Goal: Task Accomplishment & Management: Use online tool/utility

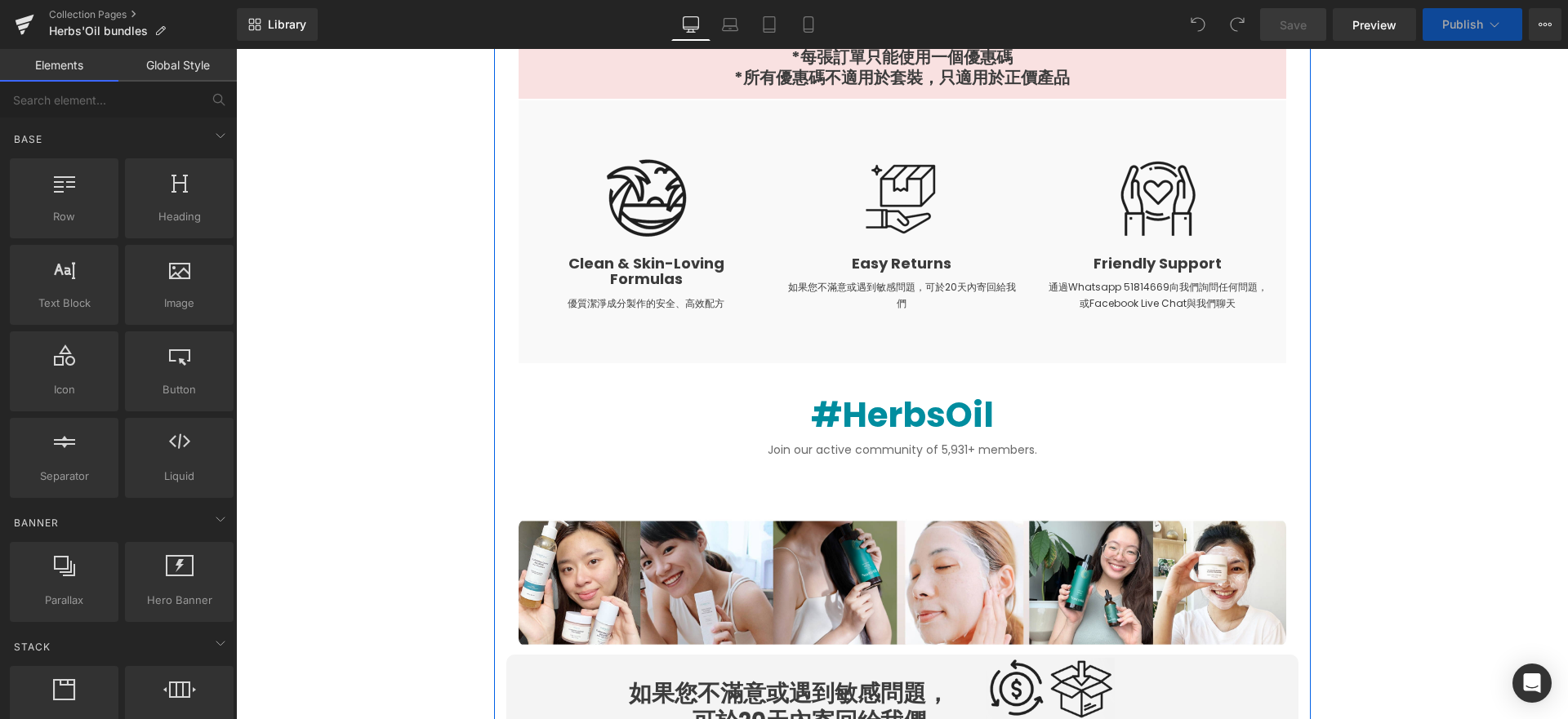
scroll to position [690, 0]
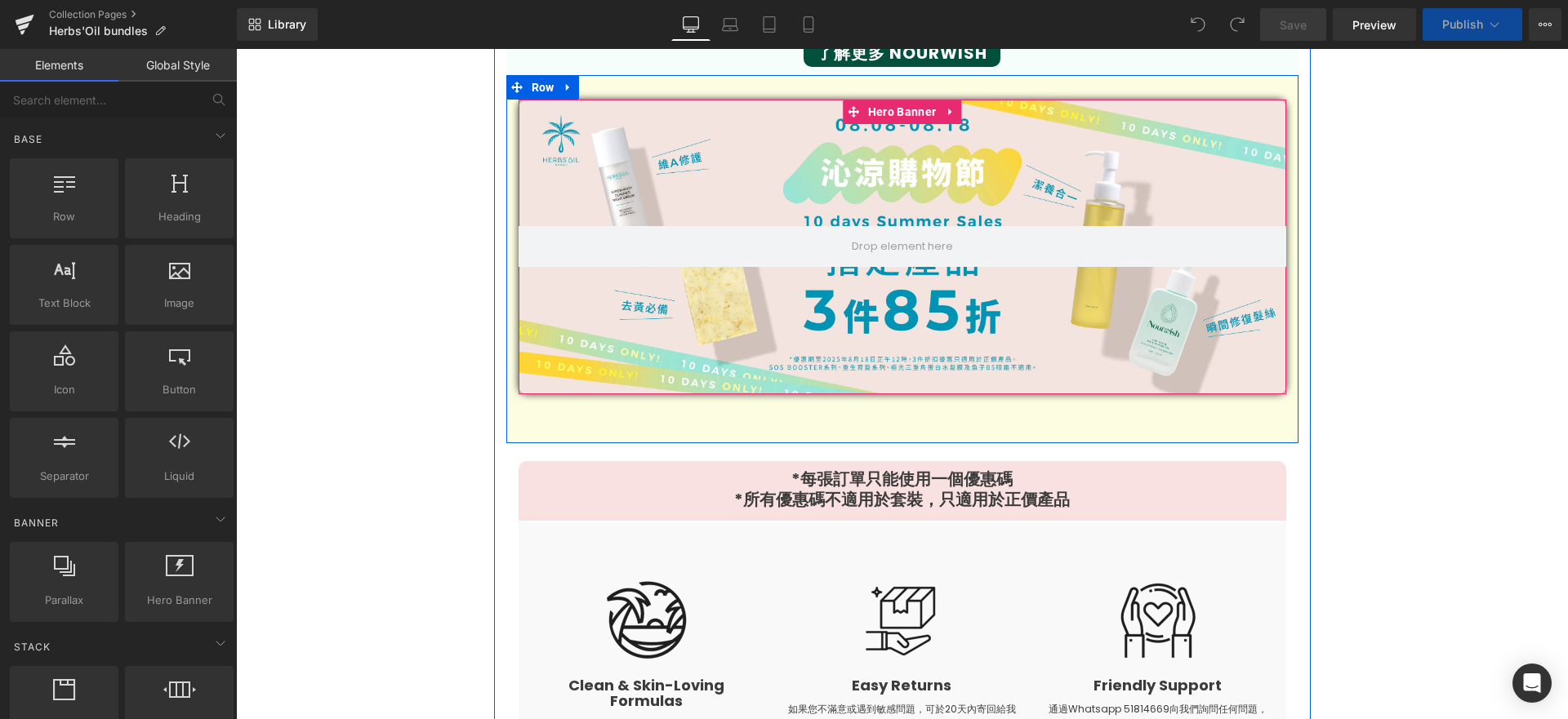
click at [757, 133] on div at bounding box center [902, 246] width 768 height 294
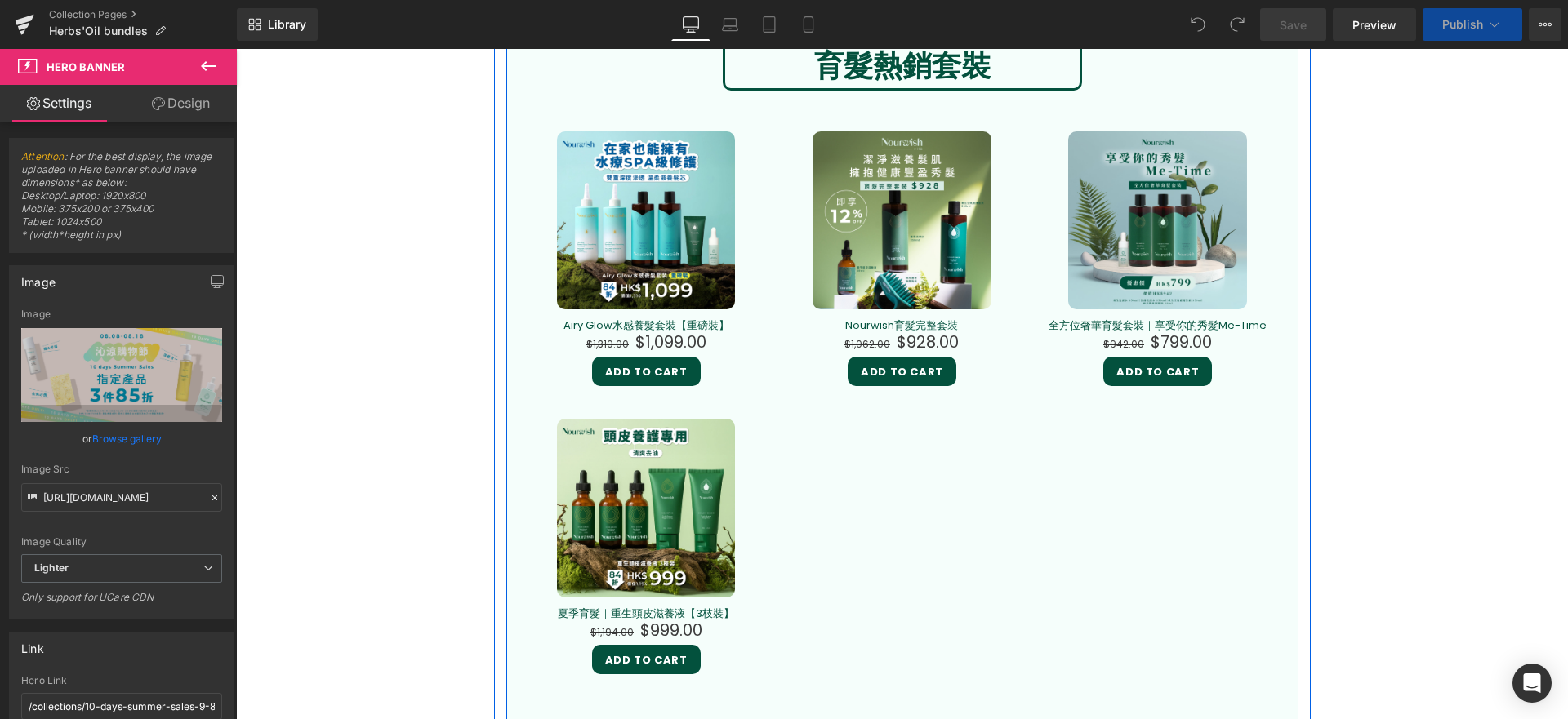
scroll to position [1628, 0]
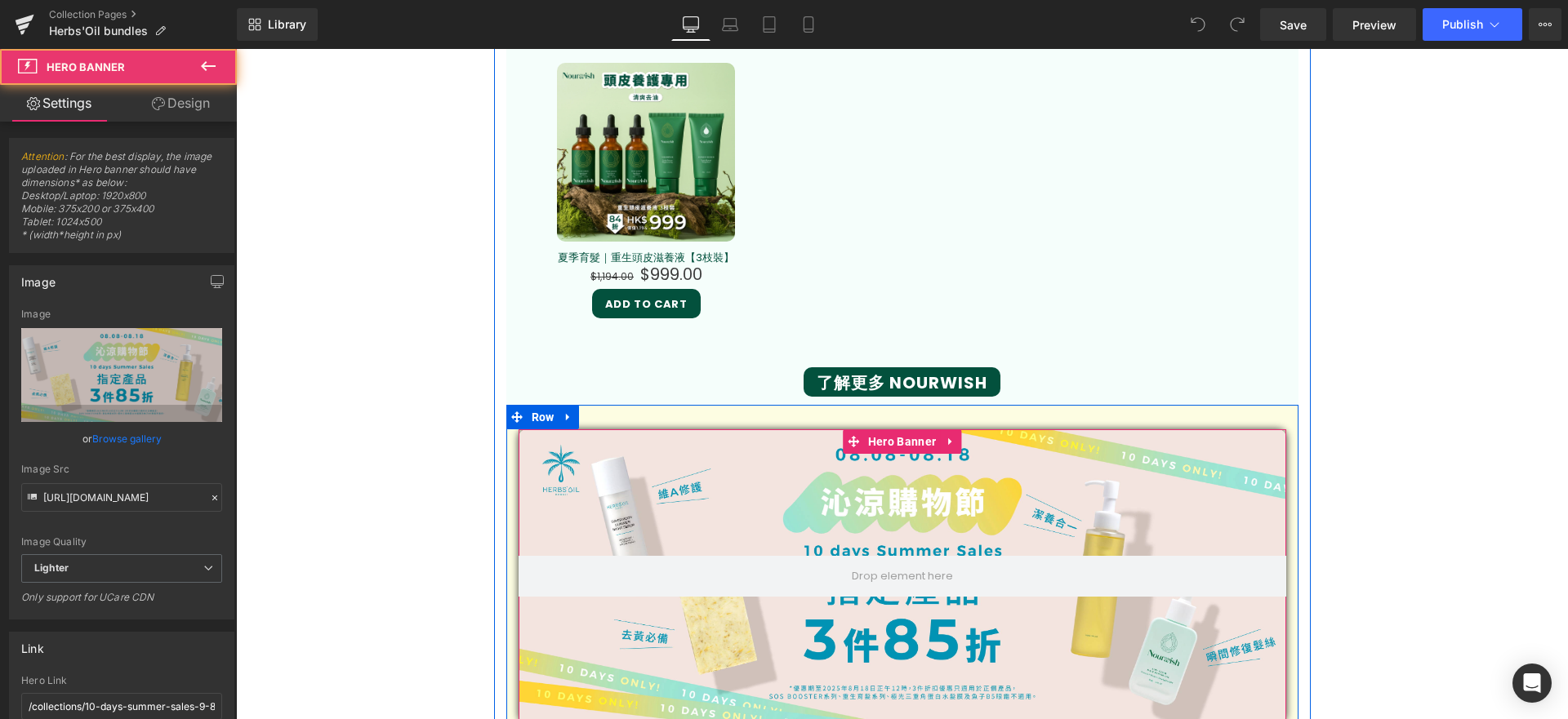
click at [734, 492] on div at bounding box center [902, 576] width 768 height 294
click at [623, 473] on div at bounding box center [902, 576] width 768 height 294
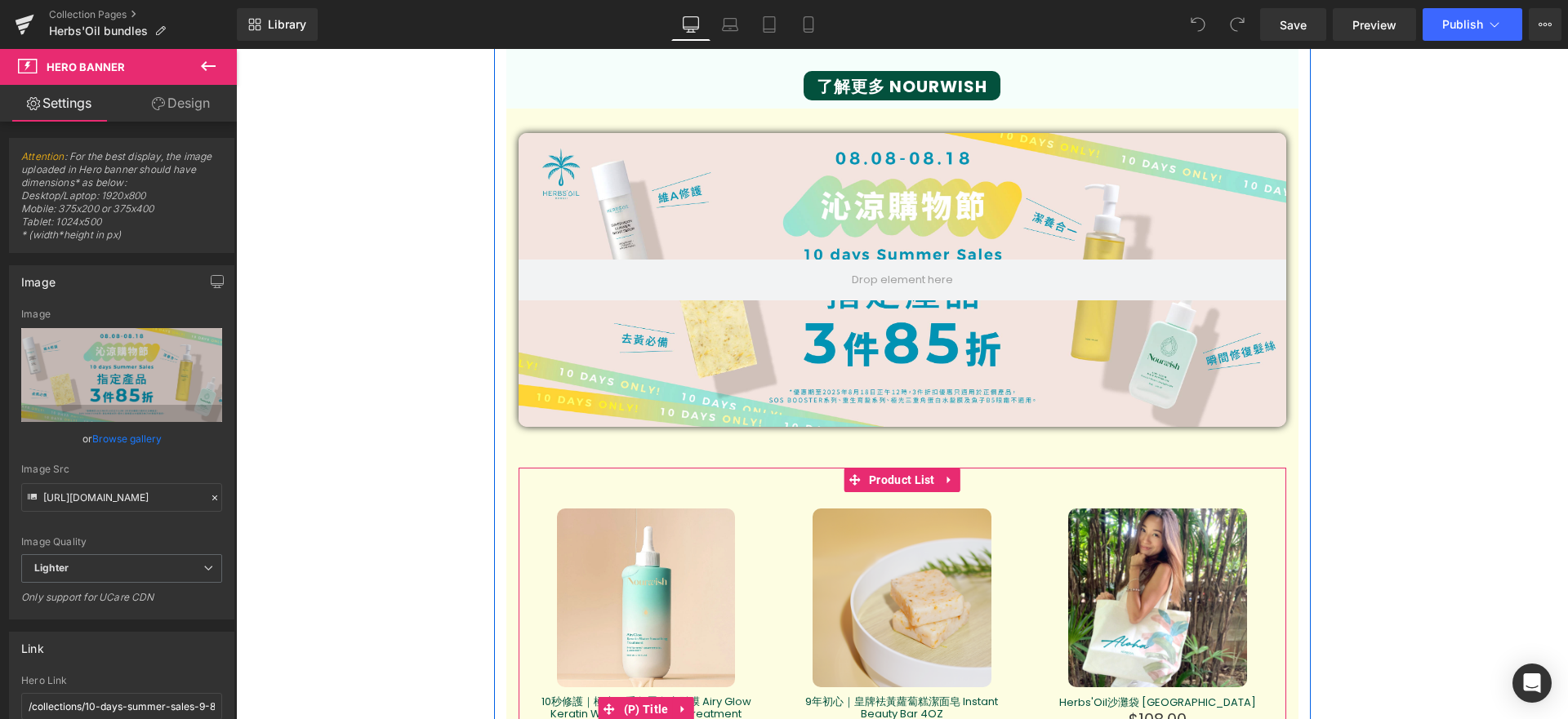
scroll to position [1840, 0]
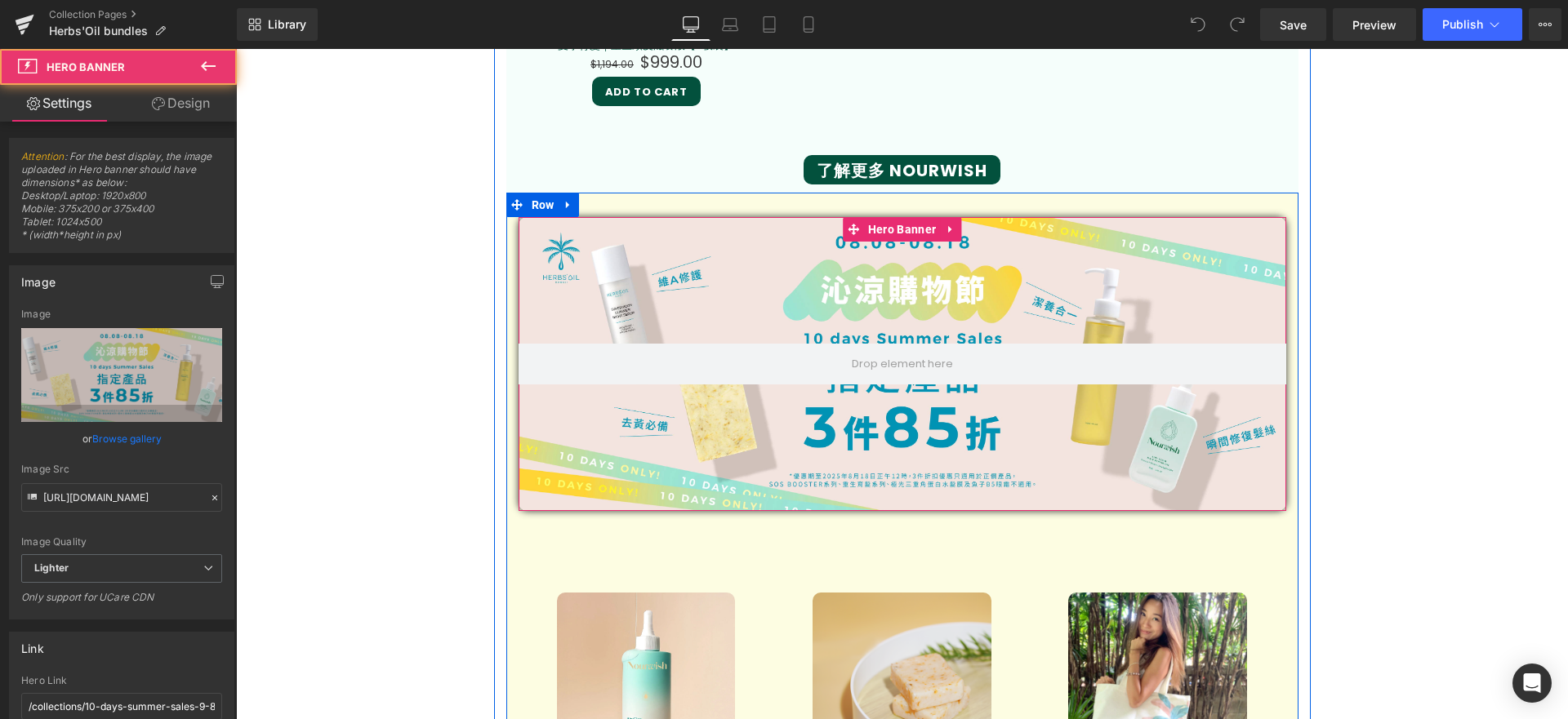
click at [673, 327] on div at bounding box center [902, 364] width 768 height 294
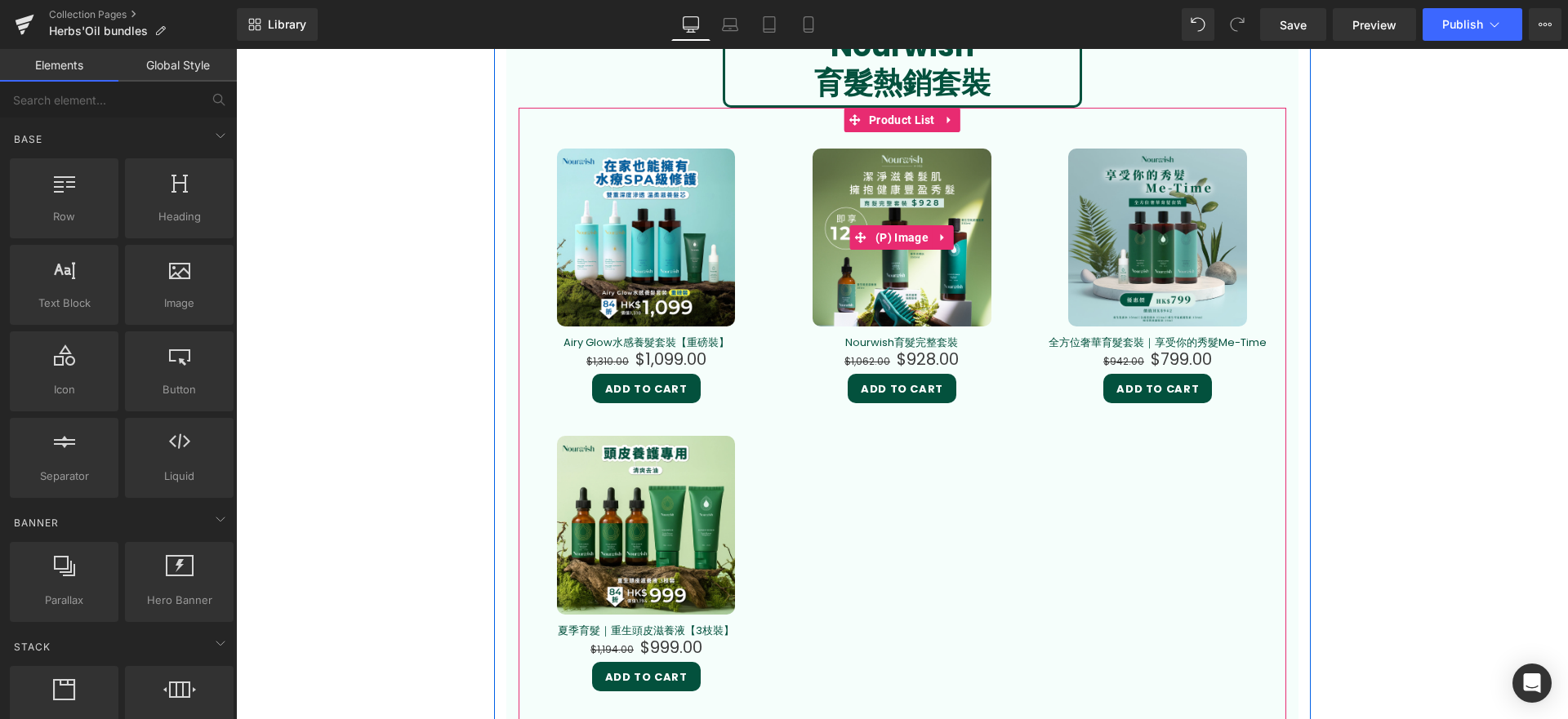
scroll to position [1684, 0]
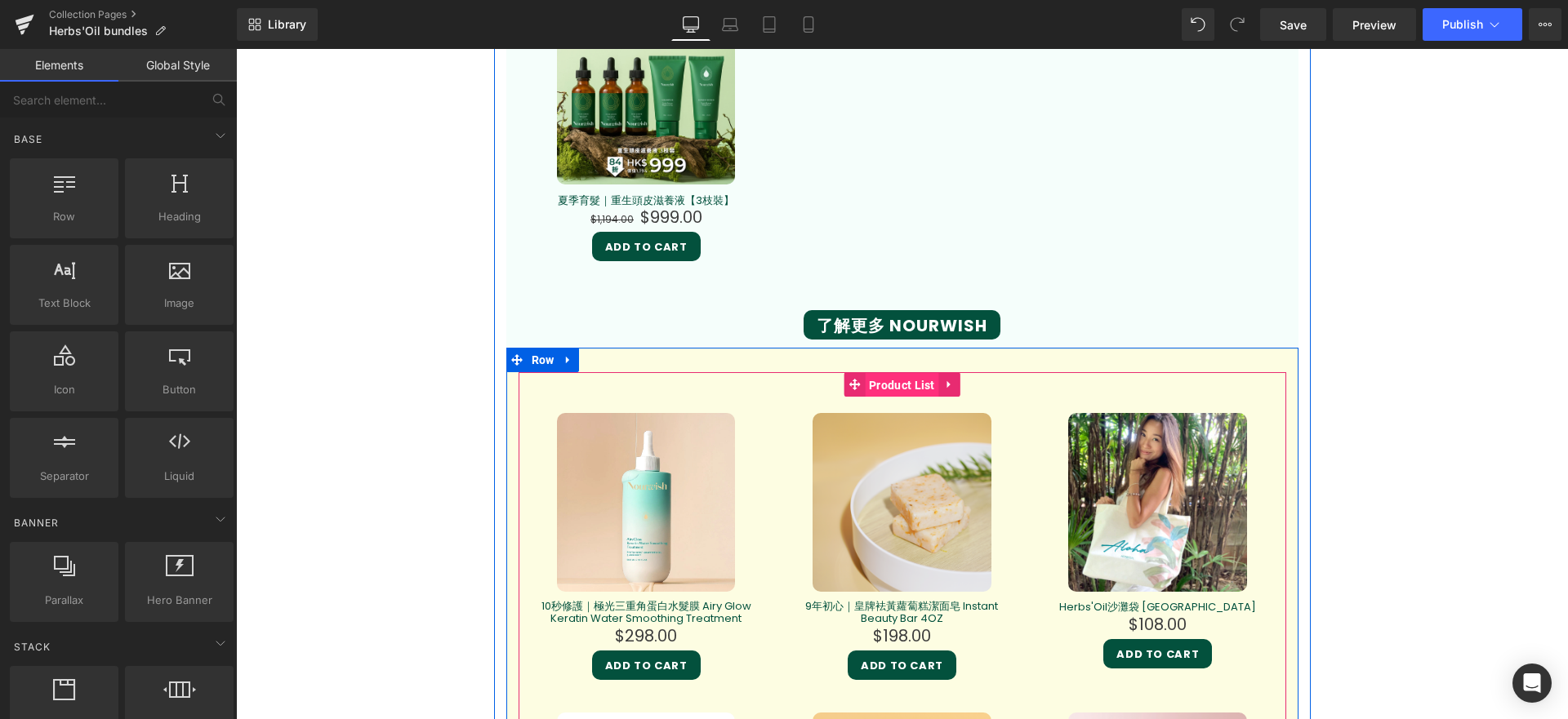
click at [889, 387] on span "Product List" at bounding box center [901, 385] width 74 height 25
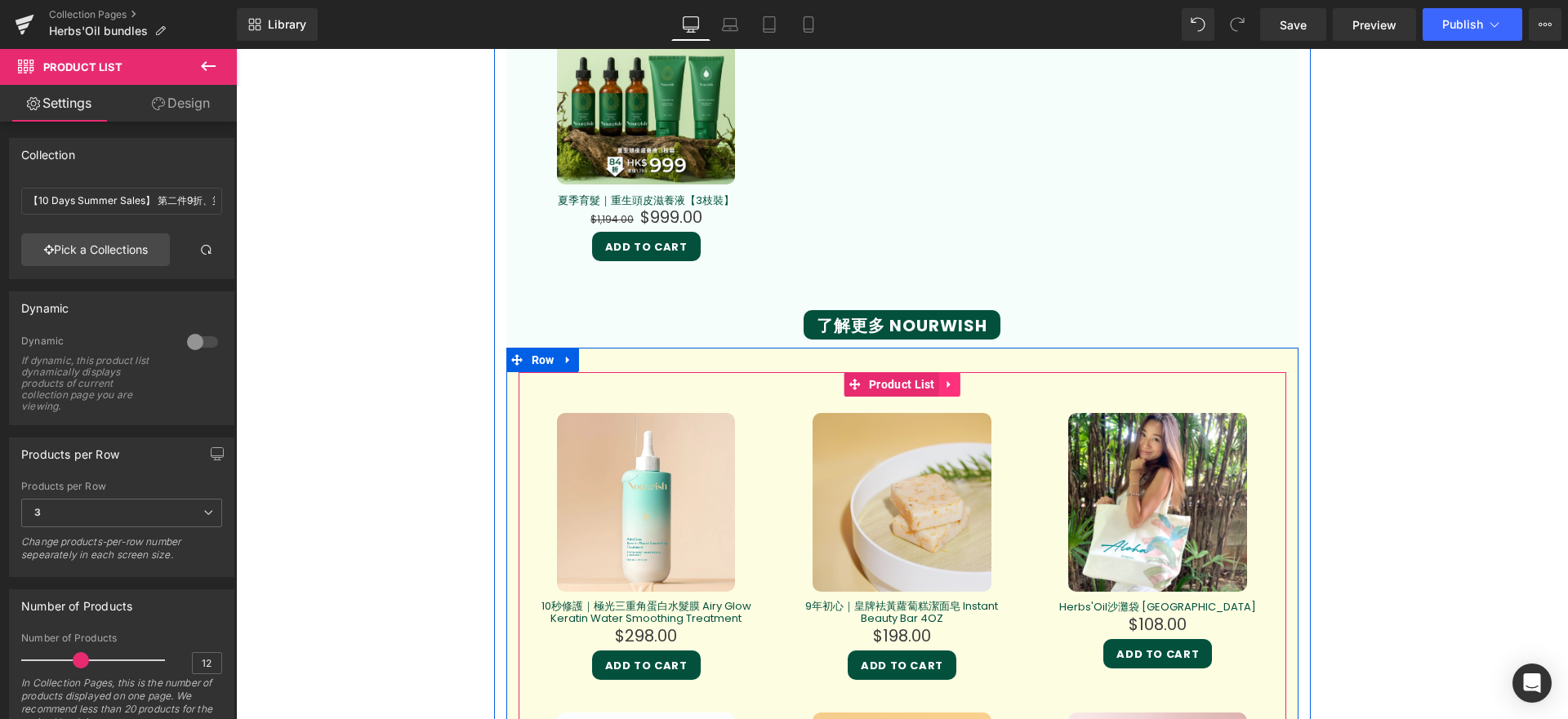
click at [946, 388] on icon at bounding box center [949, 385] width 11 height 12
click at [955, 386] on icon at bounding box center [960, 384] width 11 height 11
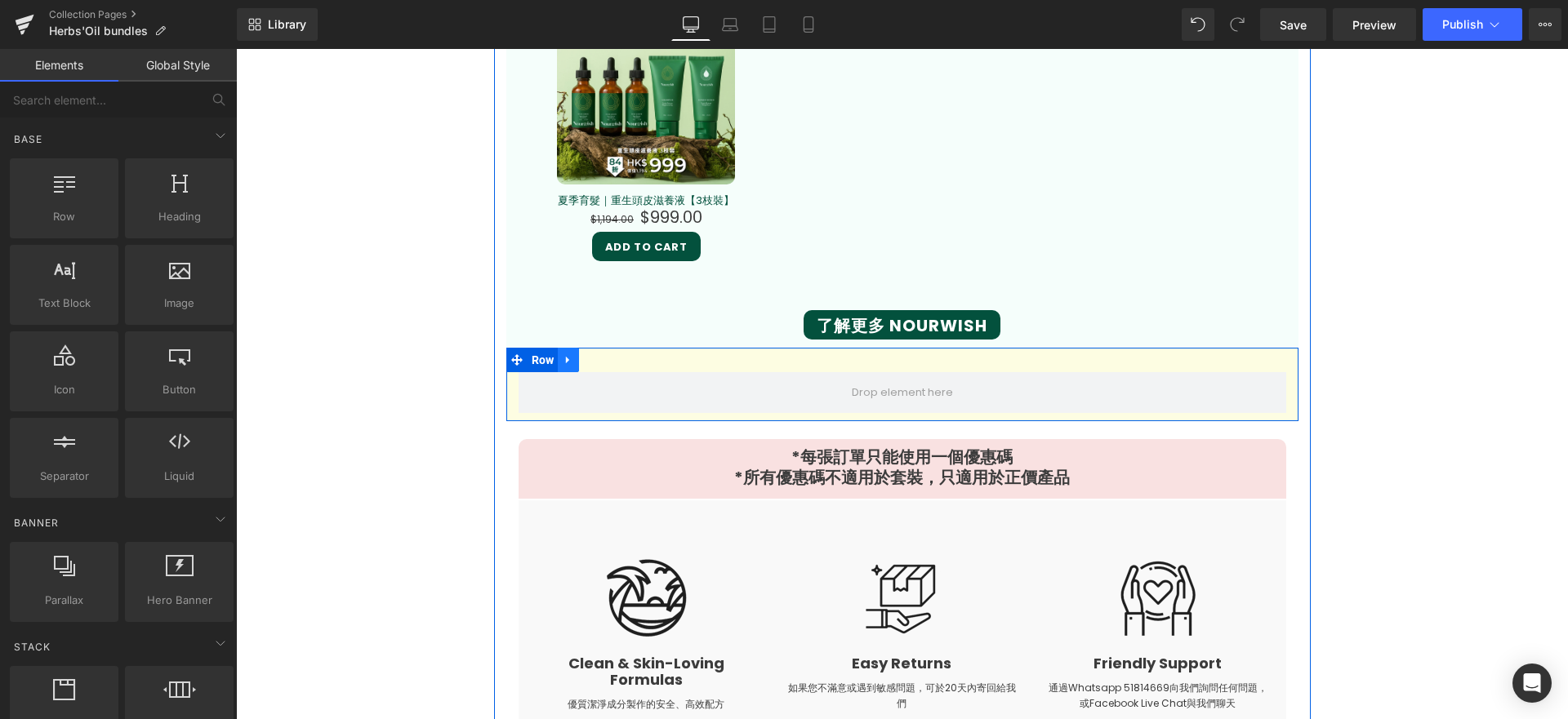
click at [558, 360] on link at bounding box center [568, 360] width 21 height 25
click at [610, 360] on icon at bounding box center [611, 360] width 11 height 11
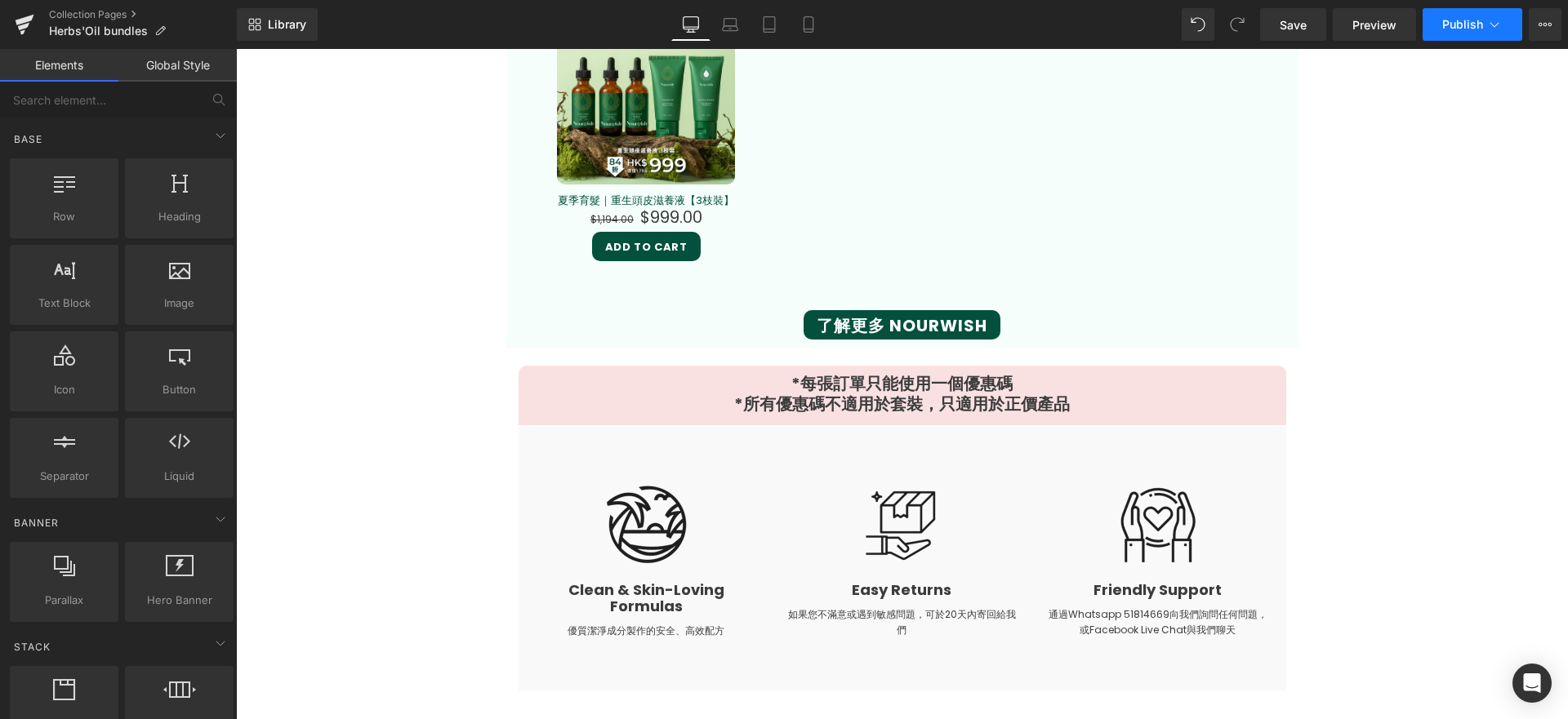
click at [1450, 24] on span "Publish" at bounding box center [1463, 24] width 41 height 13
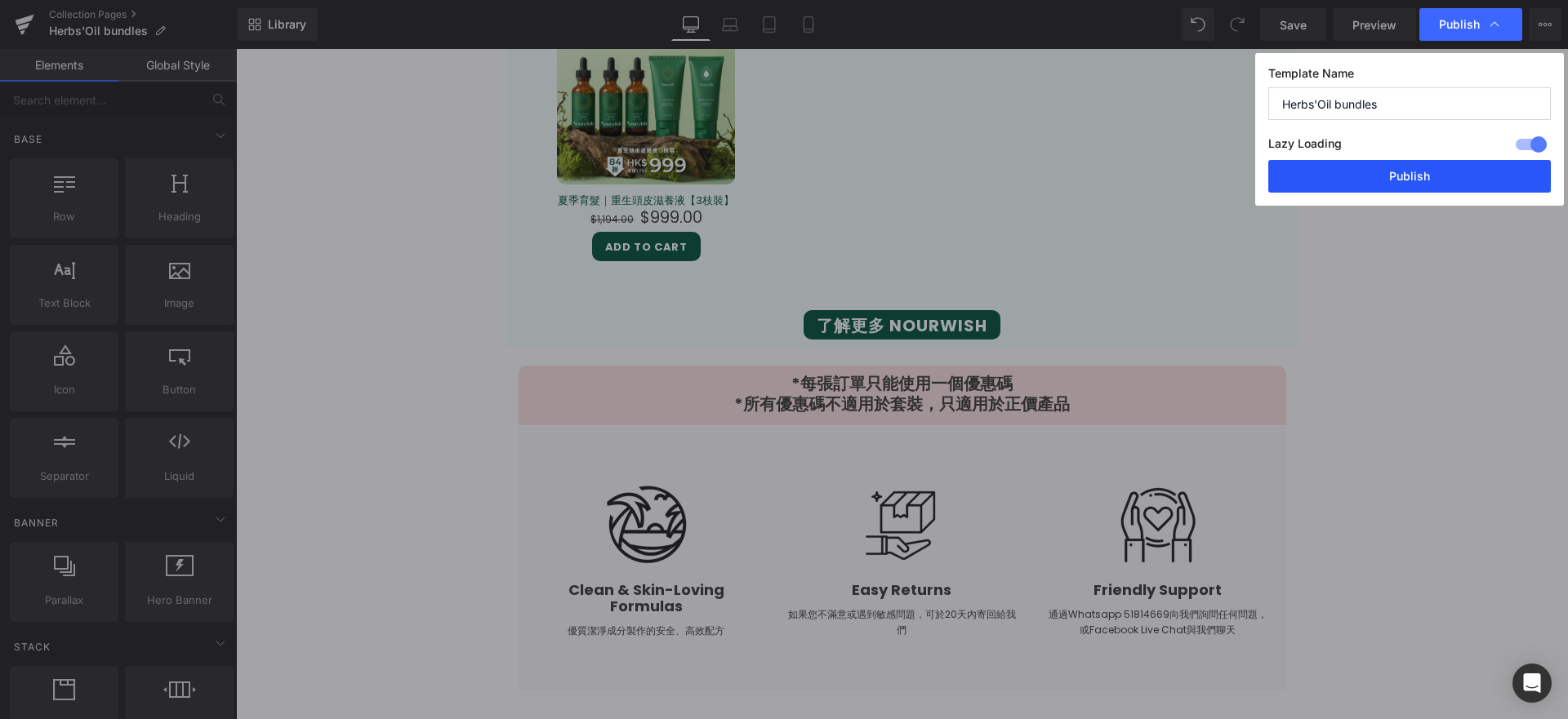
click at [1435, 179] on button "Publish" at bounding box center [1410, 176] width 282 height 32
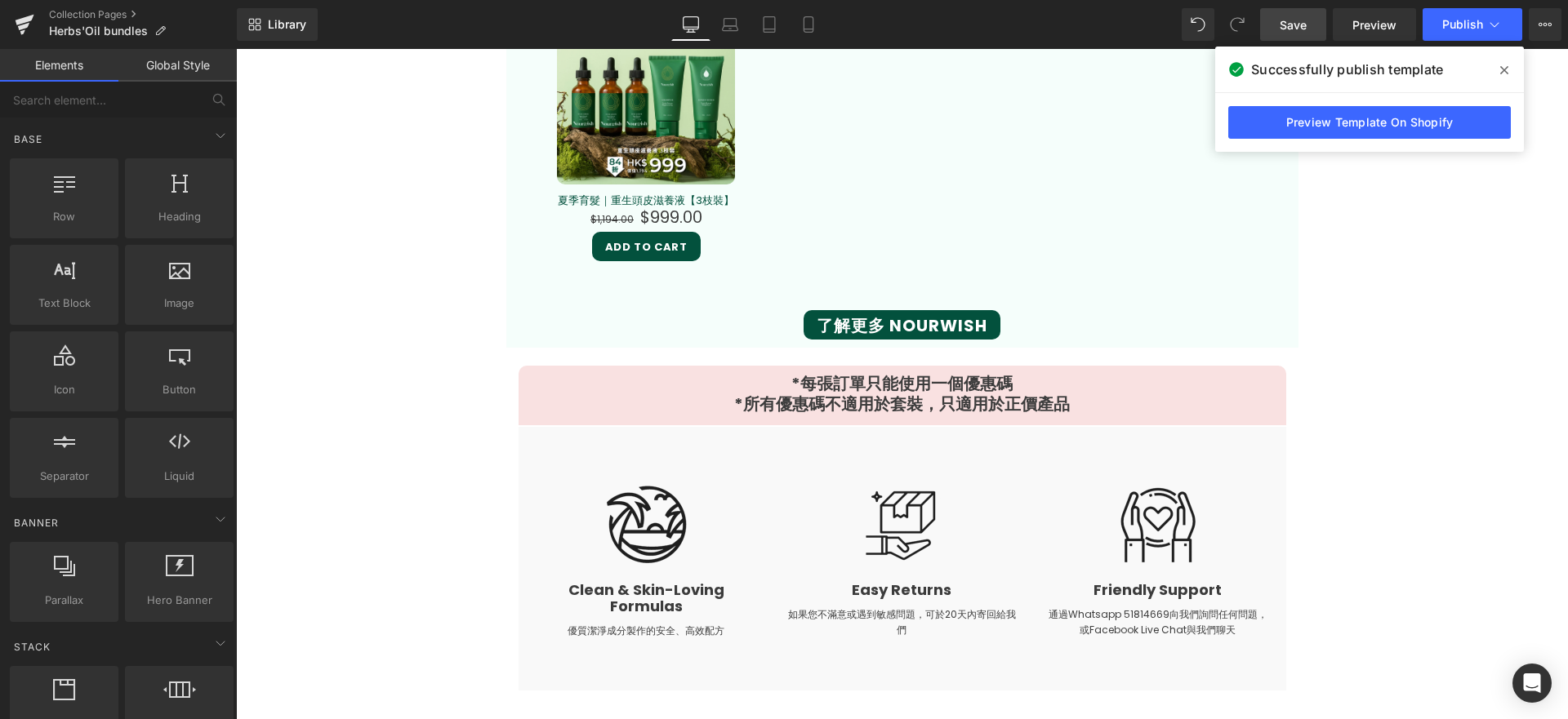
click at [1294, 18] on span "Save" at bounding box center [1293, 25] width 27 height 17
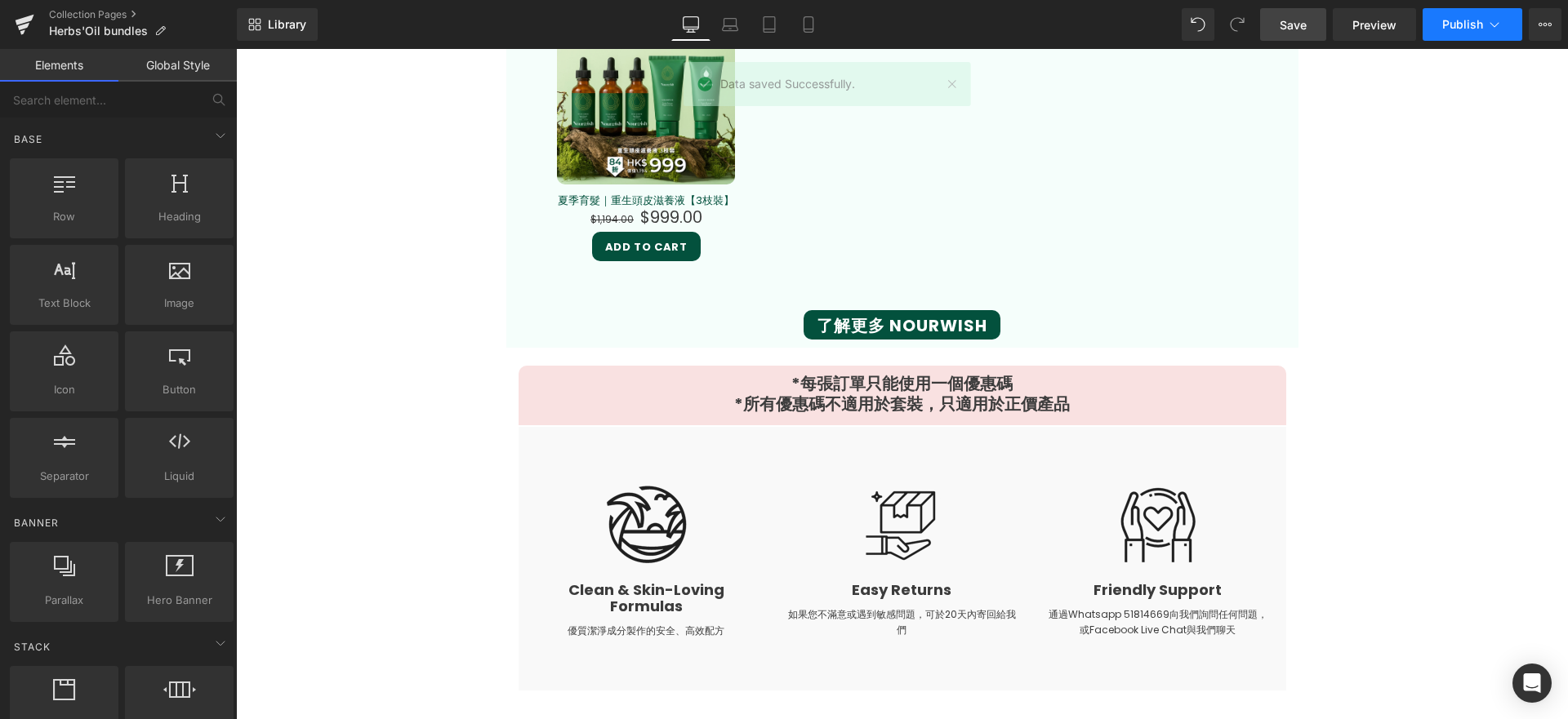
click at [1457, 30] on span "Publish" at bounding box center [1463, 24] width 41 height 13
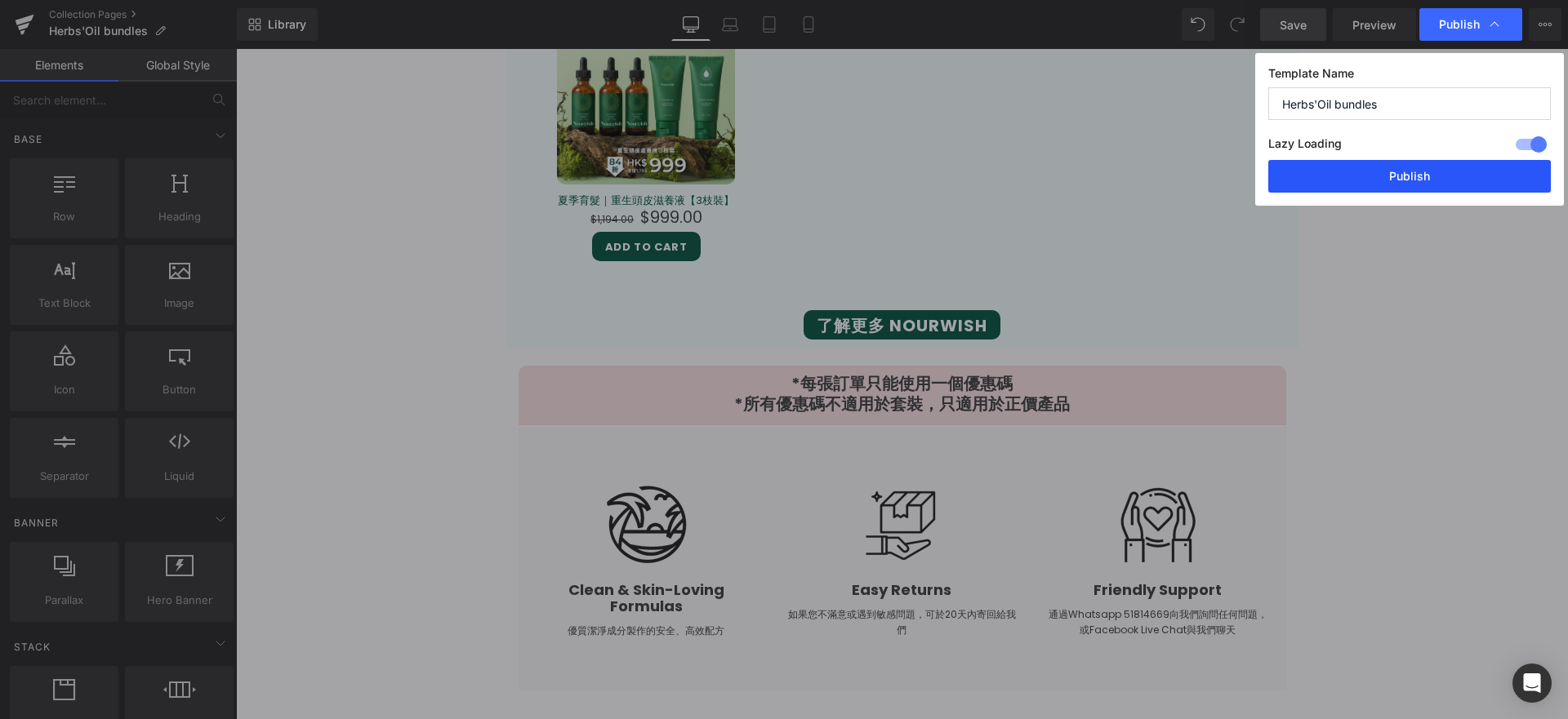
click at [1406, 179] on button "Publish" at bounding box center [1410, 176] width 282 height 32
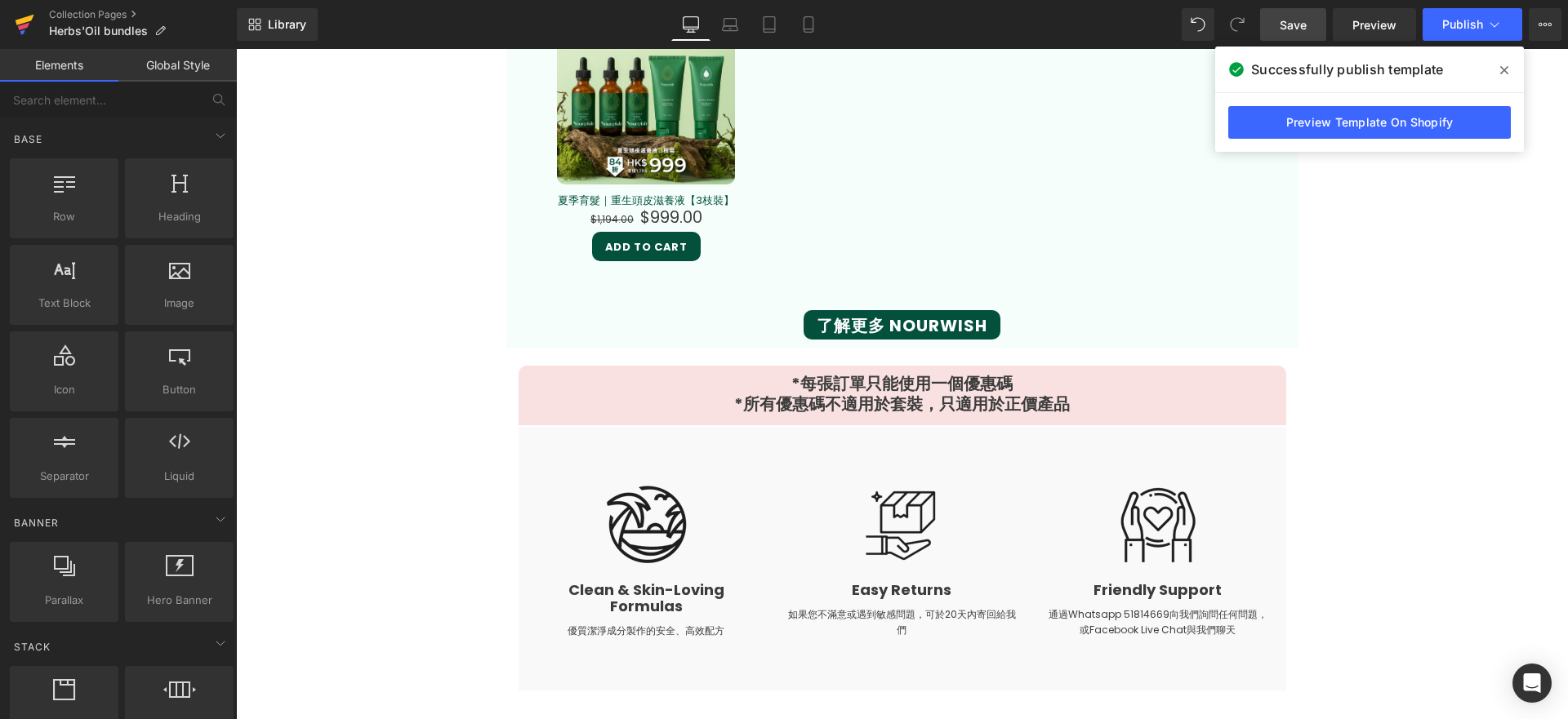
click at [31, 18] on icon at bounding box center [24, 25] width 20 height 41
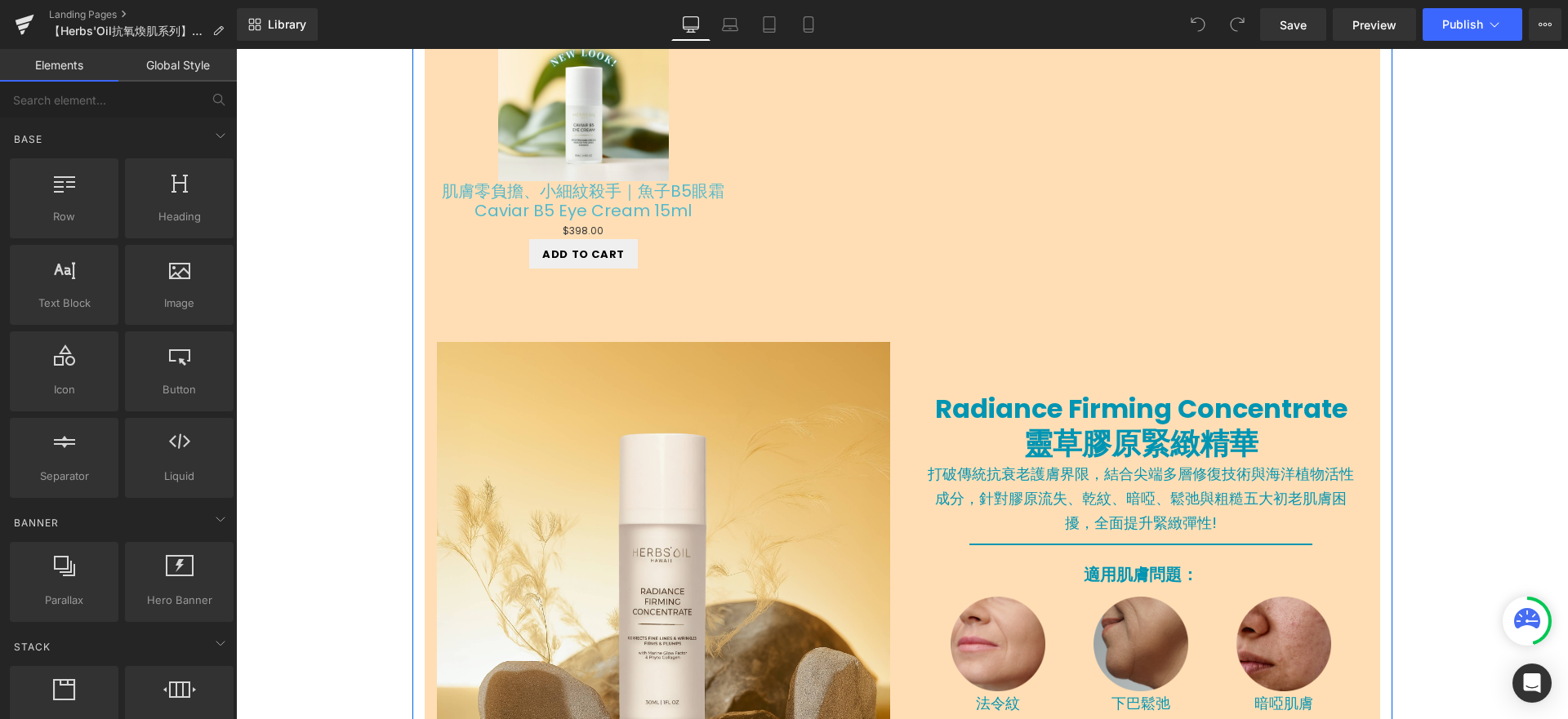
scroll to position [1019, 0]
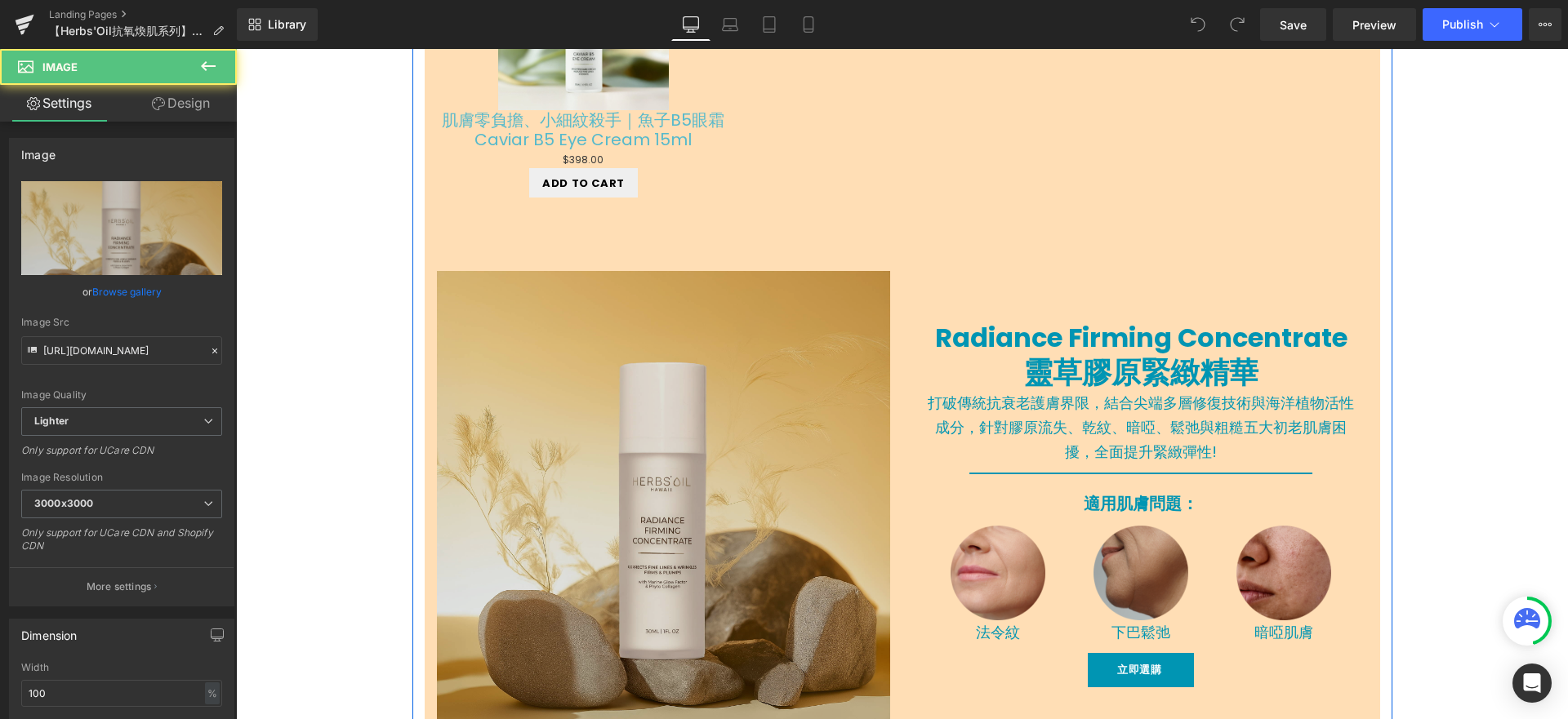
click at [742, 438] on img at bounding box center [663, 497] width 453 height 453
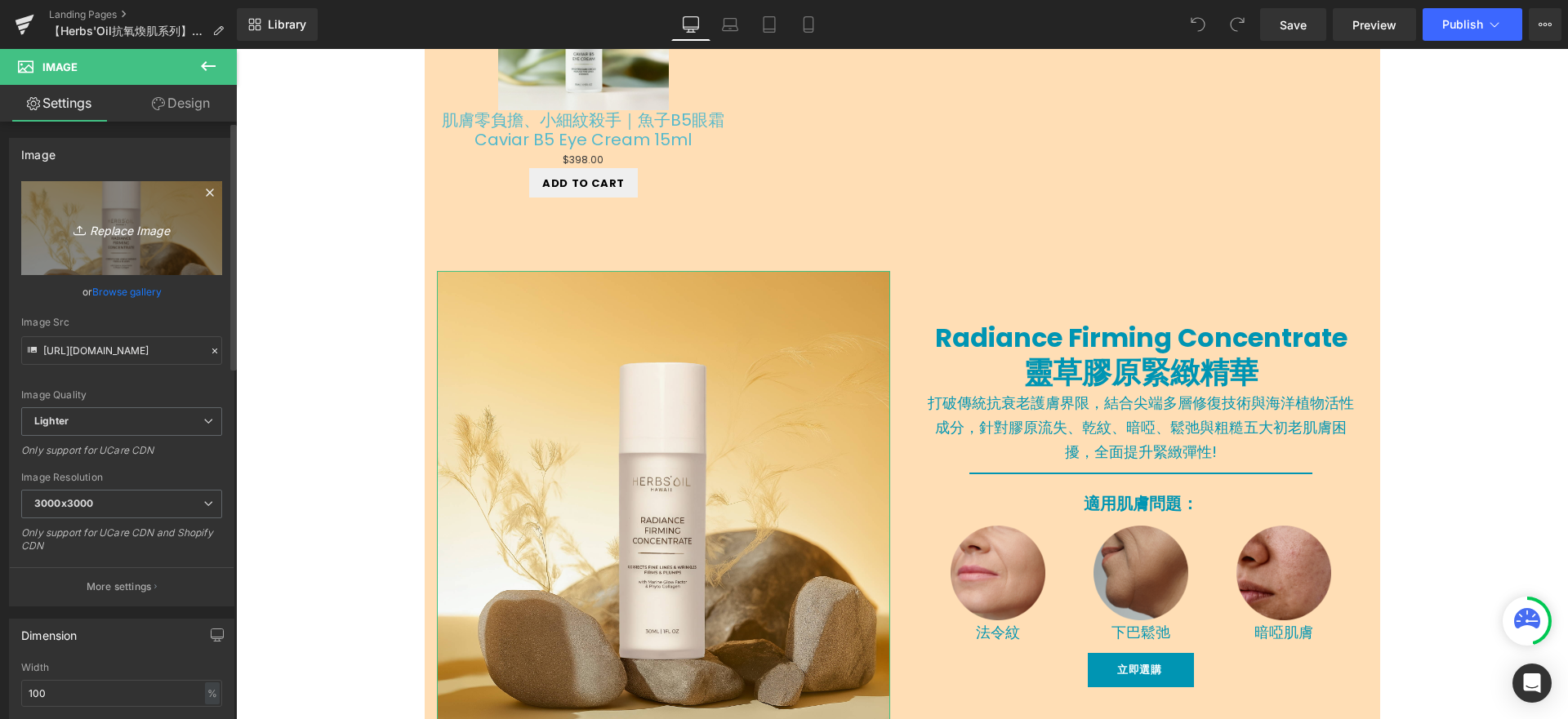
click at [99, 234] on icon "Replace Image" at bounding box center [122, 228] width 131 height 20
click at [139, 226] on icon "Replace Image" at bounding box center [122, 228] width 131 height 20
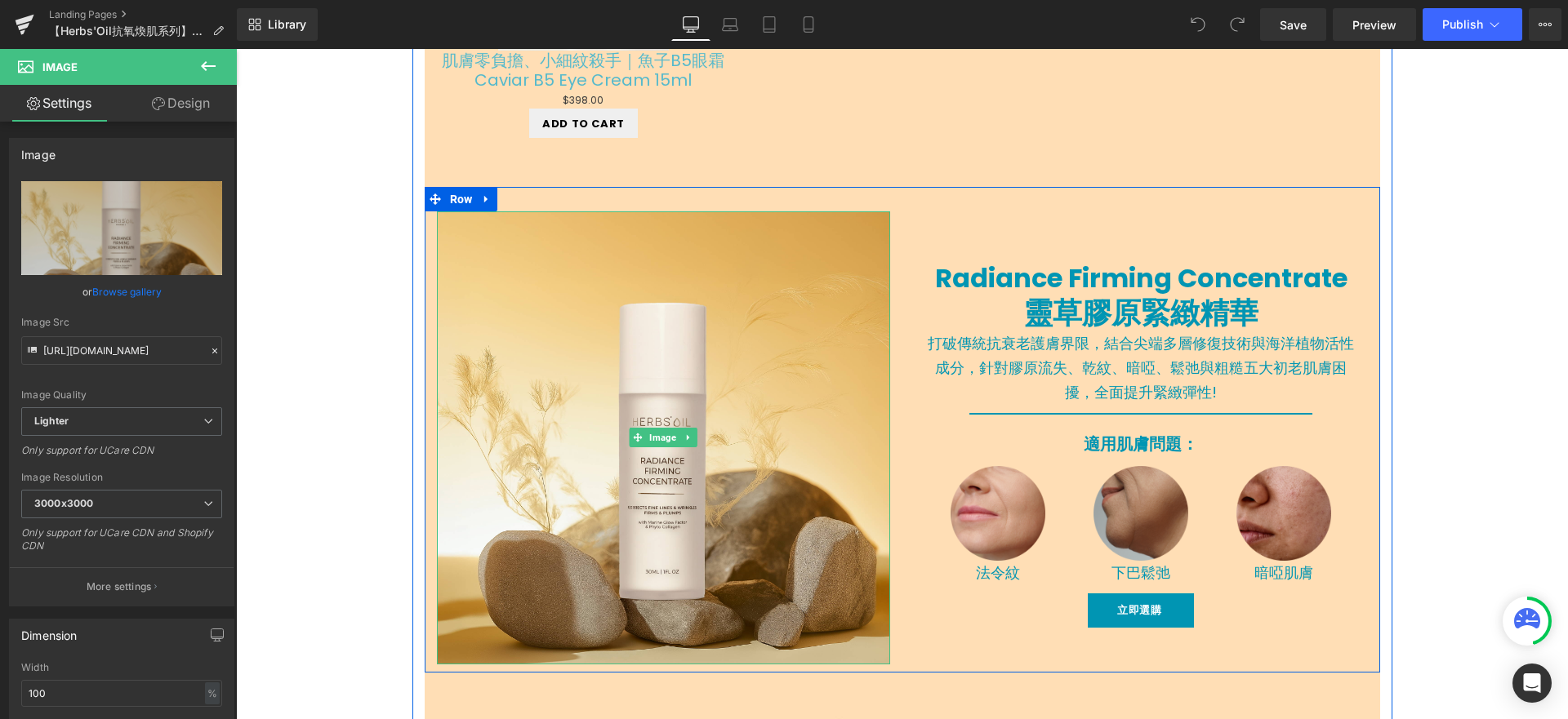
scroll to position [1435, 0]
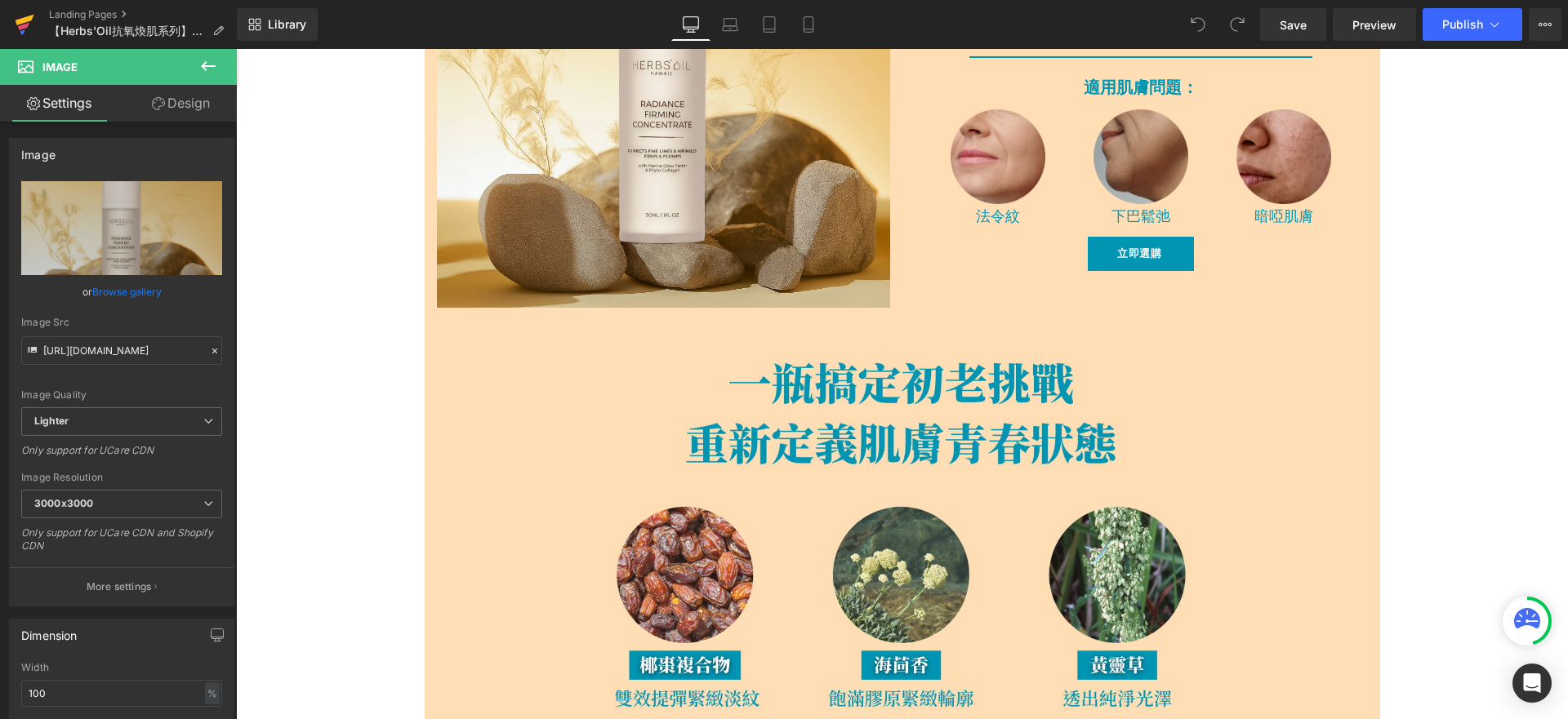
click at [20, 23] on icon at bounding box center [25, 20] width 19 height 10
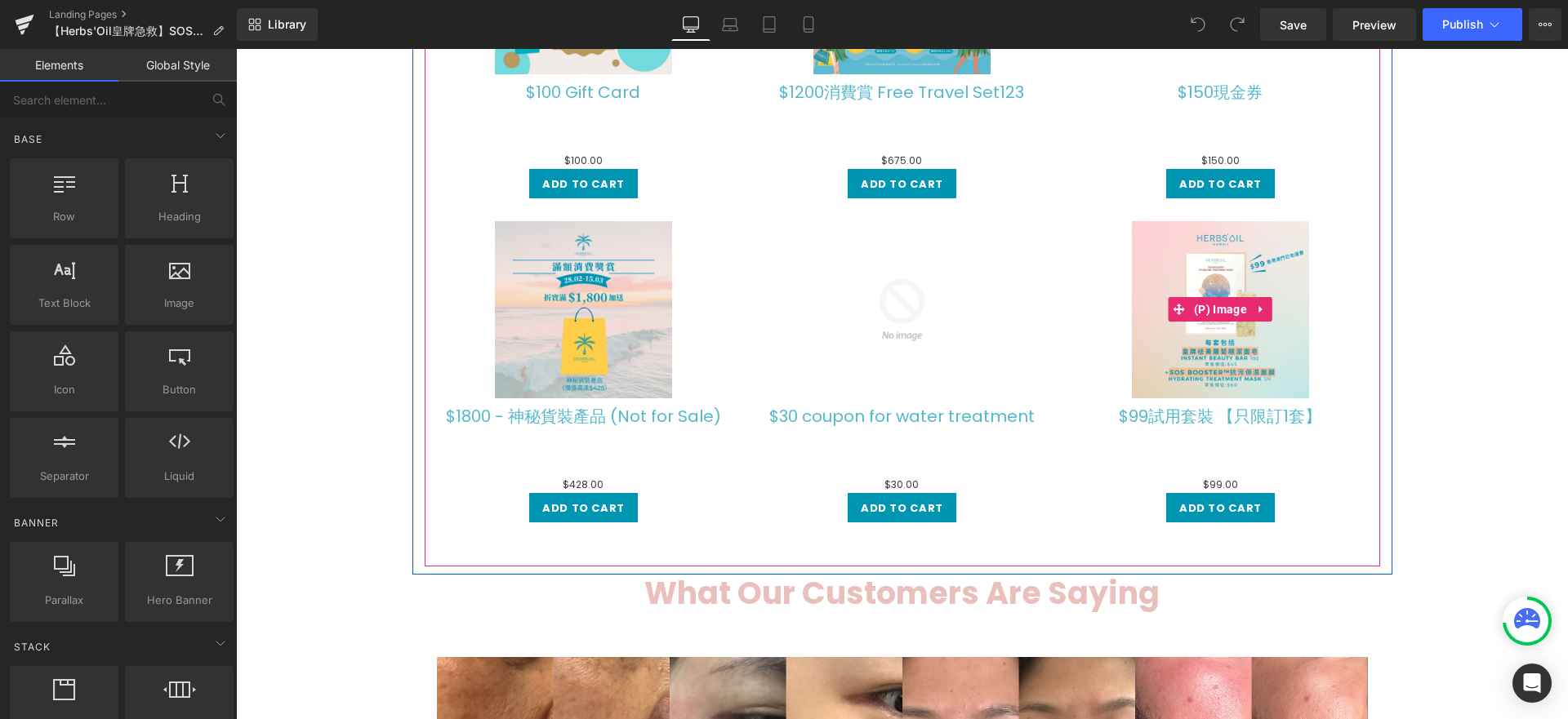
scroll to position [5883, 0]
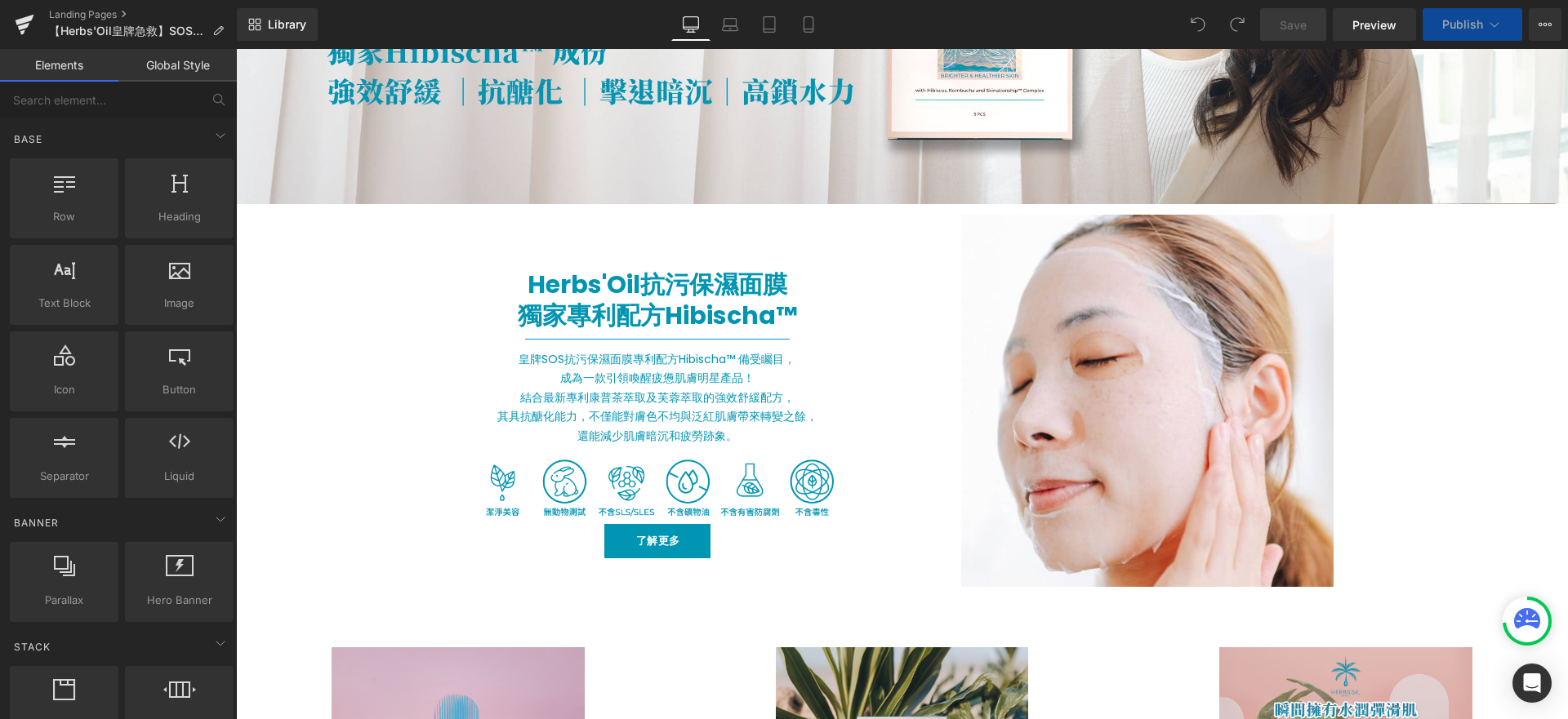
scroll to position [139, 0]
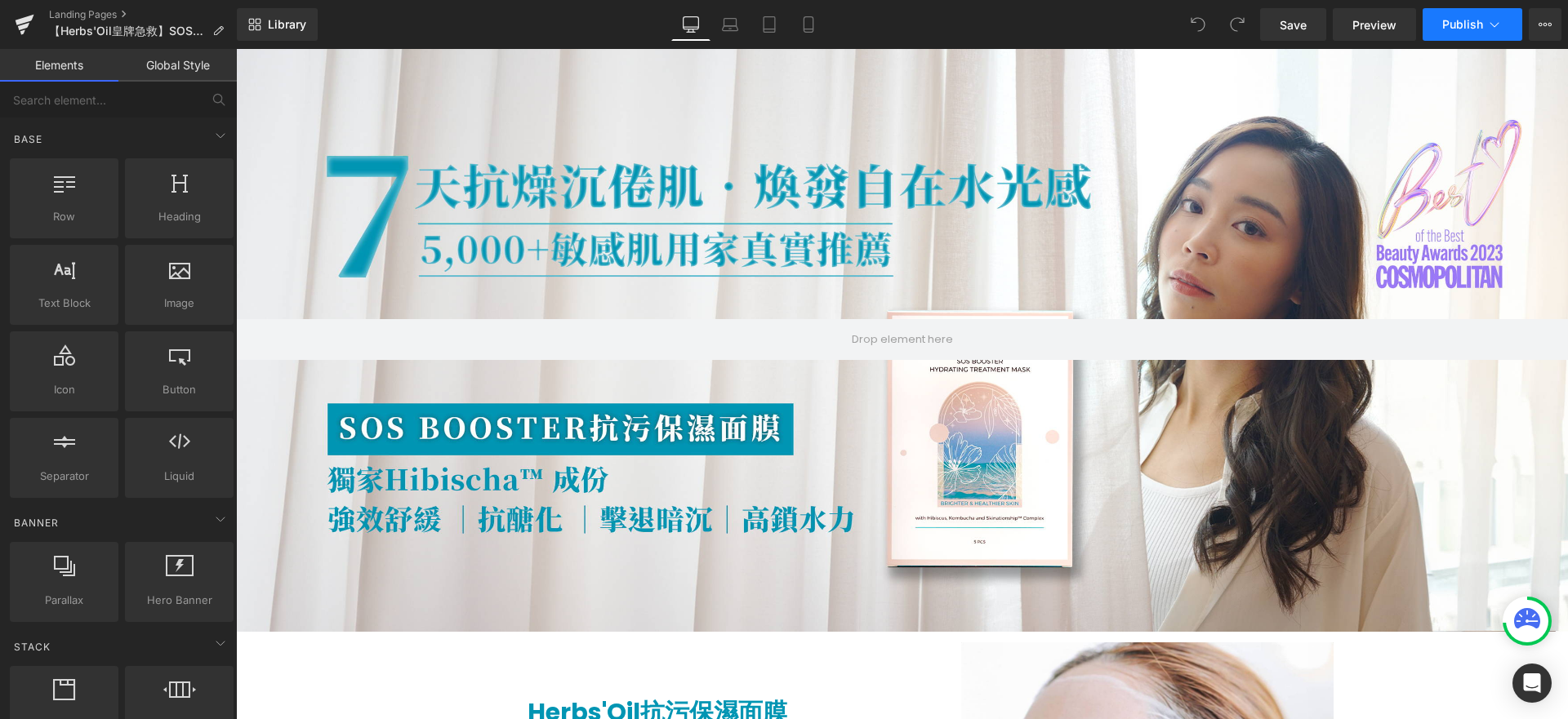
click at [1497, 28] on icon at bounding box center [1494, 24] width 16 height 16
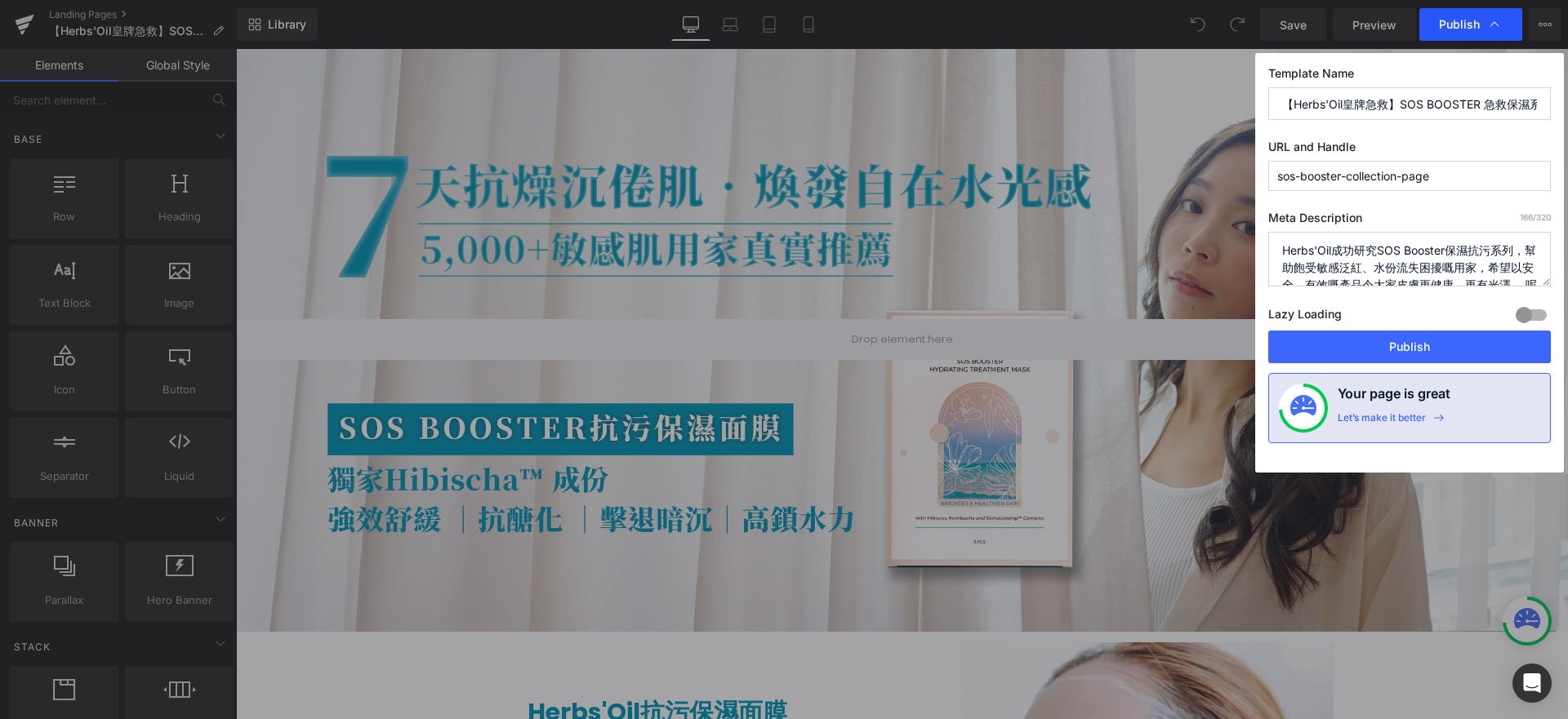
click at [1497, 20] on icon at bounding box center [1494, 24] width 16 height 16
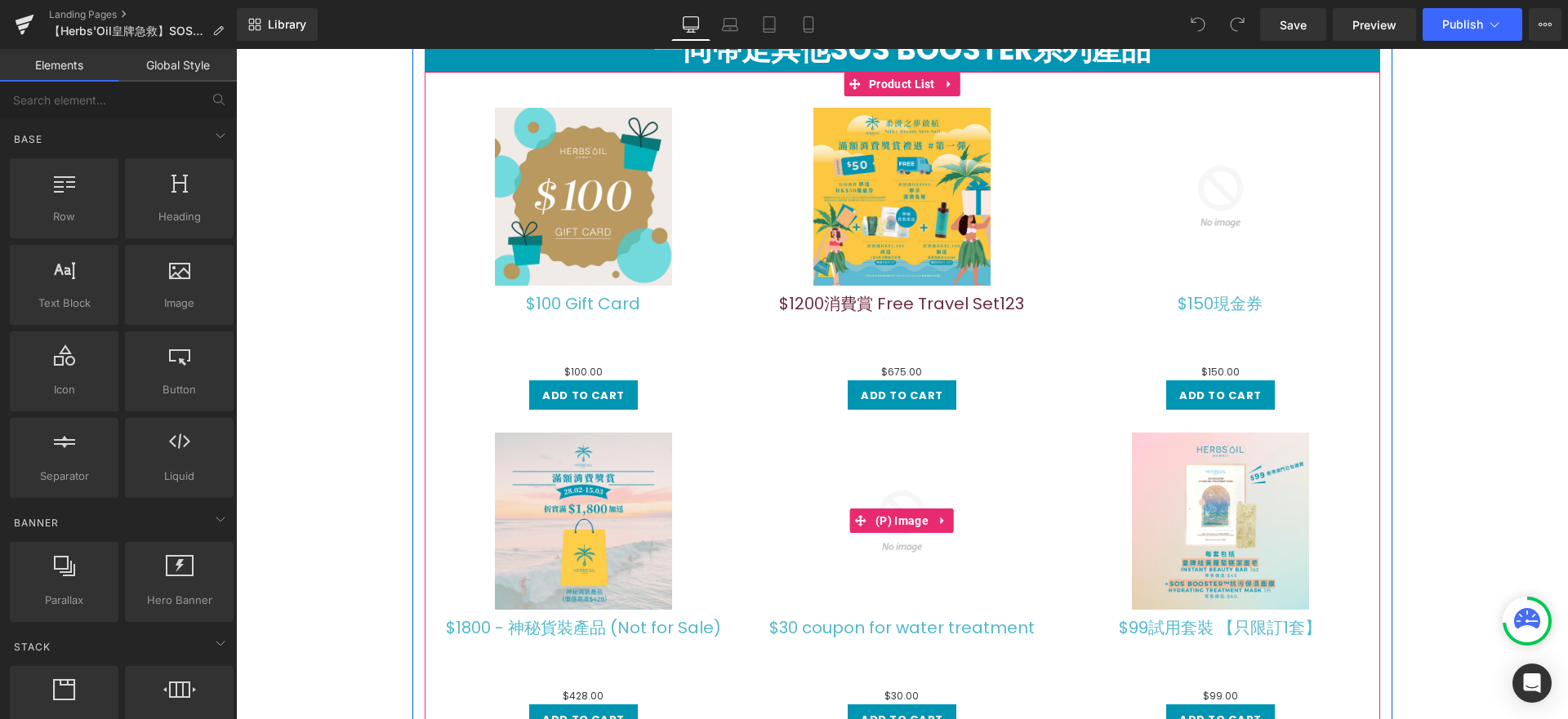
scroll to position [5984, 0]
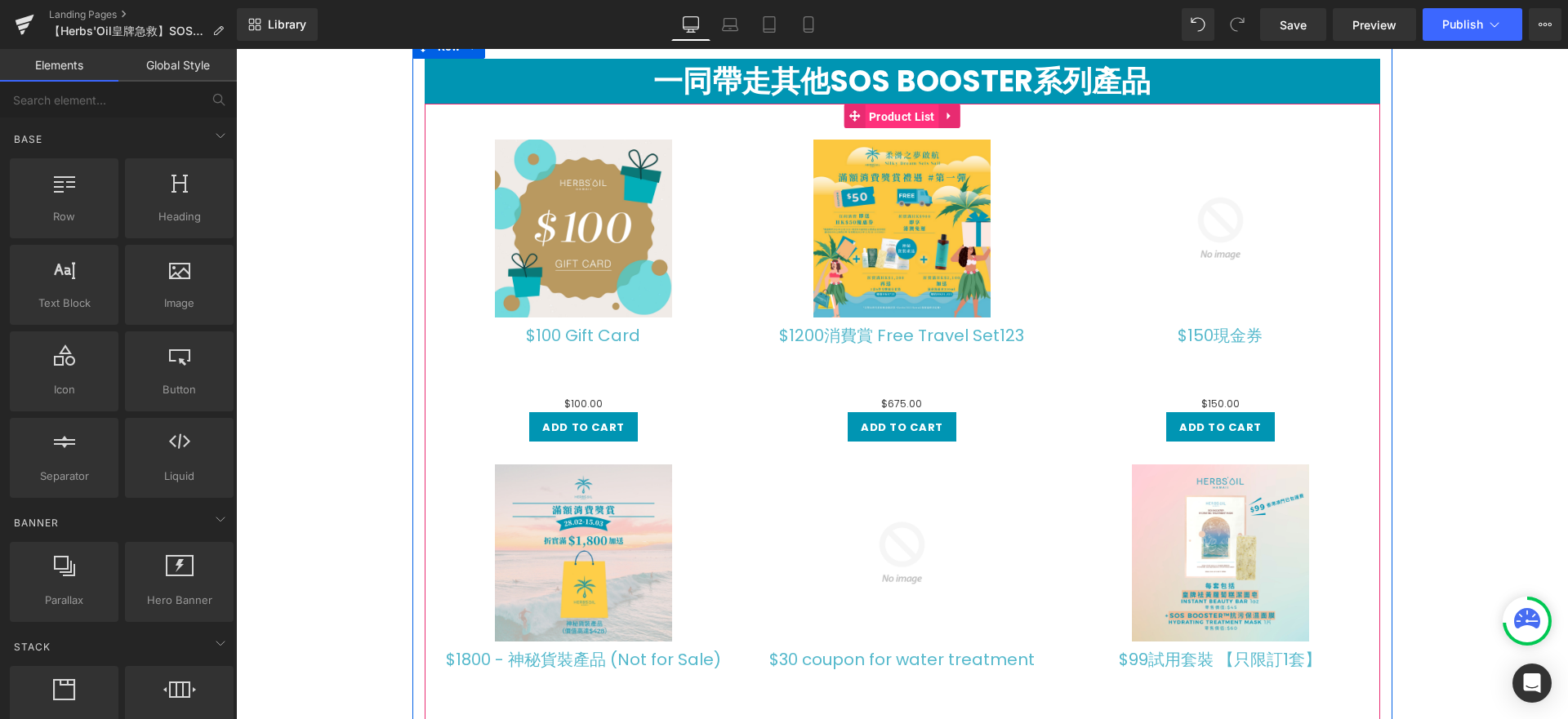
click at [904, 110] on span "Product List" at bounding box center [901, 116] width 74 height 25
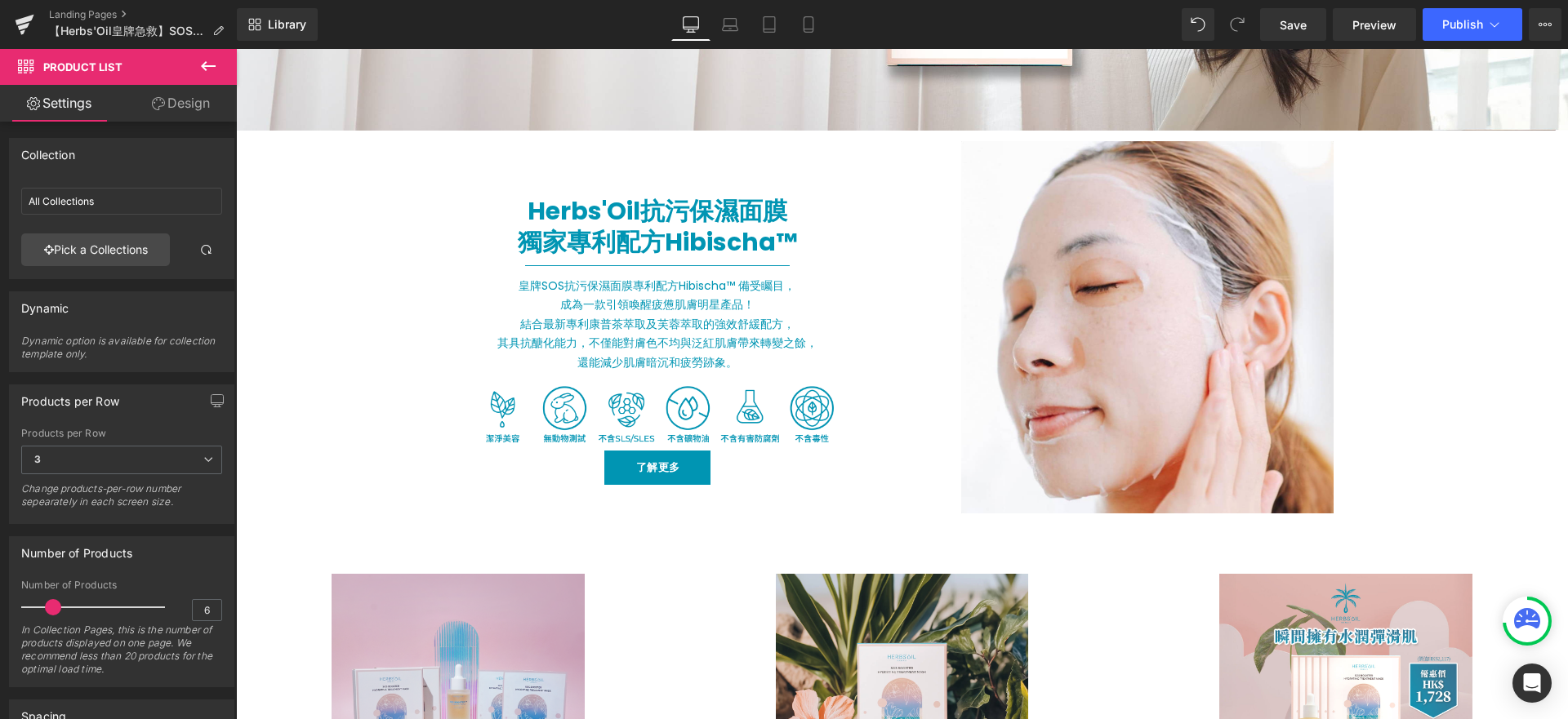
scroll to position [1062, 0]
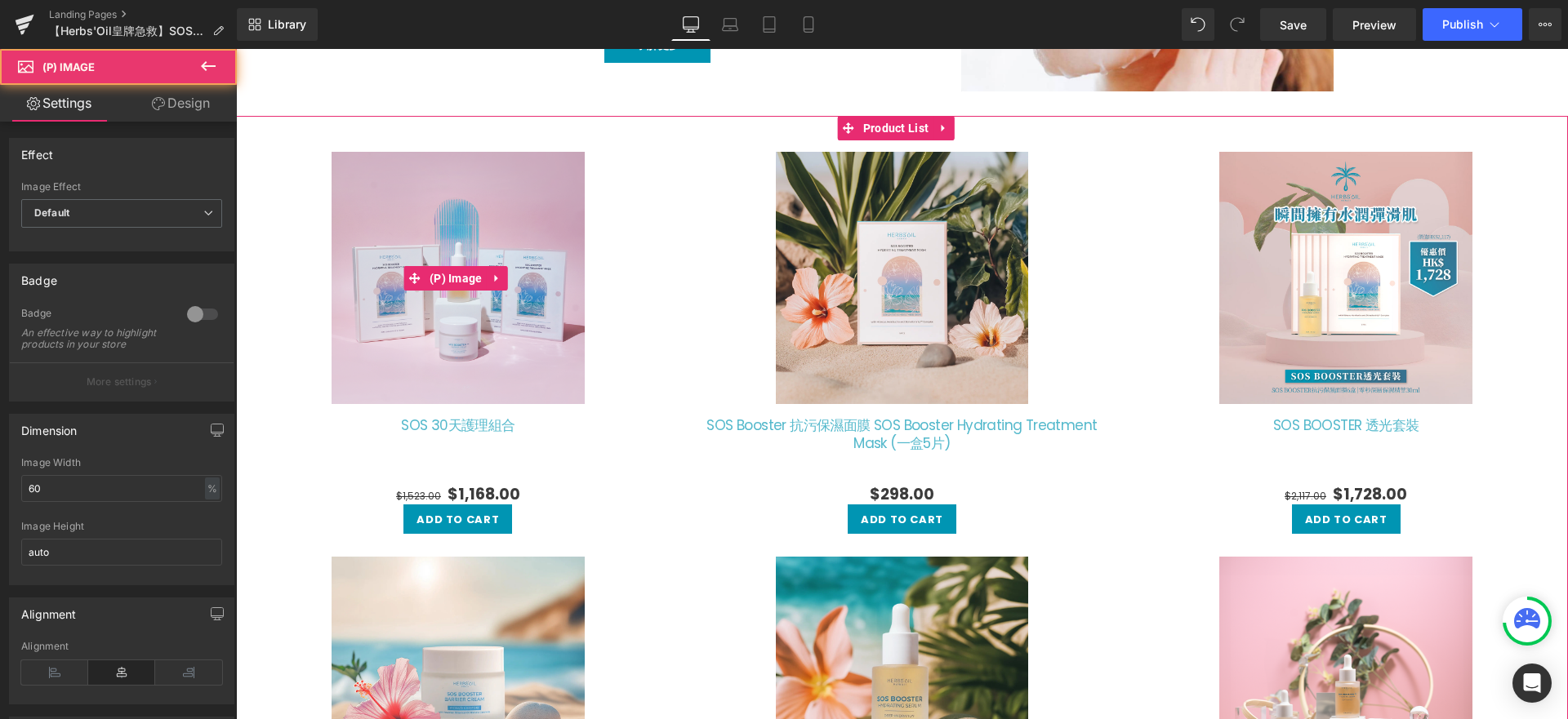
click at [650, 348] on div "Sale Off" at bounding box center [458, 278] width 422 height 252
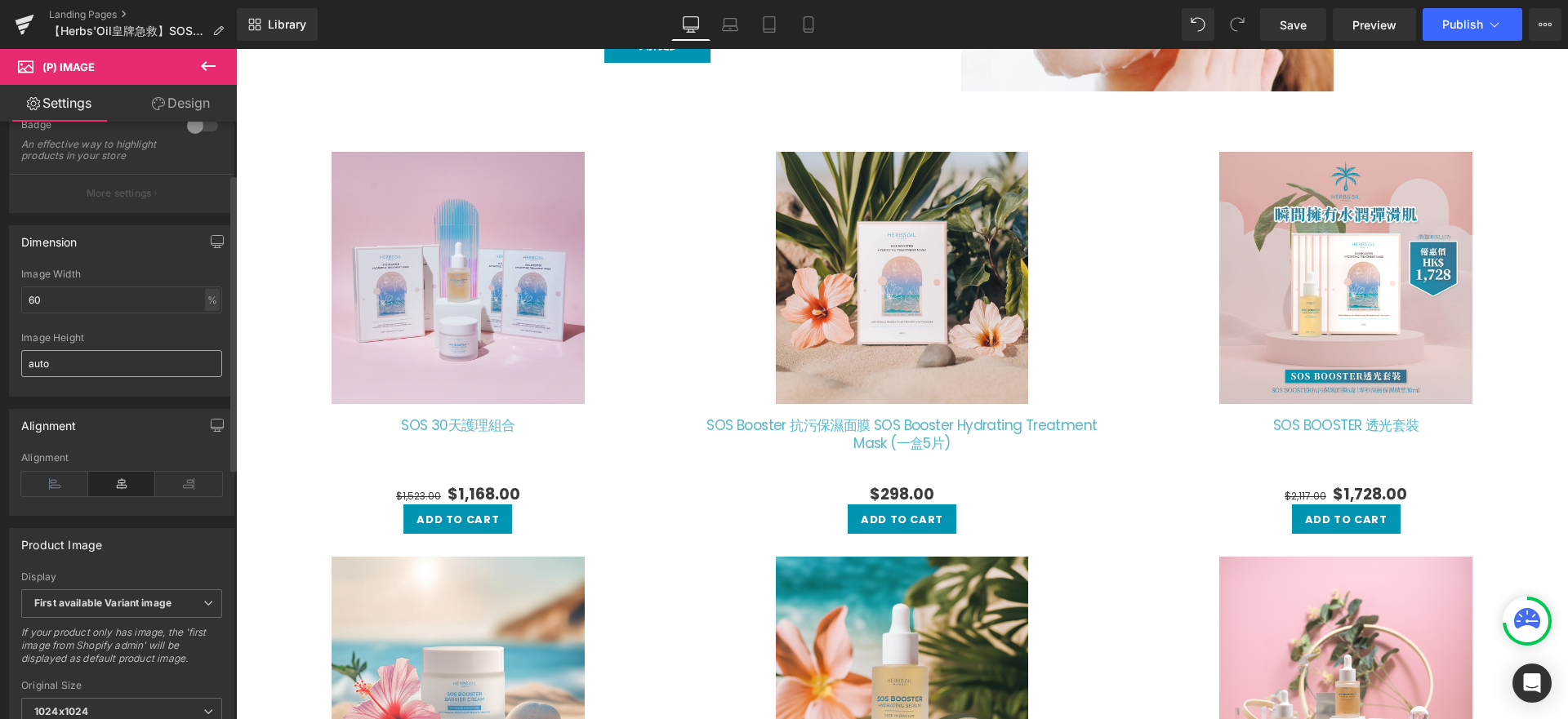
scroll to position [357, 0]
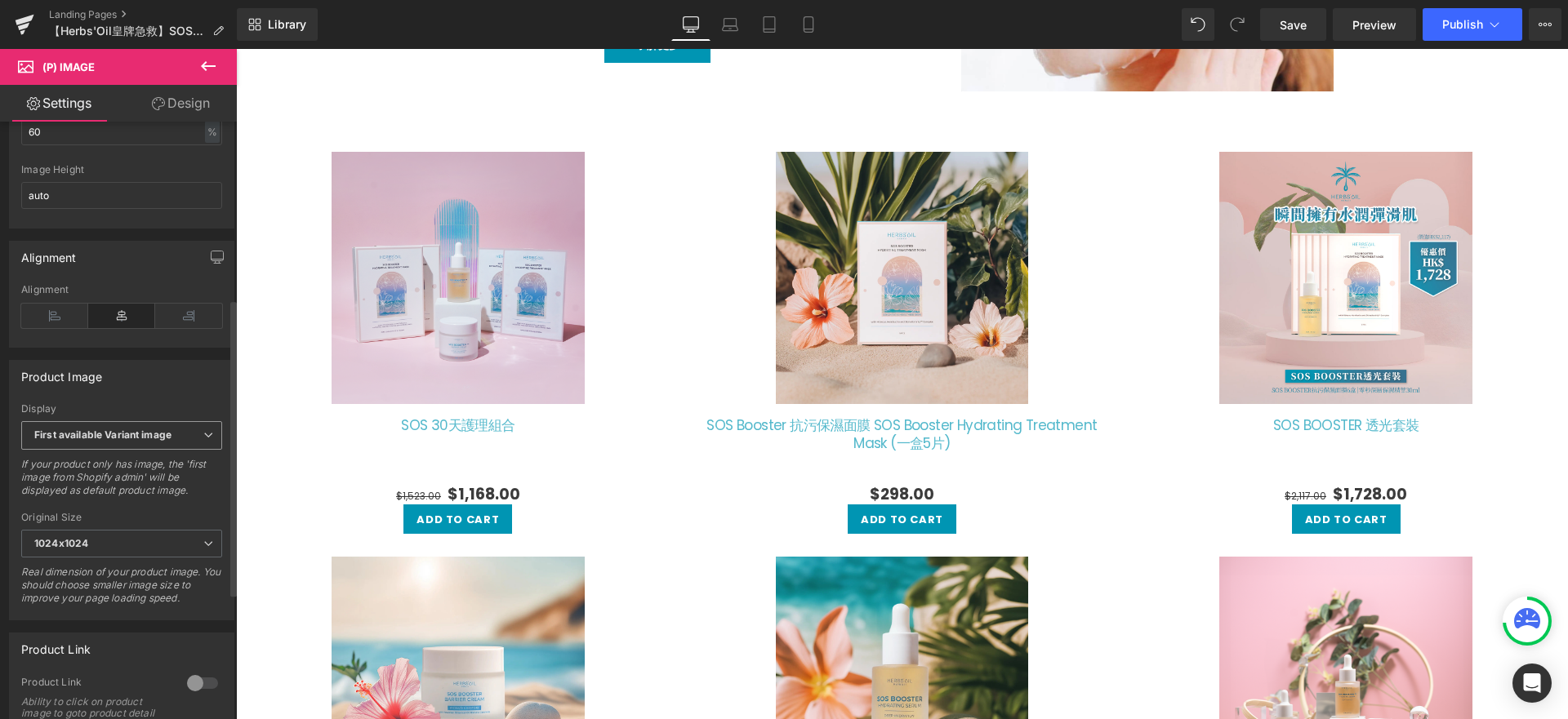
click at [189, 450] on span "First available Variant image" at bounding box center [122, 436] width 201 height 29
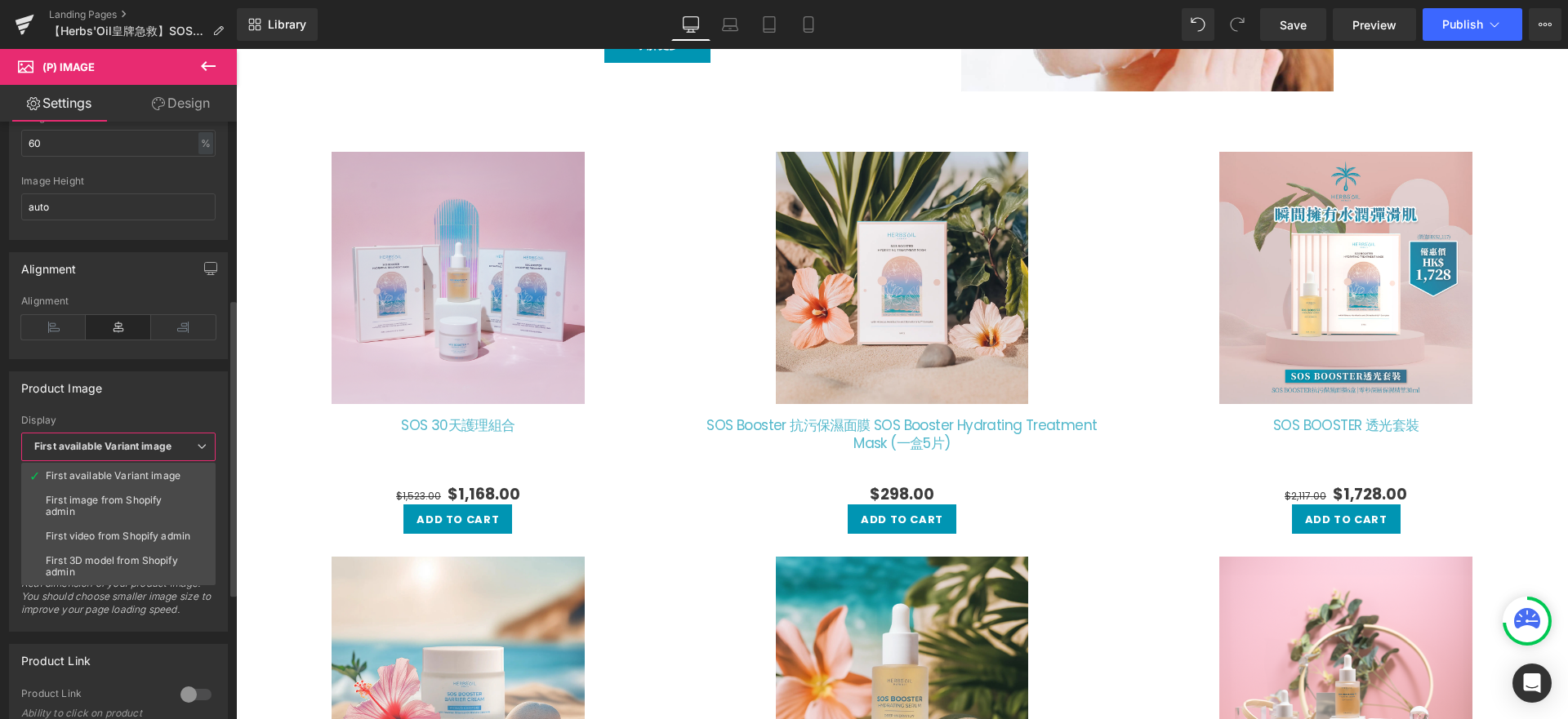
click at [189, 450] on span "First available Variant image" at bounding box center [118, 447] width 195 height 29
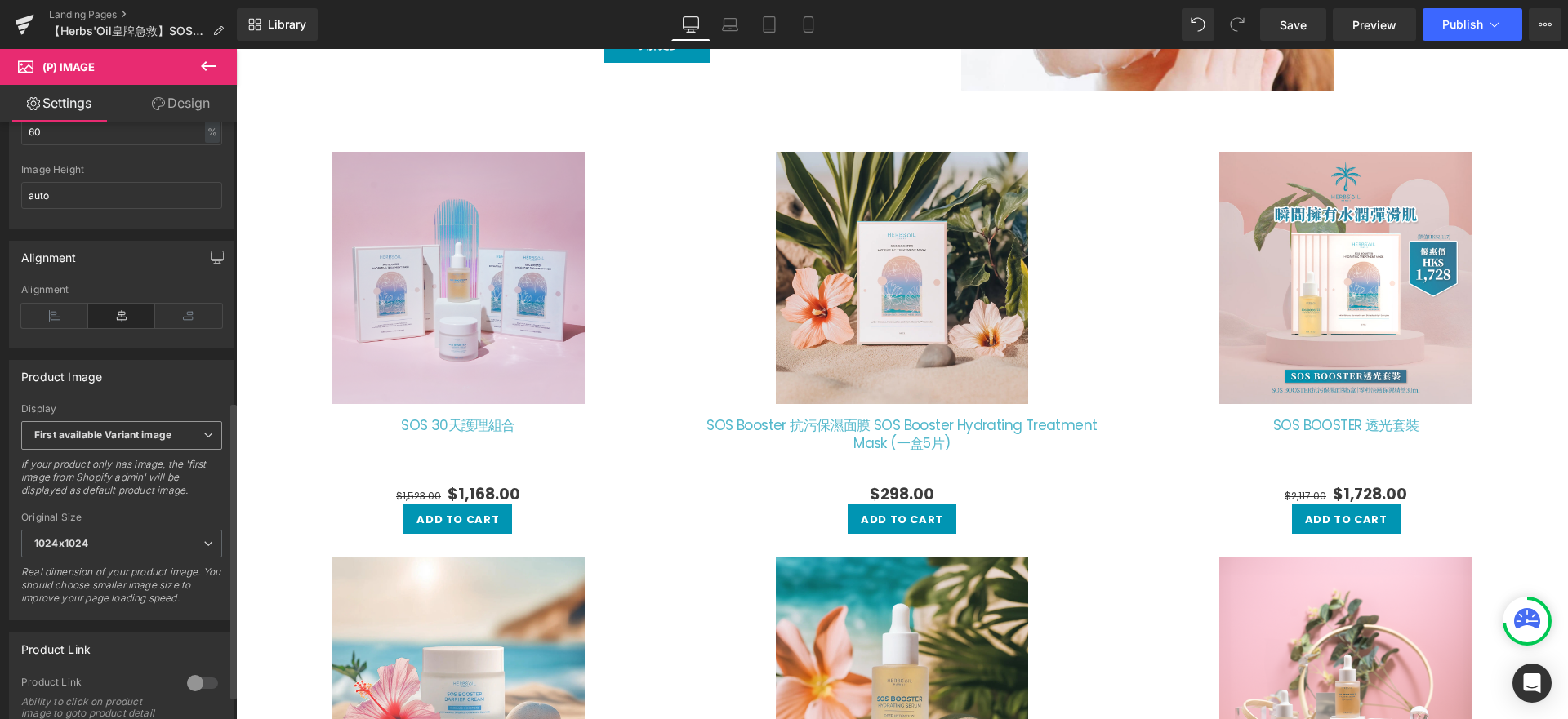
scroll to position [563, 0]
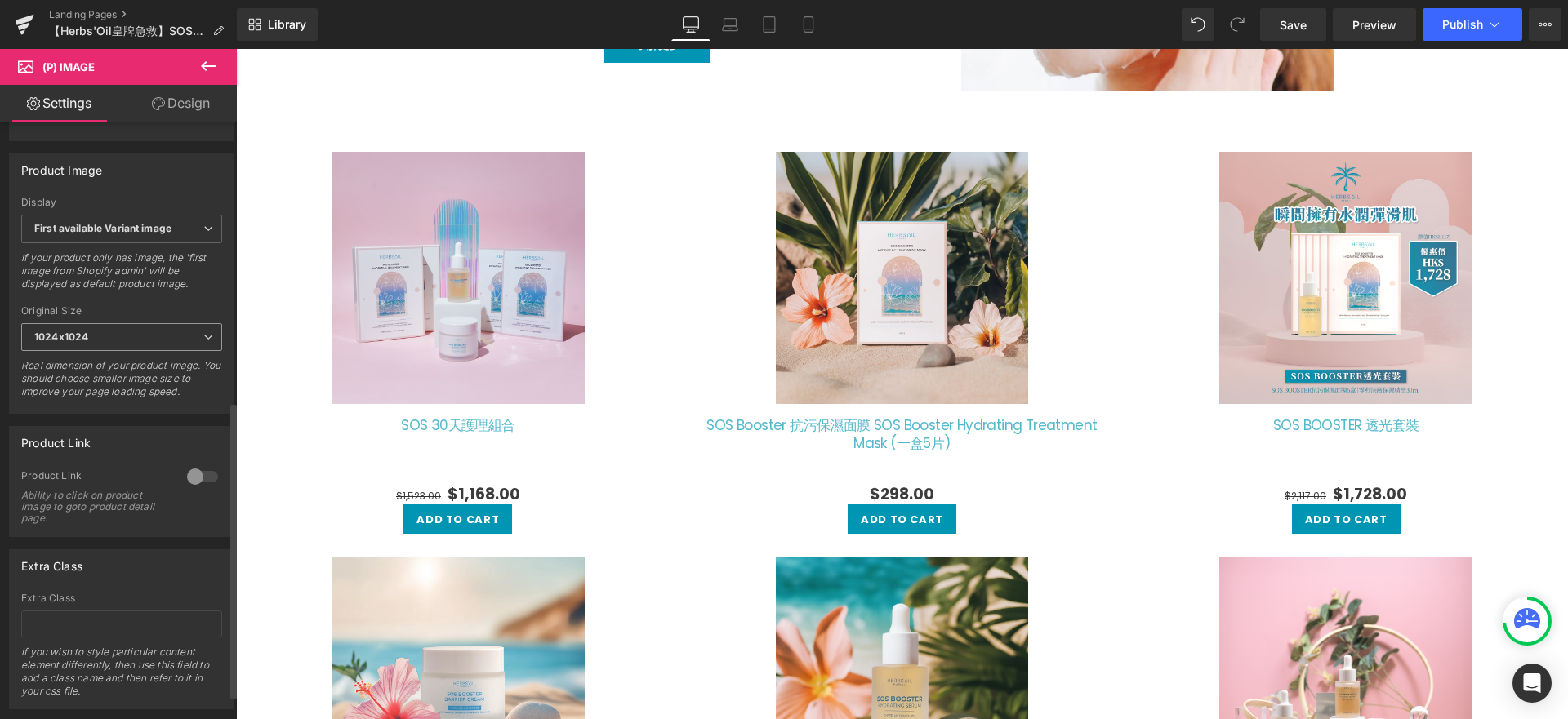
click at [168, 352] on span "1024x1024" at bounding box center [122, 337] width 201 height 29
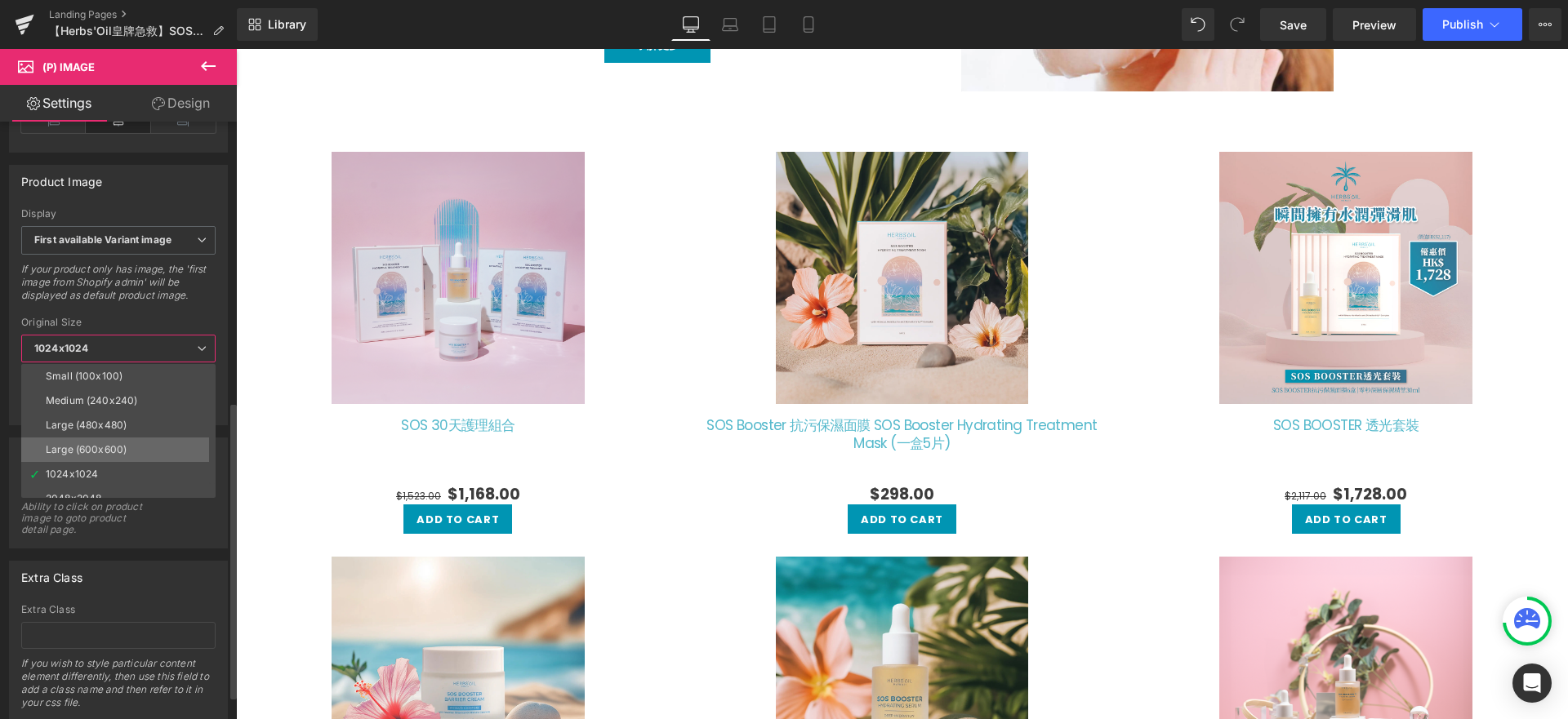
click at [128, 444] on li "Large (600x600)" at bounding box center [122, 450] width 202 height 25
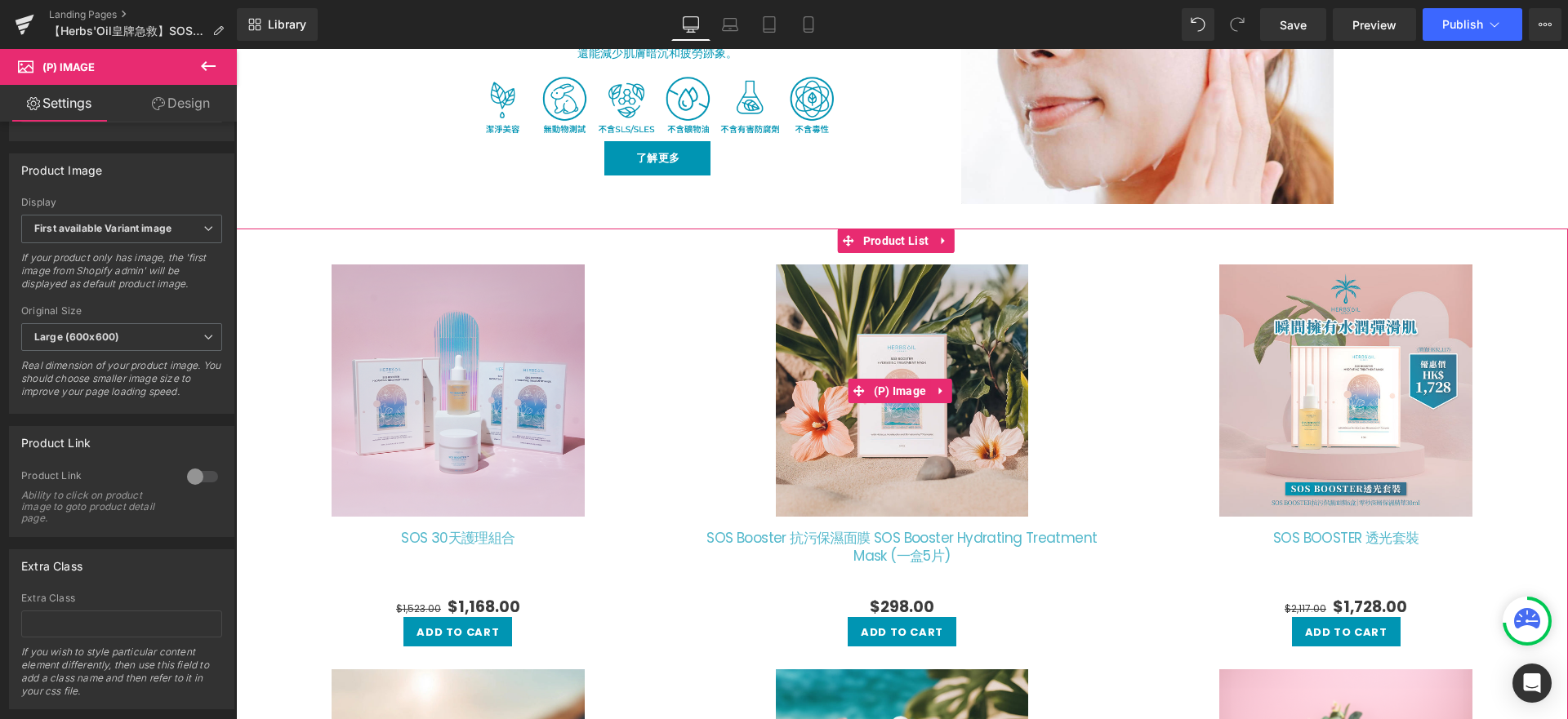
scroll to position [868, 0]
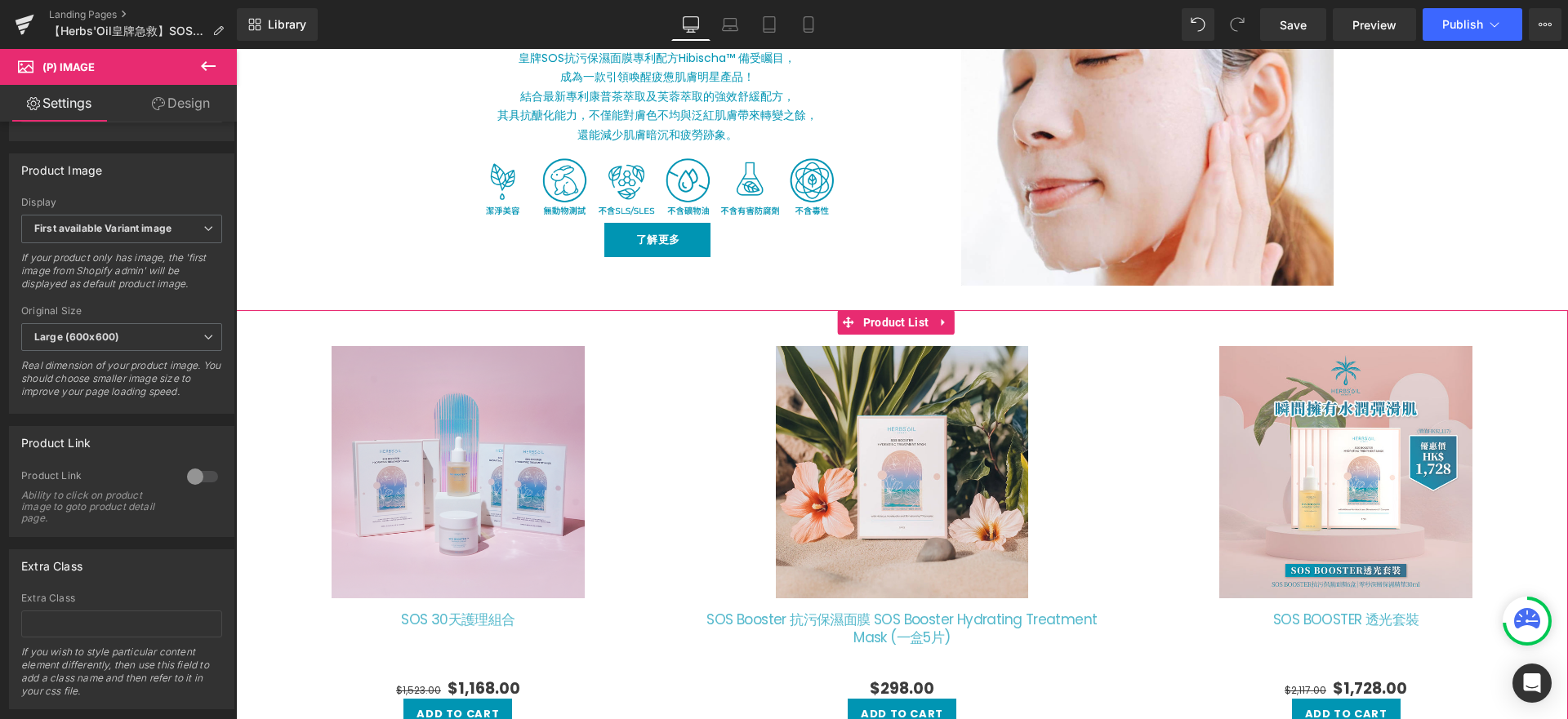
click at [684, 321] on div "Sale Off (P) Image SOS 30天護理組合" at bounding box center [902, 732] width 1332 height 843
click at [789, 319] on div "Sale Off (P) Image SOS 30天護理組合" at bounding box center [902, 732] width 1332 height 843
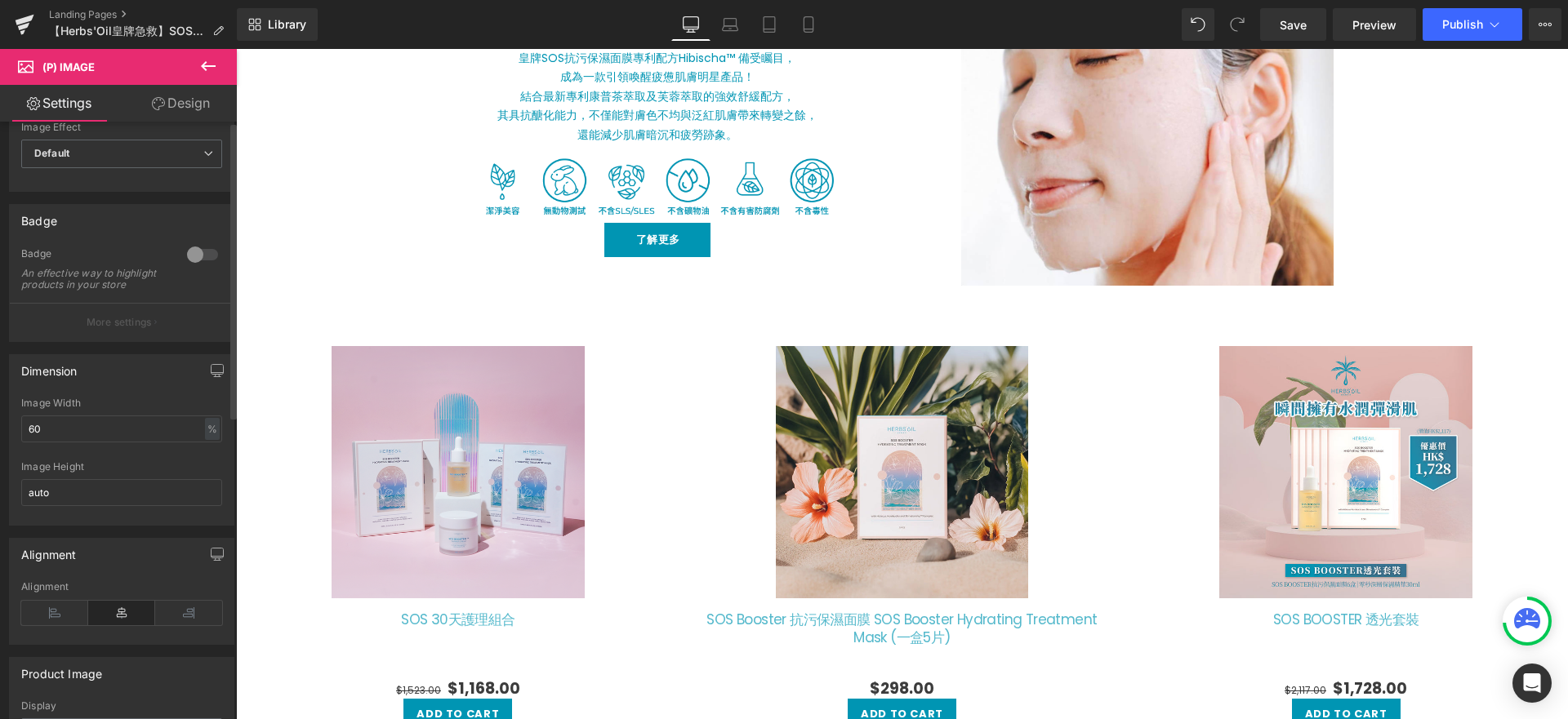
scroll to position [0, 0]
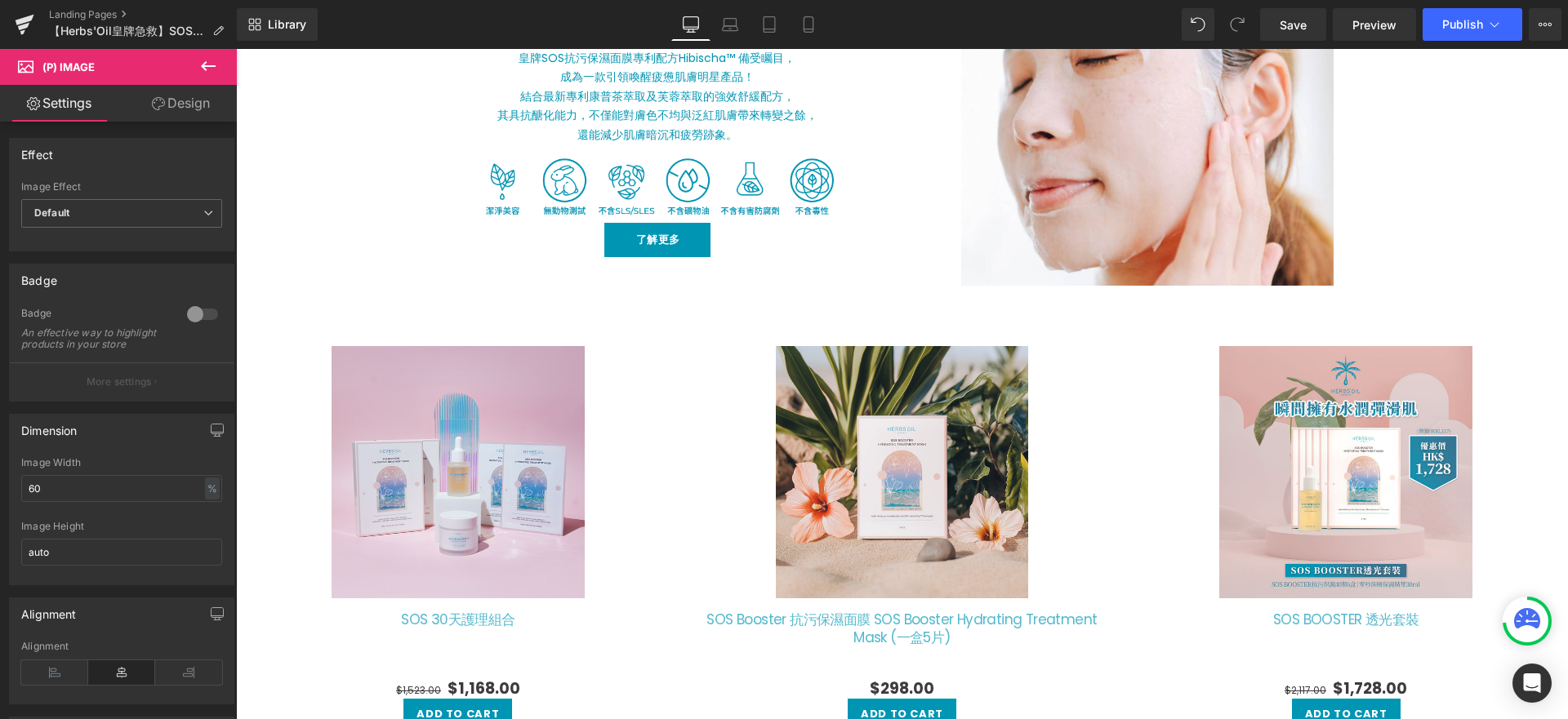
click at [192, 88] on link "Design" at bounding box center [180, 103] width 118 height 37
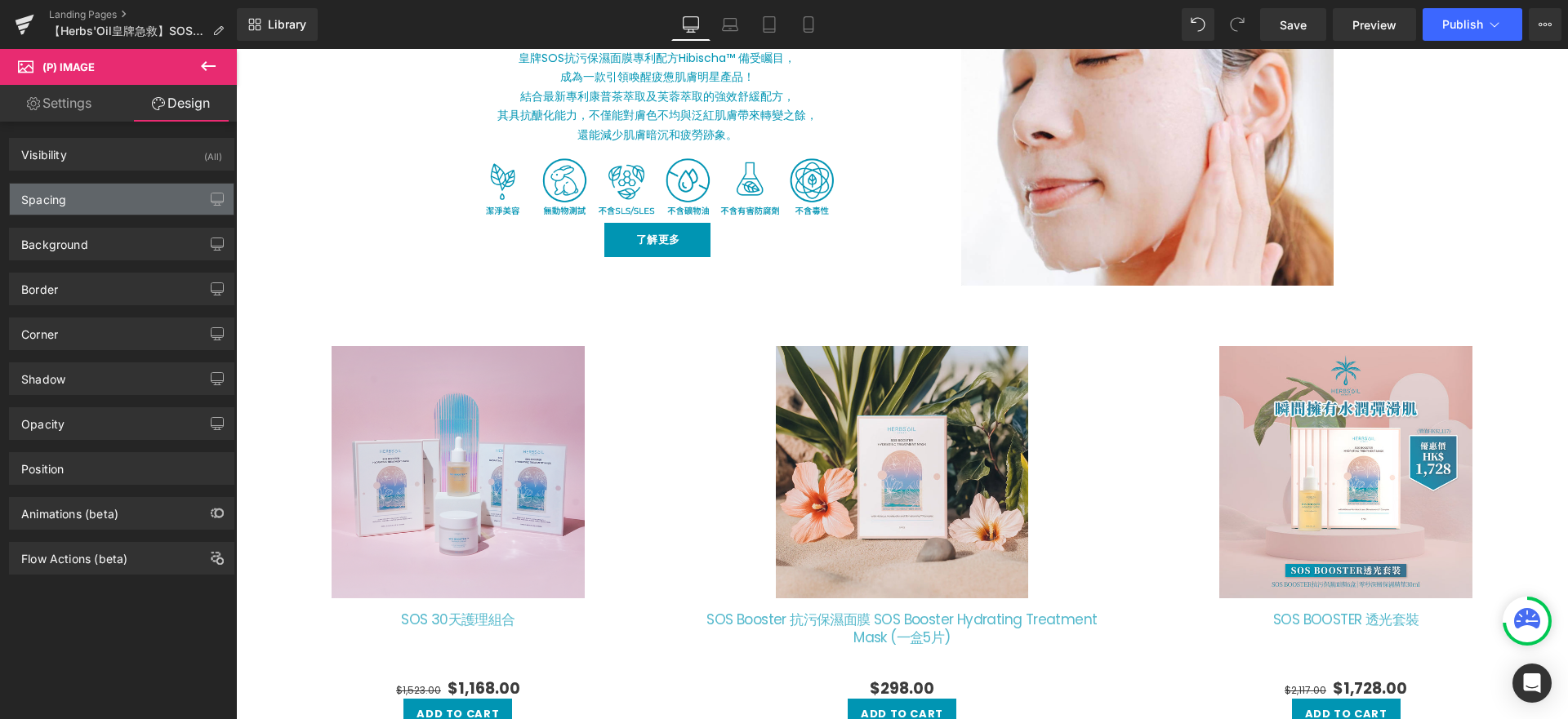
click at [157, 191] on div "Spacing" at bounding box center [122, 199] width 224 height 31
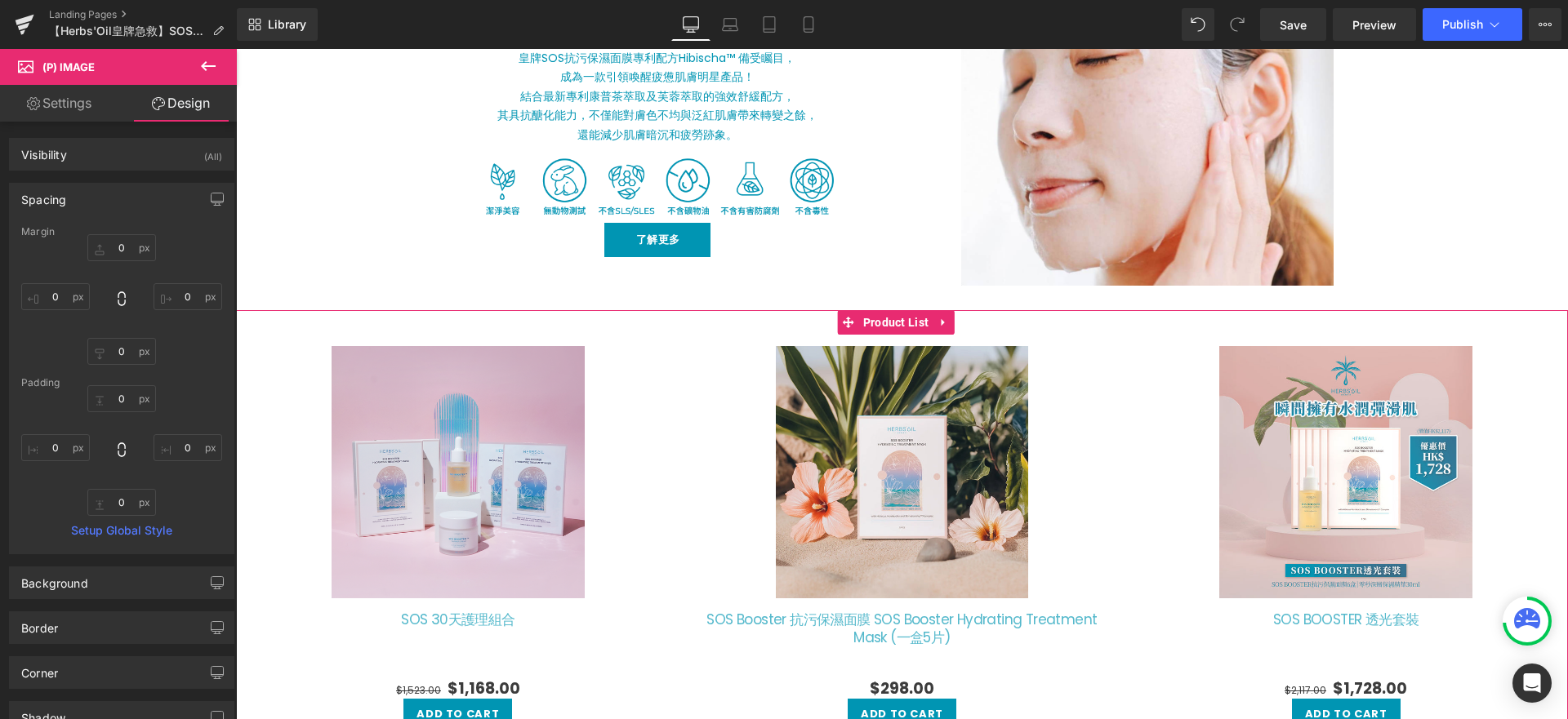
click at [622, 326] on div "Sale Off (P) Image SOS 30天護理組合" at bounding box center [902, 732] width 1332 height 843
click at [71, 110] on link "Settings" at bounding box center [59, 103] width 118 height 37
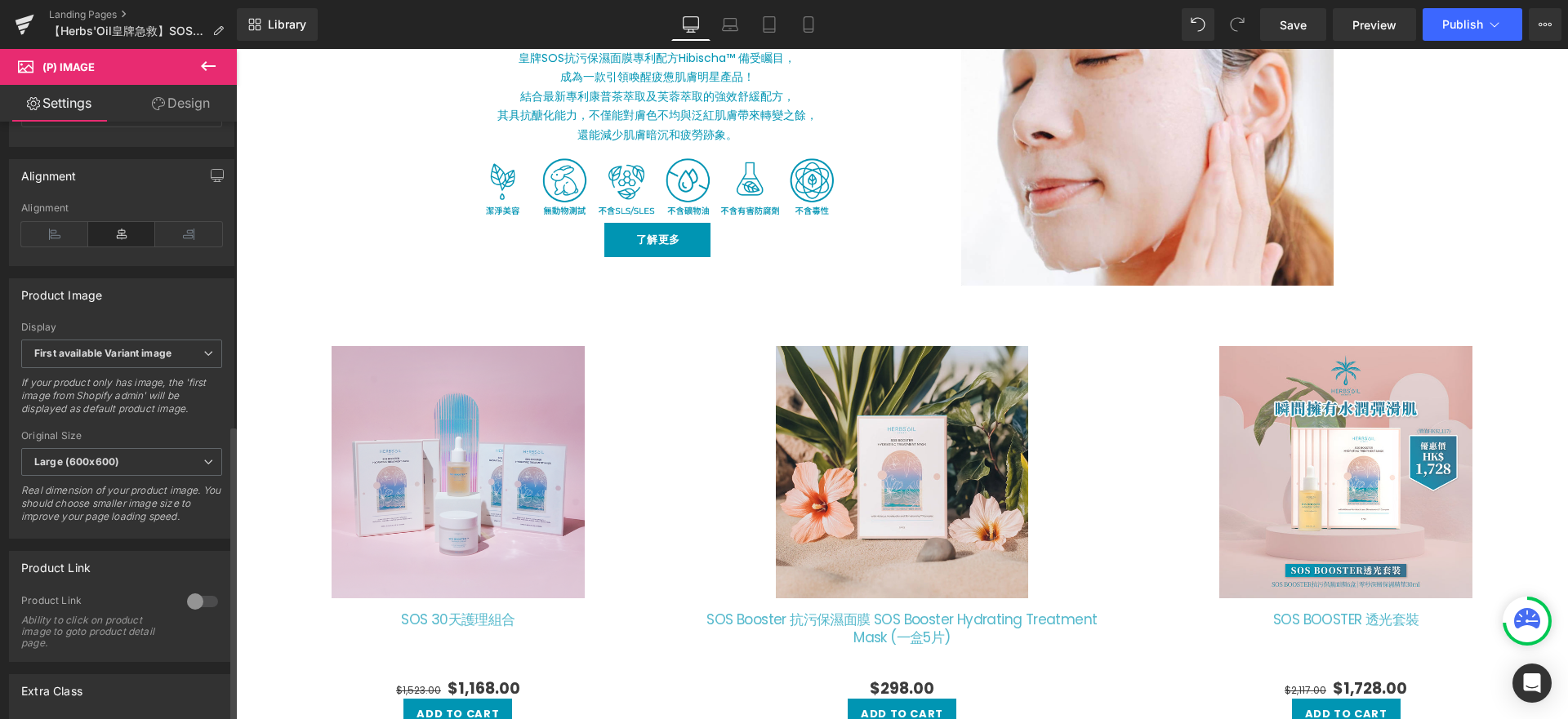
scroll to position [610, 0]
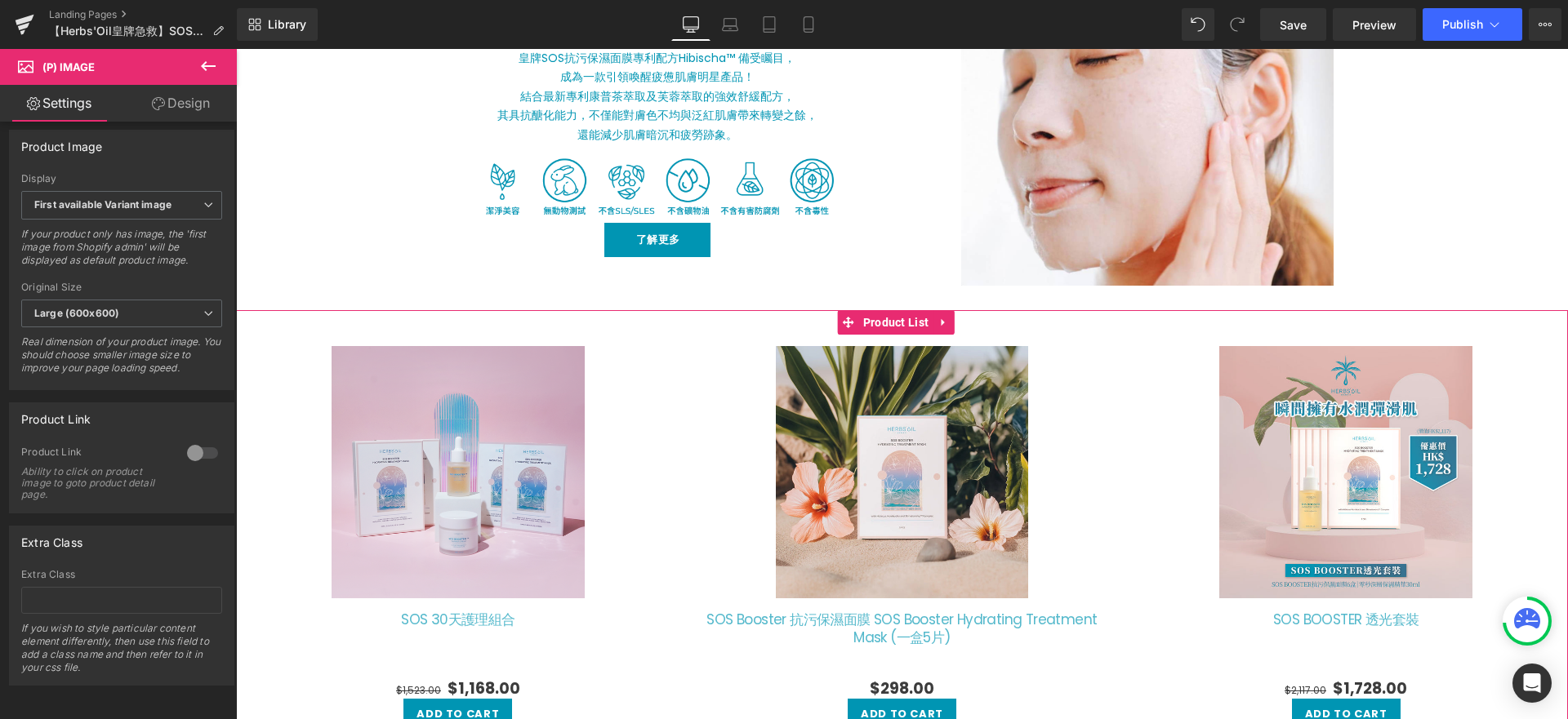
click at [821, 321] on div "Sale Off (P) Image SOS 30天護理組合" at bounding box center [902, 732] width 1332 height 843
click at [900, 326] on span "Product List" at bounding box center [895, 322] width 74 height 25
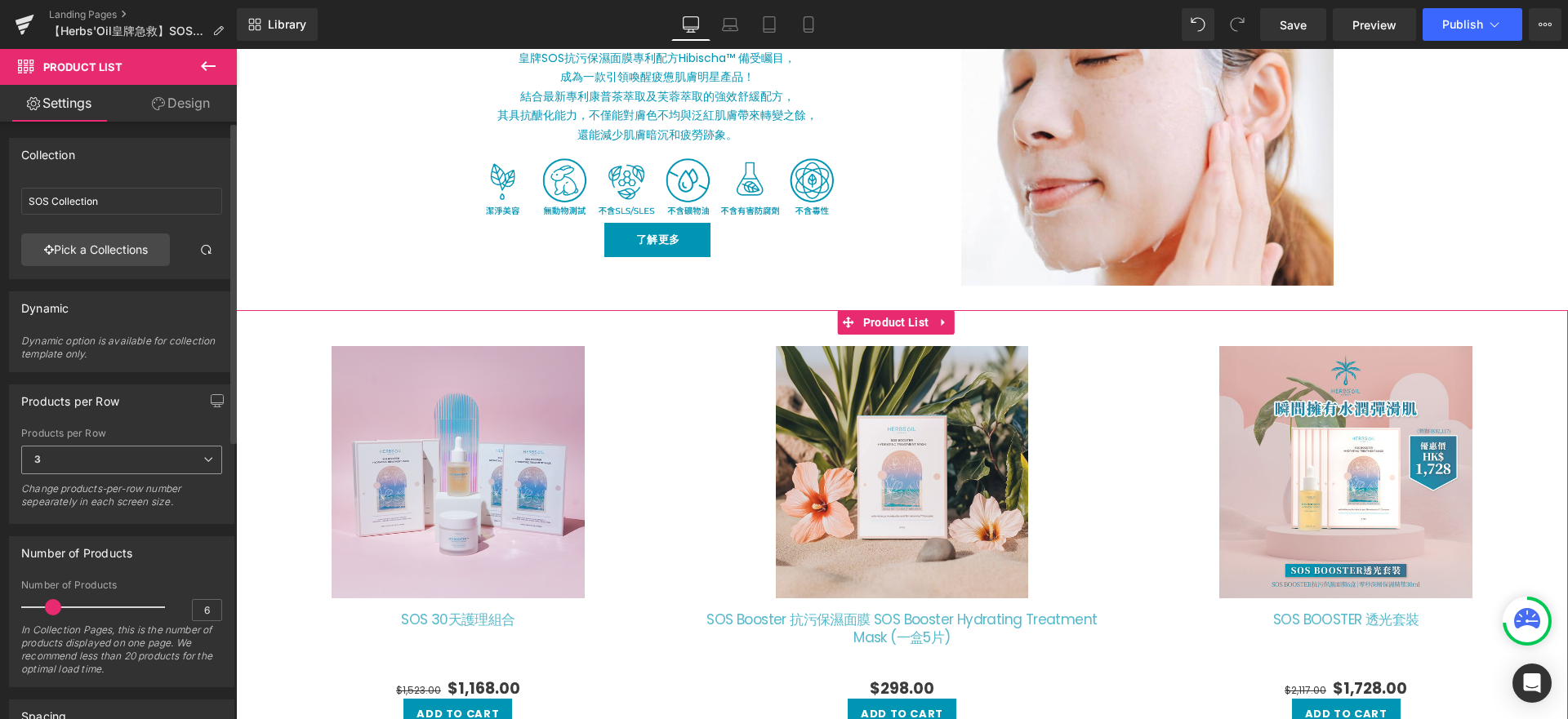
click at [101, 464] on span "3" at bounding box center [122, 460] width 201 height 29
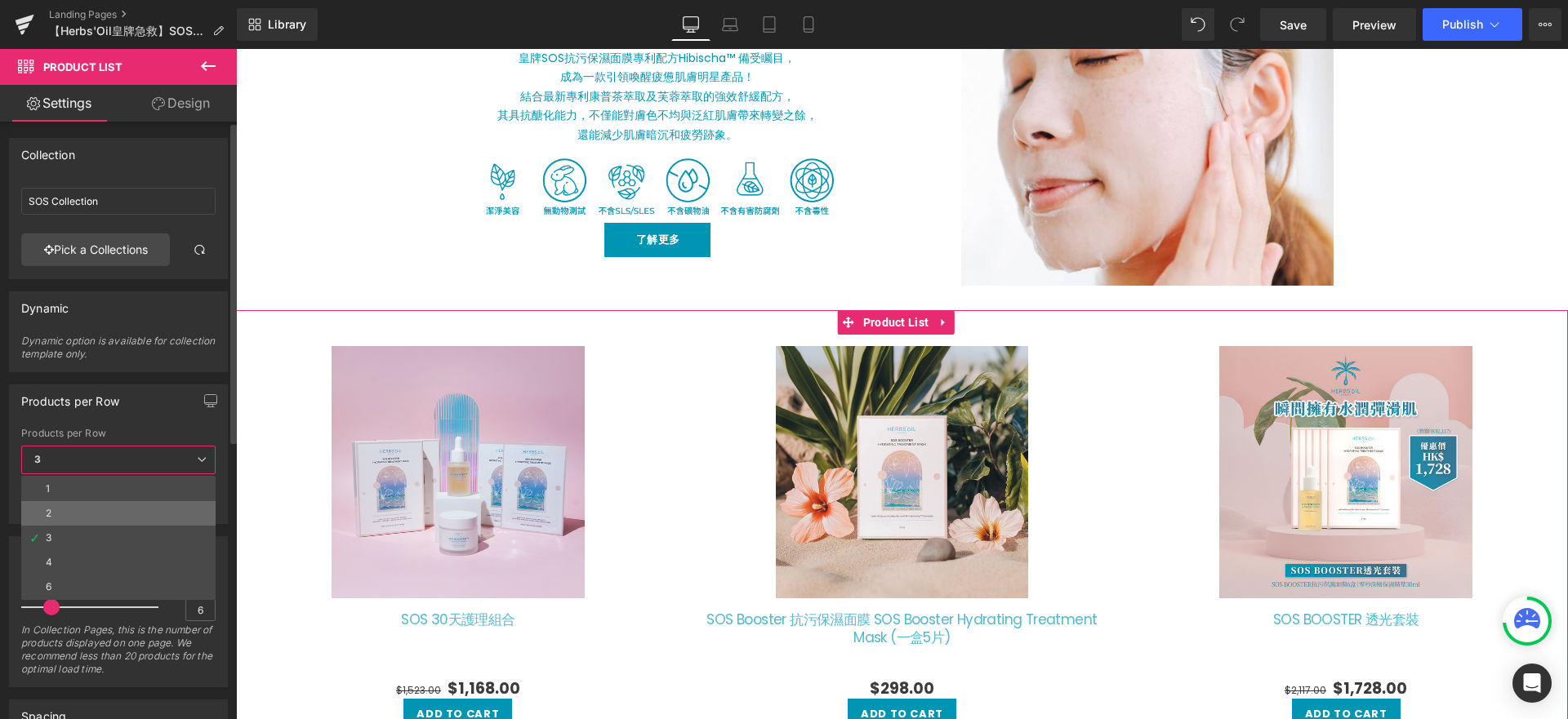
click at [93, 518] on li "2" at bounding box center [118, 513] width 195 height 25
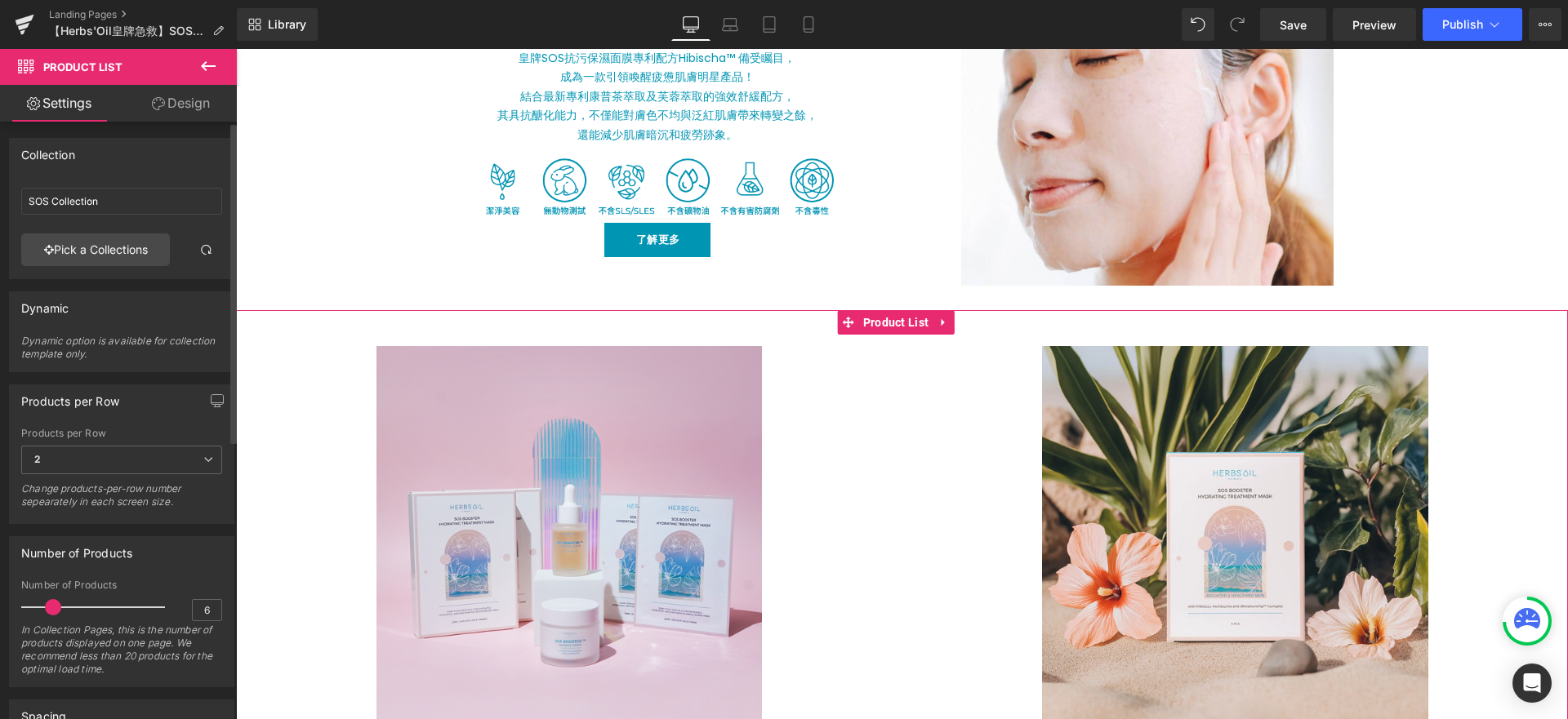
scroll to position [263, 0]
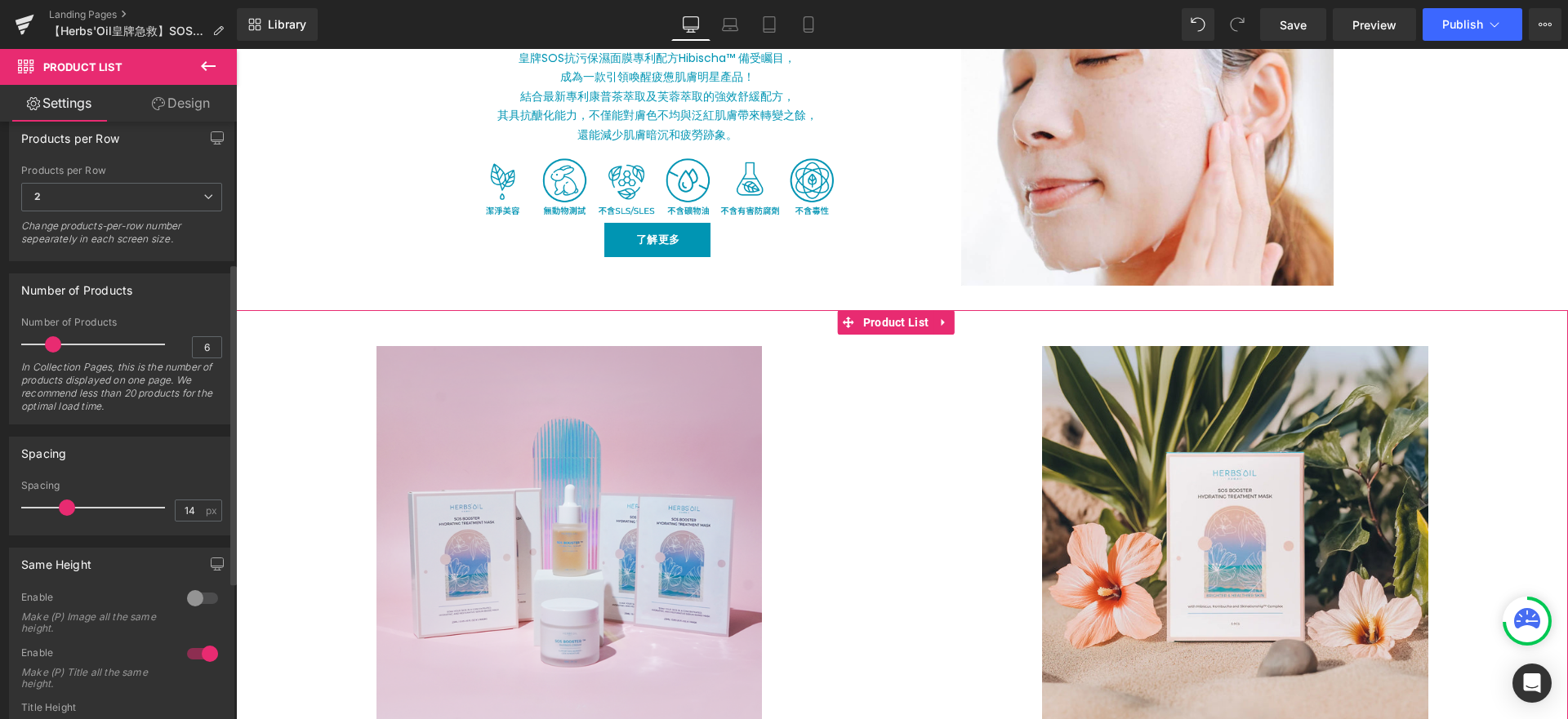
click at [69, 510] on span at bounding box center [66, 507] width 16 height 16
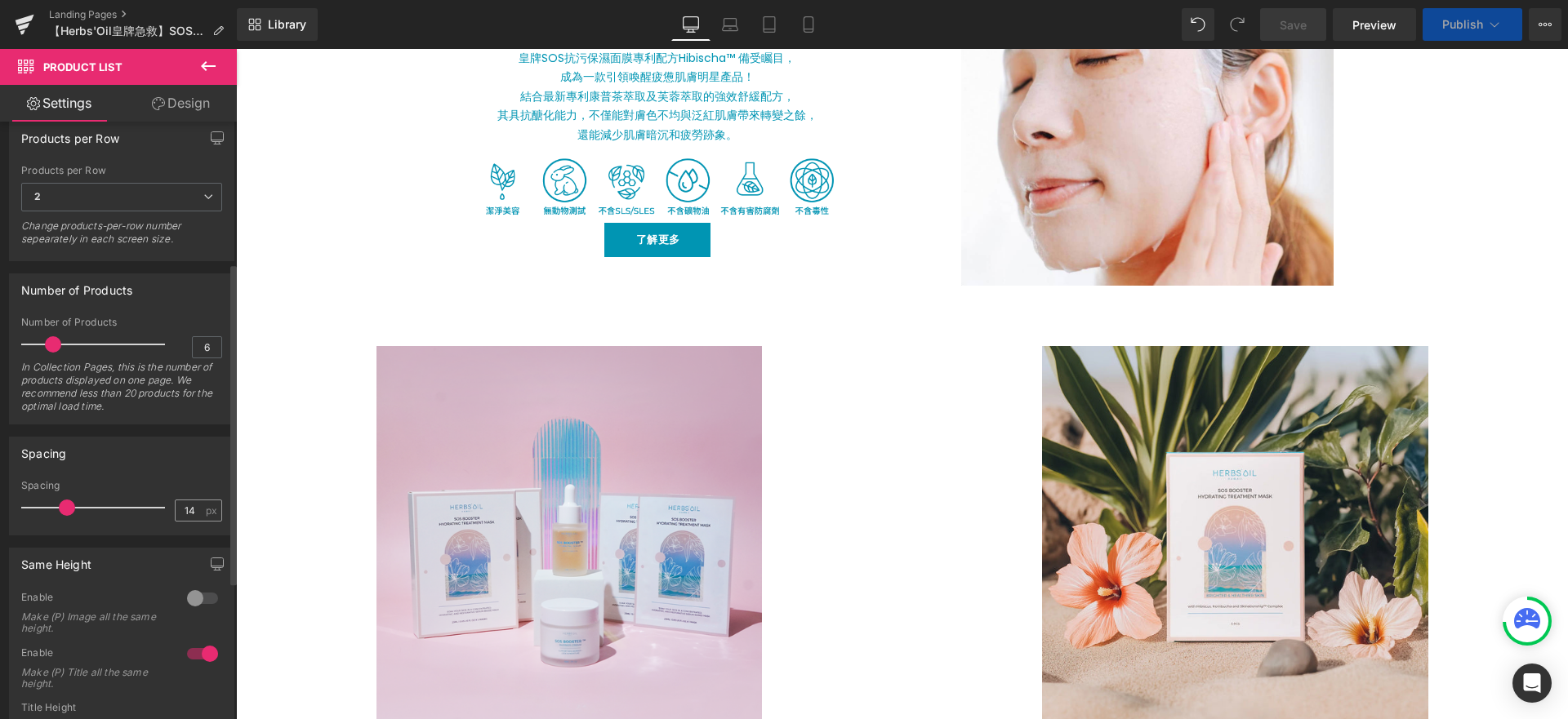
click at [206, 512] on span "px" at bounding box center [213, 511] width 14 height 10
click at [183, 509] on input "14" at bounding box center [190, 511] width 29 height 20
type input "7"
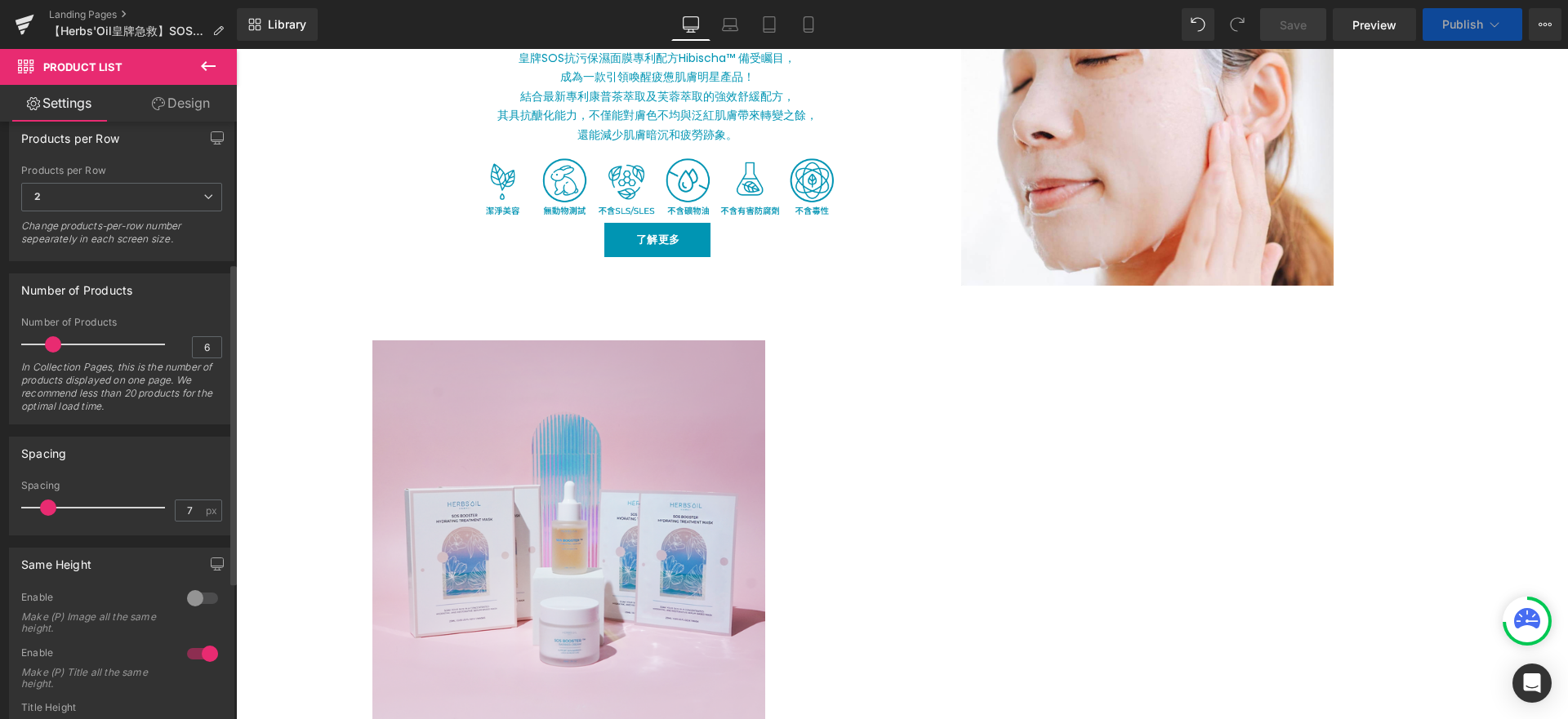
click at [196, 468] on div "Spacing 14px Spacing 7 px" at bounding box center [122, 486] width 225 height 99
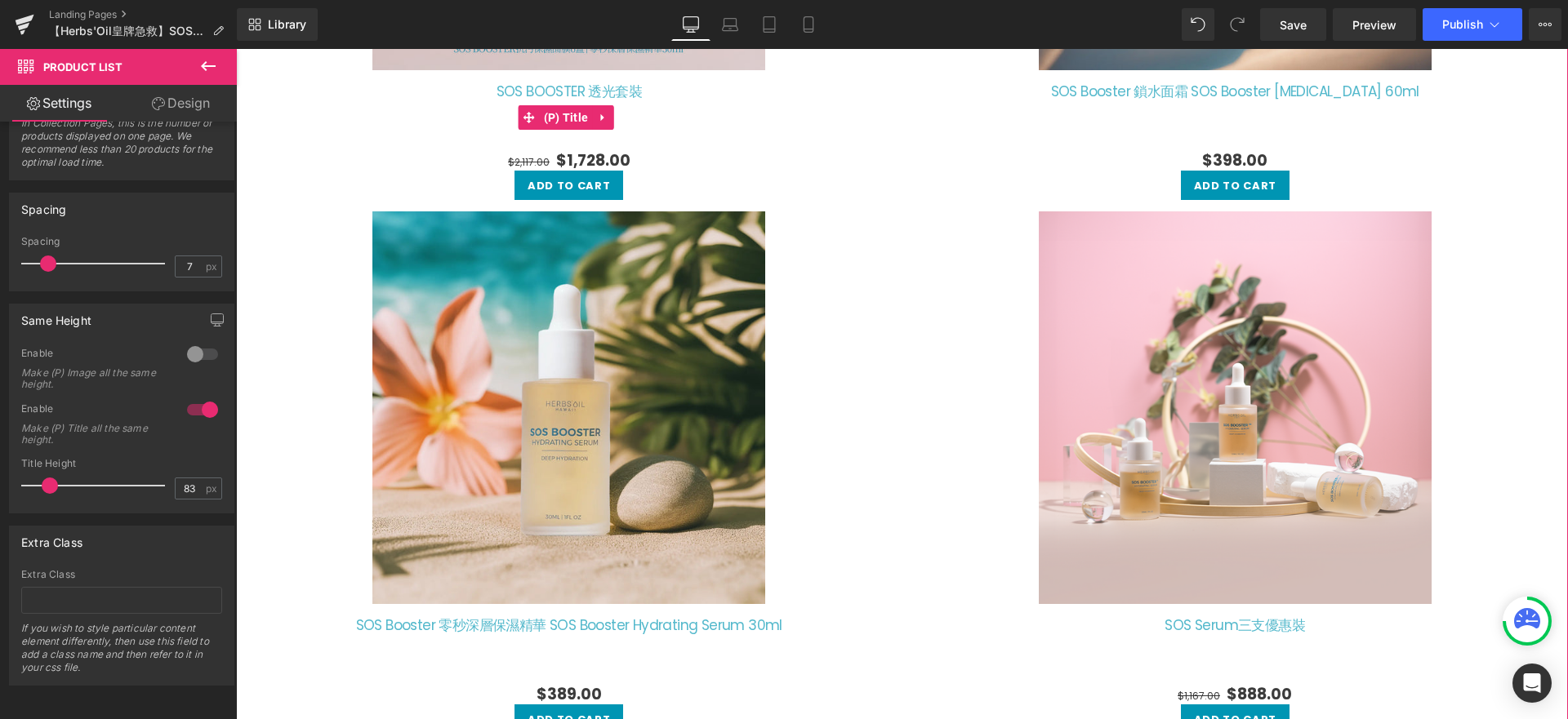
scroll to position [2149, 0]
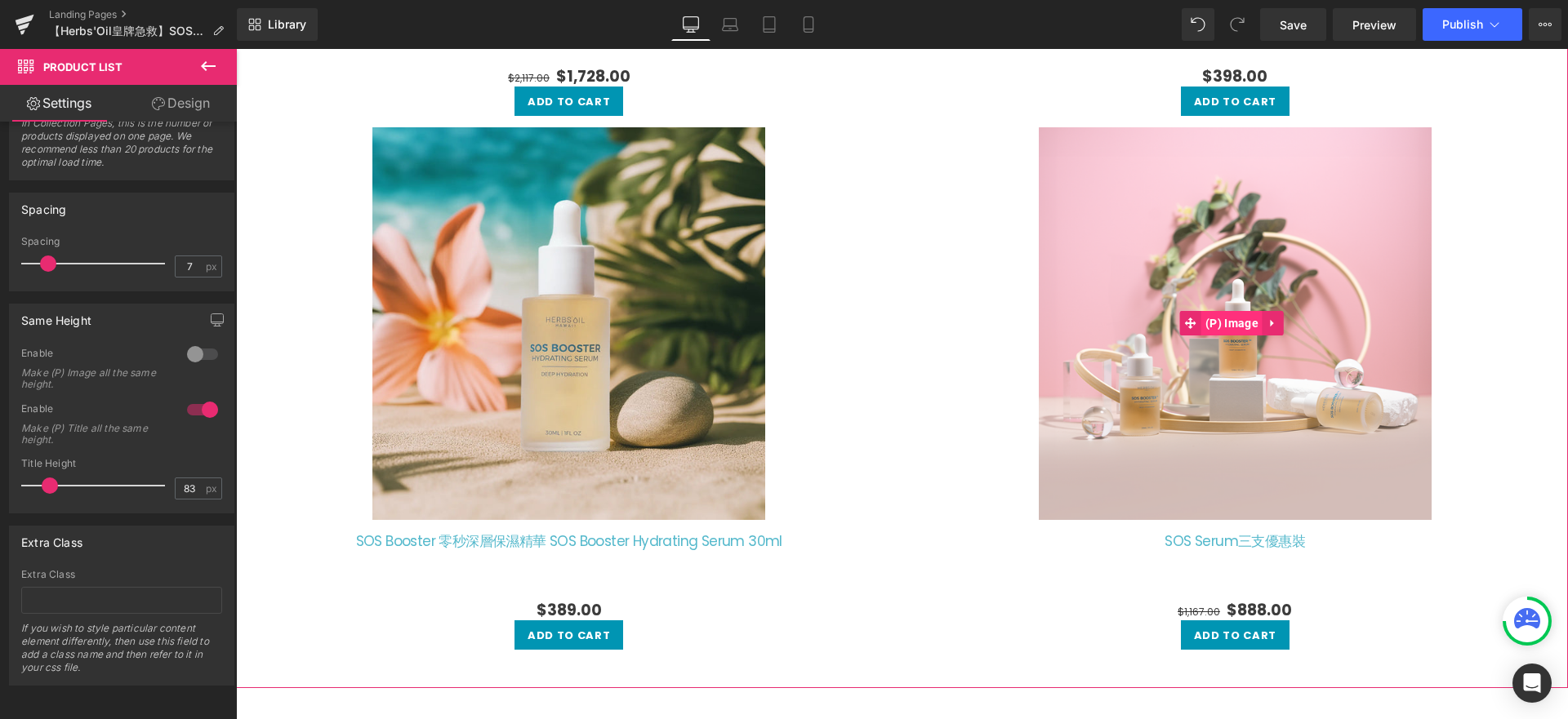
click at [1246, 320] on span "(P) Image" at bounding box center [1232, 323] width 61 height 25
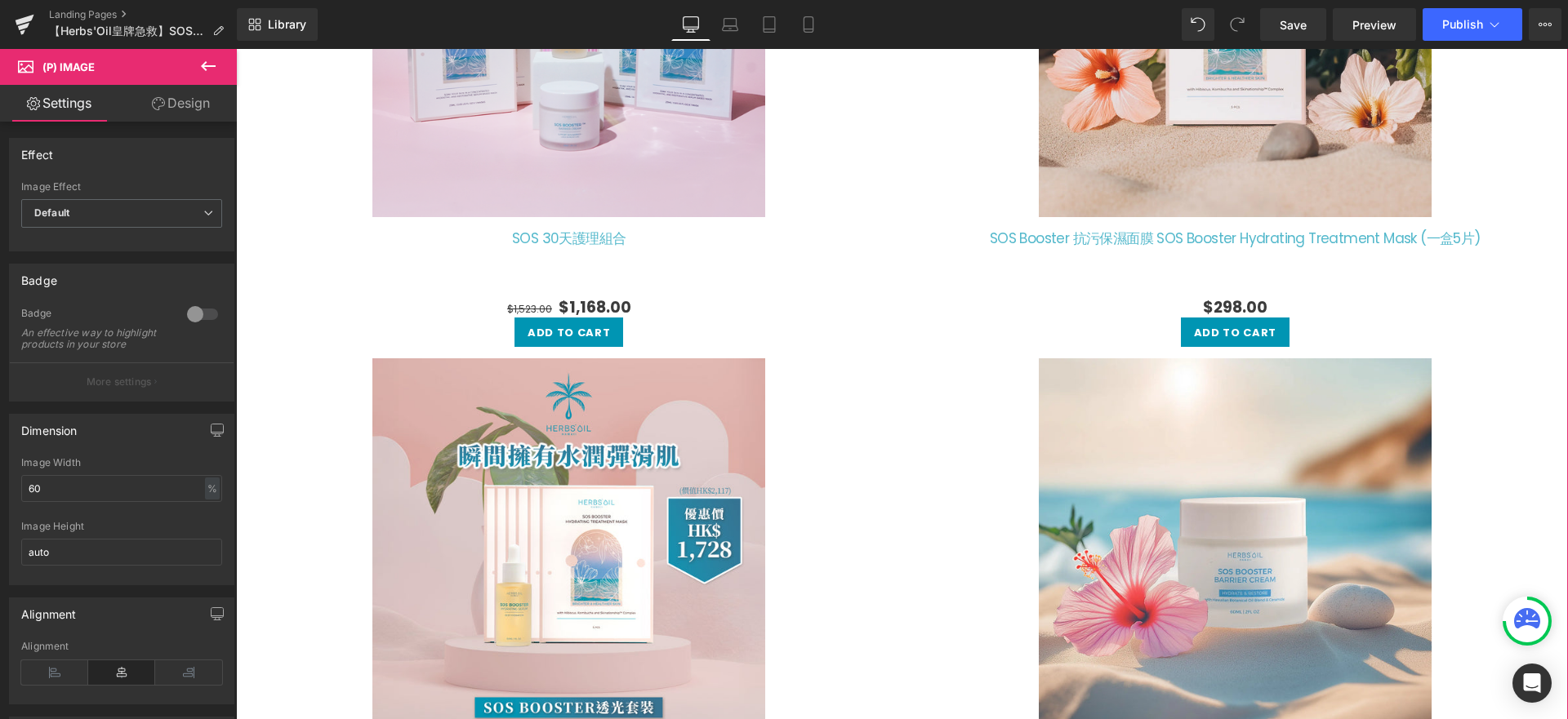
scroll to position [964, 0]
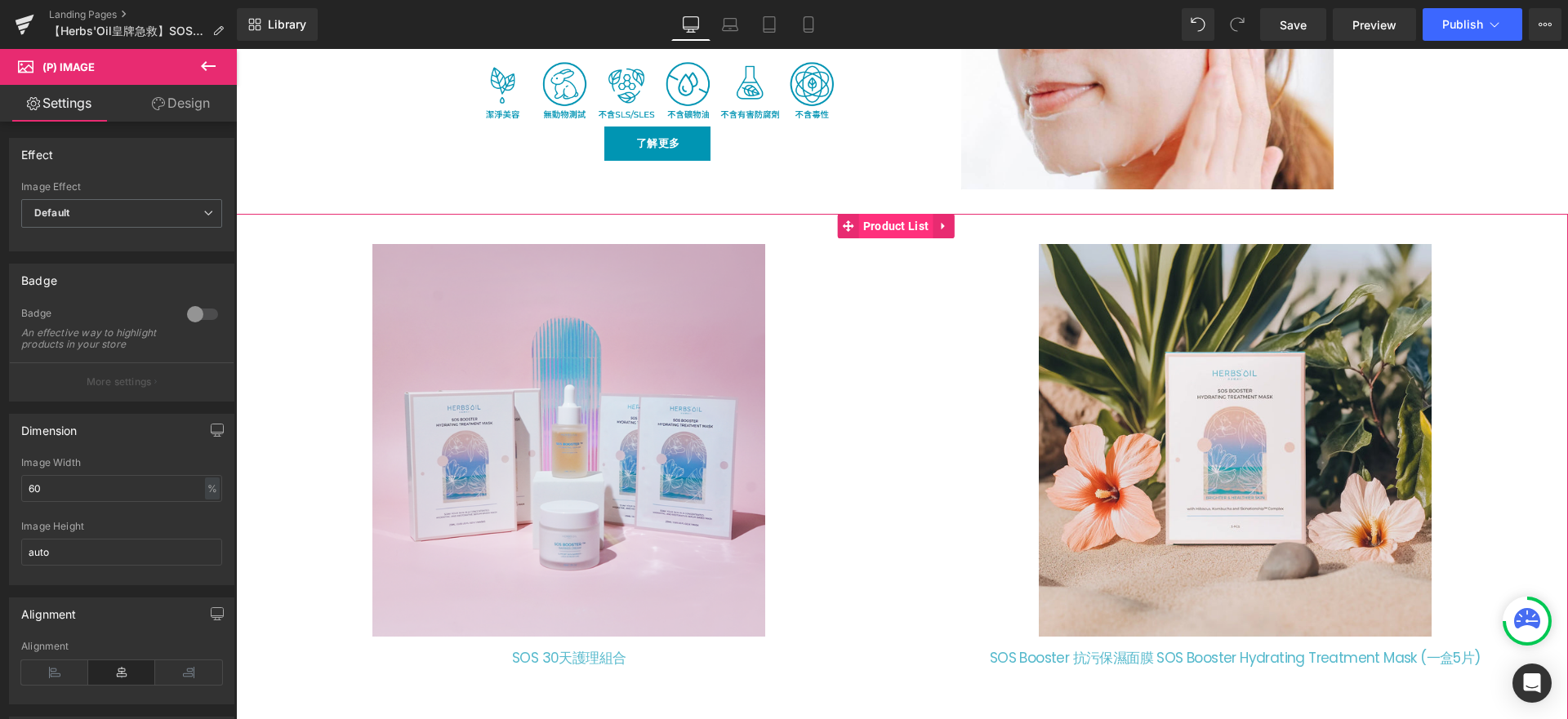
click at [864, 229] on span "Product List" at bounding box center [895, 226] width 74 height 25
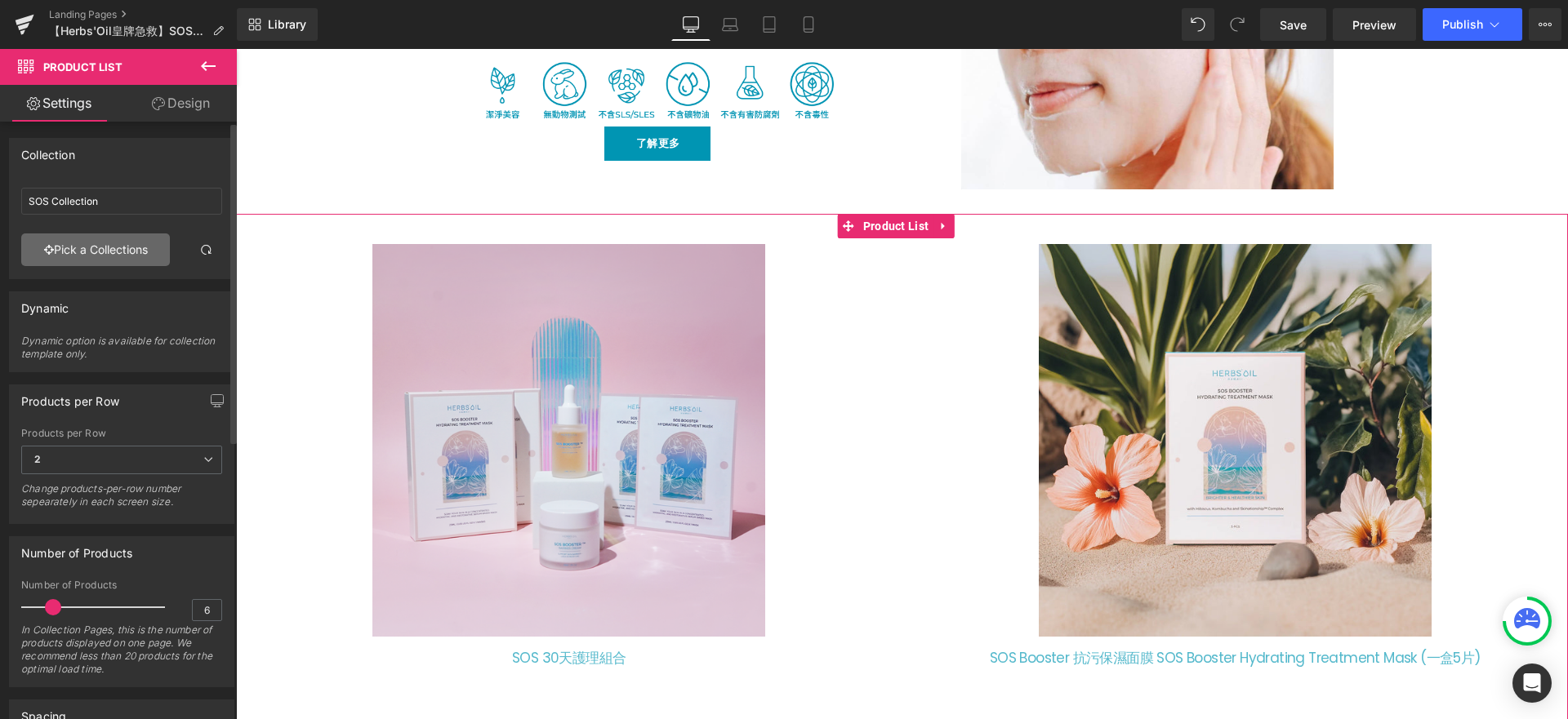
click at [130, 259] on link "Pick a Collections" at bounding box center [95, 250] width 149 height 32
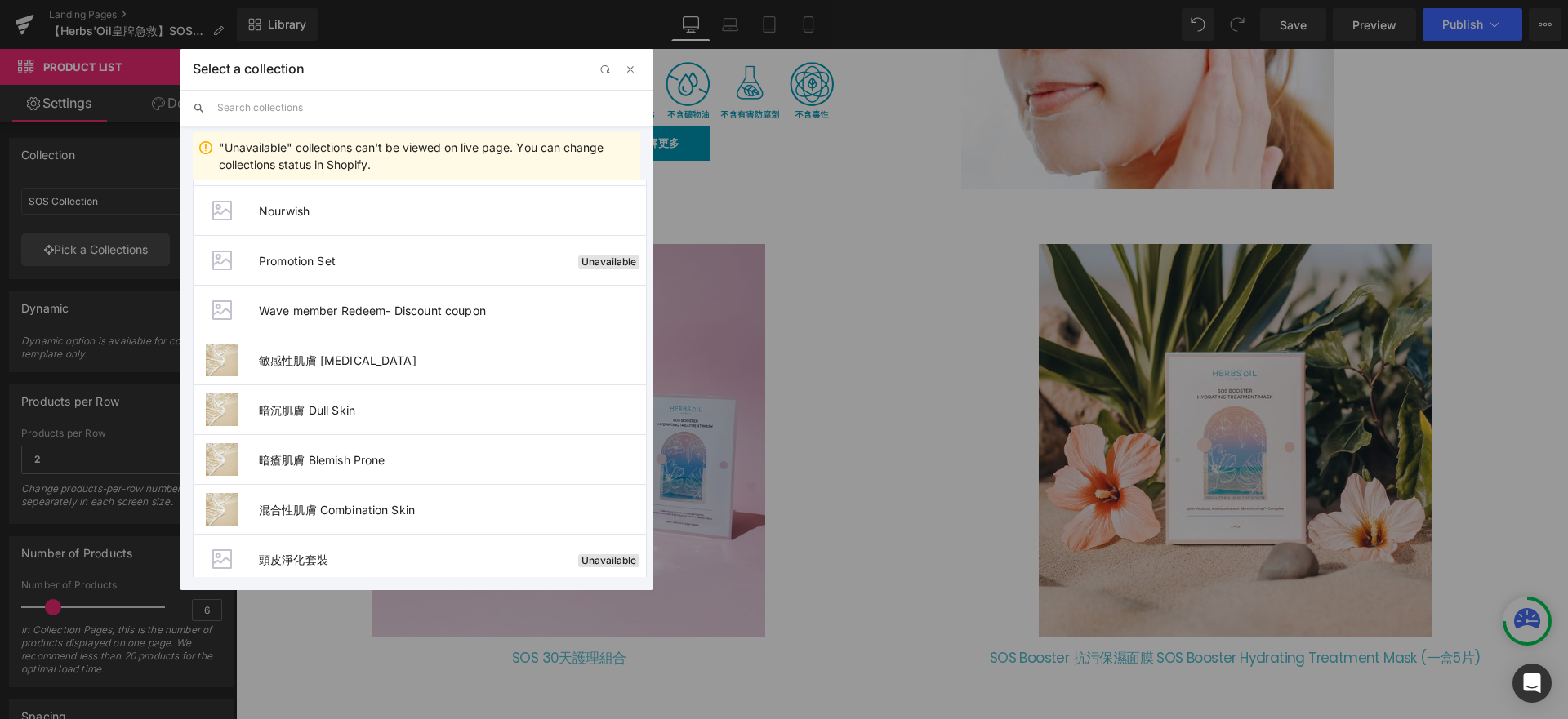
scroll to position [3000, 0]
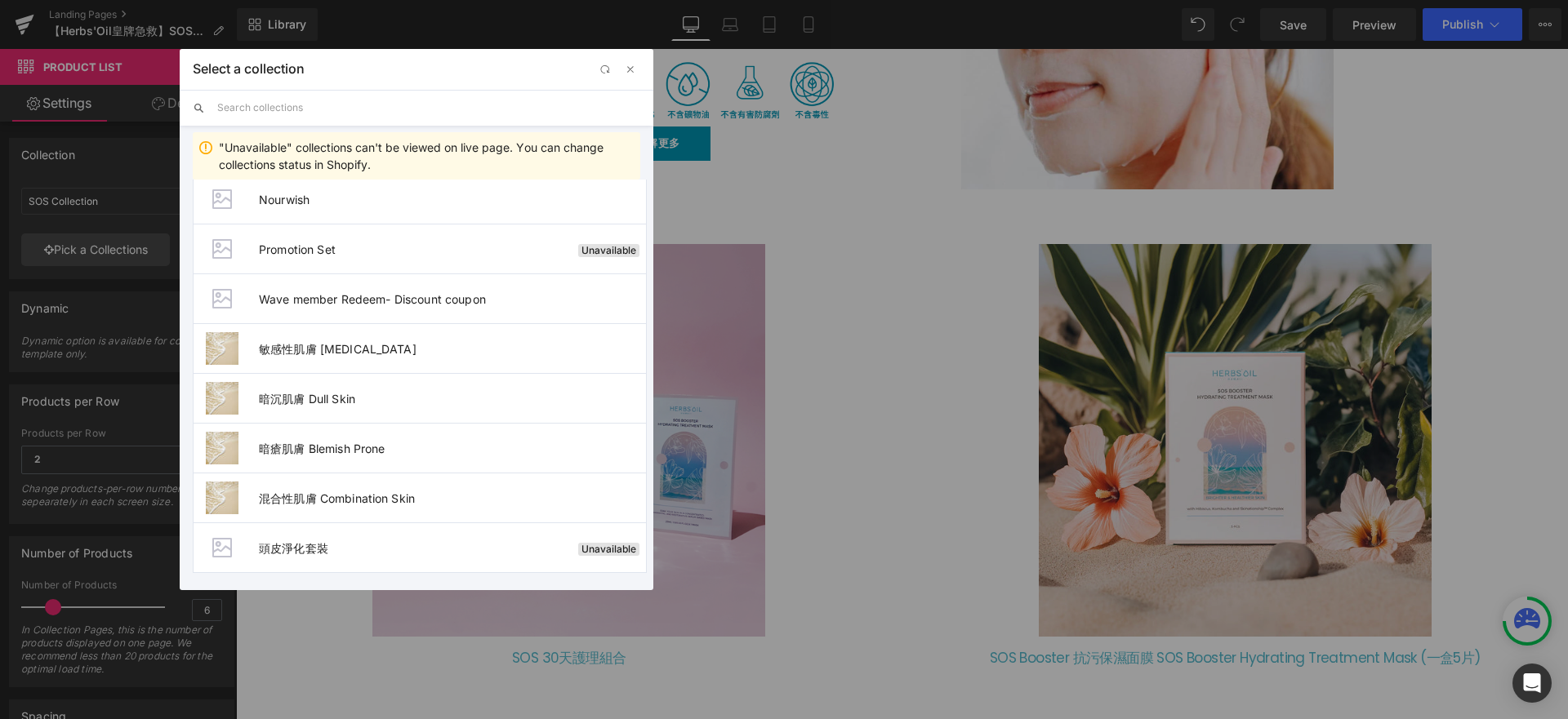
click at [427, 113] on input "text" at bounding box center [428, 108] width 423 height 36
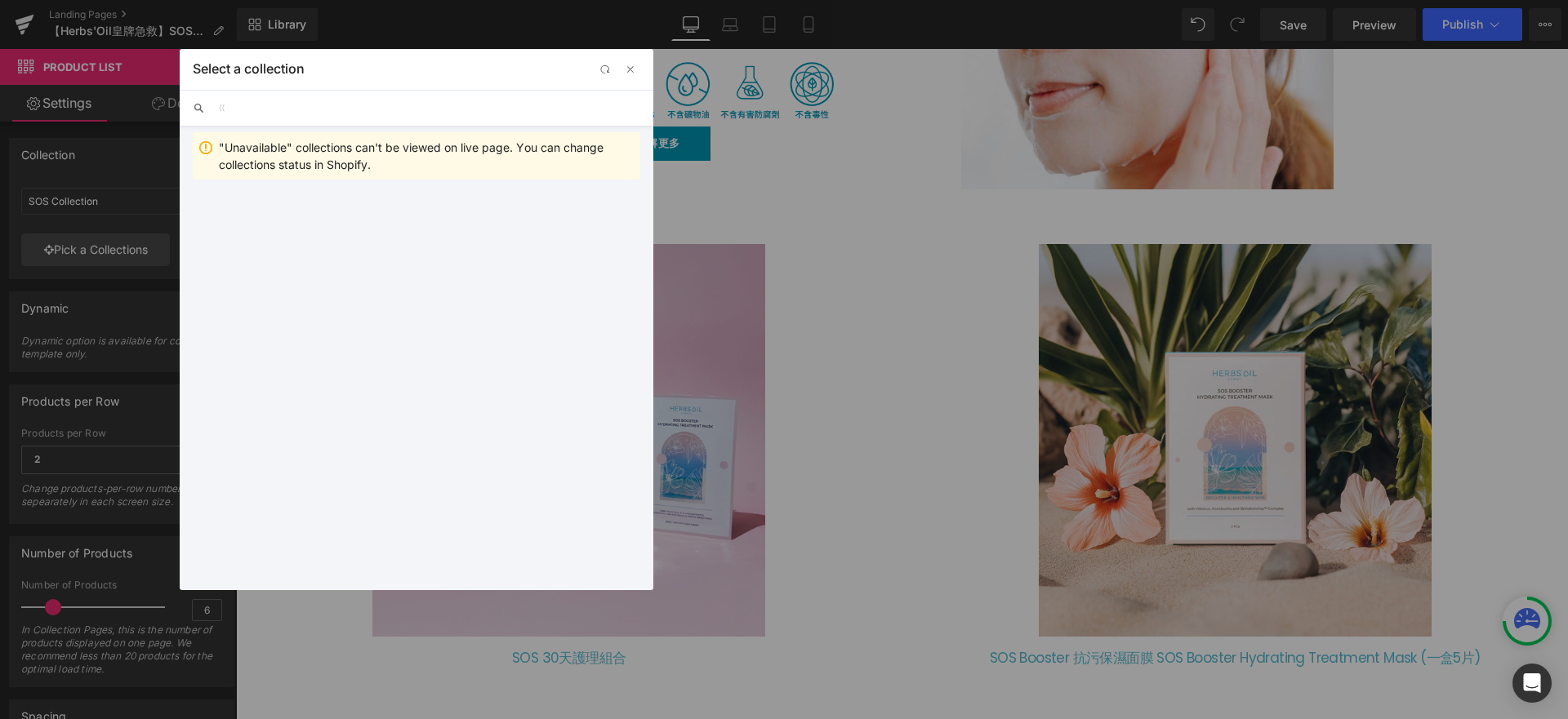
type input "ㄐ"
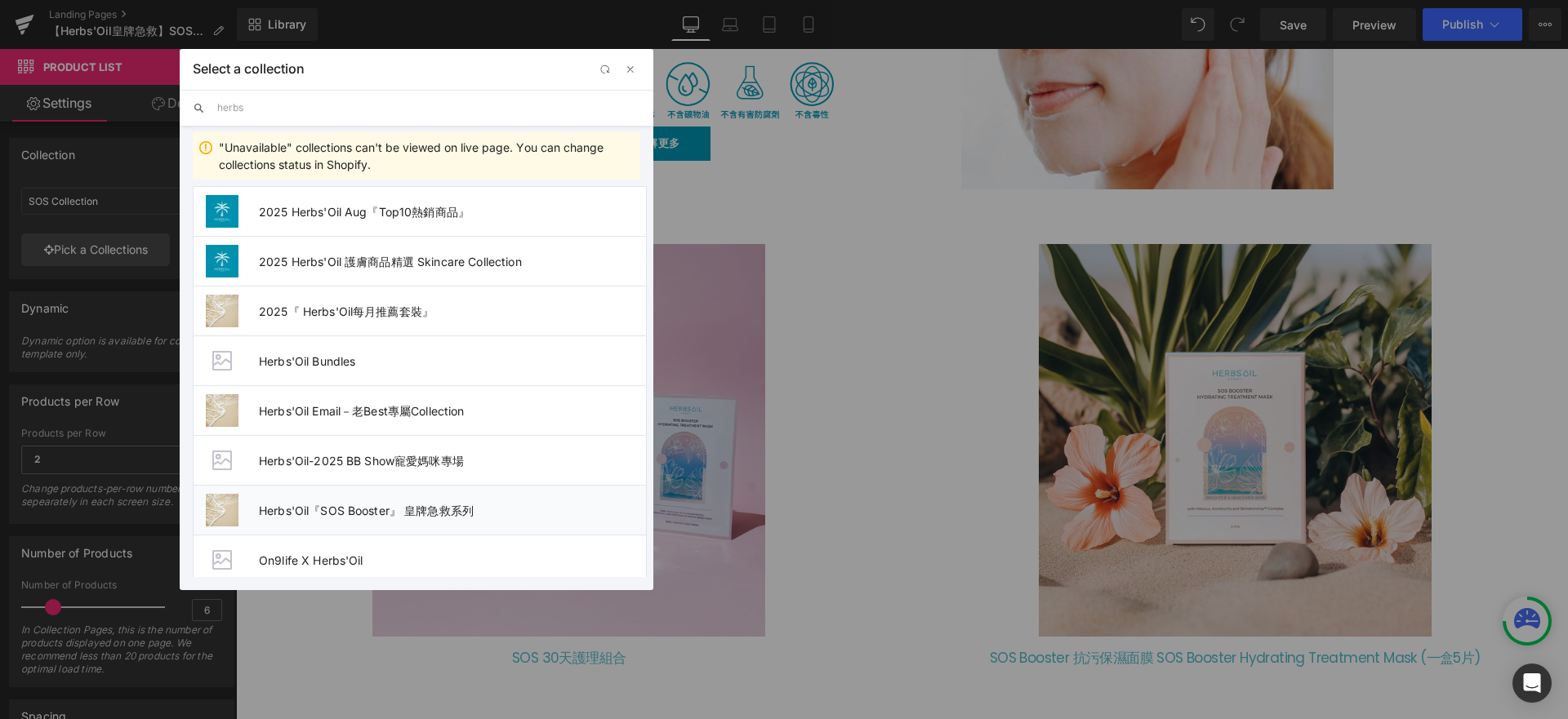
type input "herbs"
click at [444, 498] on li "Herbs'Oil『SOS Booster』 皇牌急救系列" at bounding box center [420, 509] width 454 height 50
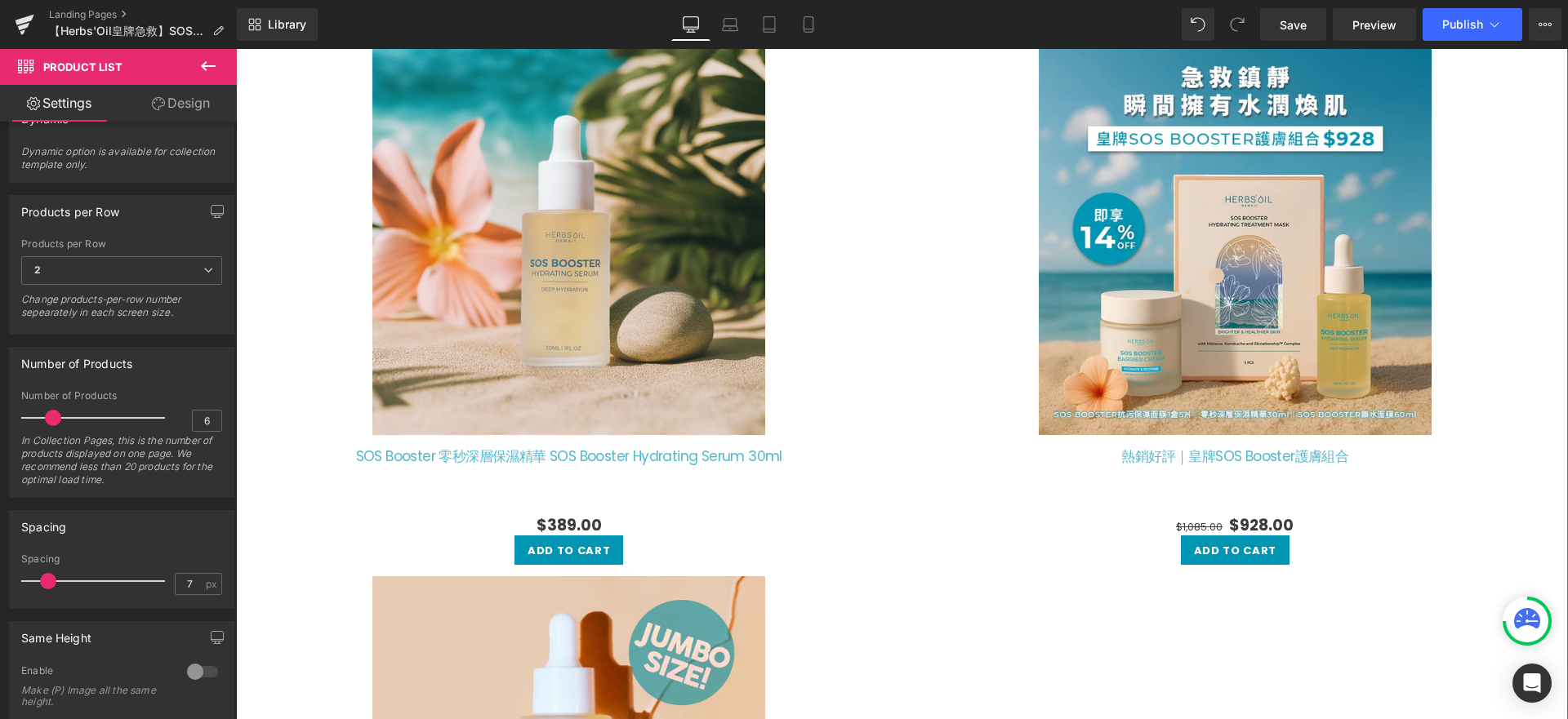
scroll to position [1689, 0]
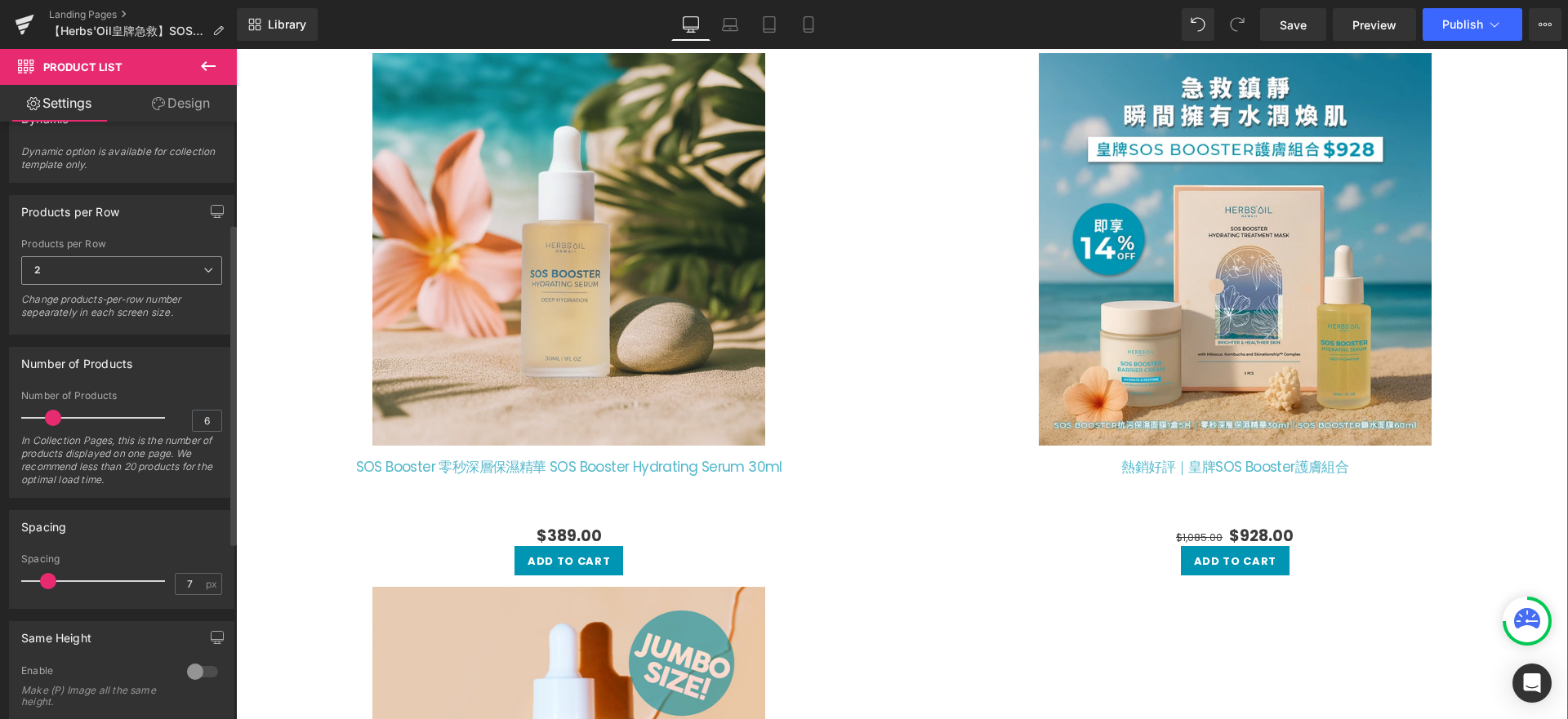
click at [119, 276] on span "2" at bounding box center [122, 271] width 201 height 29
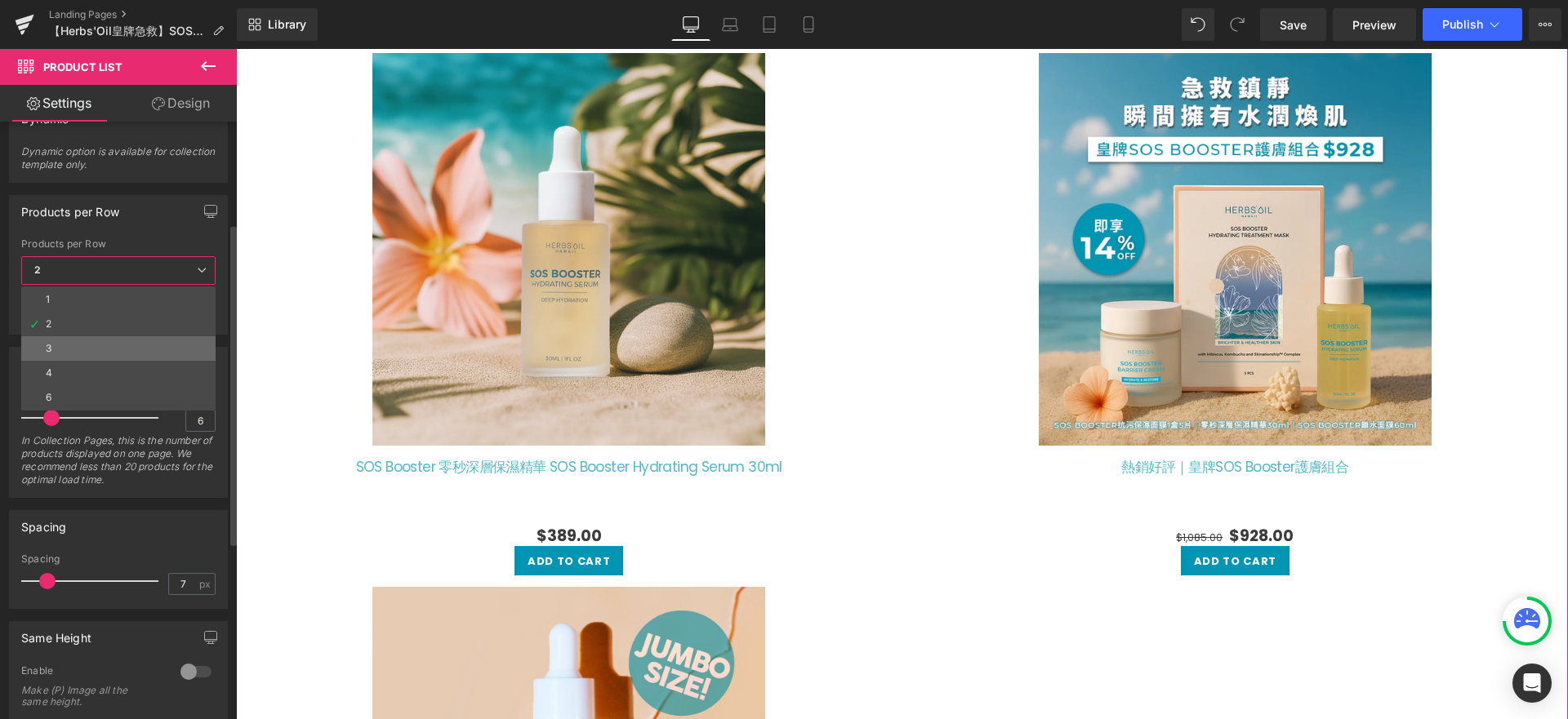
click at [90, 346] on li "3" at bounding box center [118, 348] width 195 height 25
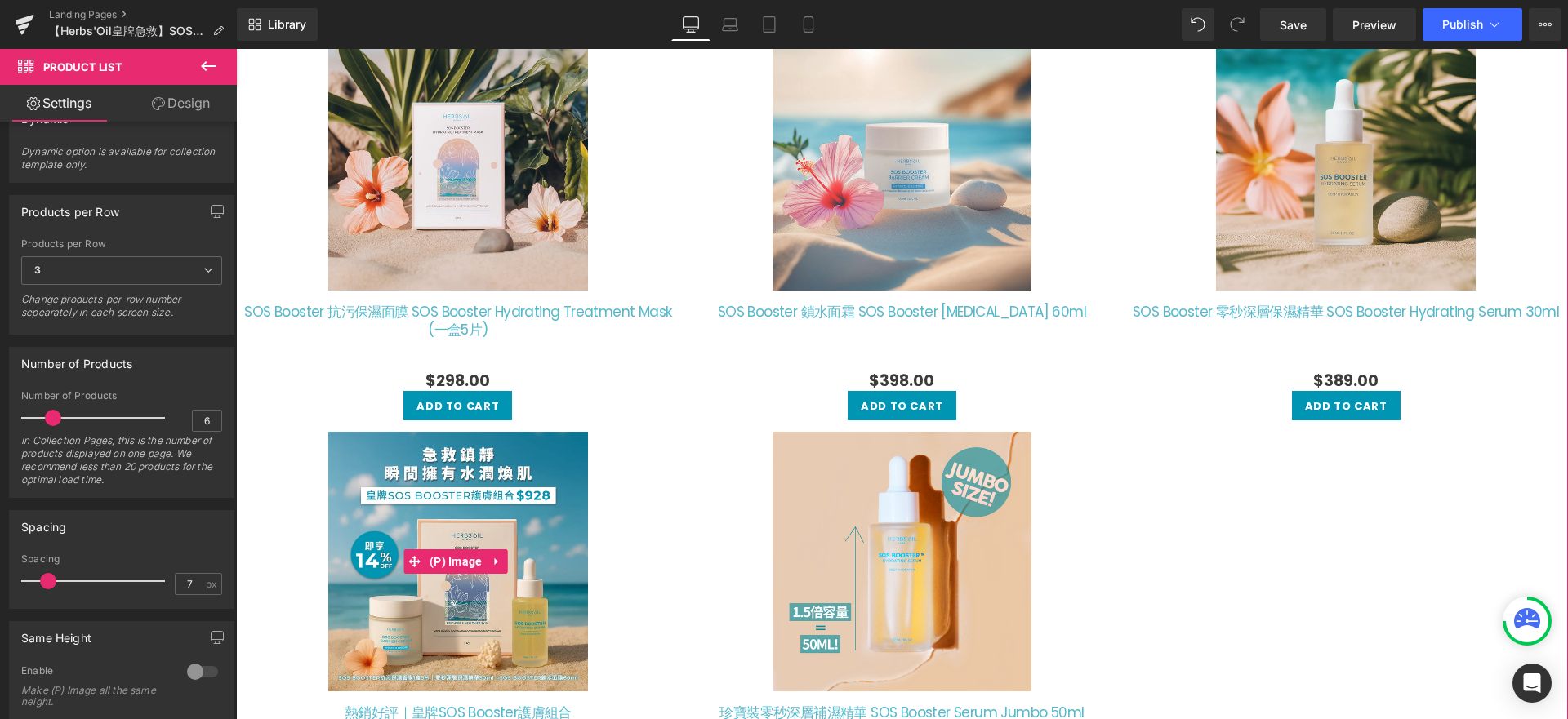
scroll to position [1239, 0]
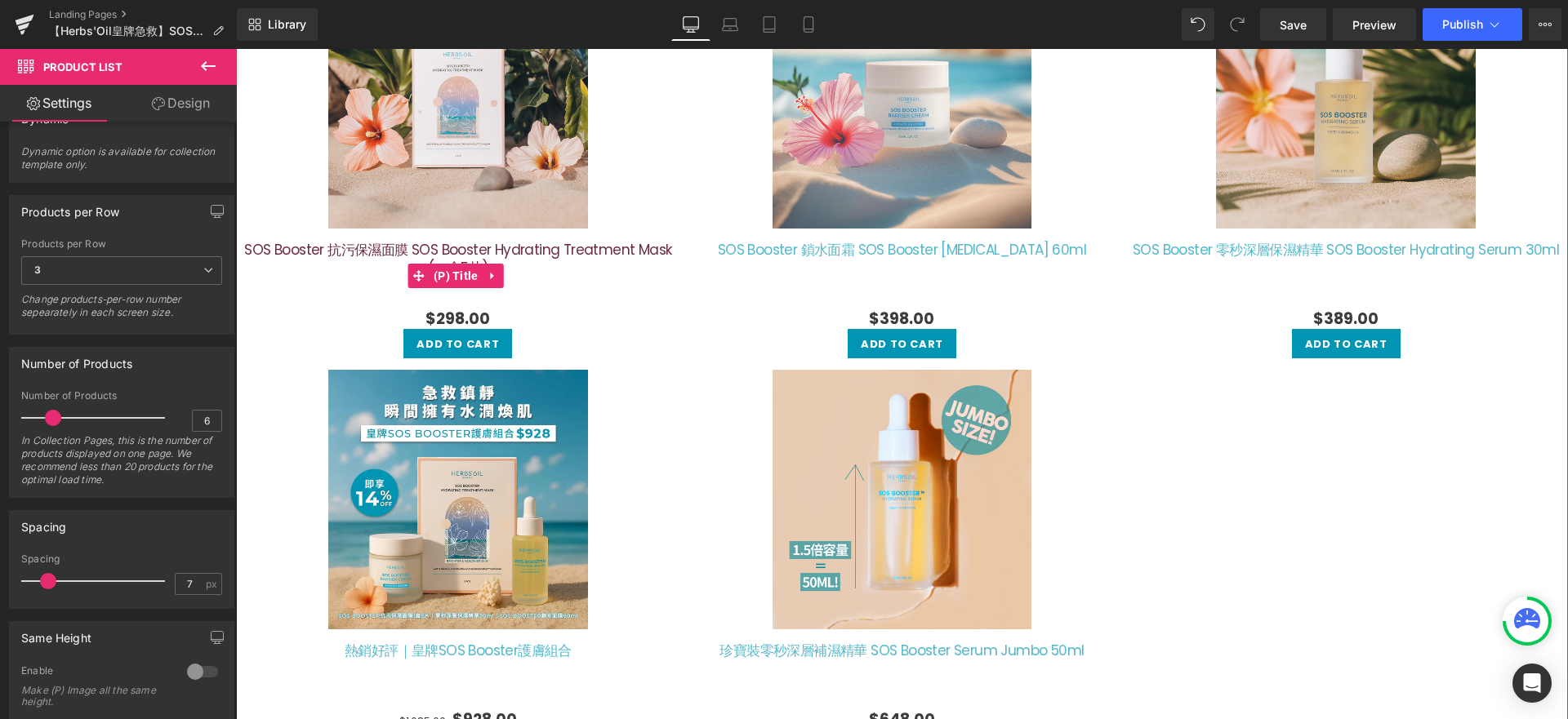
click at [386, 258] on link "SOS Booster 抗污保濕面膜 SOS Booster Hydrating Treatment Mask (一盒5片)" at bounding box center [457, 275] width 433 height 68
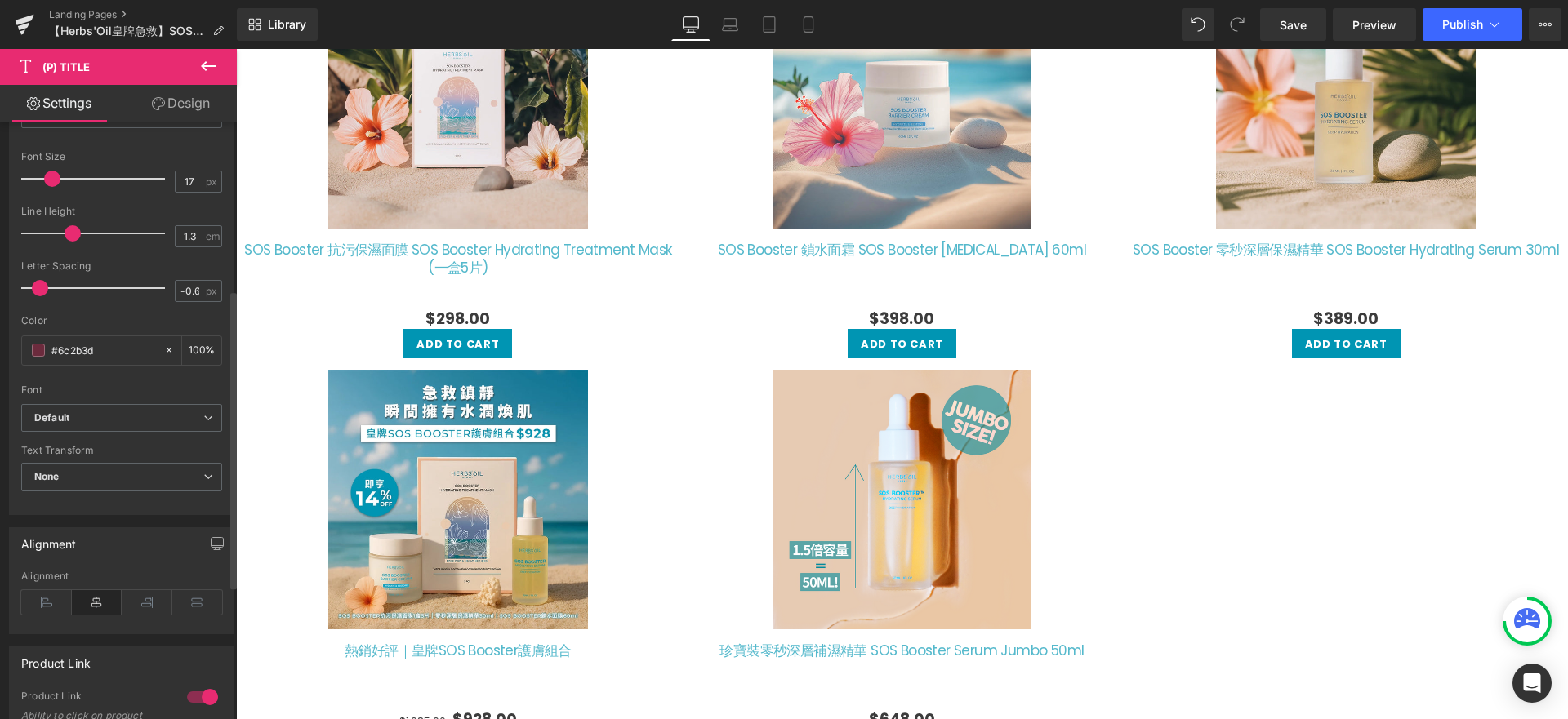
scroll to position [0, 0]
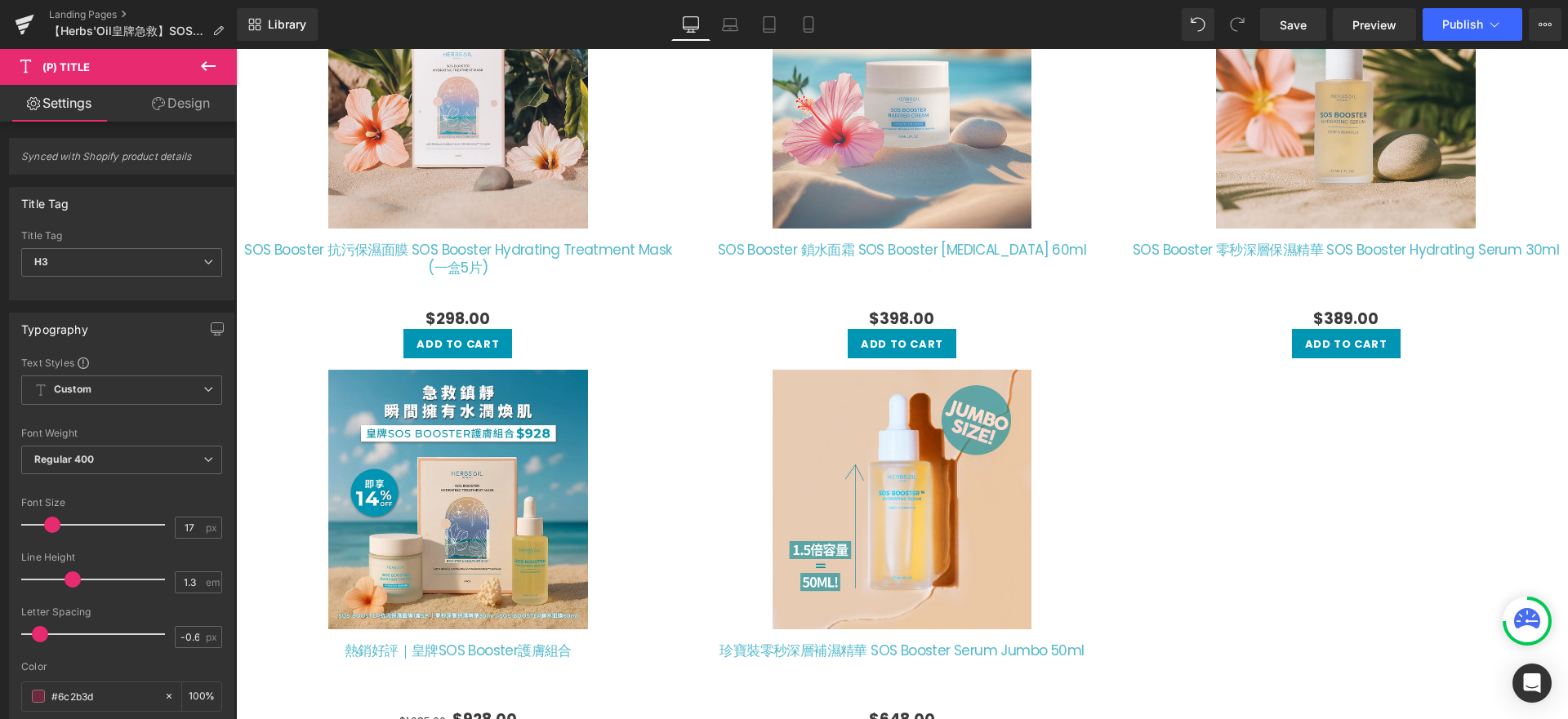
click at [196, 94] on link "Design" at bounding box center [180, 103] width 118 height 37
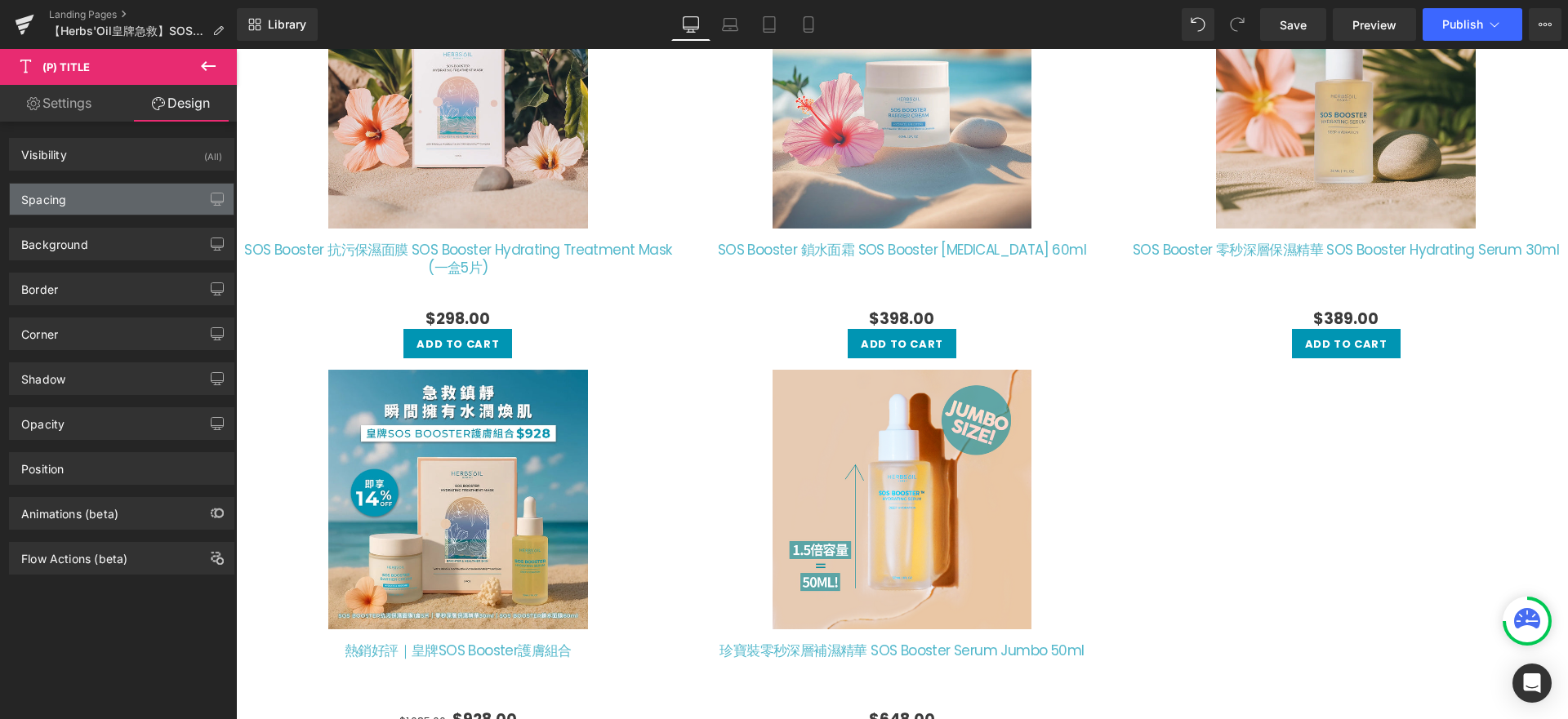
click at [145, 207] on div "Spacing" at bounding box center [122, 199] width 224 height 31
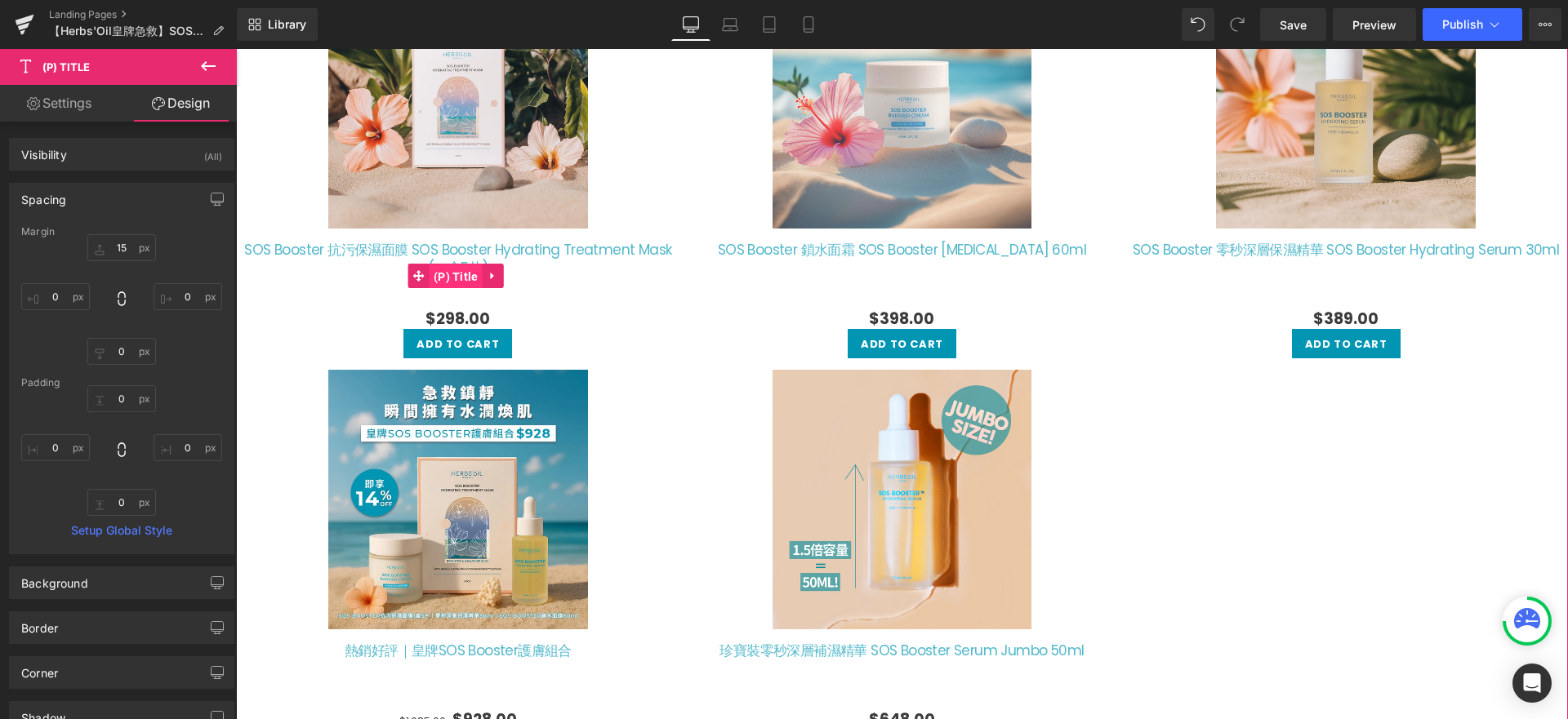
click at [452, 275] on span "(P) Title" at bounding box center [456, 276] width 53 height 25
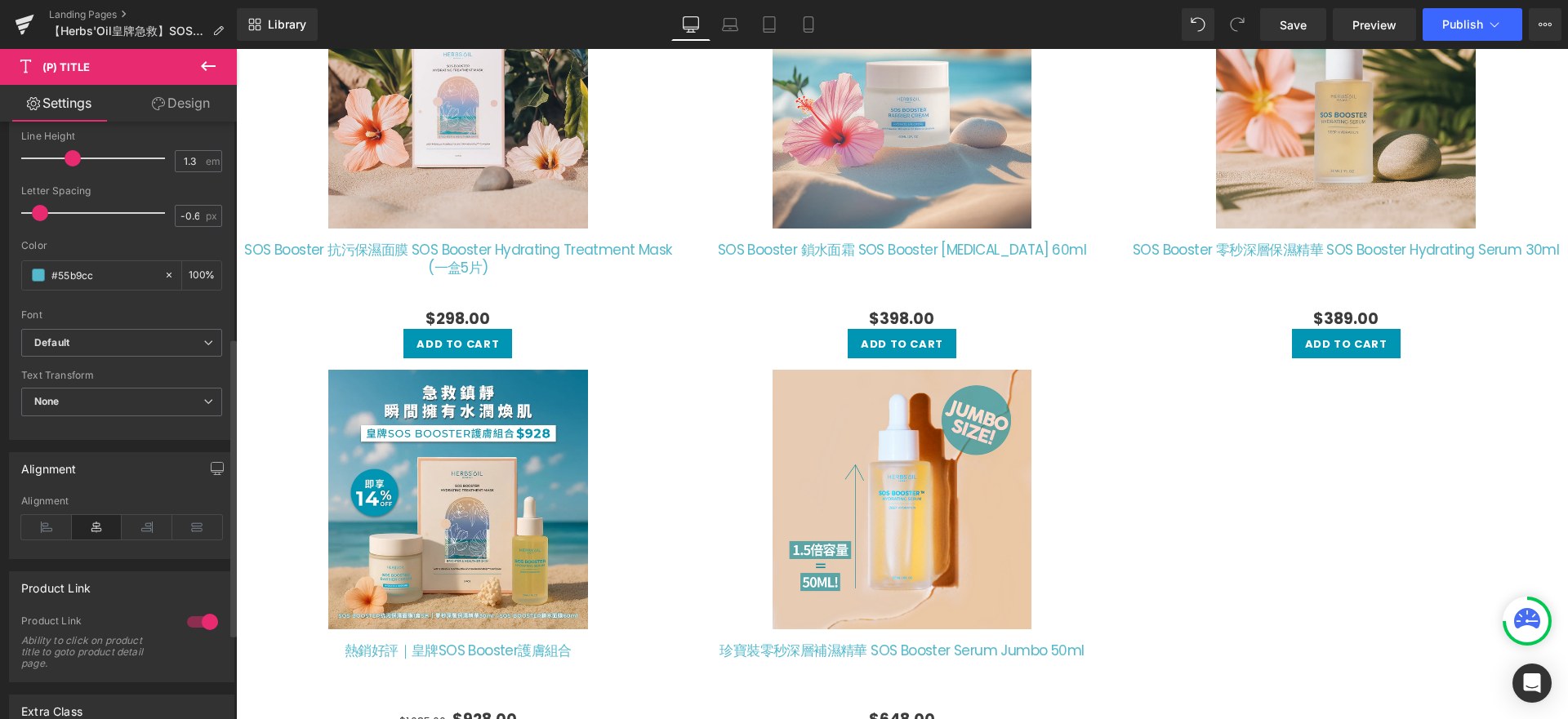
scroll to position [603, 0]
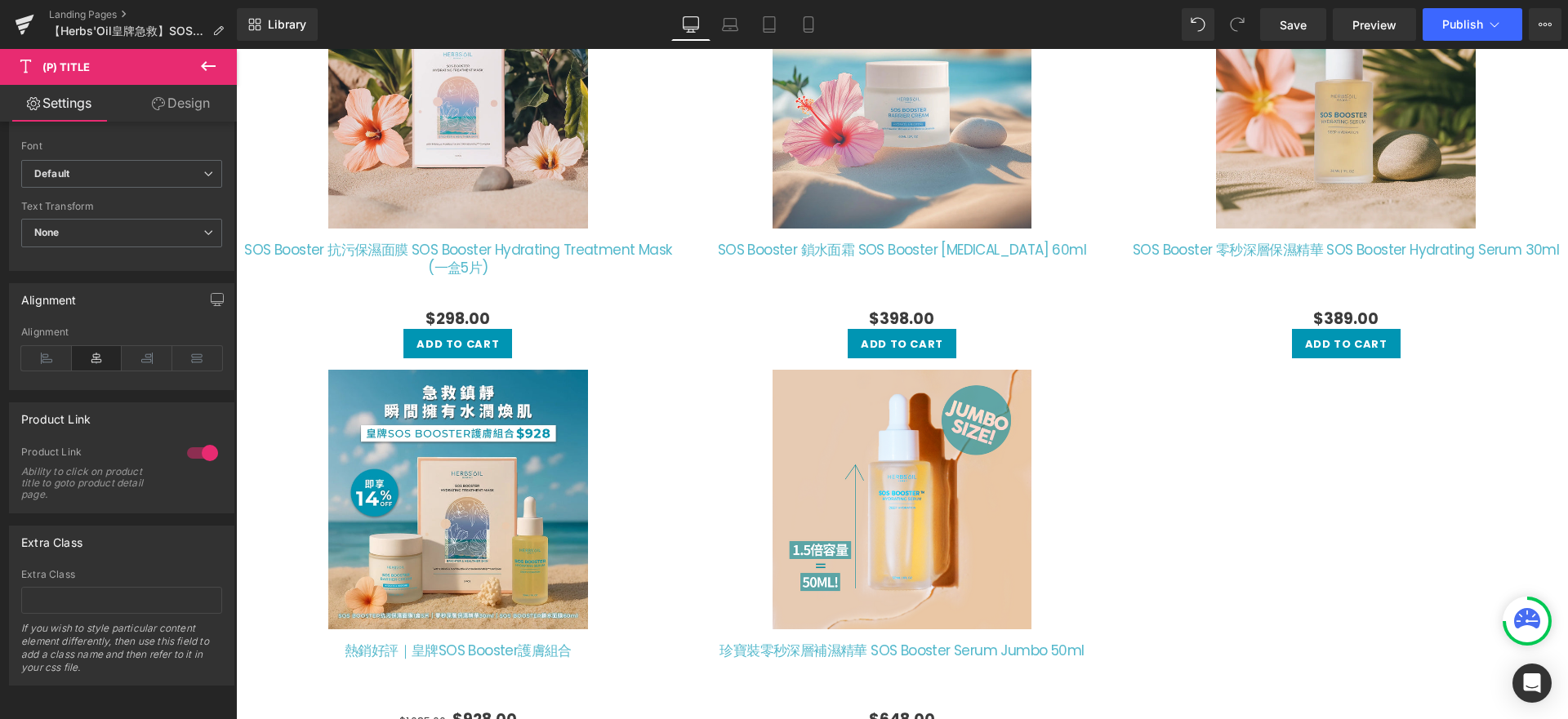
click at [209, 87] on link "Design" at bounding box center [180, 103] width 118 height 37
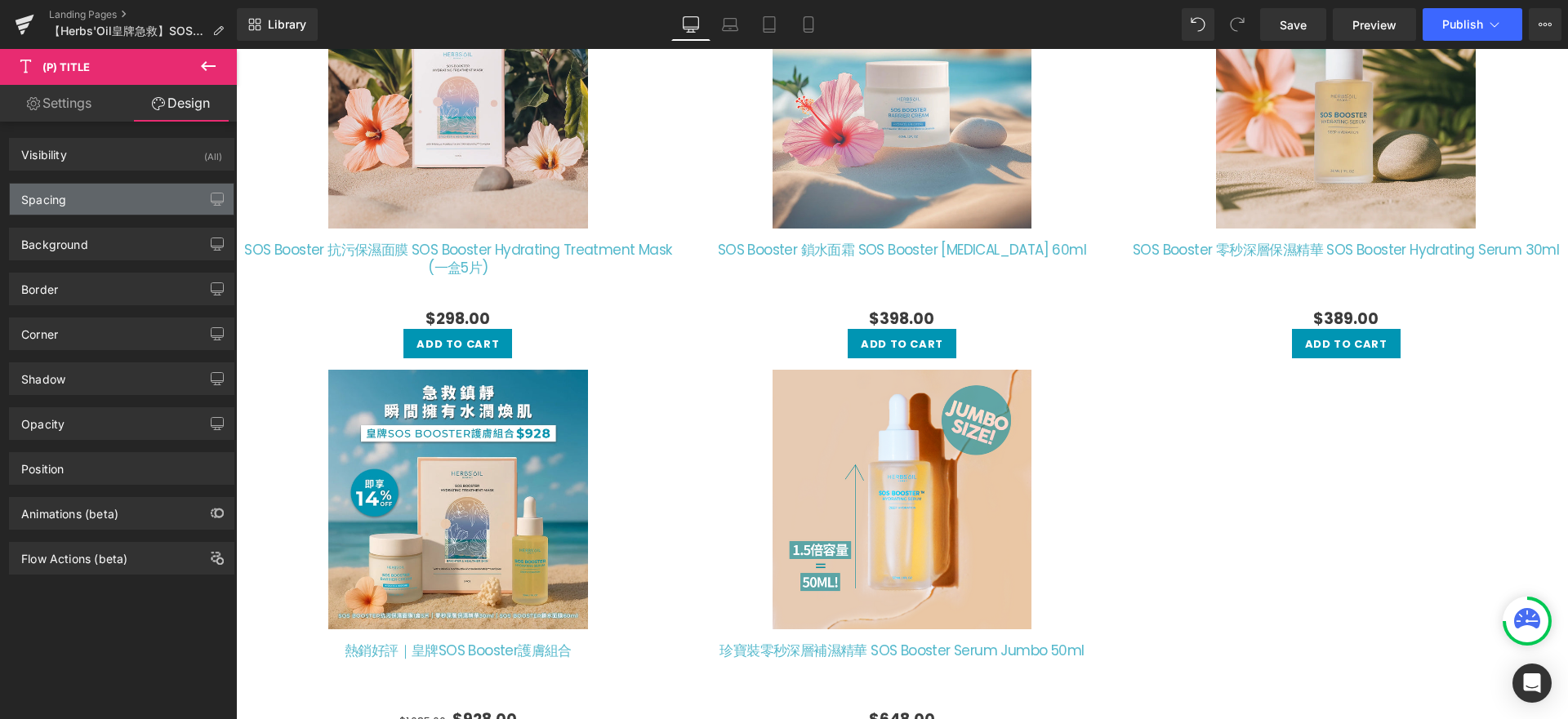
click at [113, 196] on div "Spacing" at bounding box center [122, 199] width 224 height 31
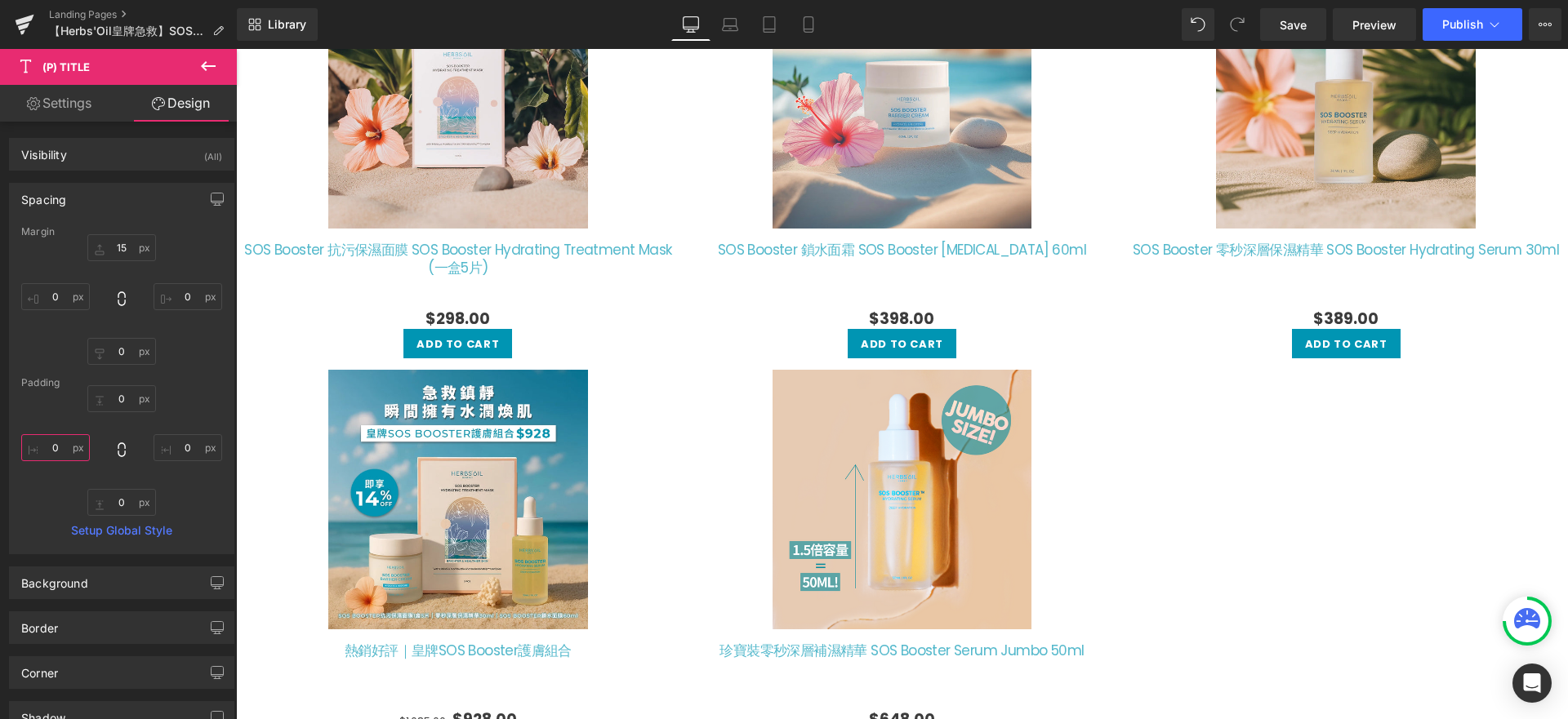
click at [65, 451] on input "text" at bounding box center [55, 448] width 69 height 27
type input "１"
type input "1"
type input "10"
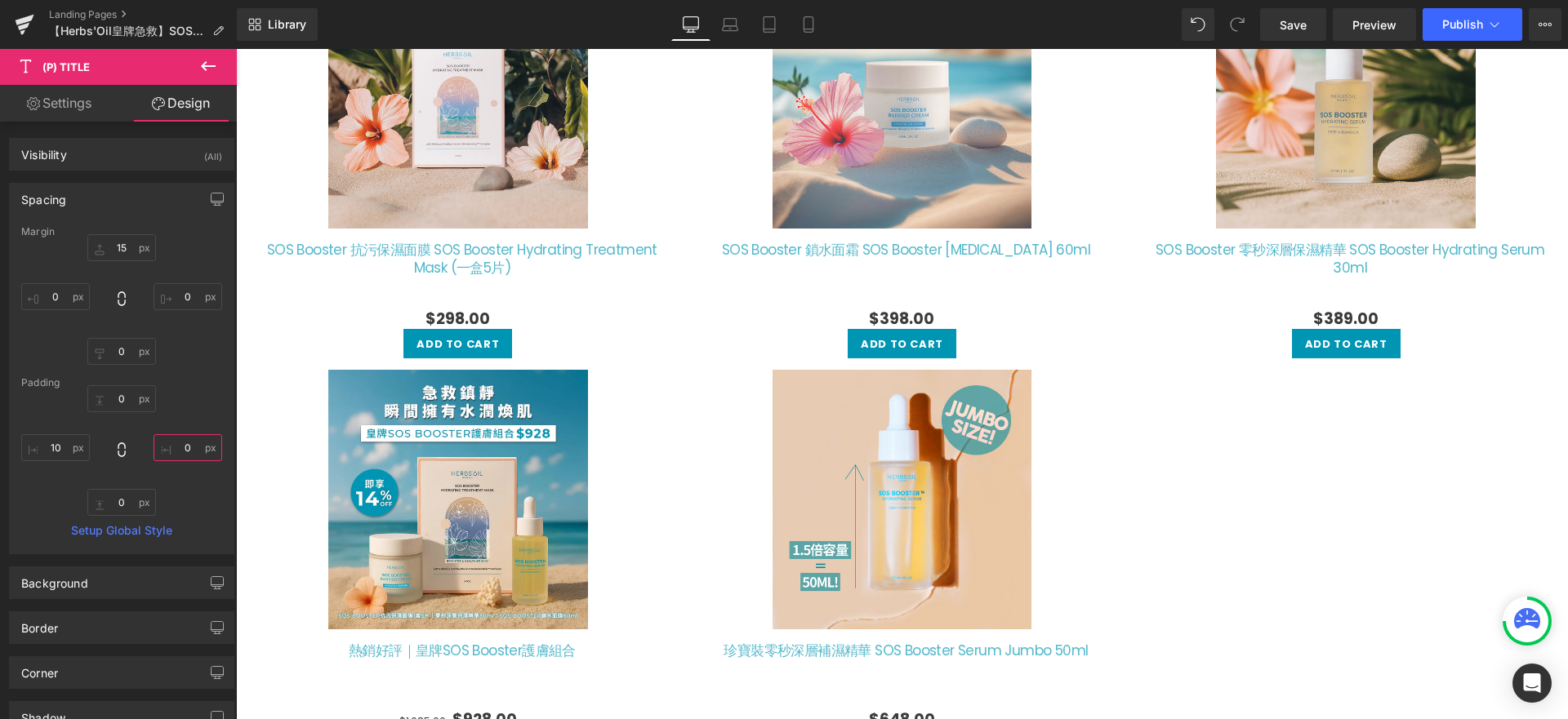
click at [192, 449] on input "text" at bounding box center [188, 448] width 69 height 27
type input "15"
click at [60, 445] on input "10" at bounding box center [55, 448] width 69 height 27
type input "15"
click at [185, 444] on input "15" at bounding box center [188, 448] width 69 height 27
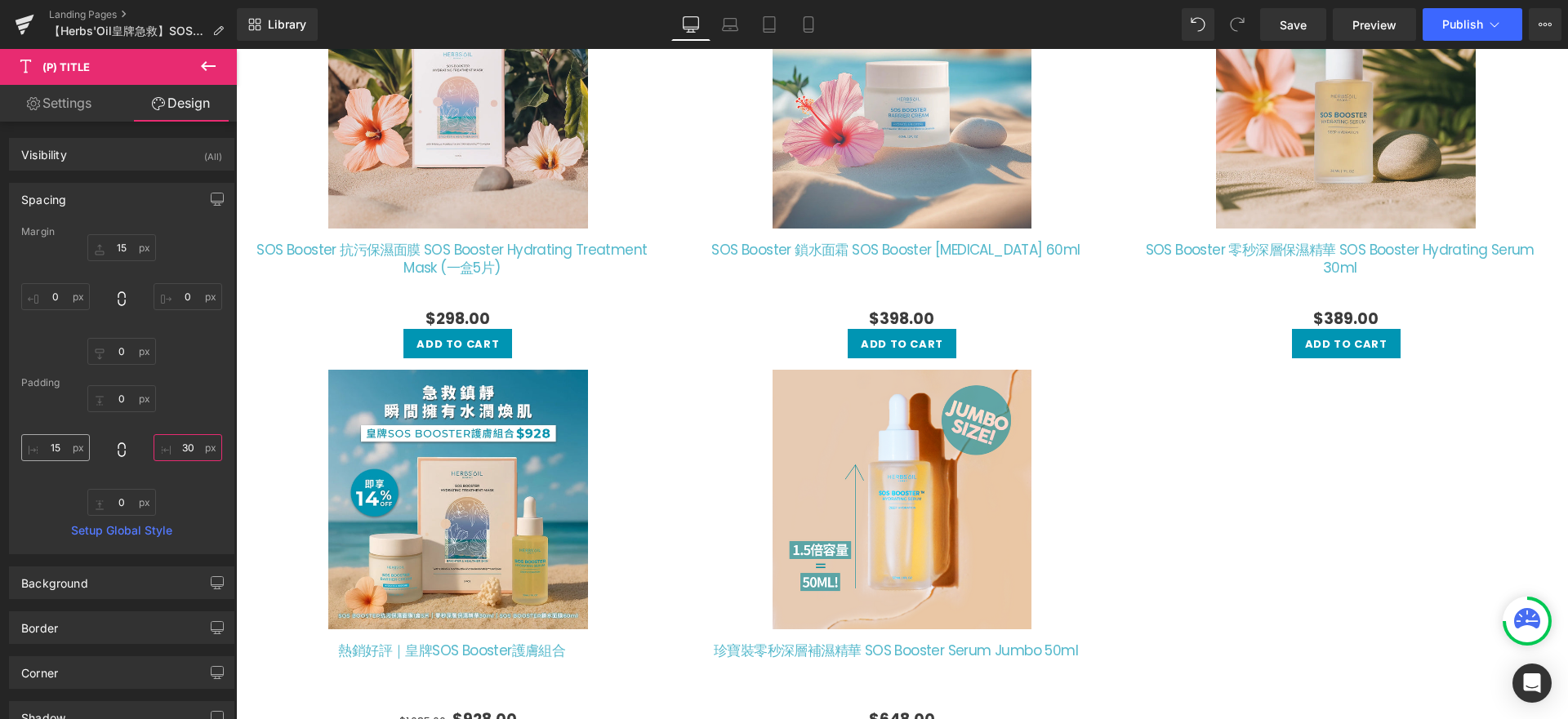
type input "30"
click at [66, 458] on input "15" at bounding box center [55, 448] width 69 height 27
type input "30"
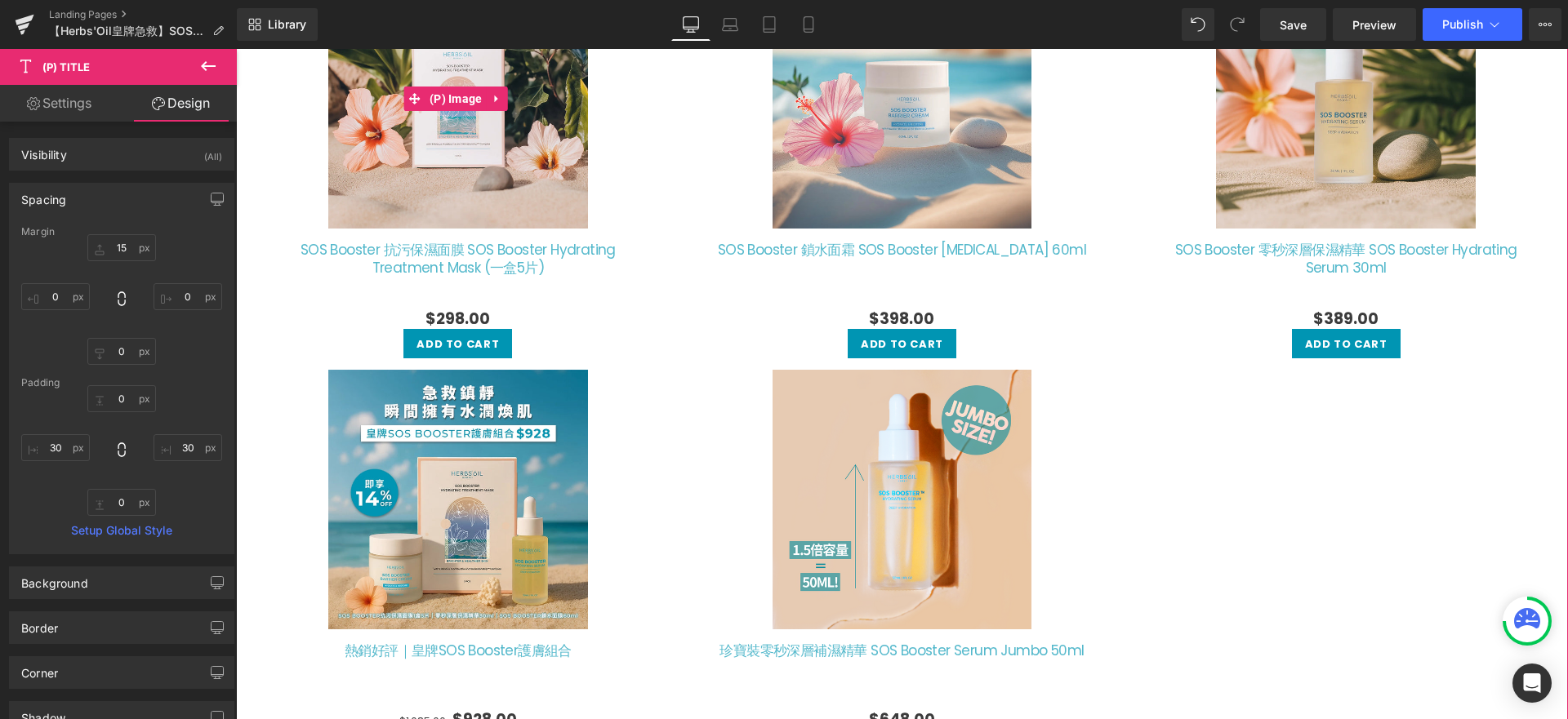
click at [421, 211] on img at bounding box center [457, 99] width 259 height 259
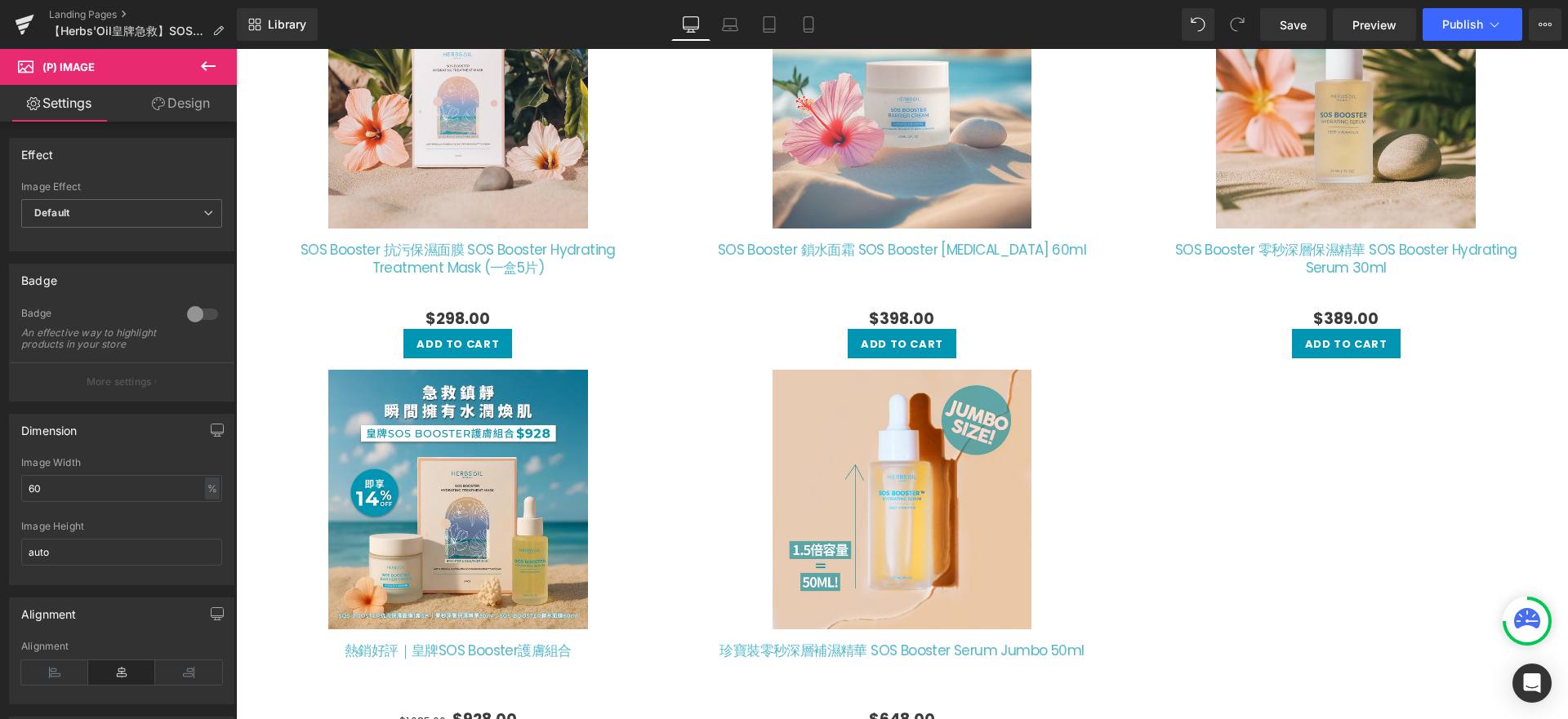
click at [179, 96] on link "Design" at bounding box center [180, 103] width 118 height 37
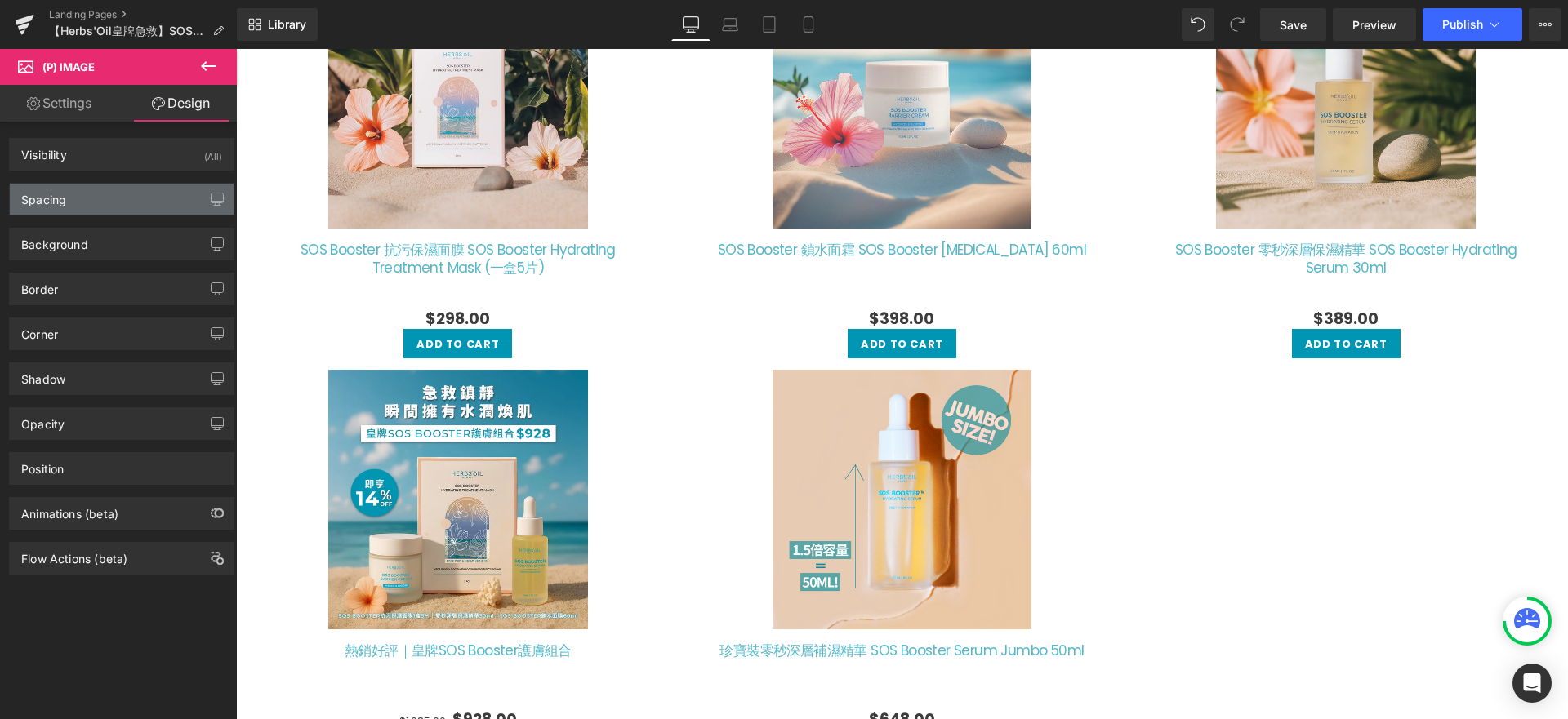
click at [122, 189] on div "Spacing" at bounding box center [122, 199] width 224 height 31
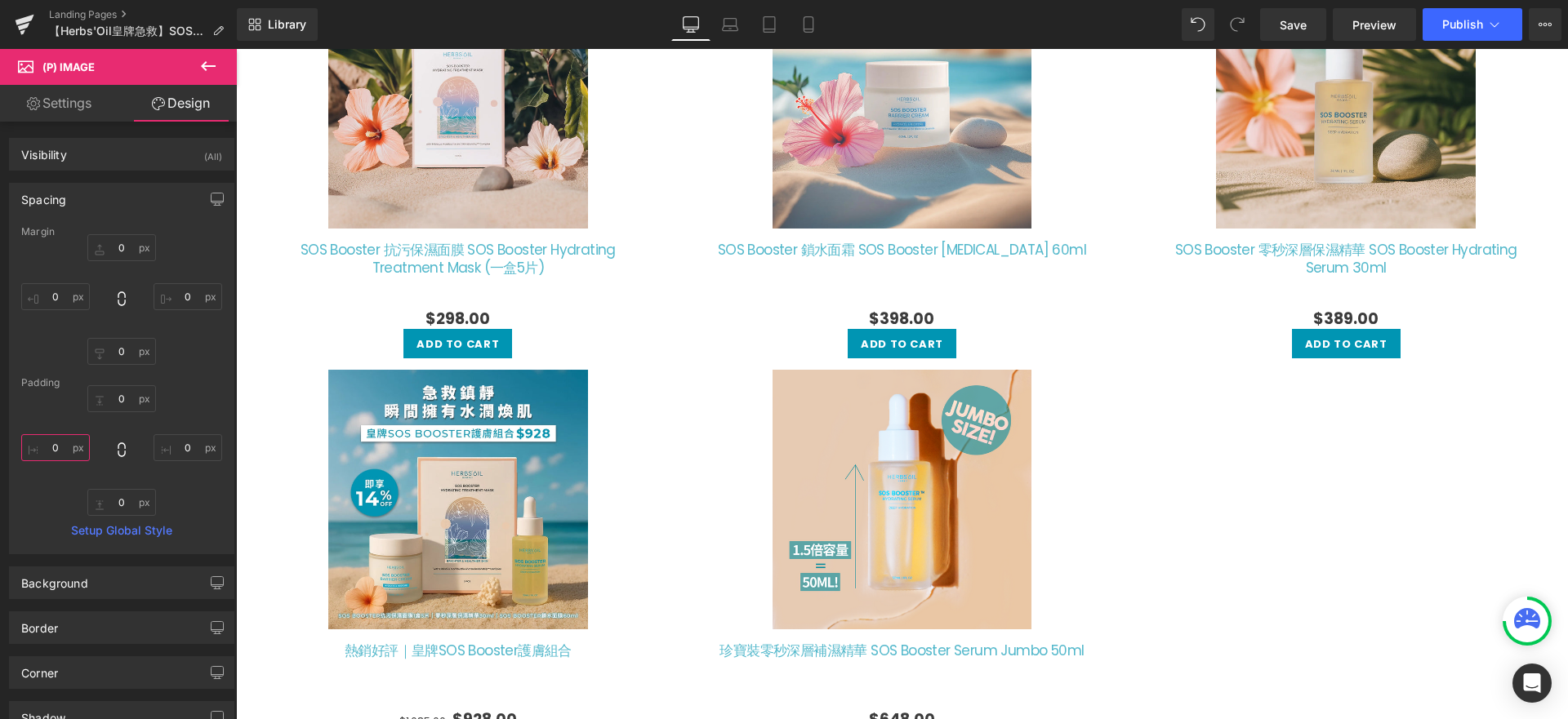
click at [54, 451] on input "text" at bounding box center [55, 448] width 69 height 27
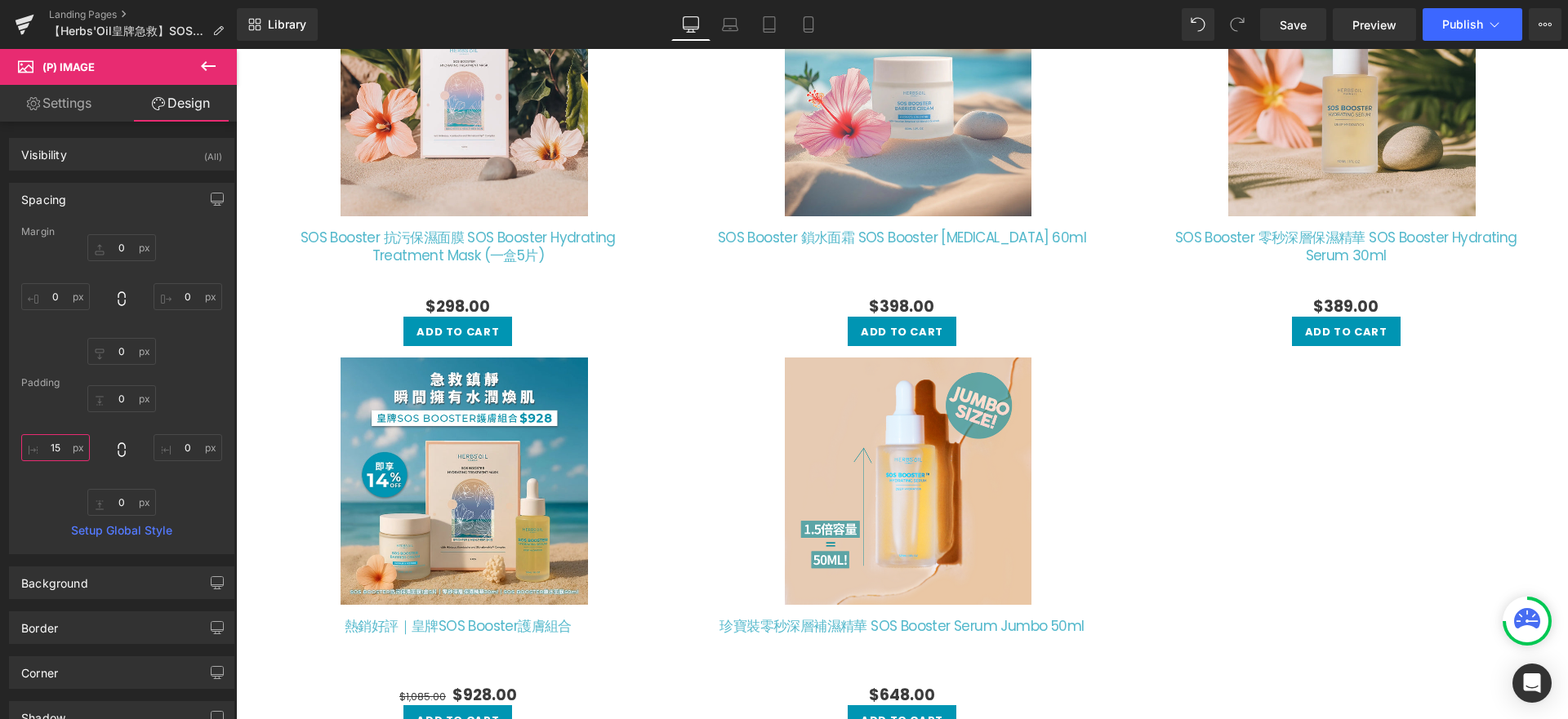
type input "1"
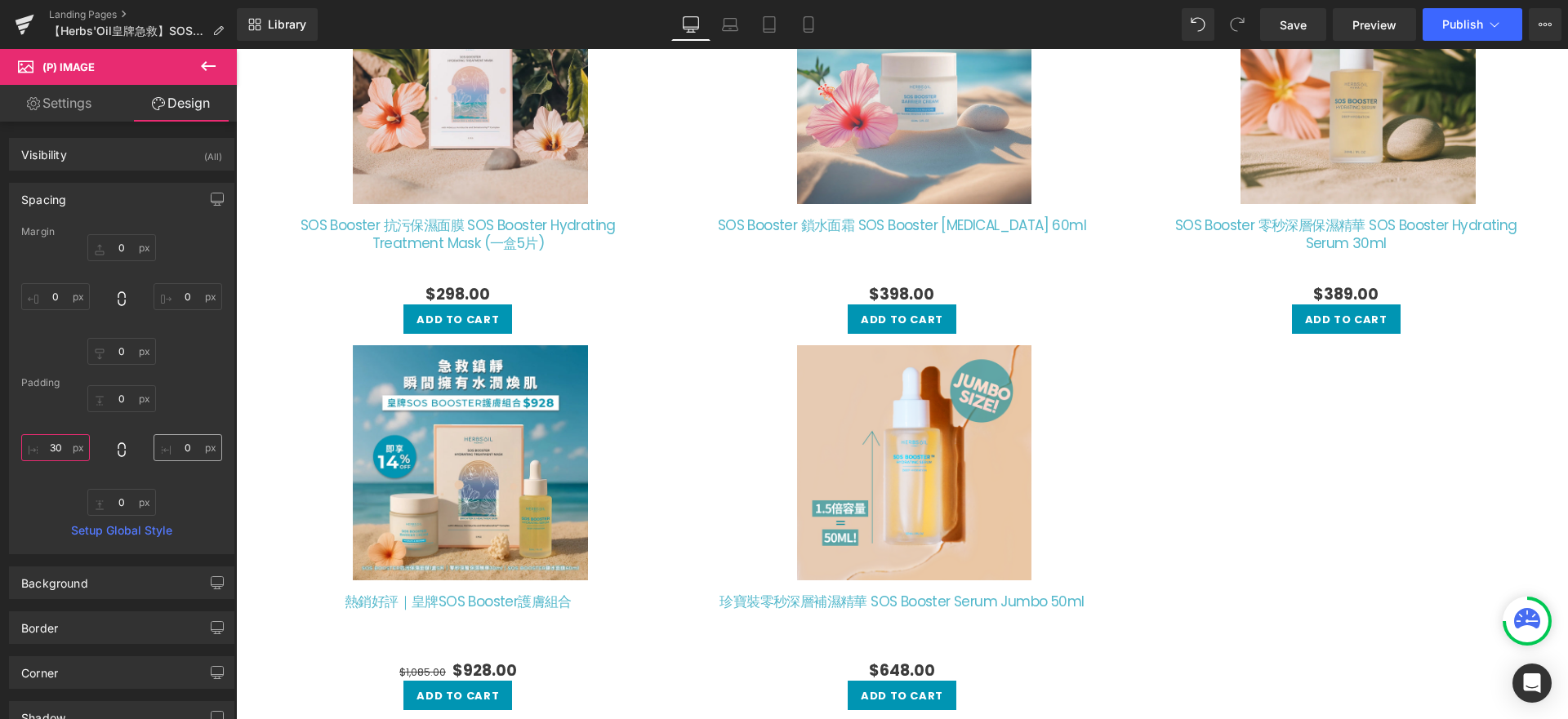
type input "30"
click at [177, 455] on input "text" at bounding box center [188, 448] width 69 height 27
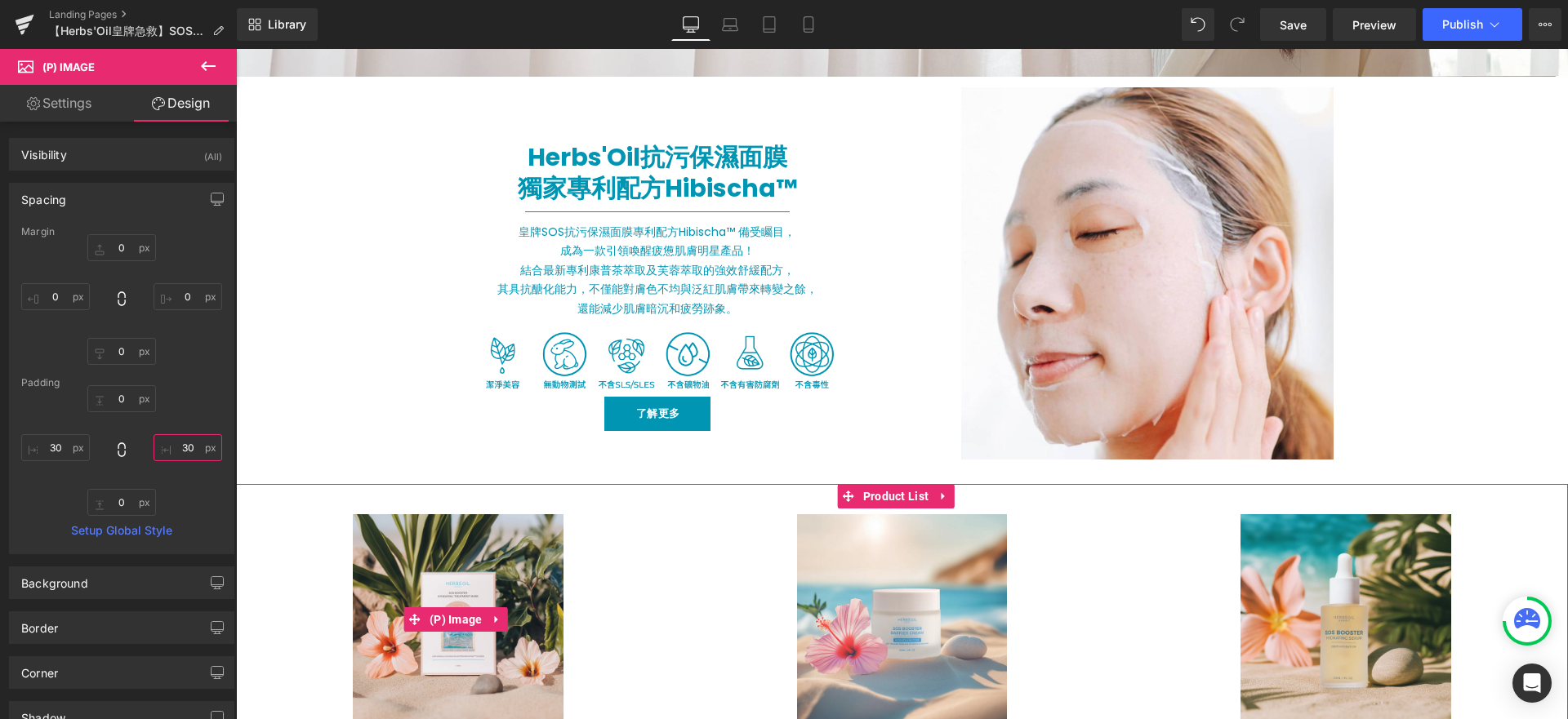
scroll to position [945, 0]
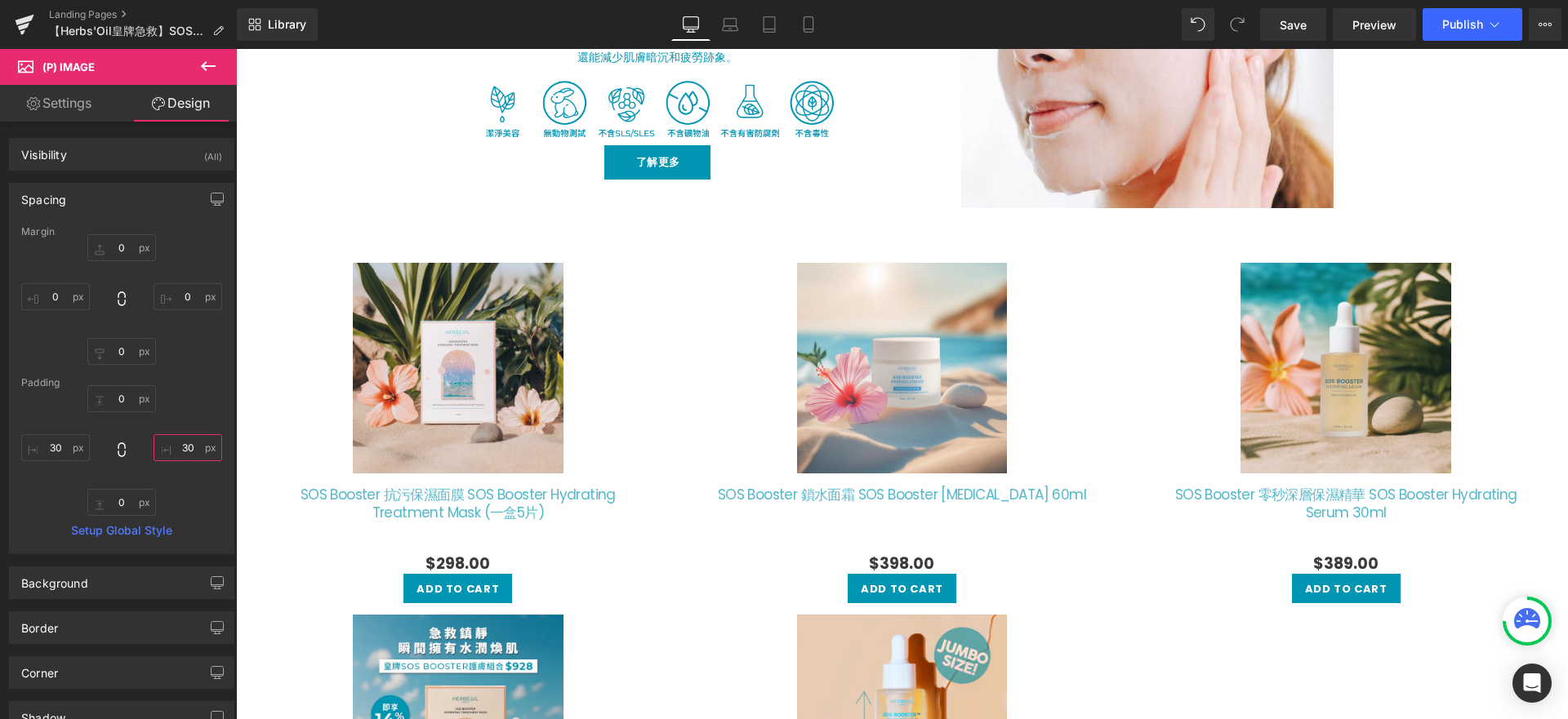
drag, startPoint x: 196, startPoint y: 450, endPoint x: 153, endPoint y: 442, distance: 43.7
click at [154, 442] on input "30" at bounding box center [188, 448] width 69 height 27
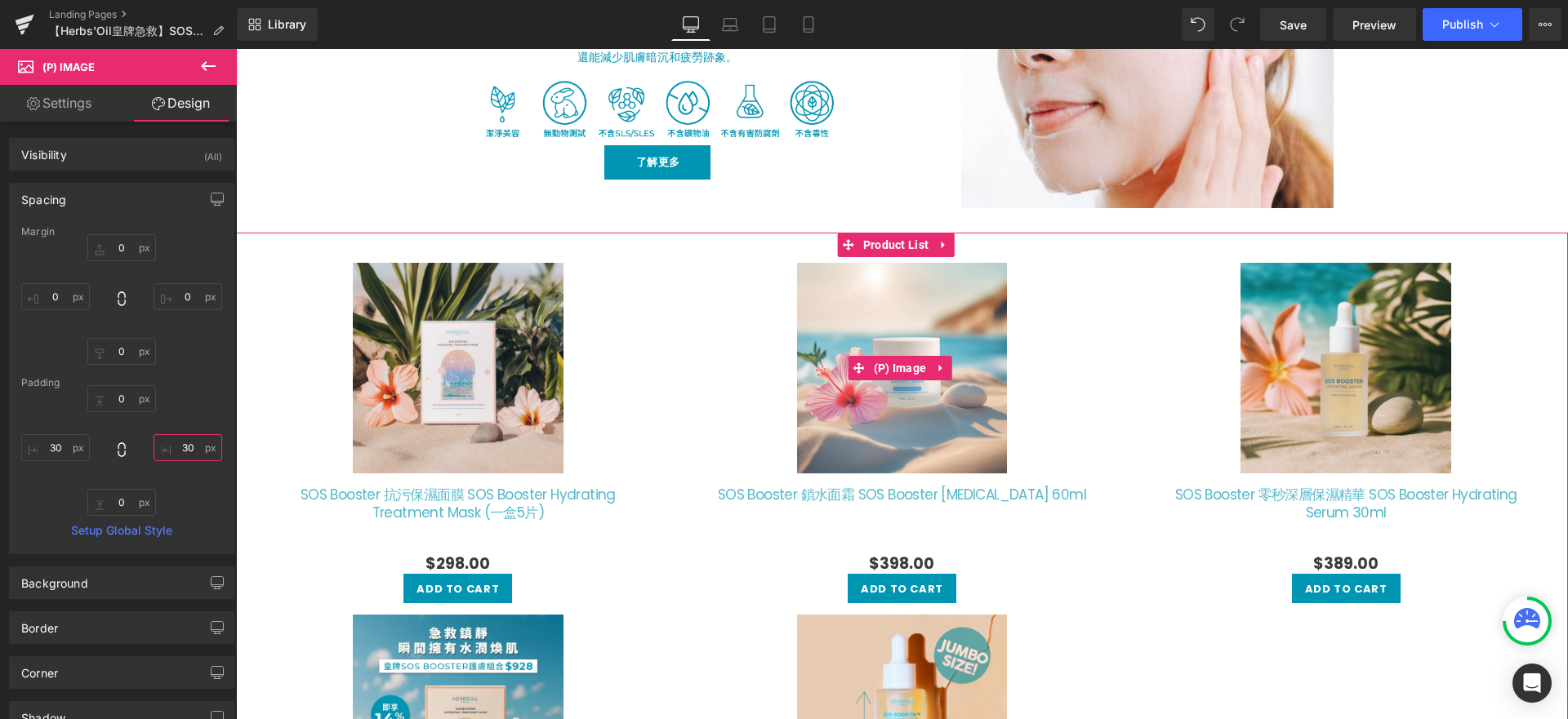
scroll to position [673, 0]
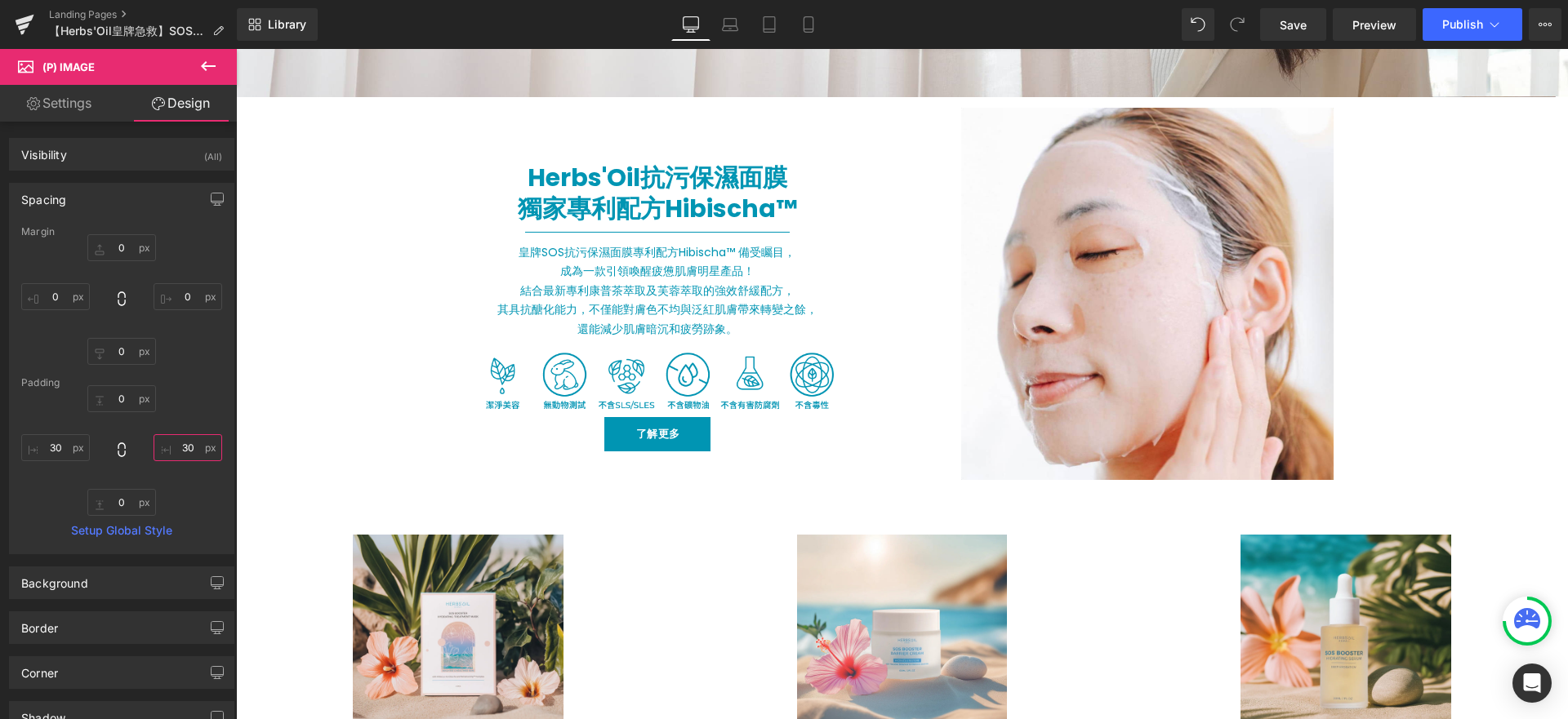
type input "30"
click at [214, 62] on icon at bounding box center [207, 65] width 20 height 20
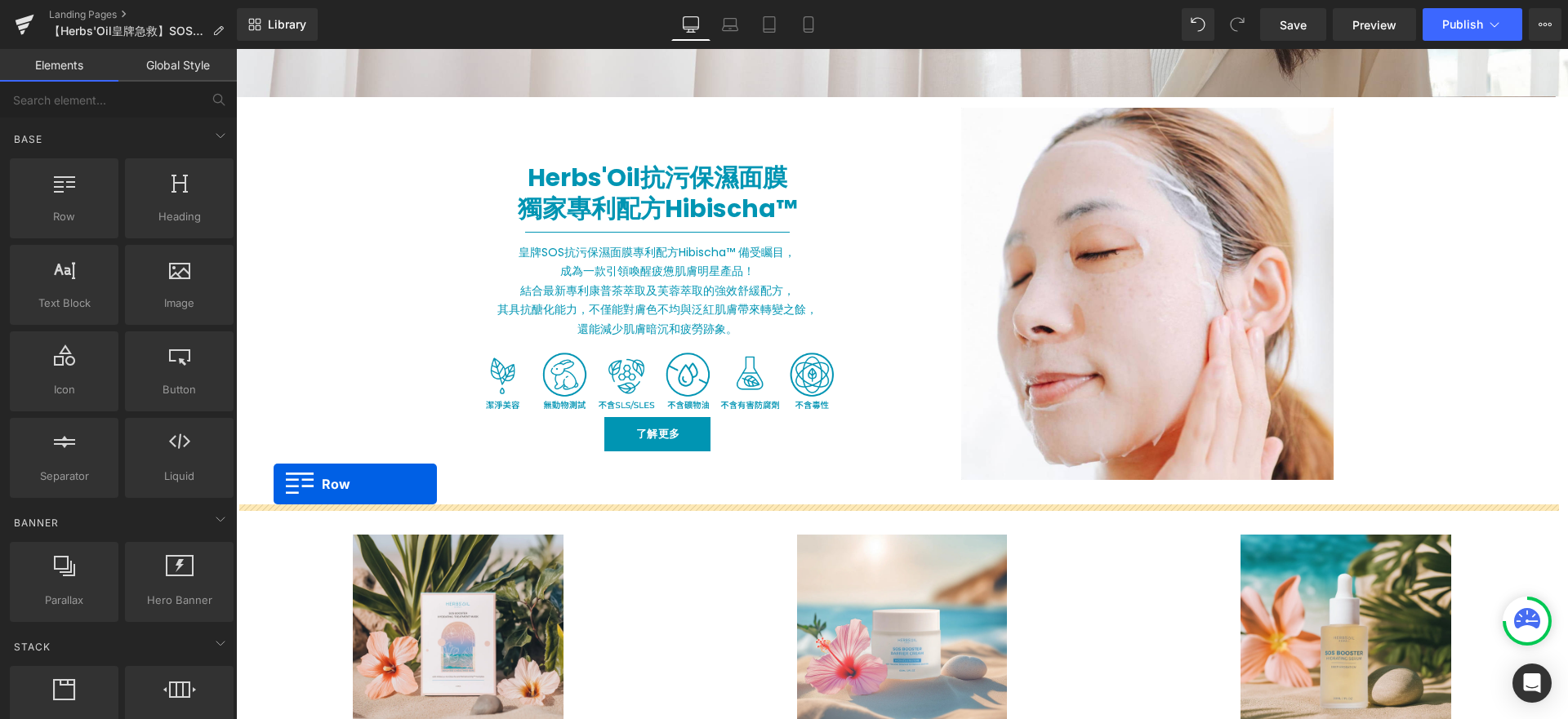
drag, startPoint x: 291, startPoint y: 234, endPoint x: 274, endPoint y: 484, distance: 250.6
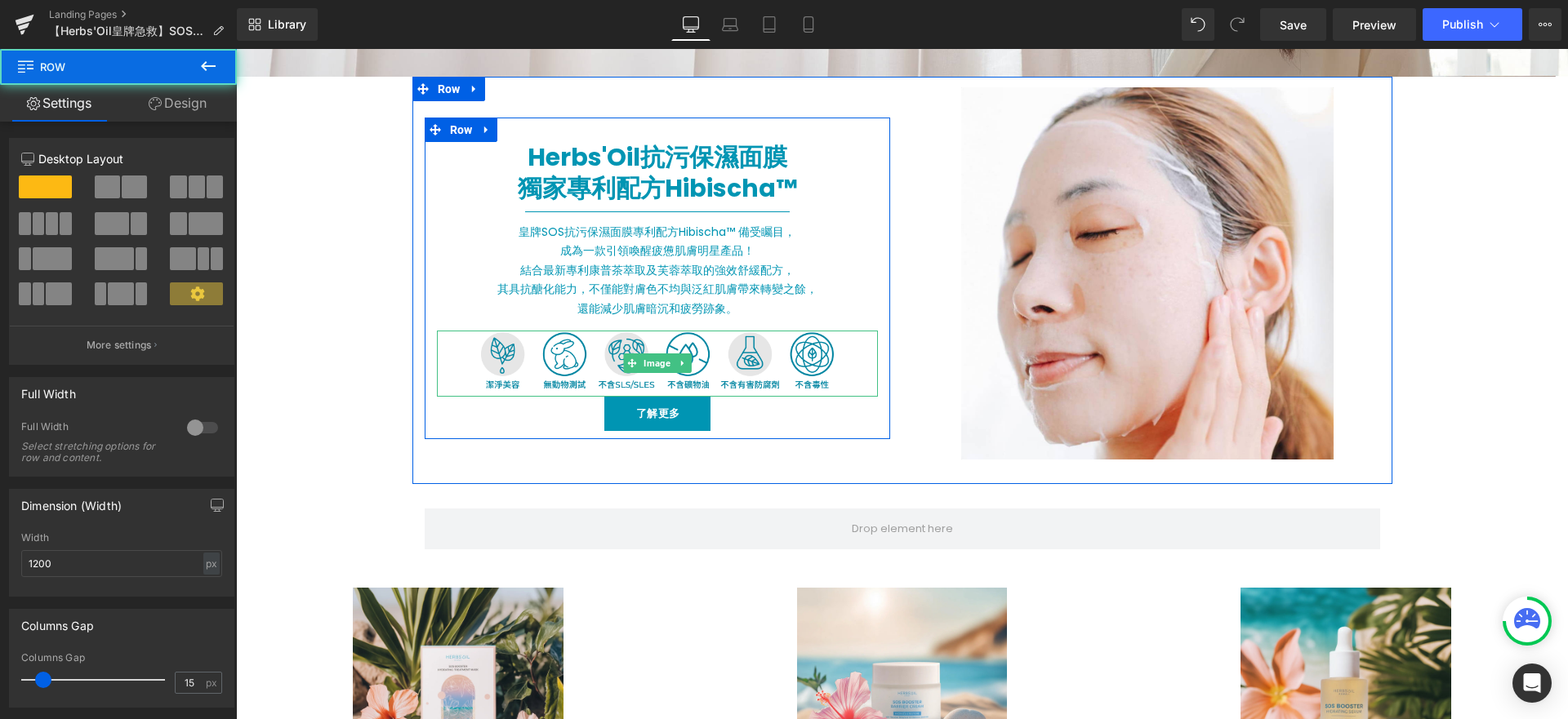
scroll to position [705, 0]
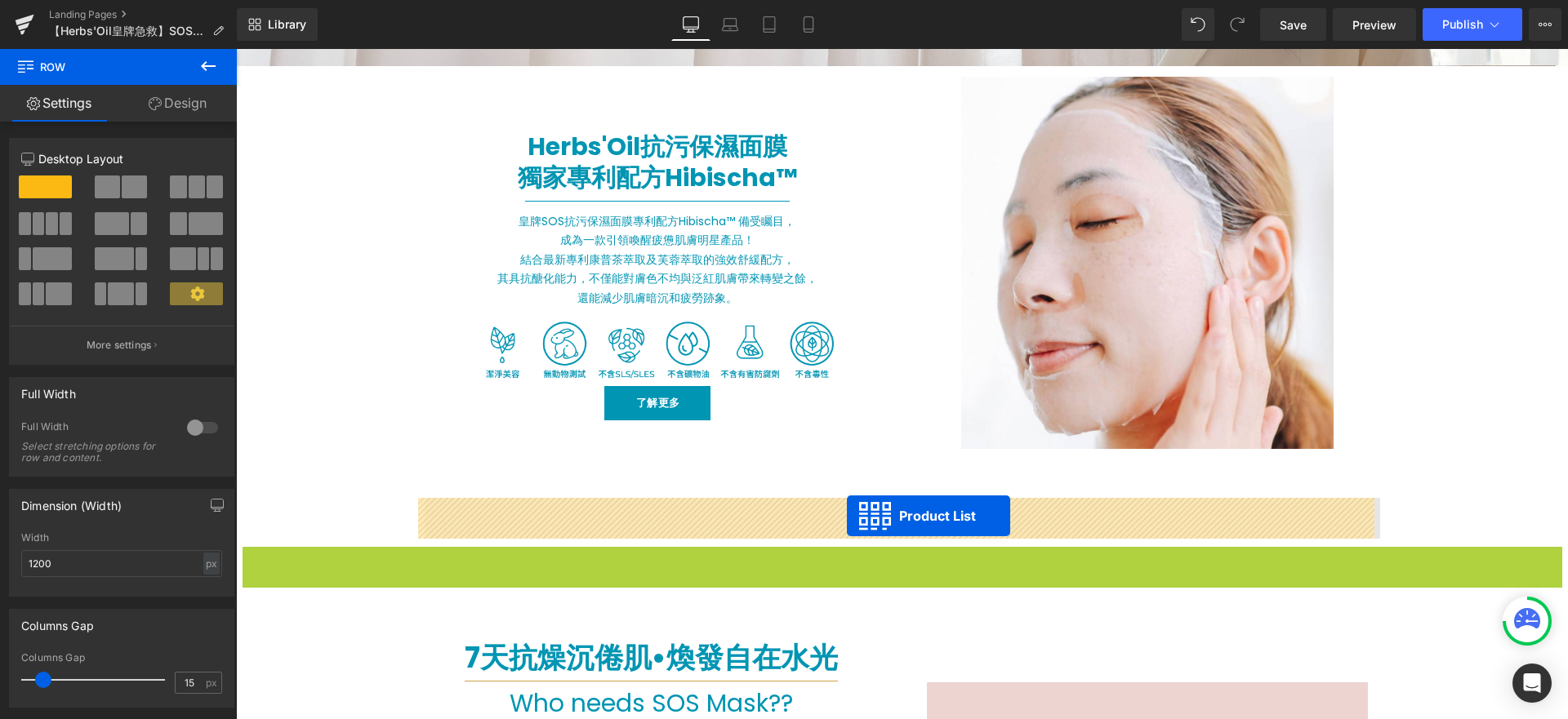
drag, startPoint x: 848, startPoint y: 563, endPoint x: 847, endPoint y: 516, distance: 47.0
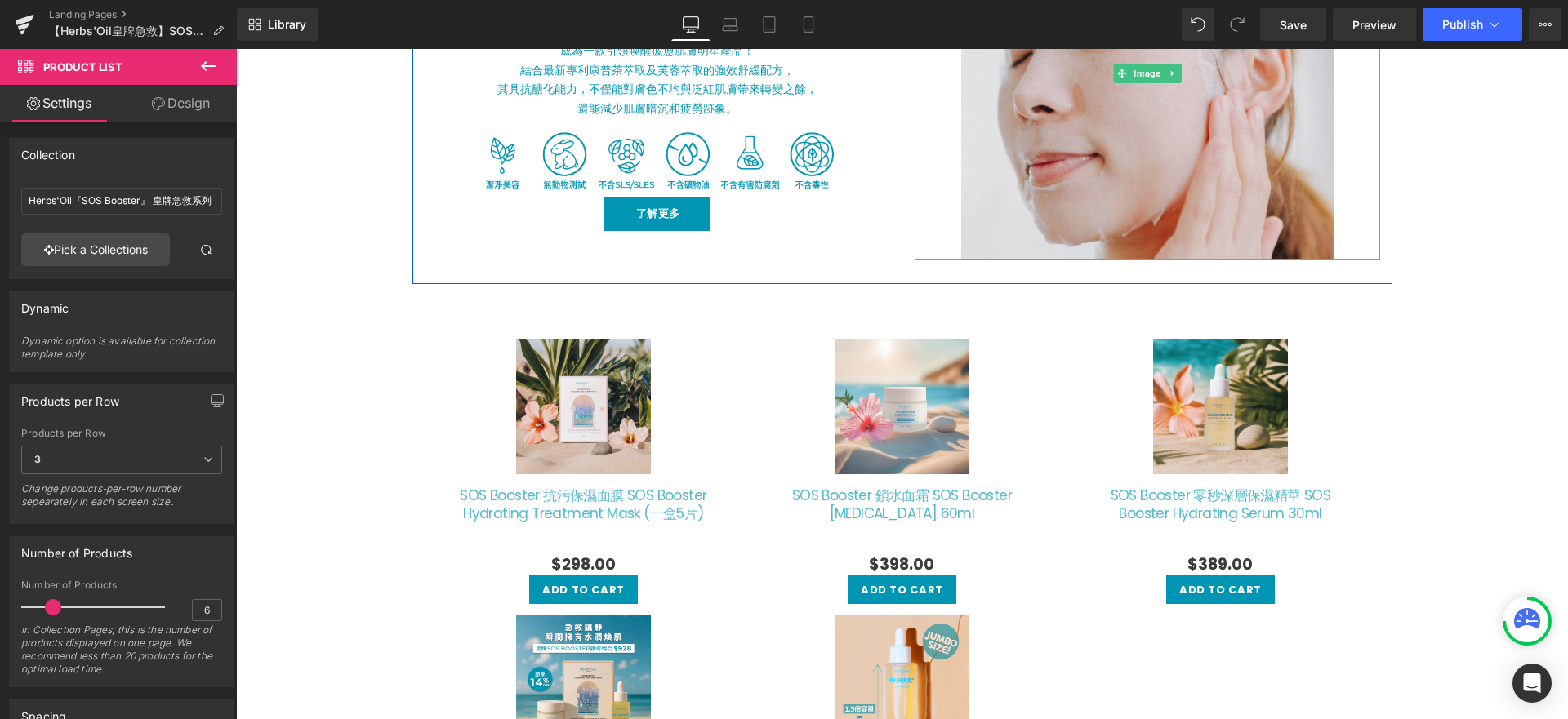
scroll to position [977, 0]
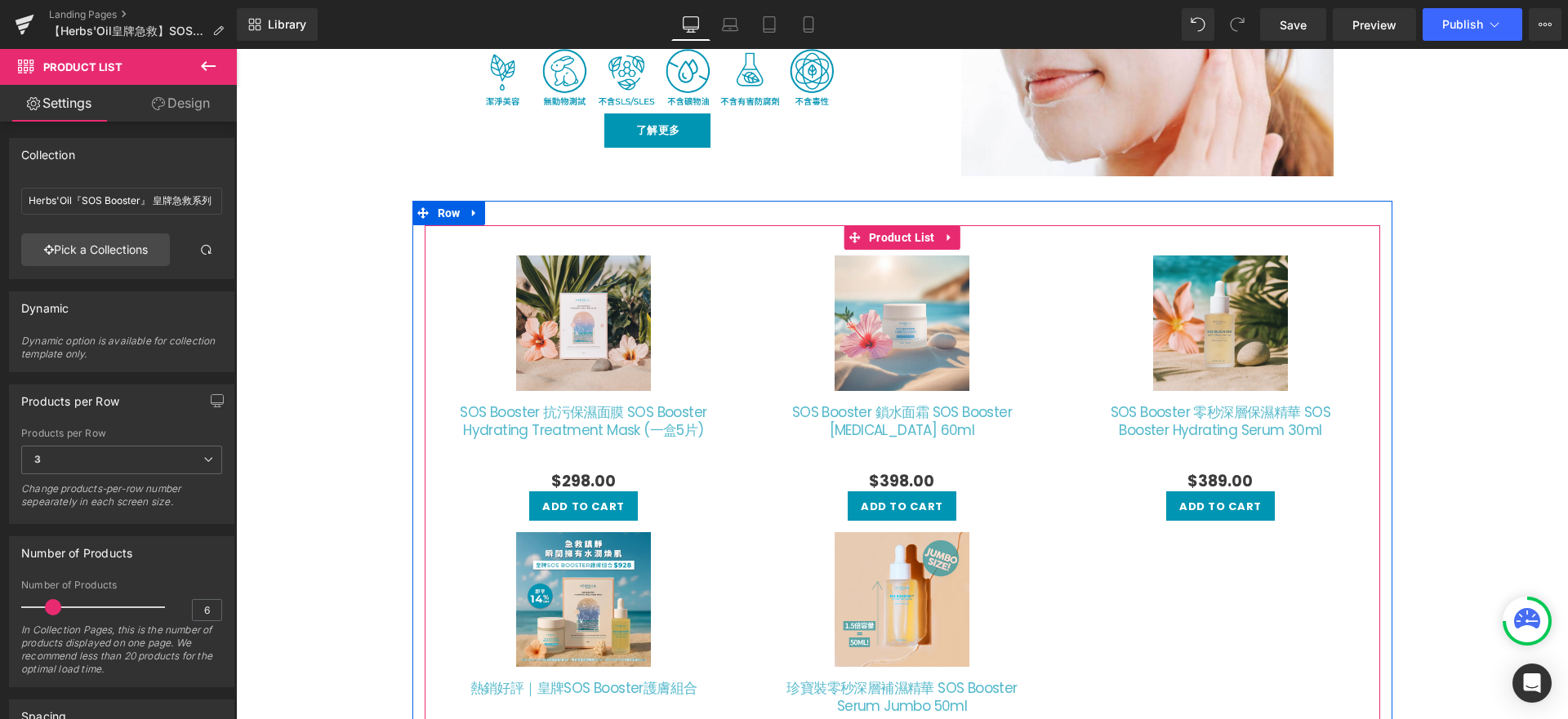
click at [742, 316] on div "Sale Off (P) Image SOS Booster 鎖水面霜 SOS Booster Barrier Cream 60ml (P) Title $0" at bounding box center [901, 388] width 319 height 277
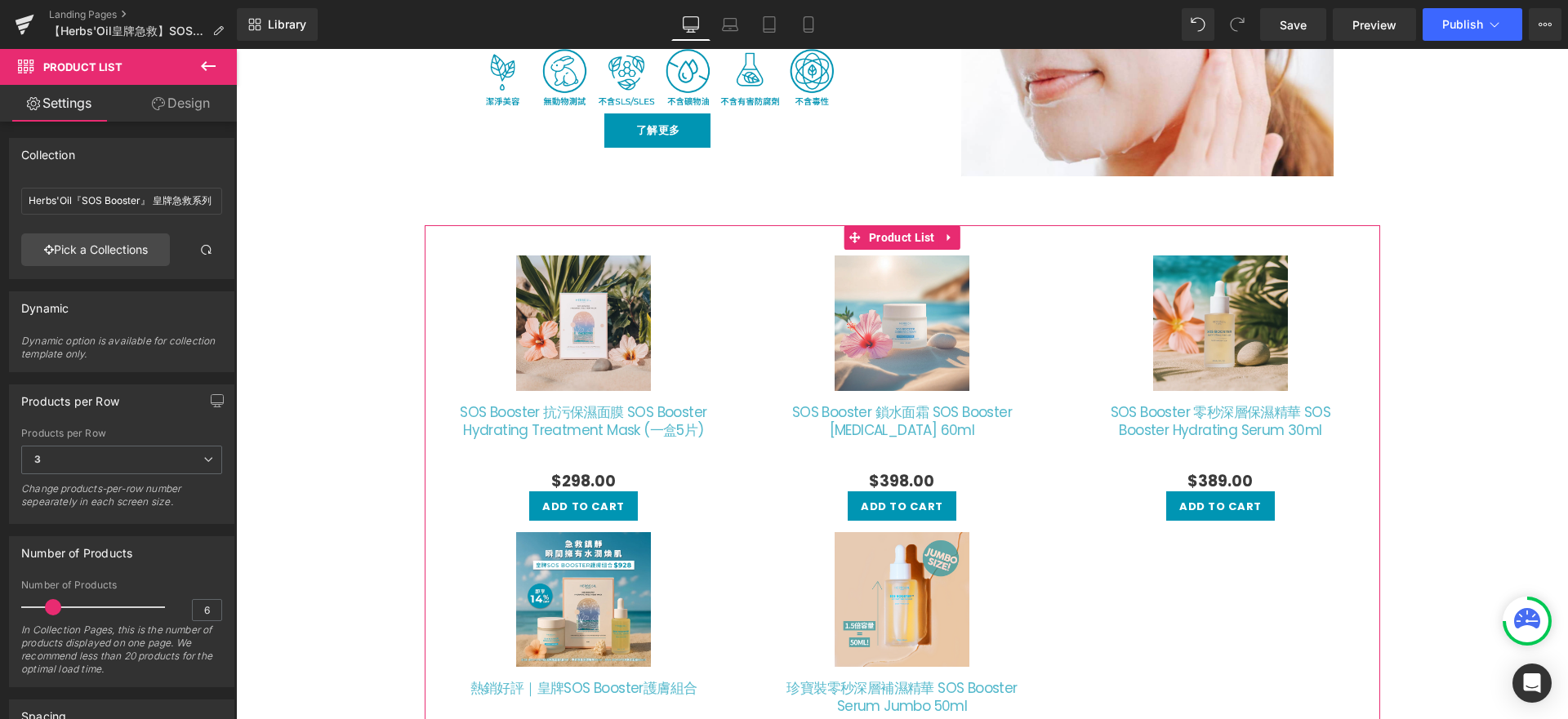
click at [167, 108] on link "Design" at bounding box center [180, 103] width 118 height 37
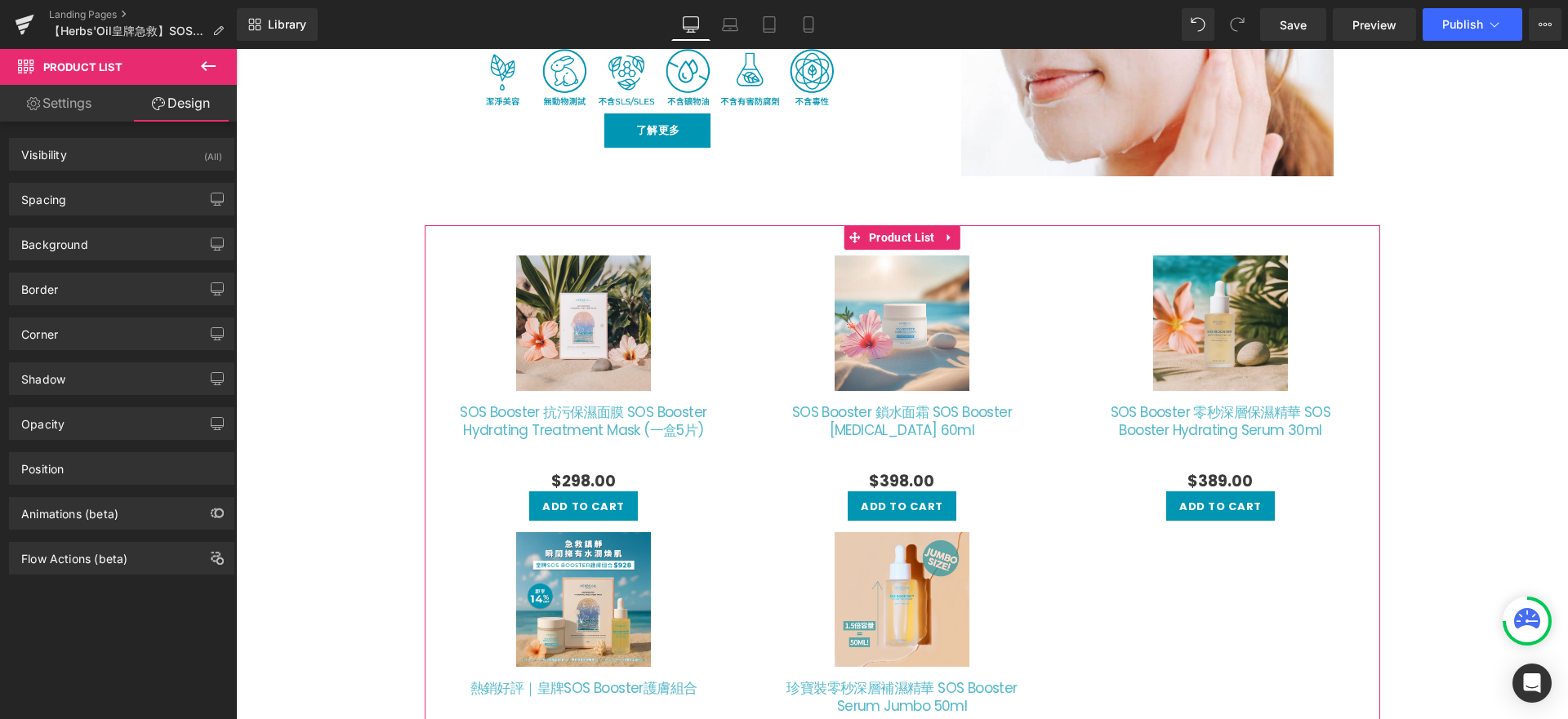
click at [62, 106] on link "Settings" at bounding box center [59, 103] width 118 height 37
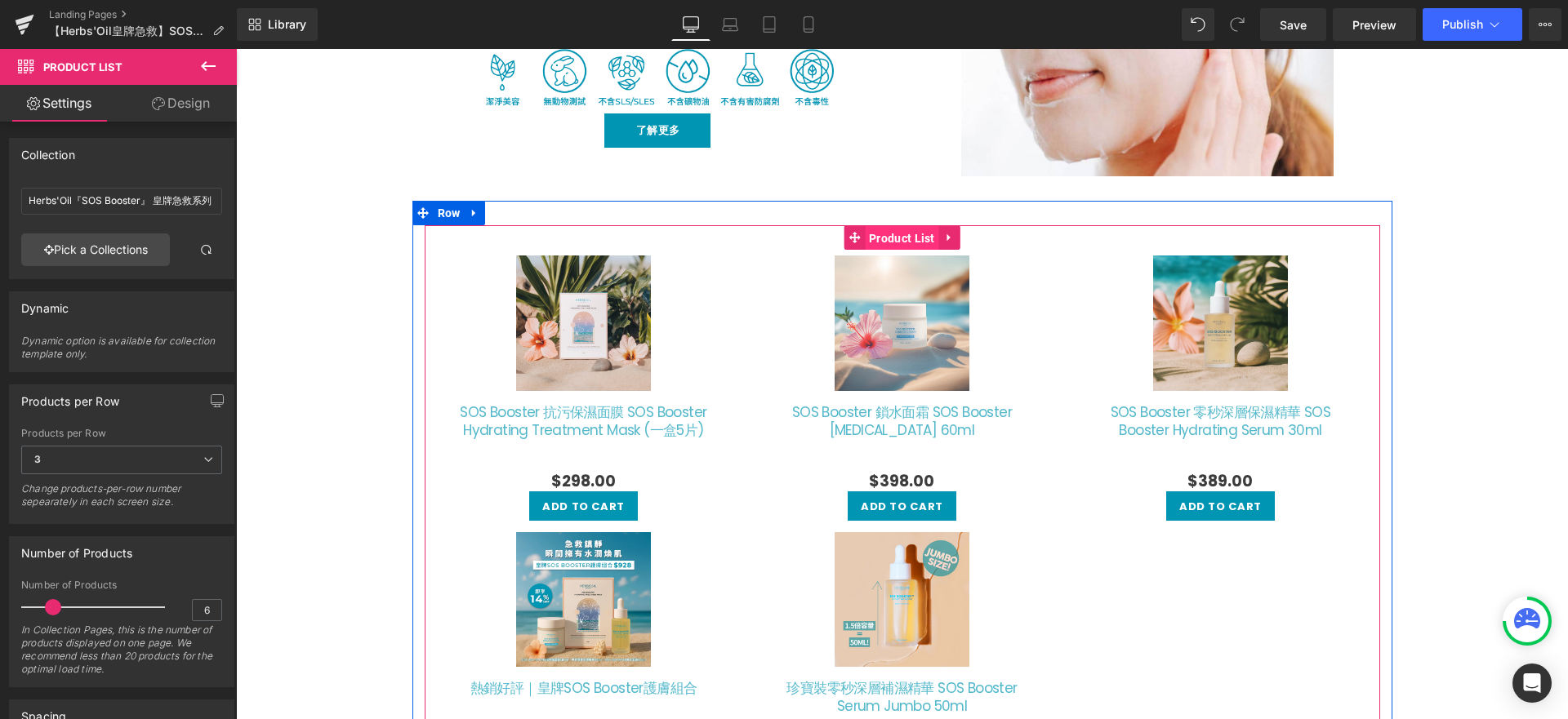
click at [890, 241] on span "Product List" at bounding box center [901, 238] width 74 height 25
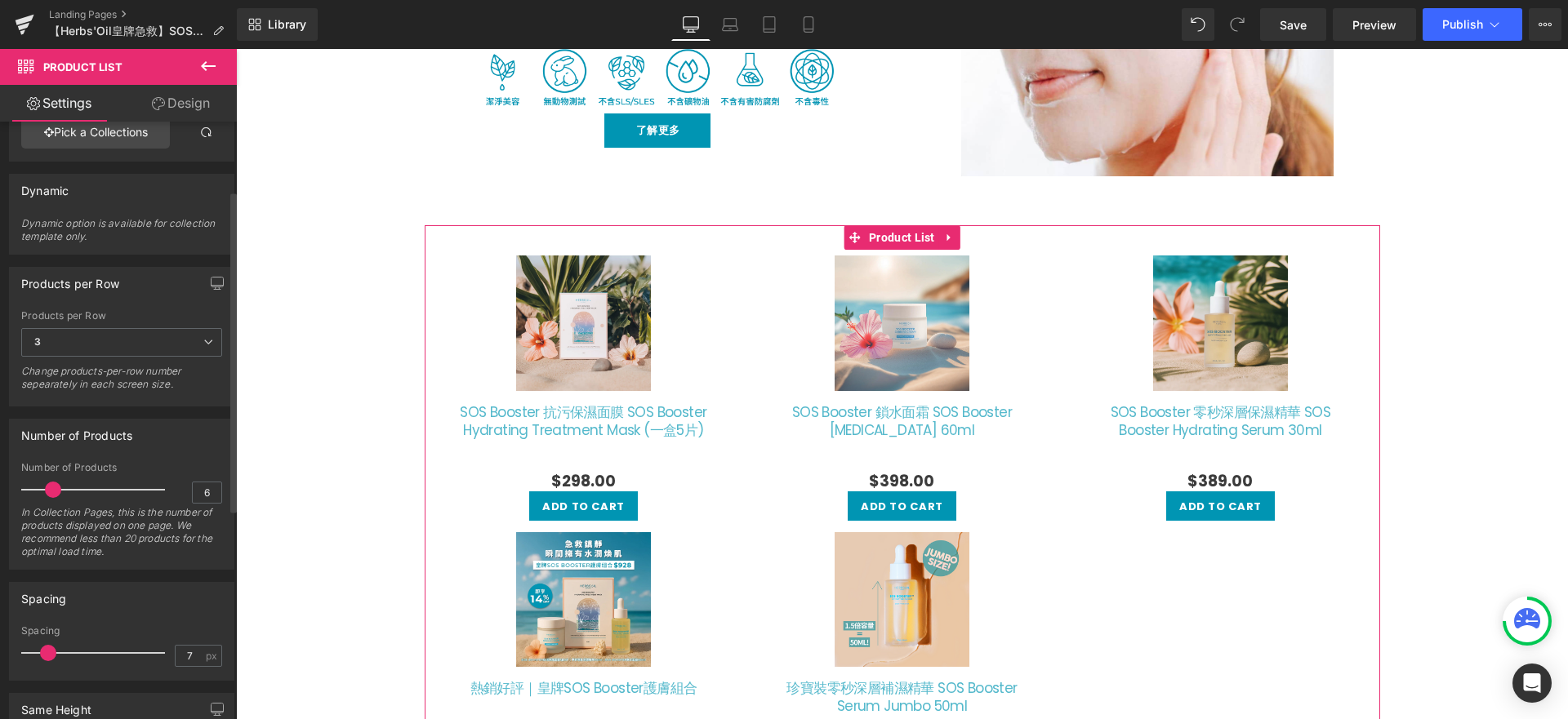
scroll to position [128, 0]
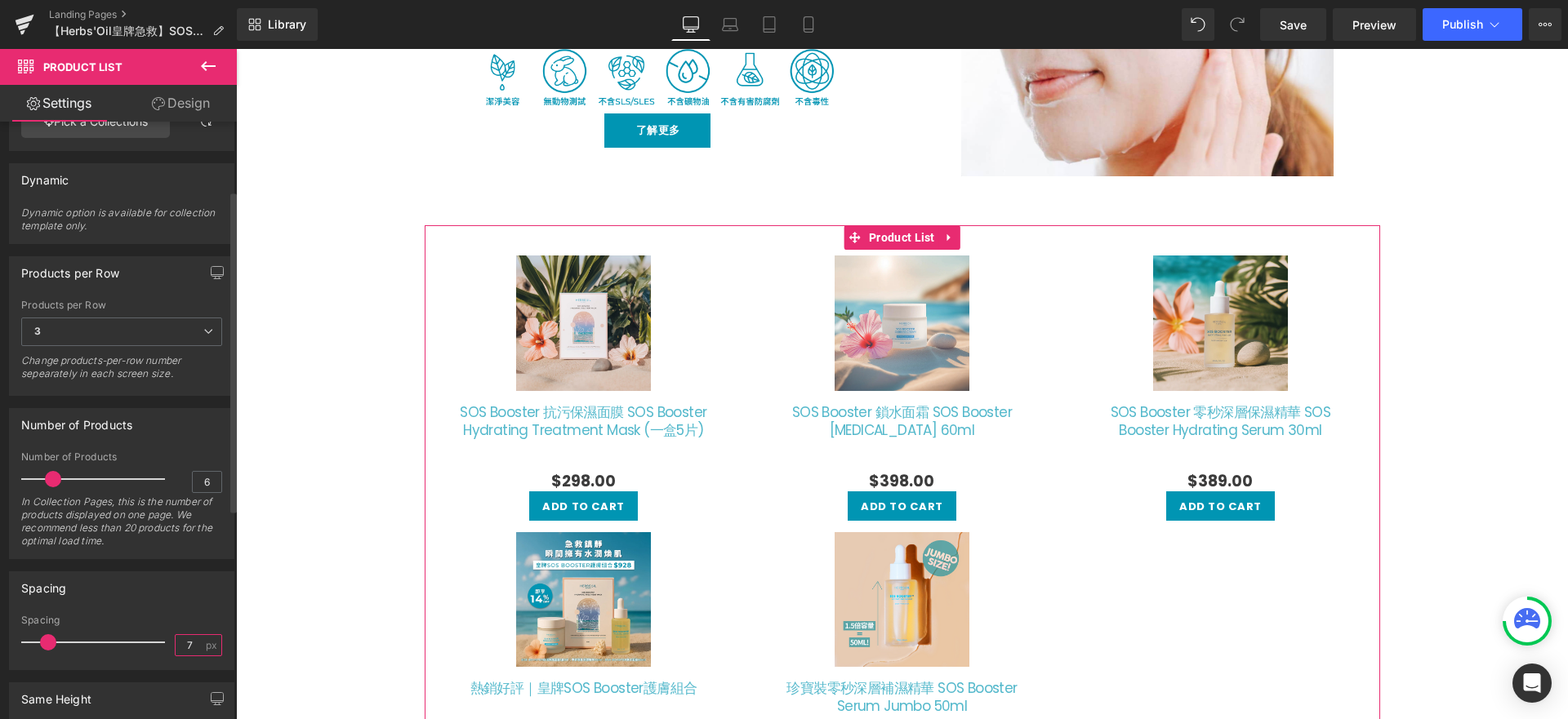
click at [184, 648] on input "7" at bounding box center [190, 645] width 29 height 20
click at [180, 107] on link "Design" at bounding box center [180, 103] width 118 height 37
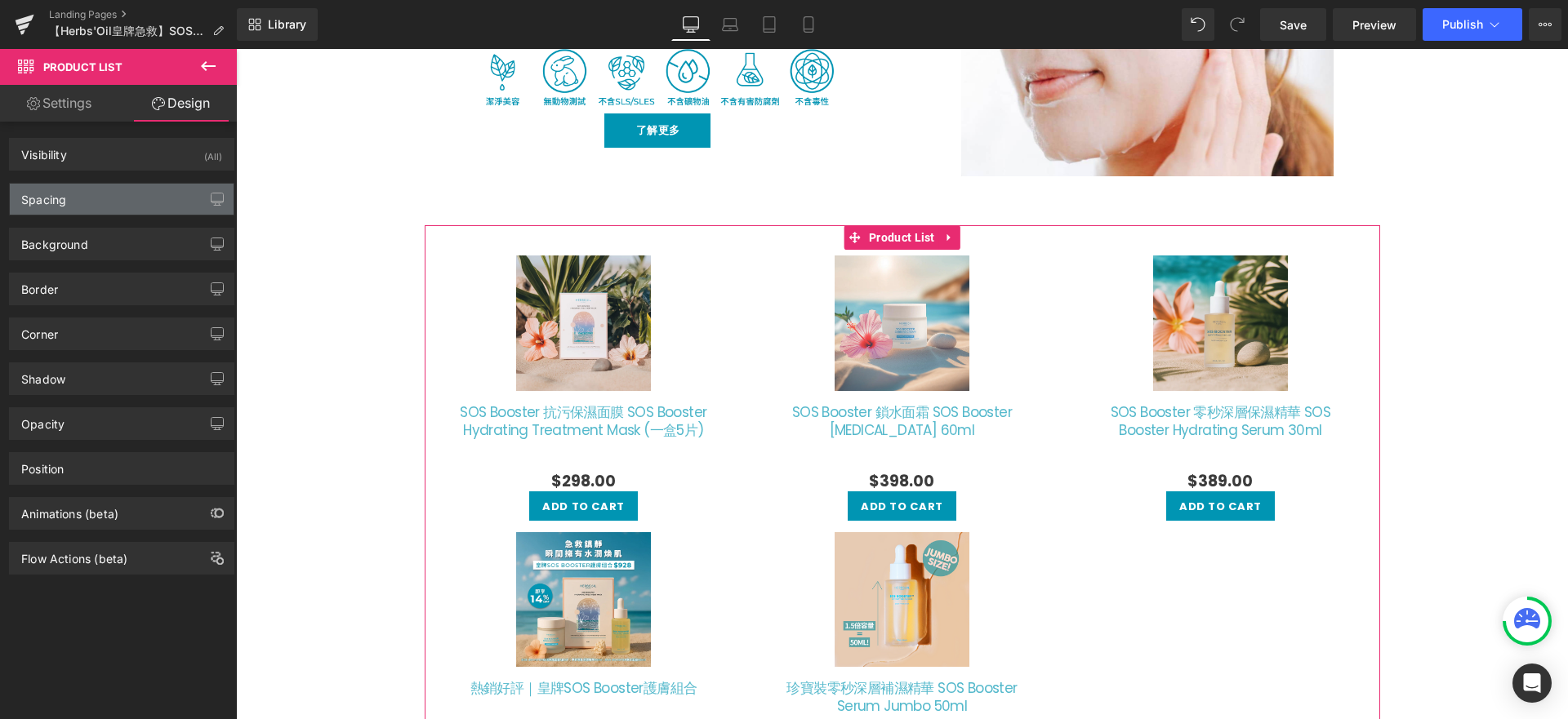
click at [114, 193] on div "Spacing" at bounding box center [122, 199] width 224 height 31
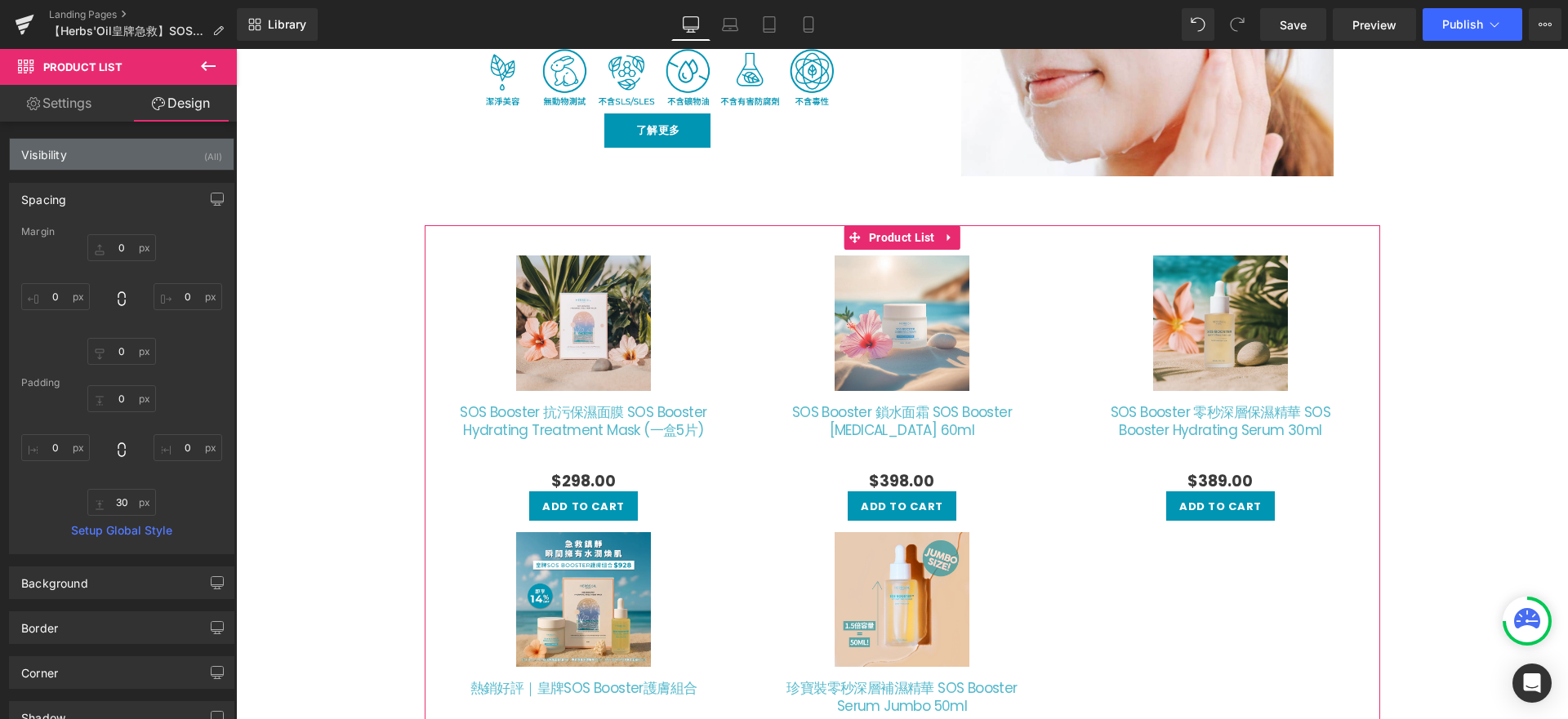
click at [120, 165] on div "Visibility (All)" at bounding box center [122, 154] width 224 height 31
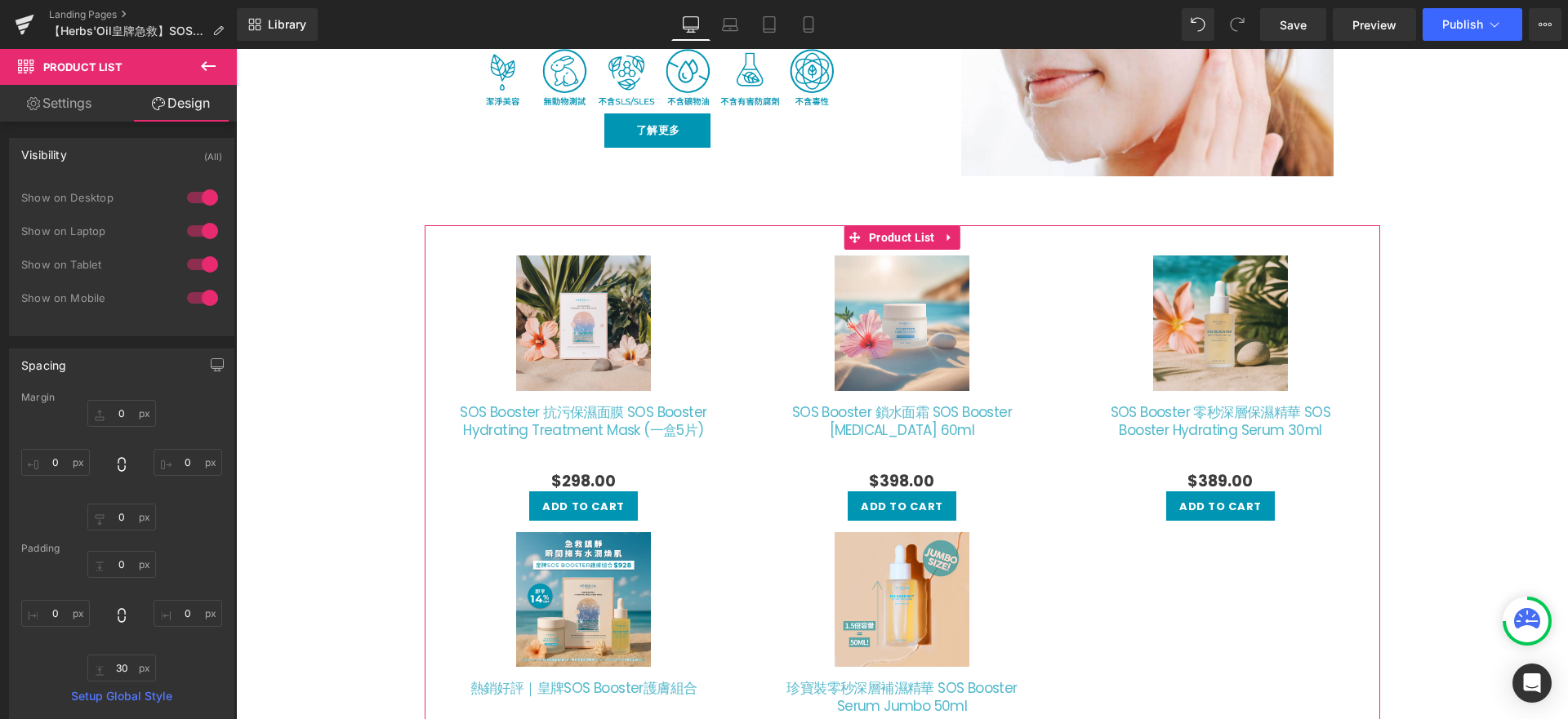
click at [120, 165] on div "Visibility (All)" at bounding box center [122, 154] width 224 height 31
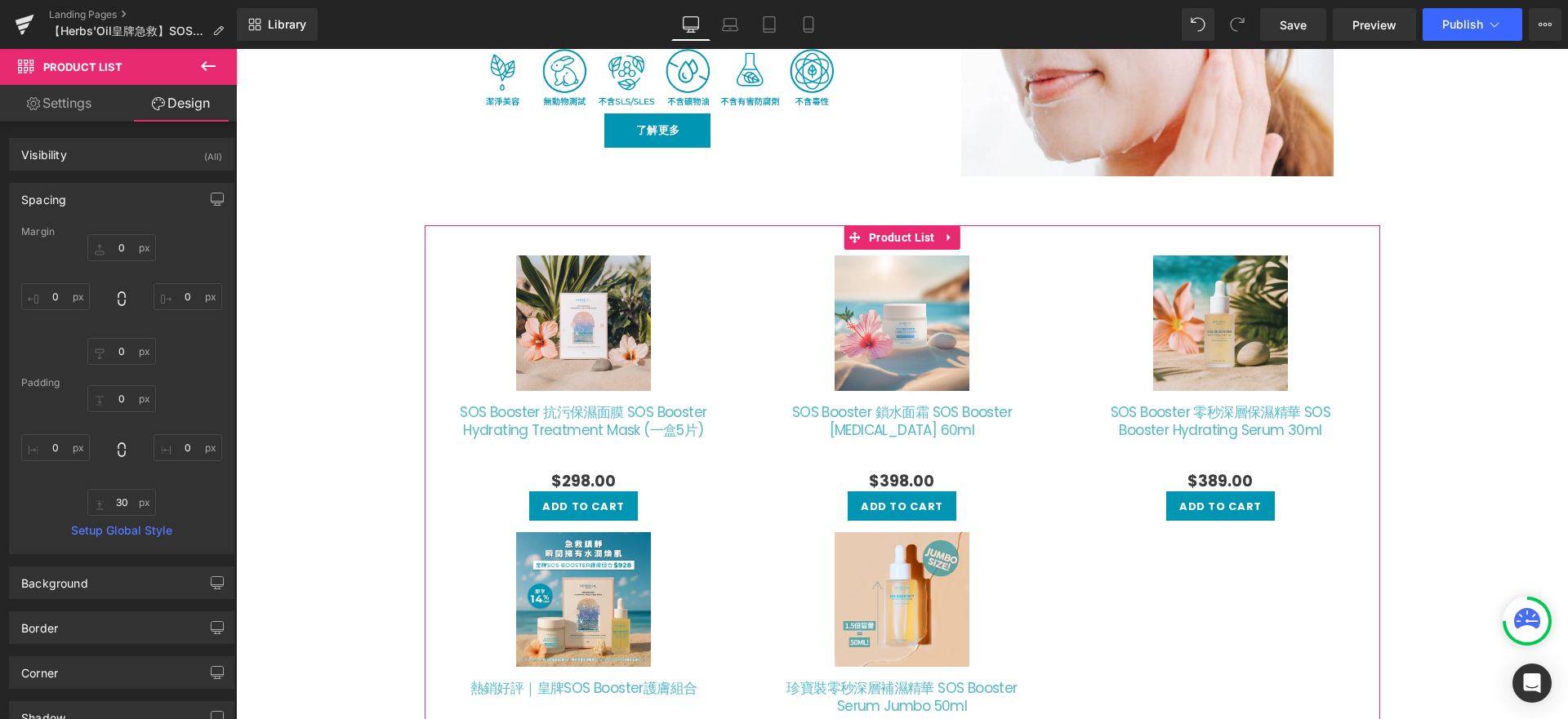
click at [129, 204] on div "Spacing" at bounding box center [122, 199] width 224 height 31
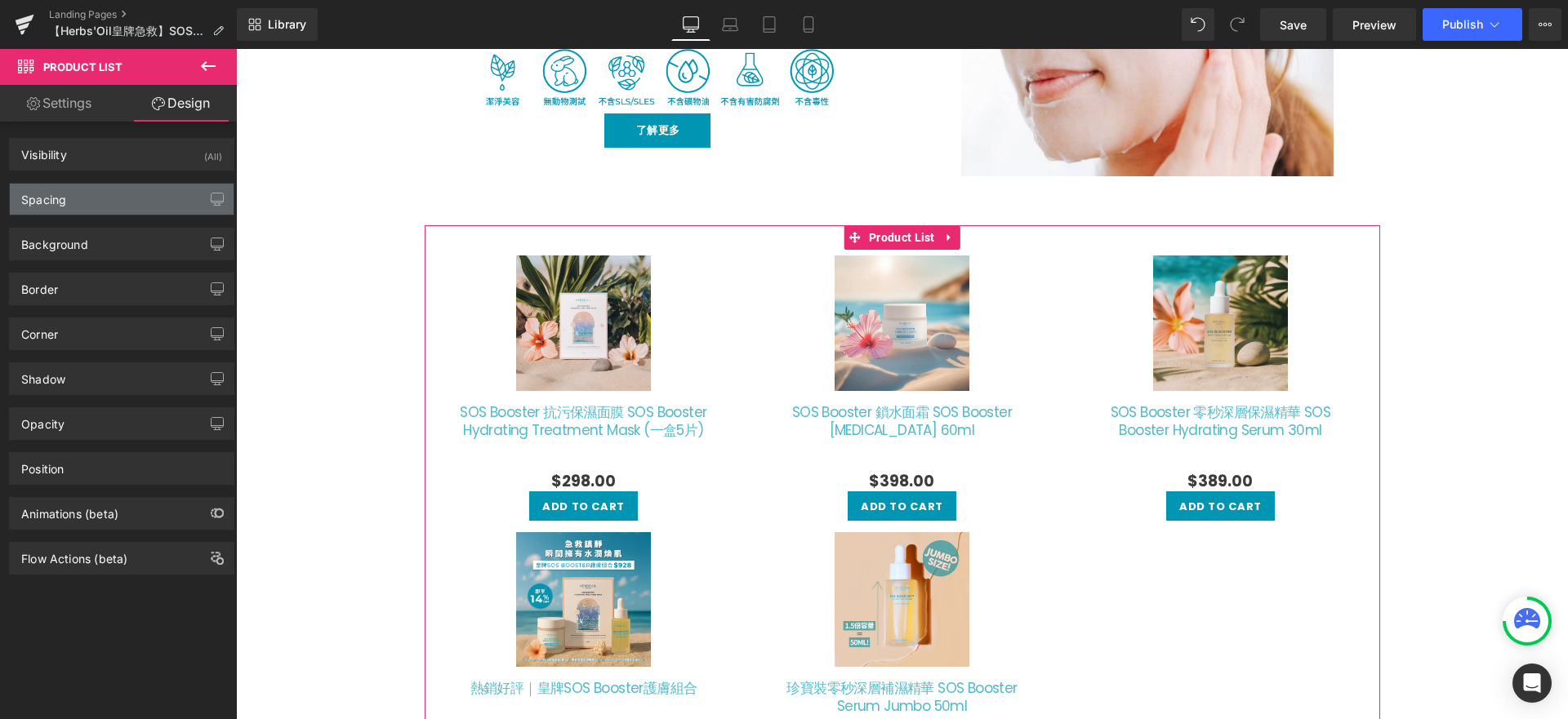
click at [132, 198] on div "Spacing" at bounding box center [122, 199] width 224 height 31
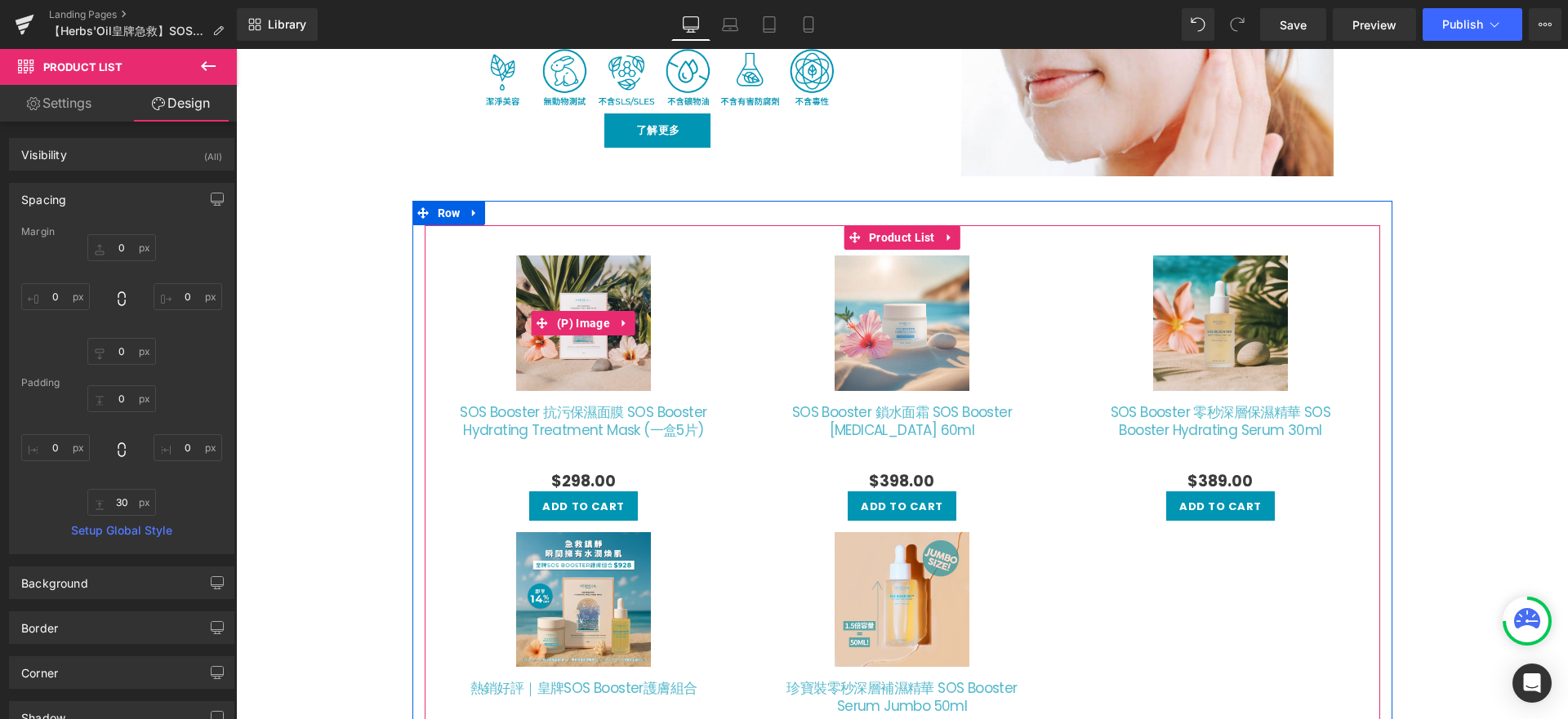
click at [481, 336] on div "Sale Off" at bounding box center [583, 323] width 307 height 135
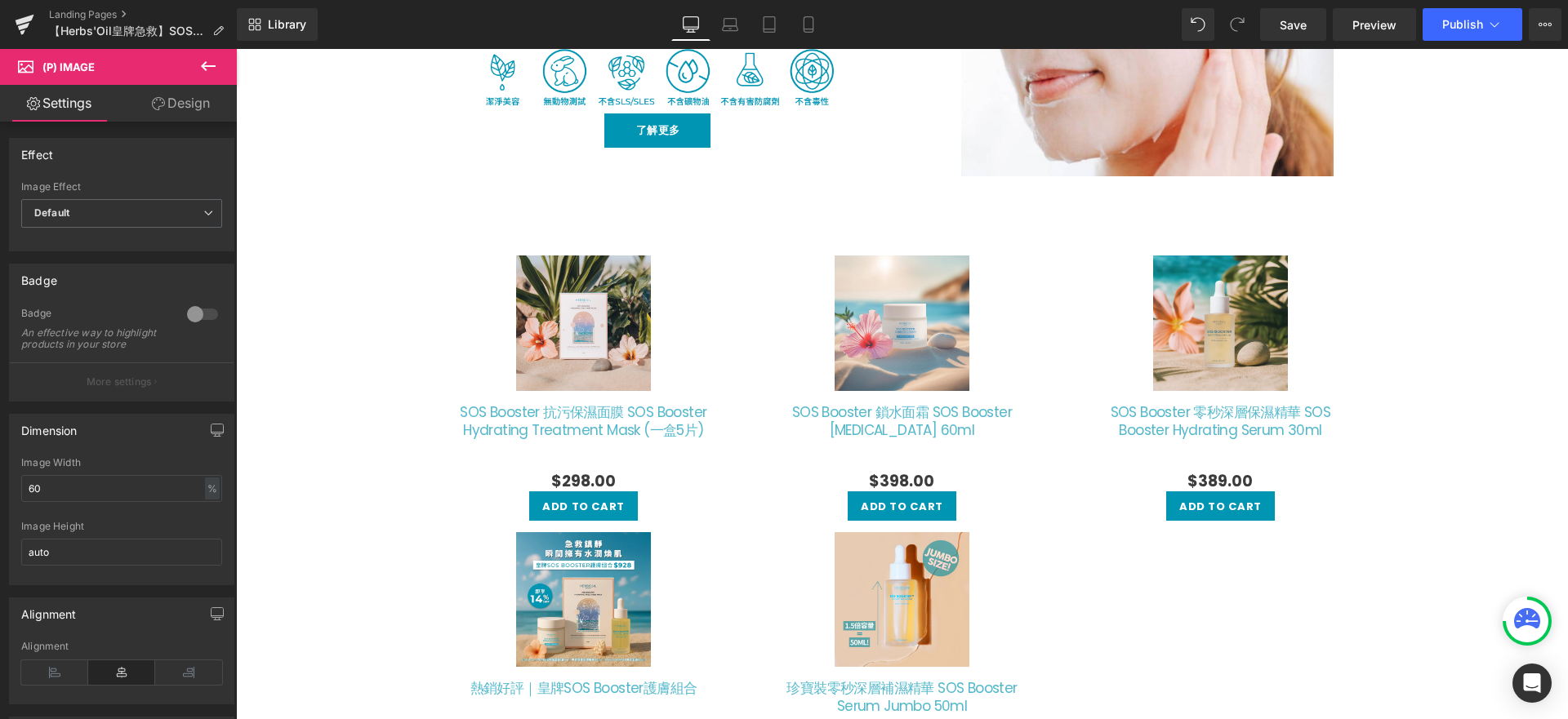
click at [188, 103] on link "Design" at bounding box center [180, 103] width 118 height 37
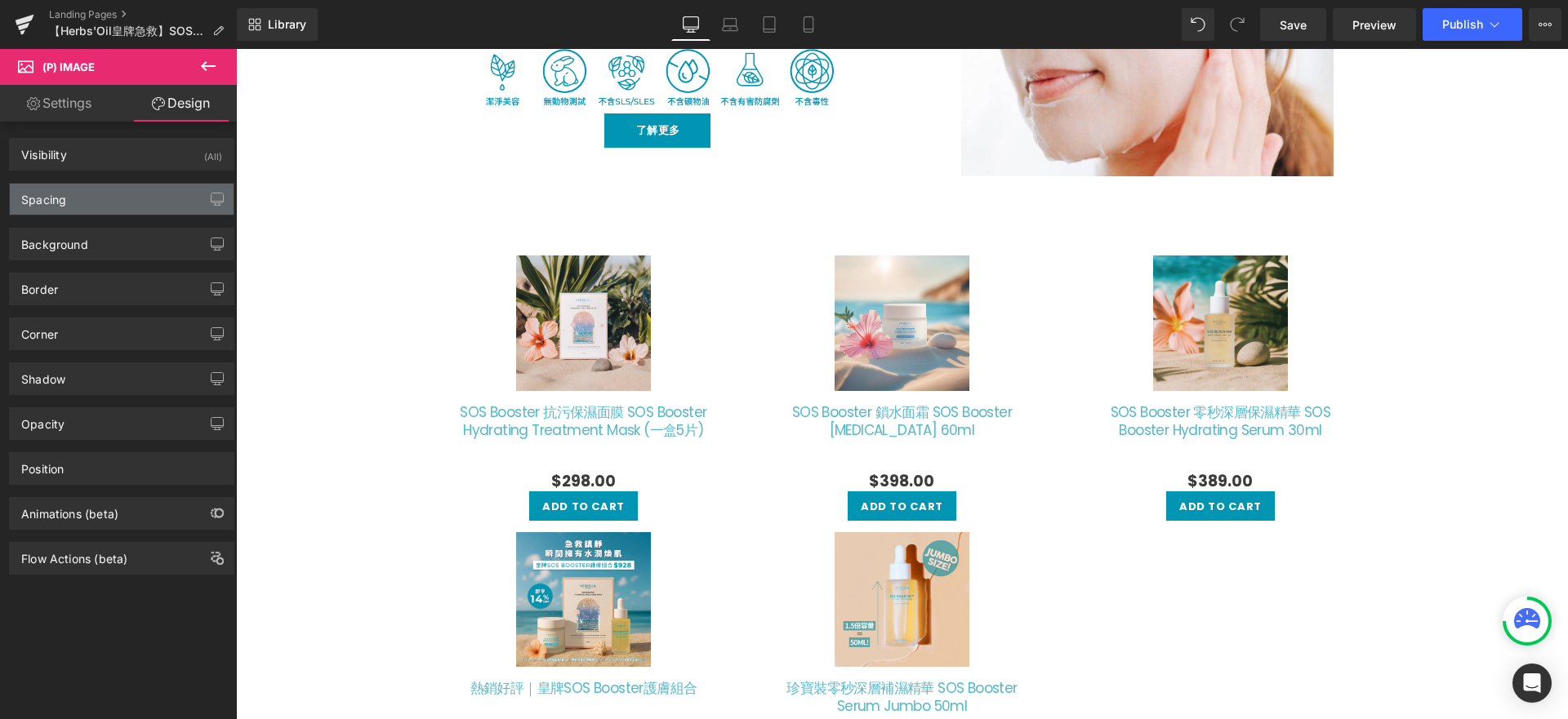
click at [113, 194] on div "Spacing" at bounding box center [122, 199] width 224 height 31
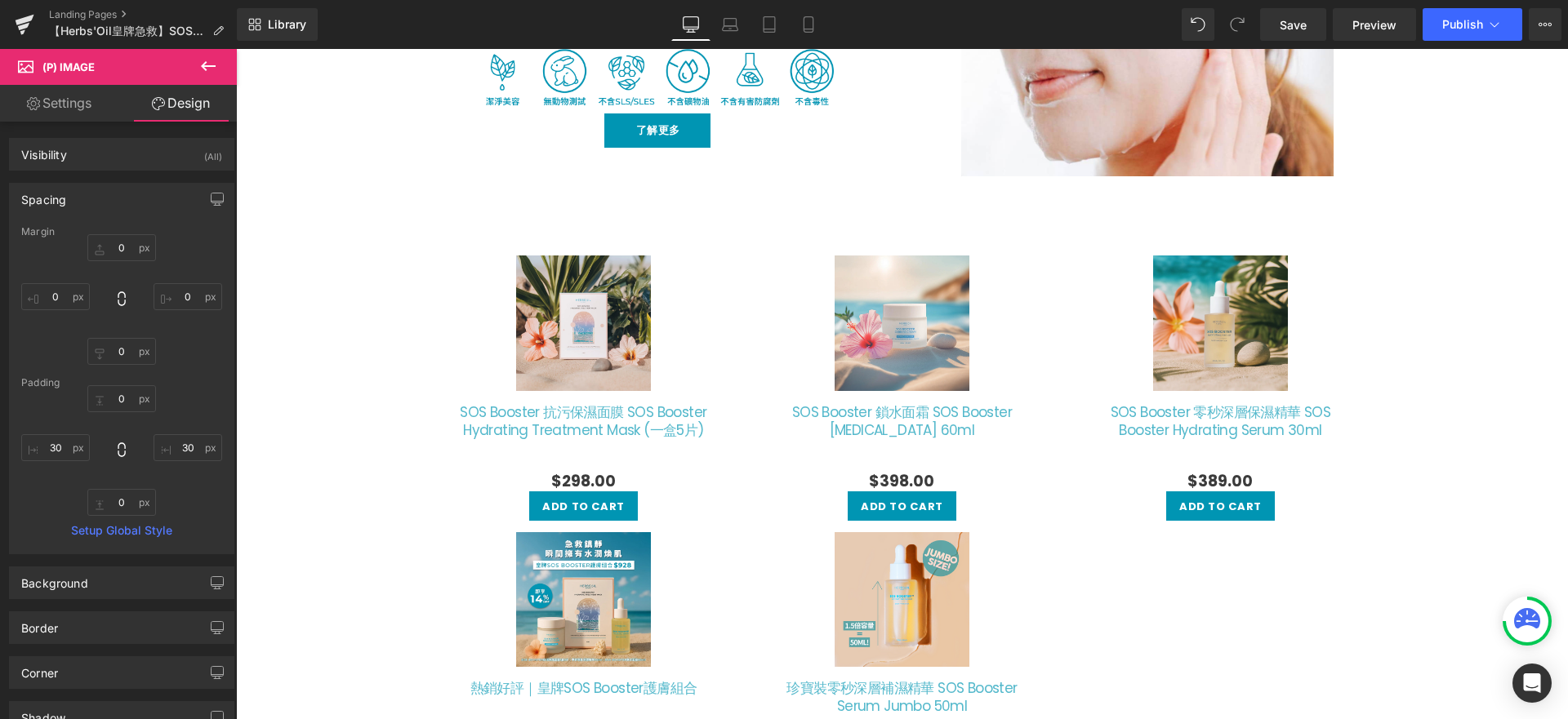
click at [81, 106] on link "Settings" at bounding box center [59, 103] width 118 height 37
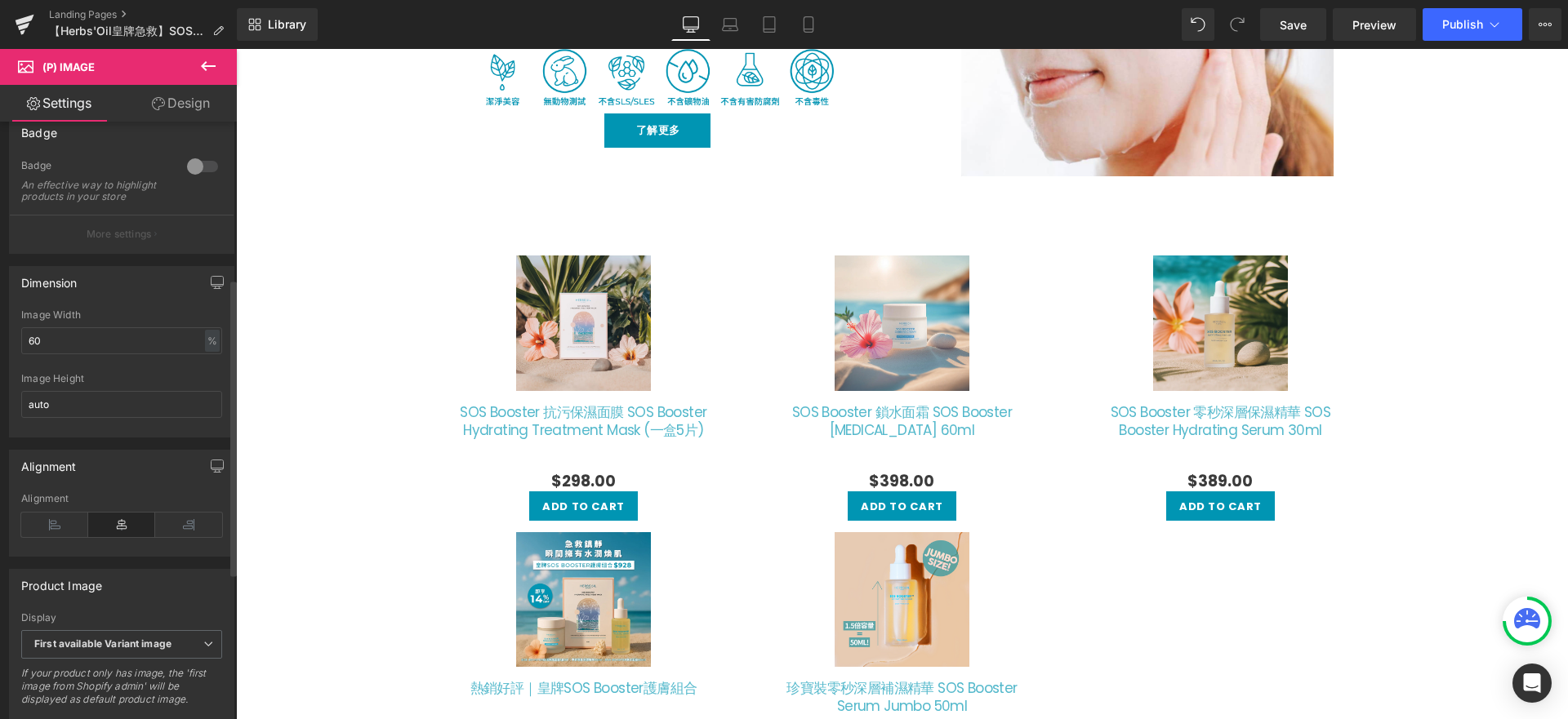
scroll to position [316, 0]
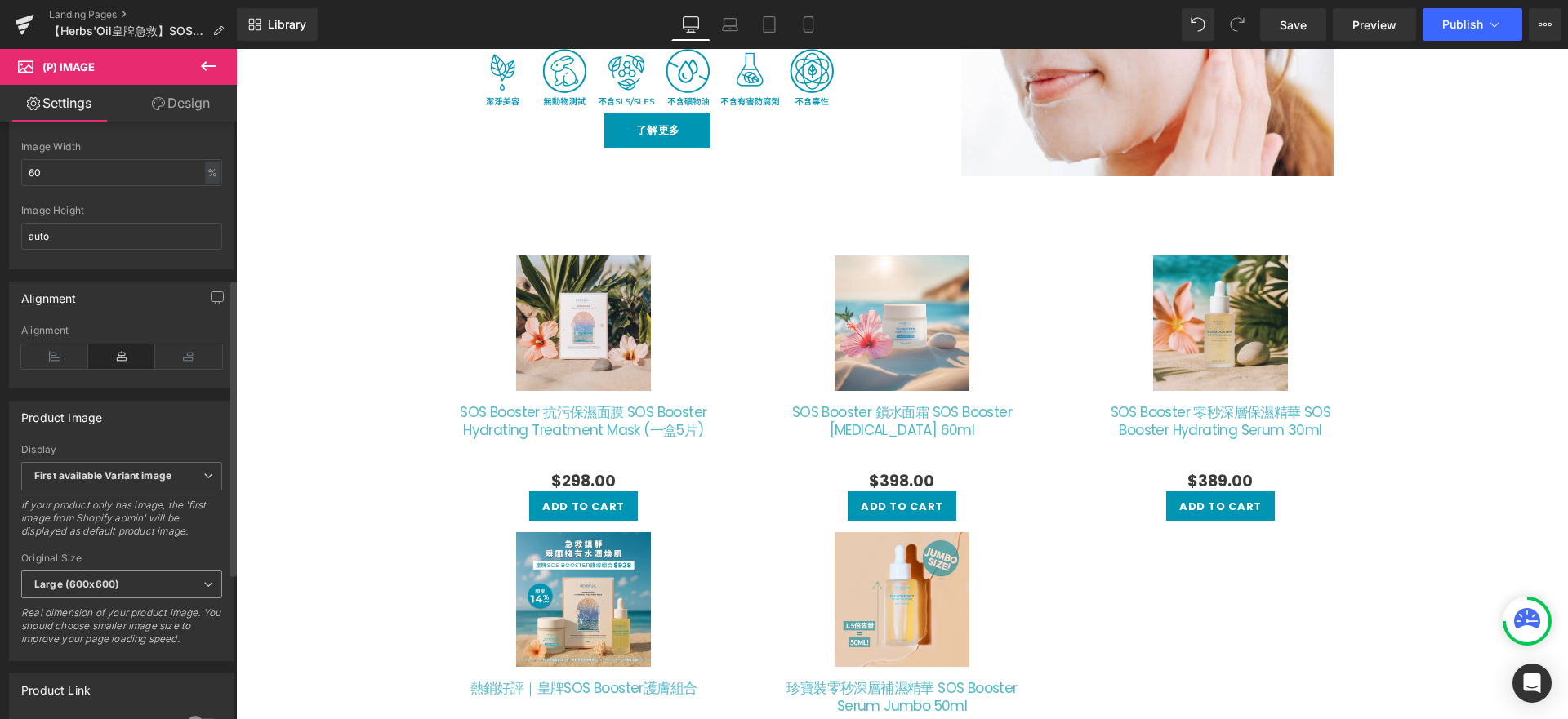
click at [115, 599] on span "Large (600x600)" at bounding box center [122, 585] width 201 height 29
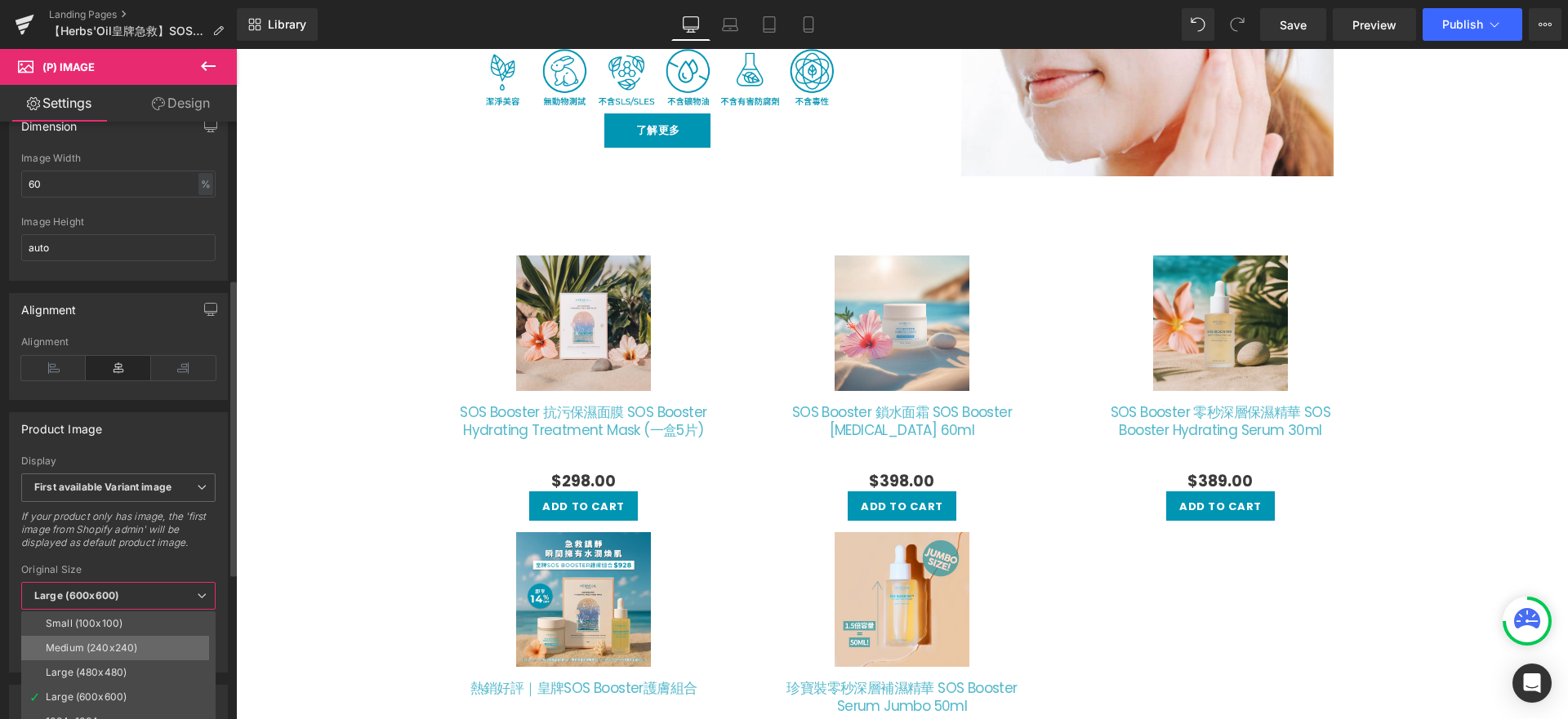
scroll to position [13, 0]
click at [102, 700] on li "1024x1024" at bounding box center [122, 708] width 202 height 25
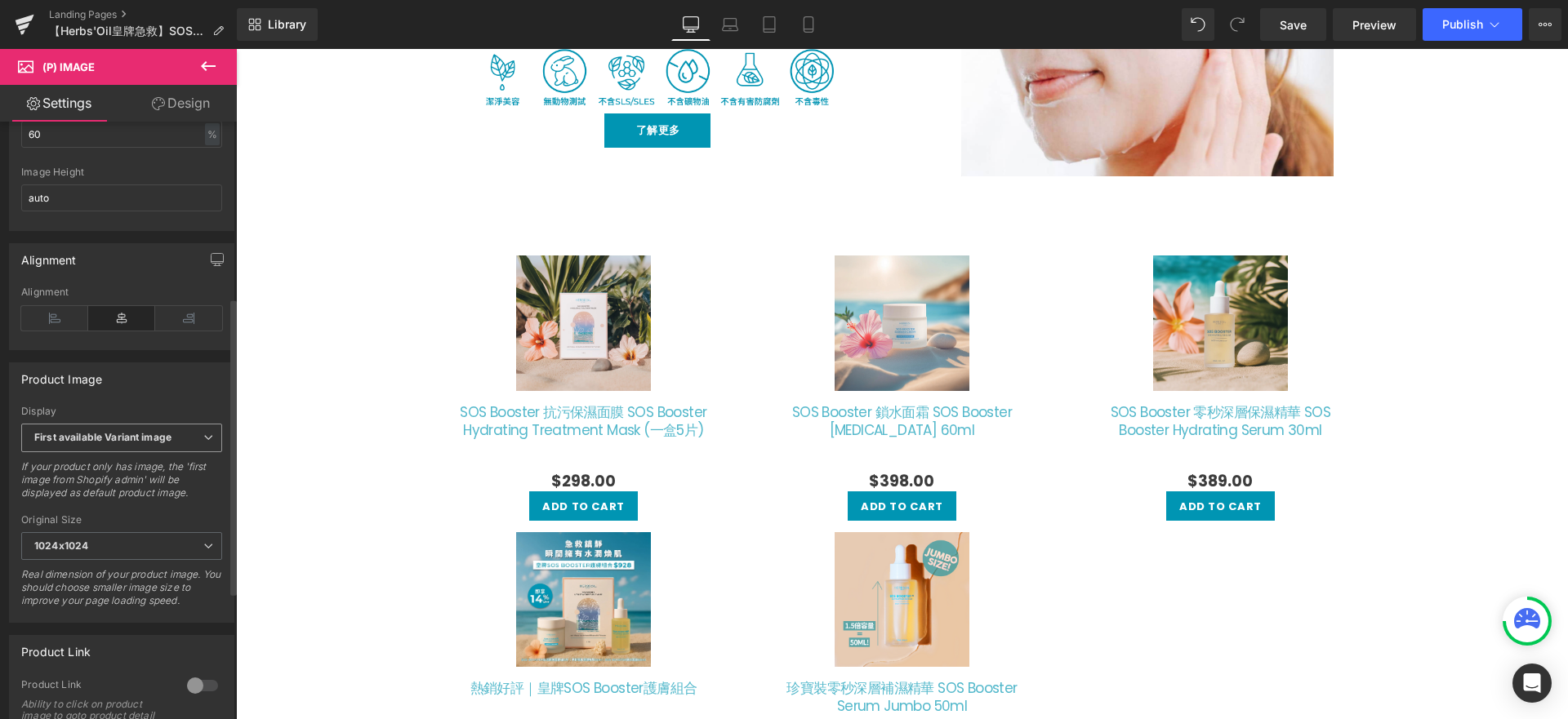
scroll to position [365, 0]
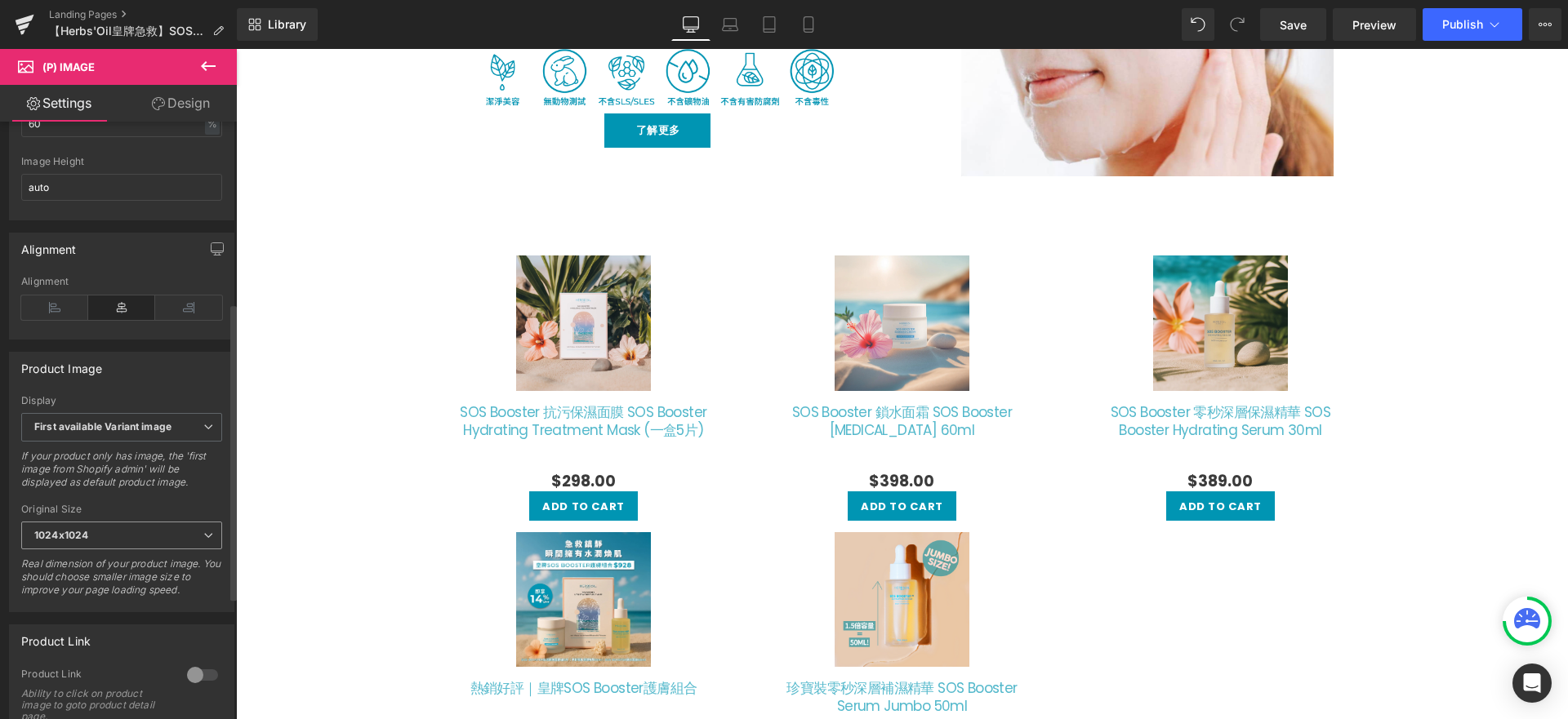
click at [162, 546] on span "1024x1024" at bounding box center [122, 536] width 201 height 29
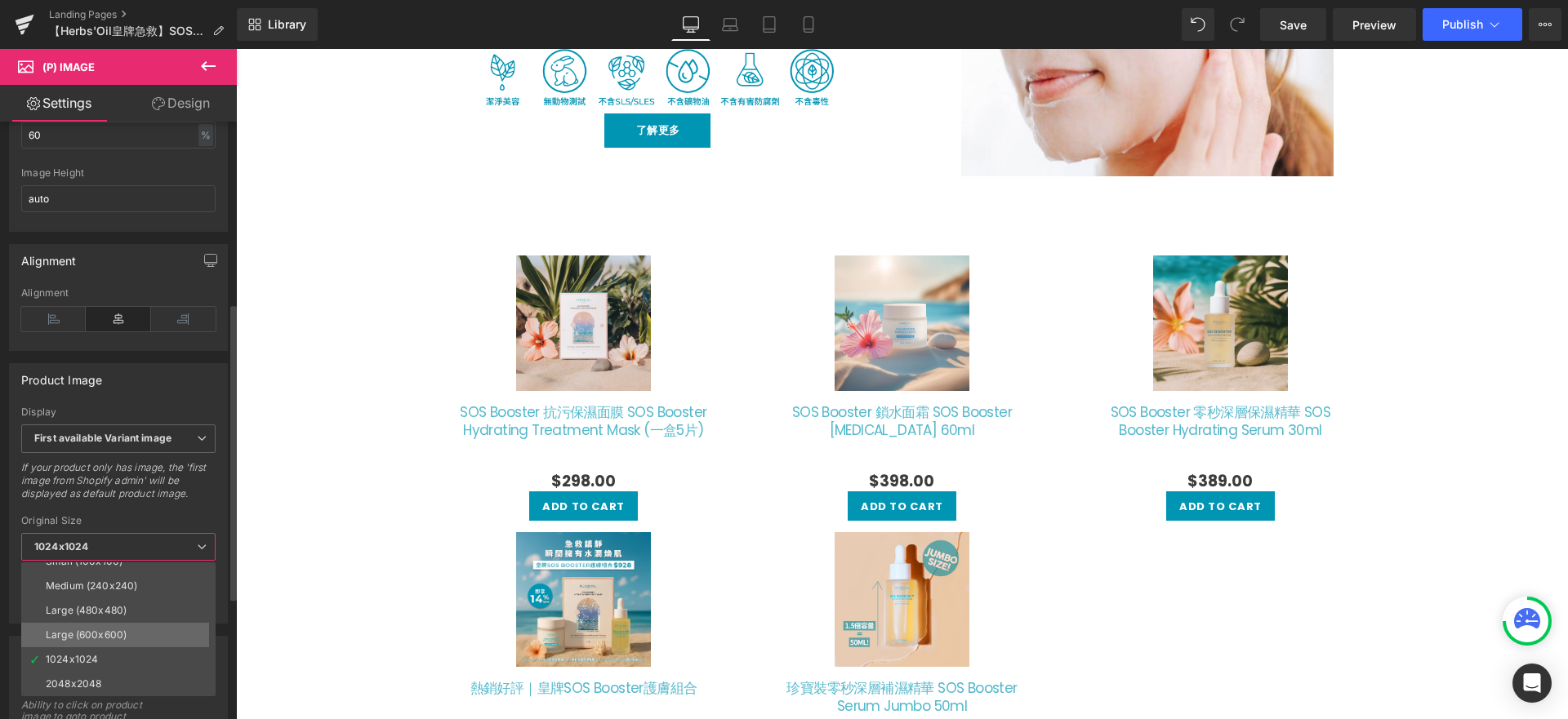
click at [136, 638] on li "Large (600x600)" at bounding box center [122, 635] width 202 height 25
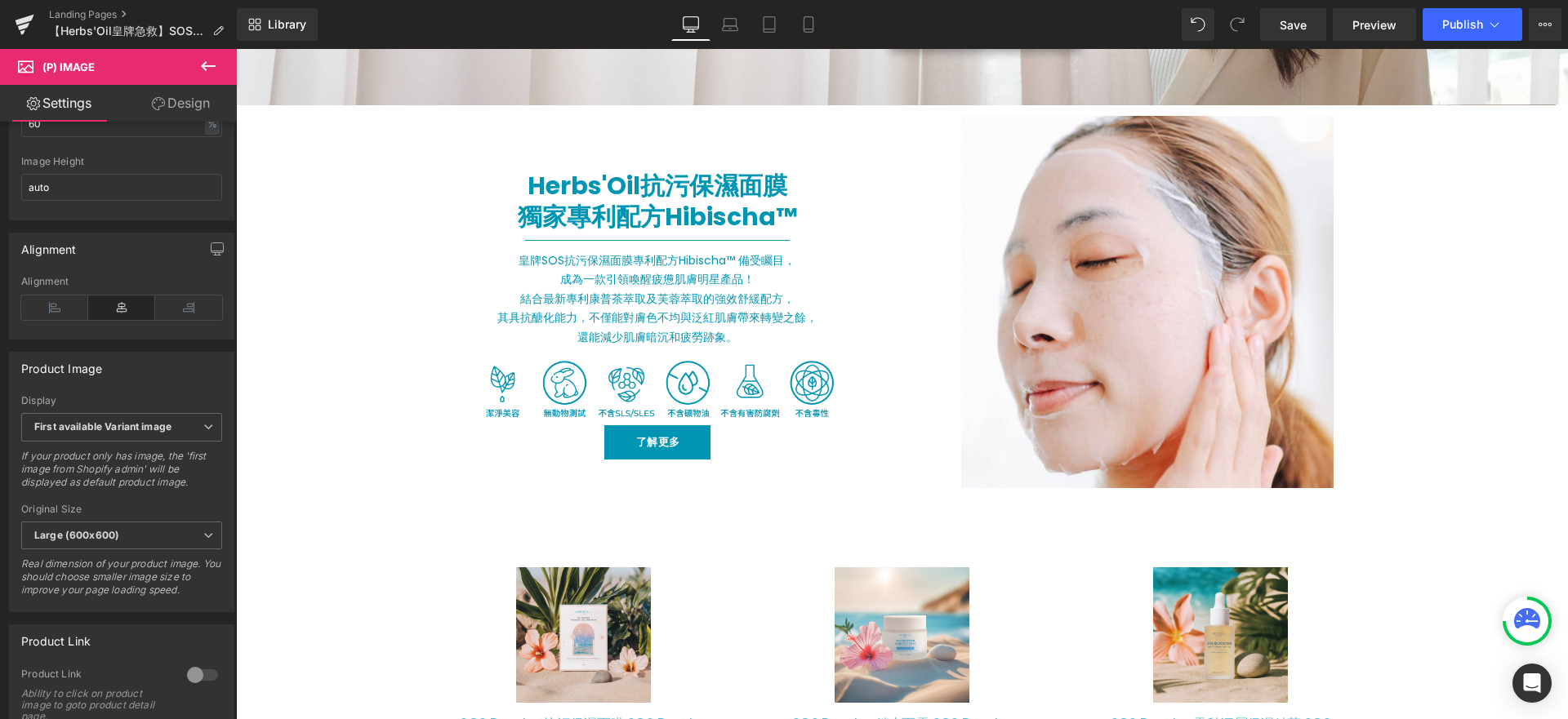
scroll to position [1081, 0]
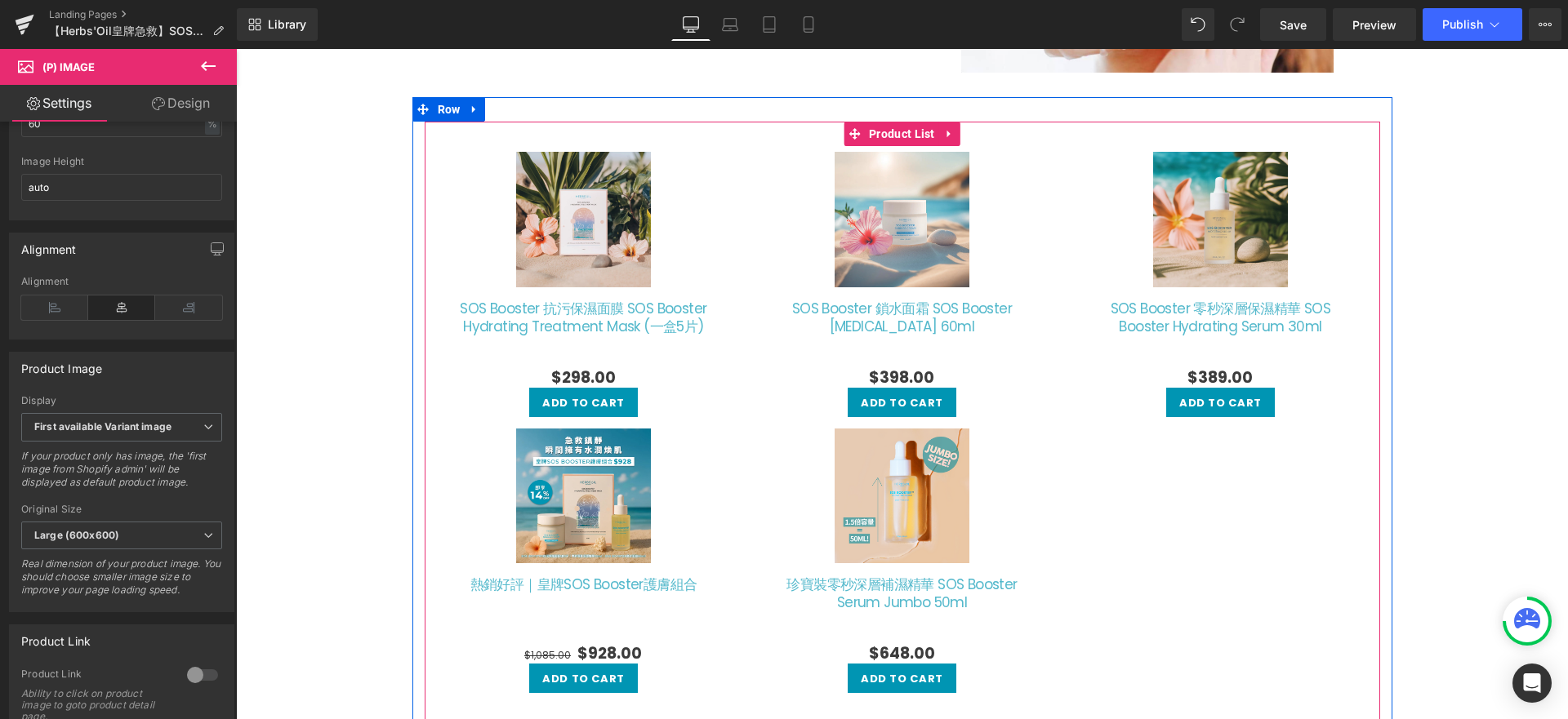
click at [742, 190] on div "Sale Off (P) Image SOS Booster 鎖水面霜 SOS Booster Barrier Cream 60ml (P) Title $0" at bounding box center [901, 285] width 319 height 277
click at [878, 132] on span "Product List" at bounding box center [901, 133] width 74 height 25
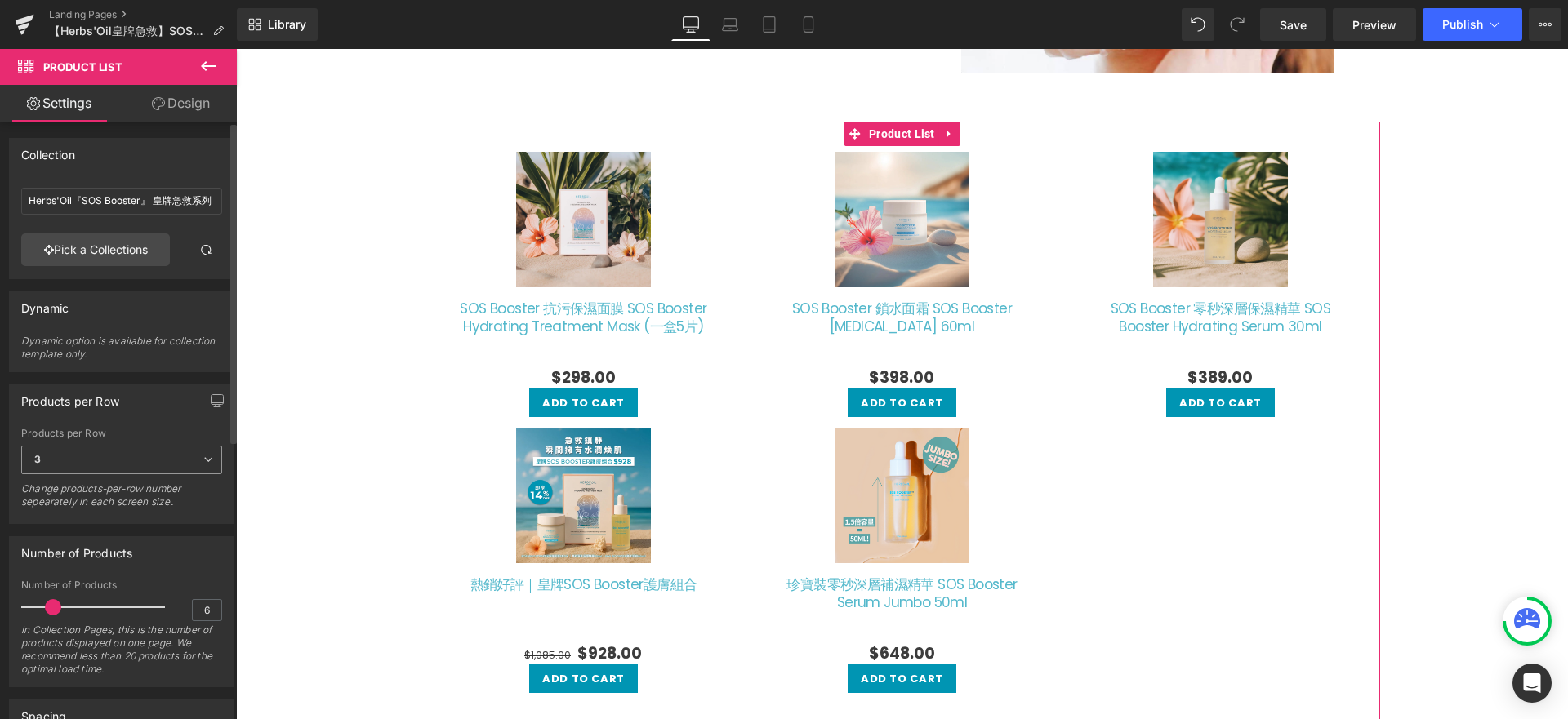
click at [95, 459] on span "3" at bounding box center [122, 460] width 201 height 29
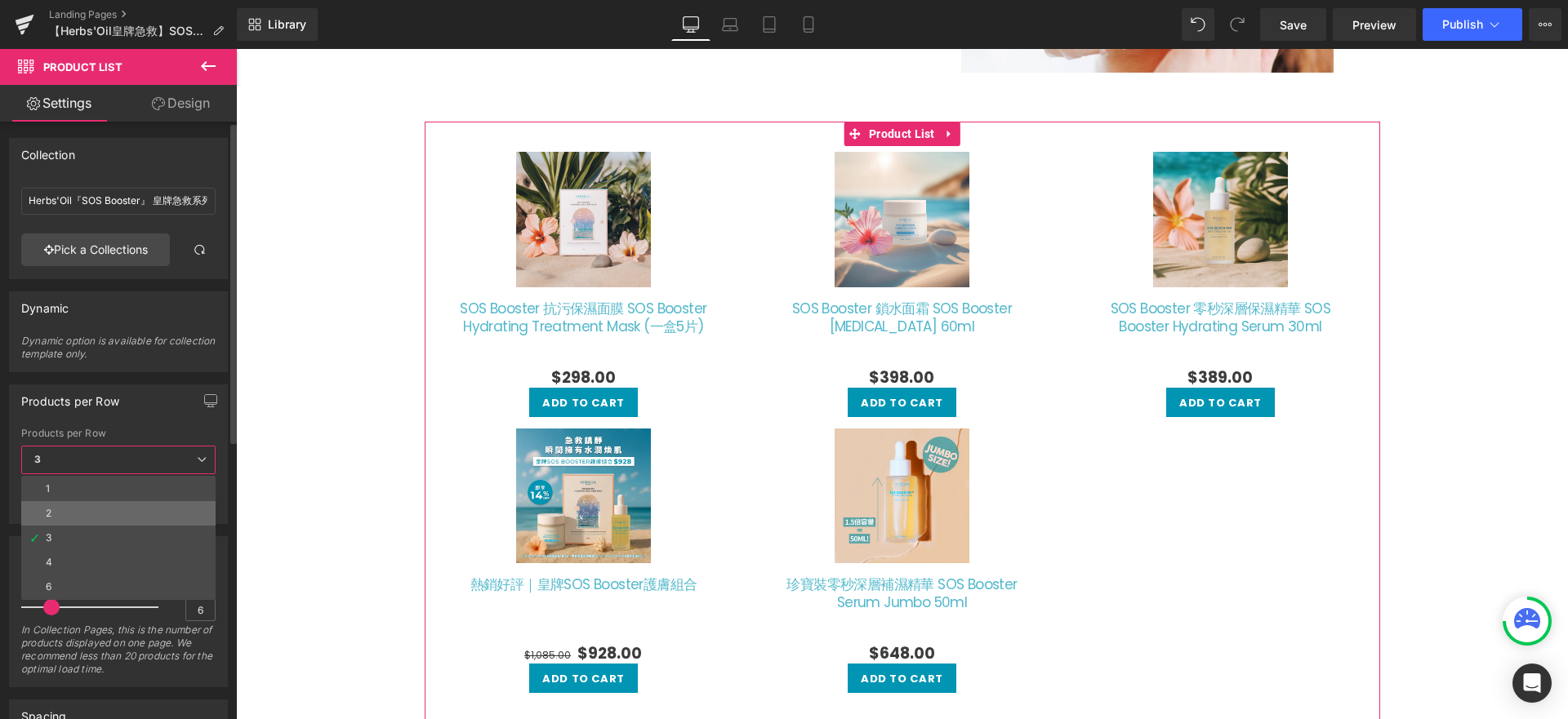
click at [100, 518] on li "2" at bounding box center [118, 513] width 195 height 25
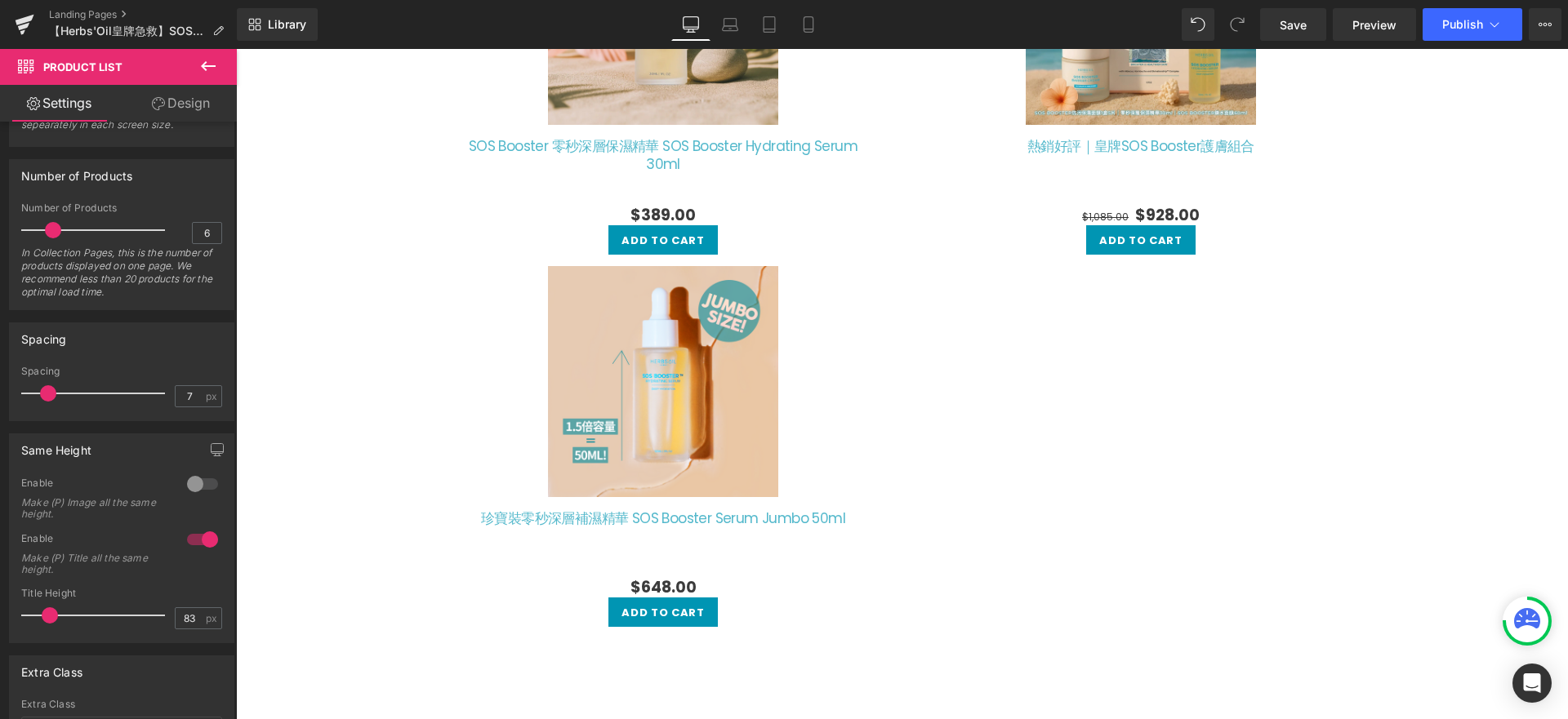
scroll to position [450, 0]
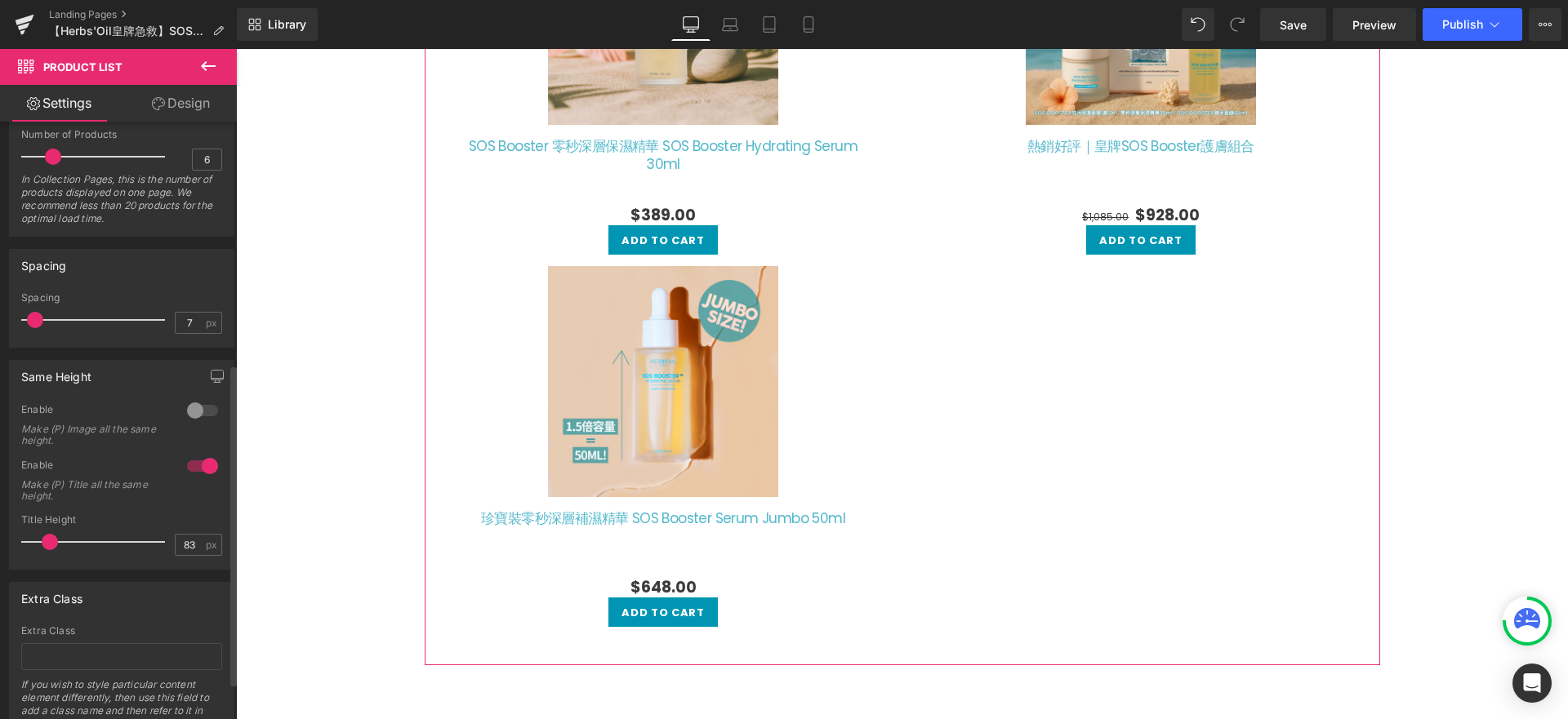
drag, startPoint x: 48, startPoint y: 321, endPoint x: 35, endPoint y: 322, distance: 13.0
click at [35, 322] on span at bounding box center [35, 320] width 16 height 16
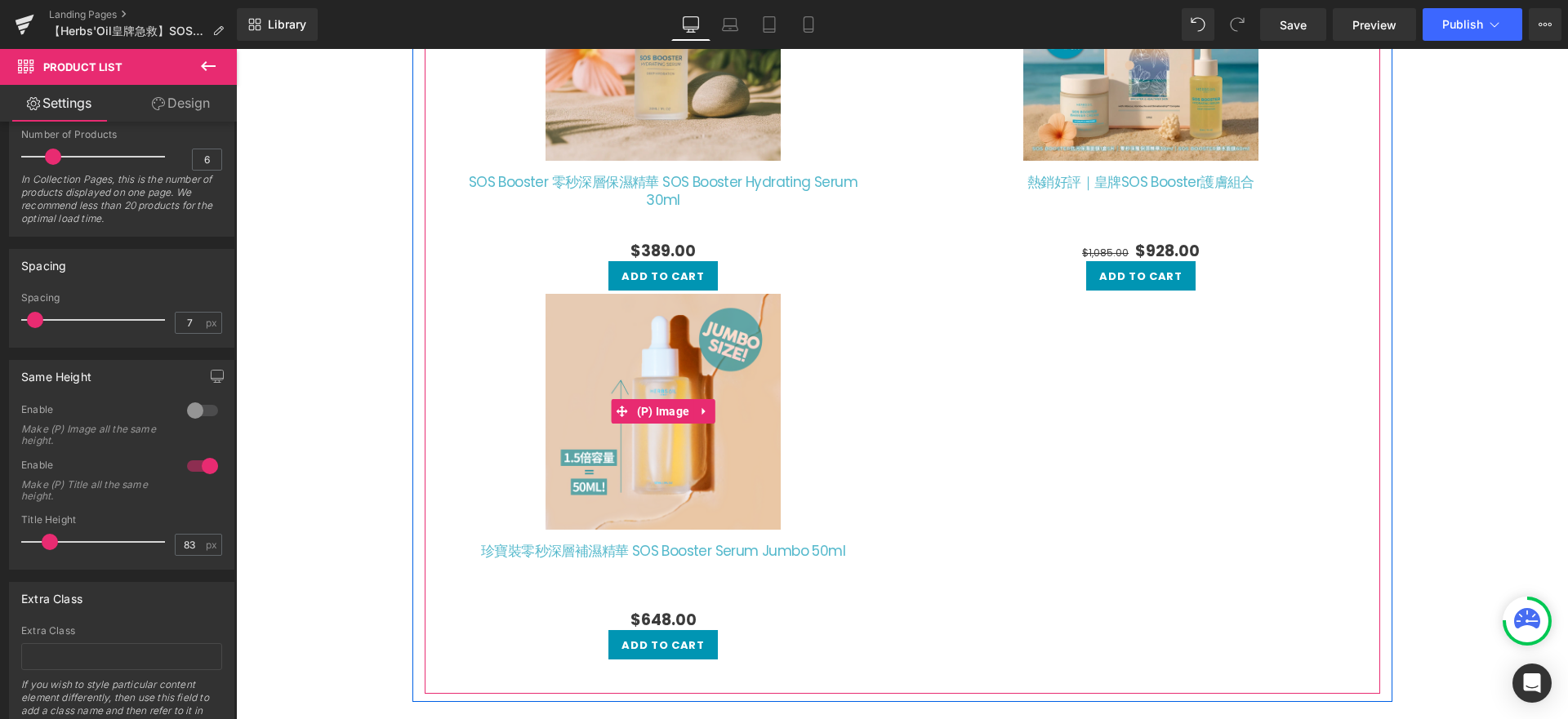
scroll to position [1635, 0]
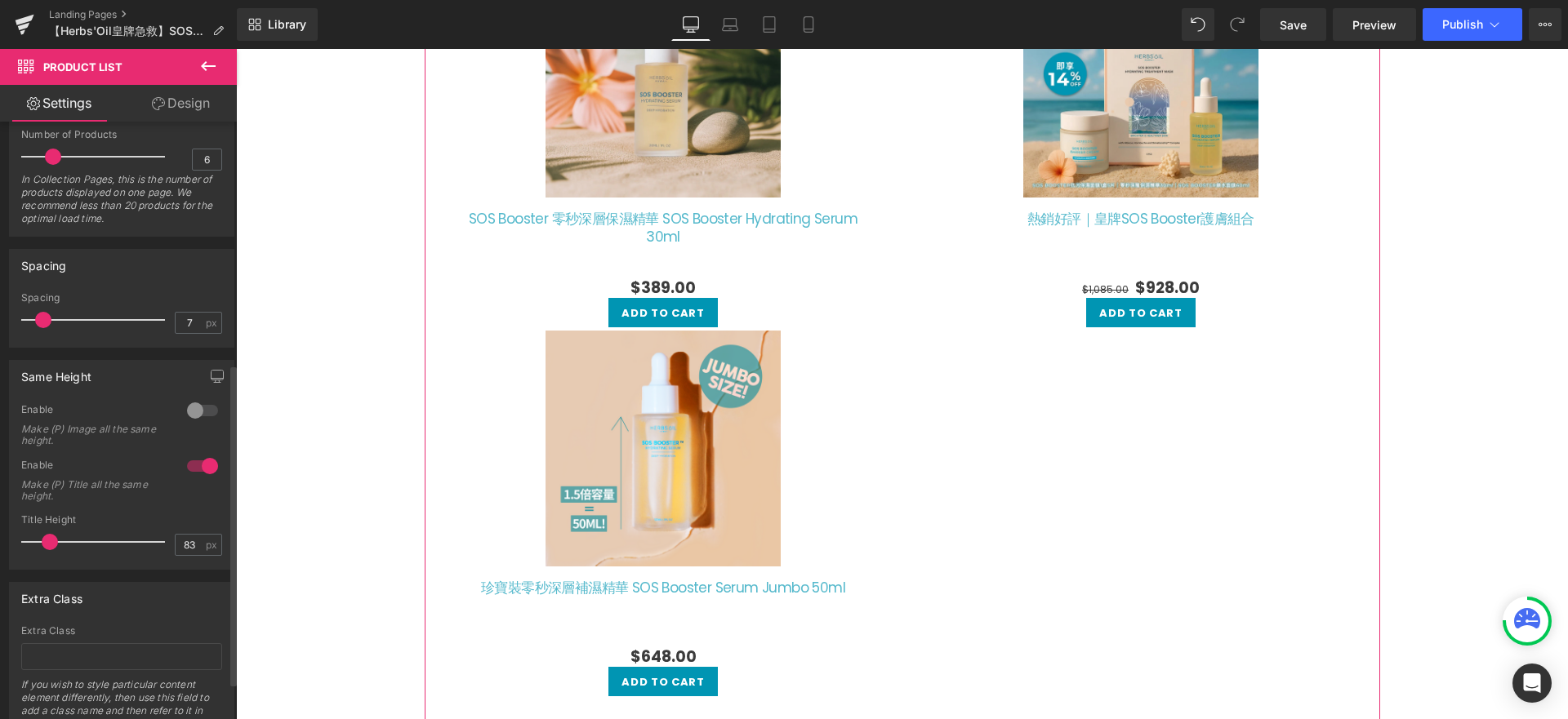
click at [44, 319] on span at bounding box center [43, 320] width 16 height 16
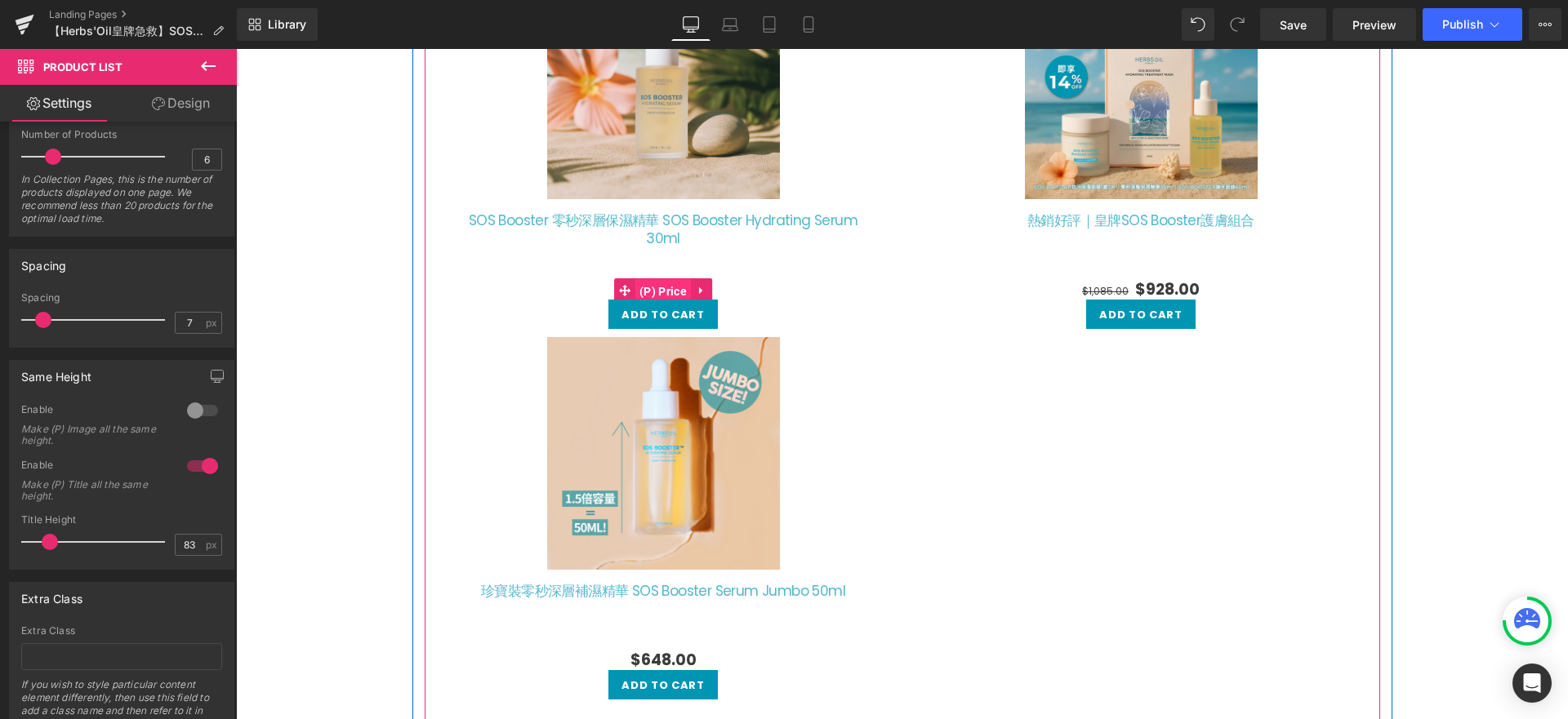
click at [660, 285] on span "(P) Price" at bounding box center [662, 291] width 55 height 25
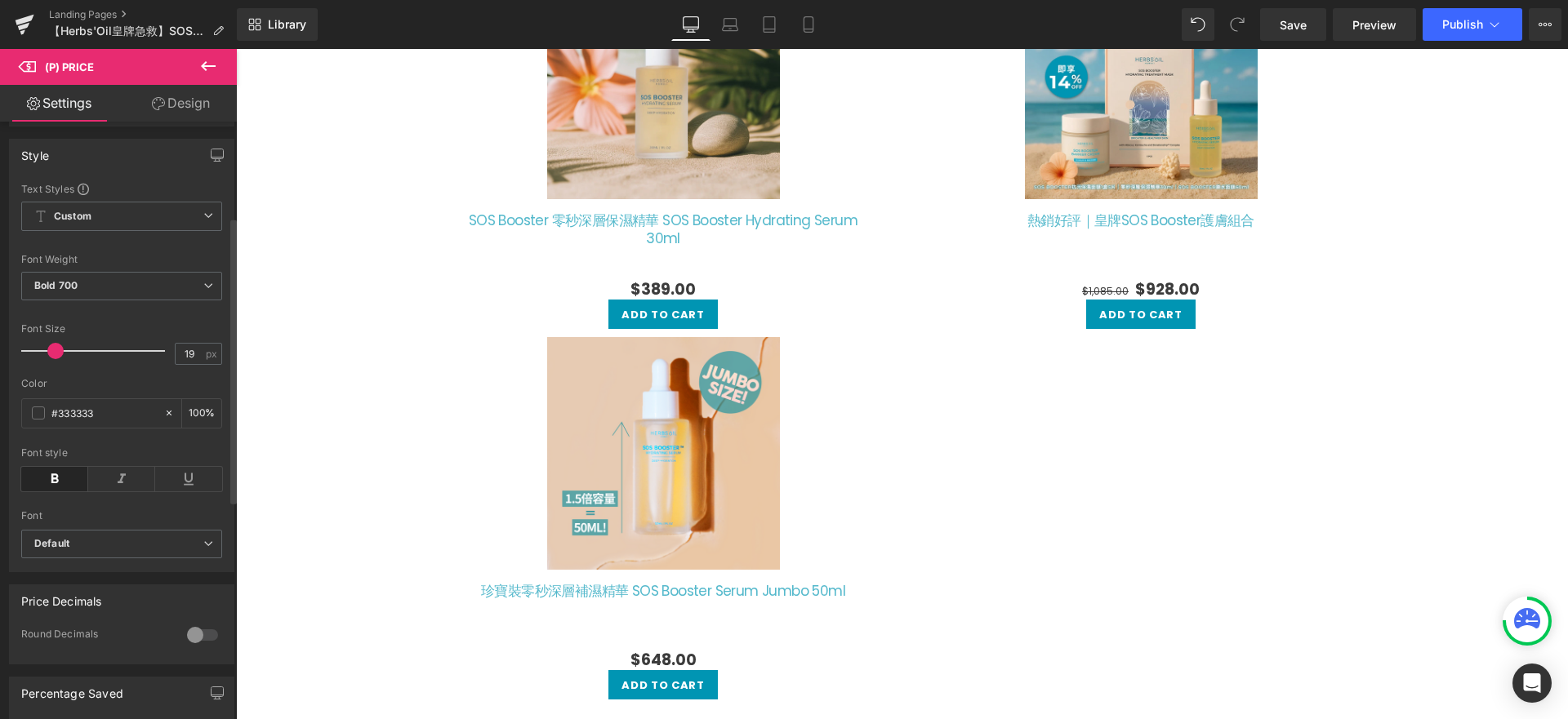
scroll to position [0, 0]
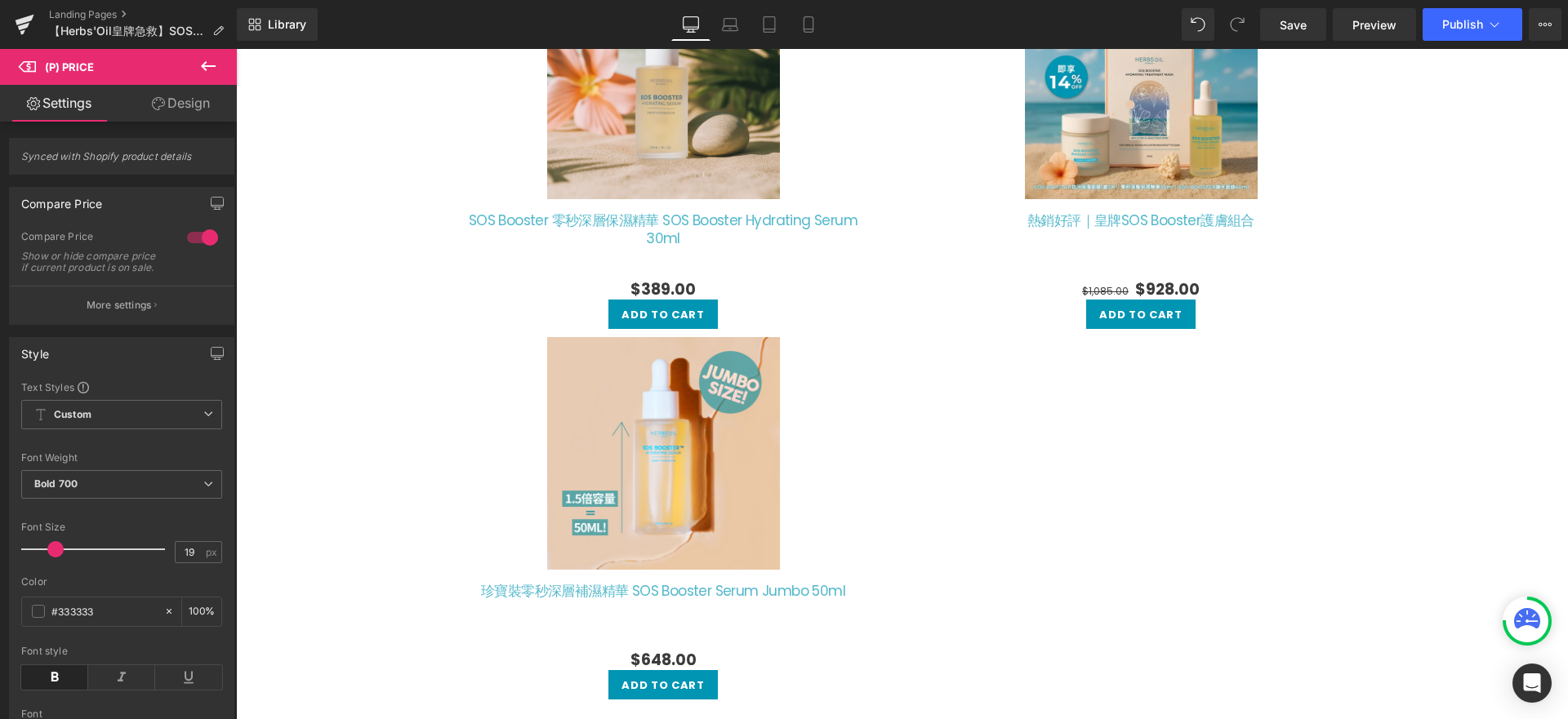
click at [167, 107] on link "Design" at bounding box center [180, 103] width 118 height 37
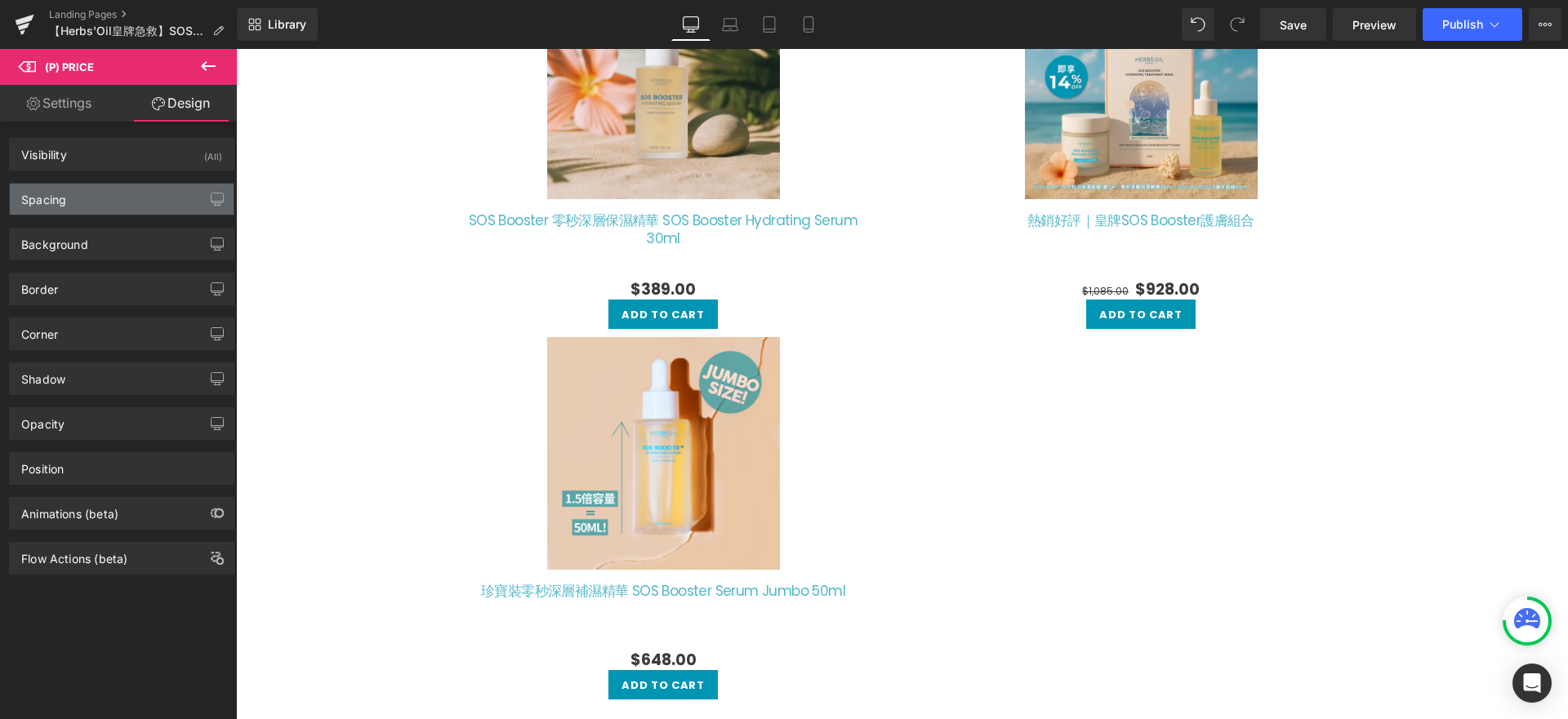
click at [90, 193] on div "Spacing" at bounding box center [122, 199] width 224 height 31
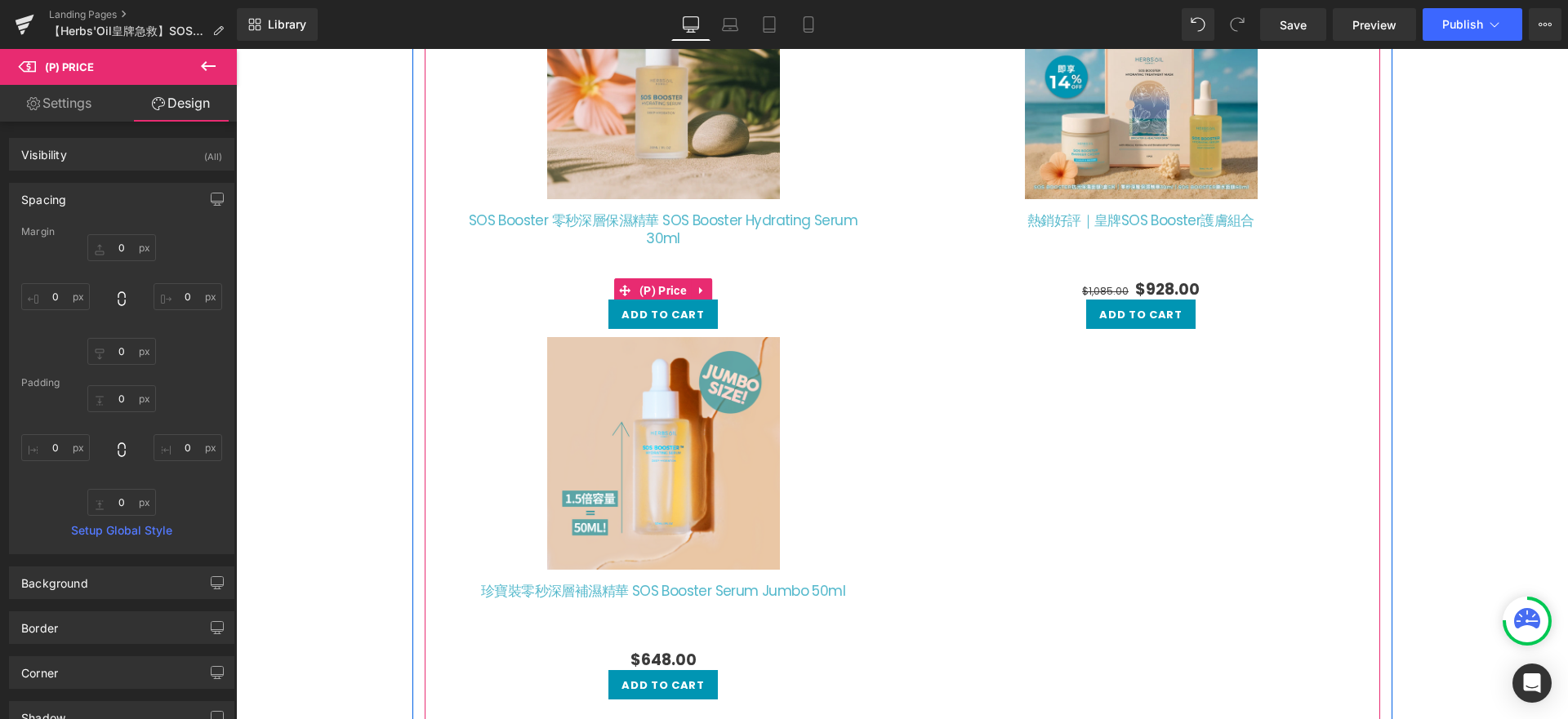
click at [639, 287] on span "(P) Price" at bounding box center [662, 291] width 55 height 25
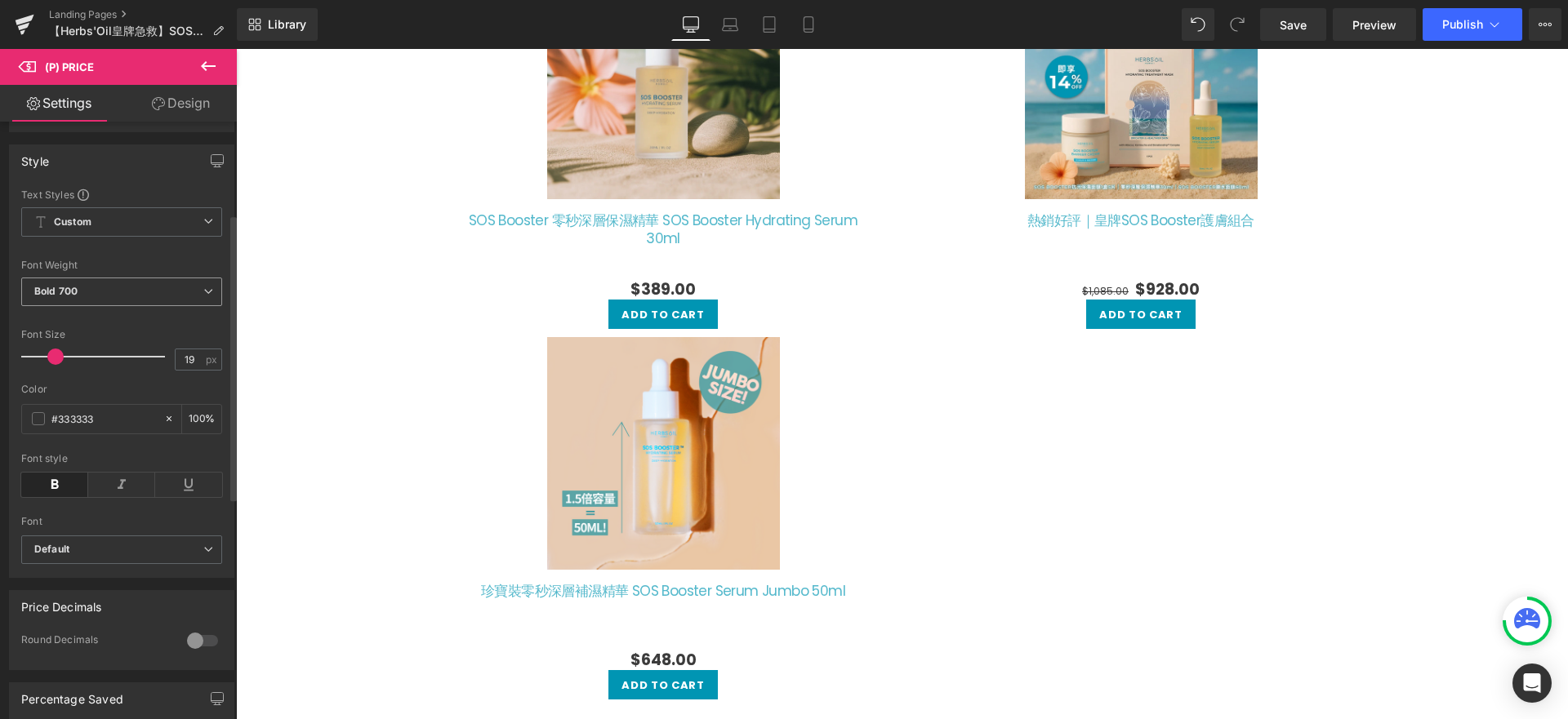
scroll to position [182, 0]
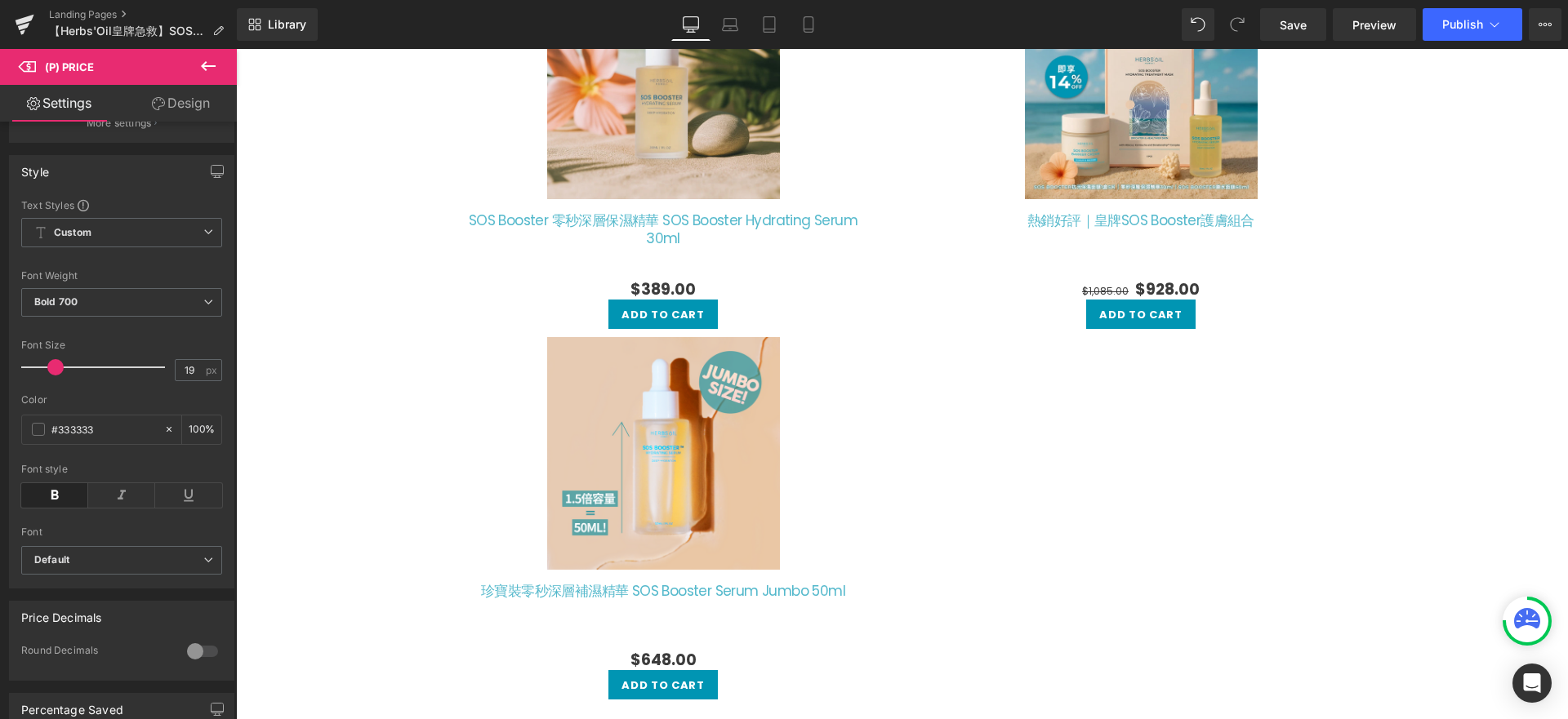
click at [196, 99] on link "Design" at bounding box center [180, 103] width 118 height 37
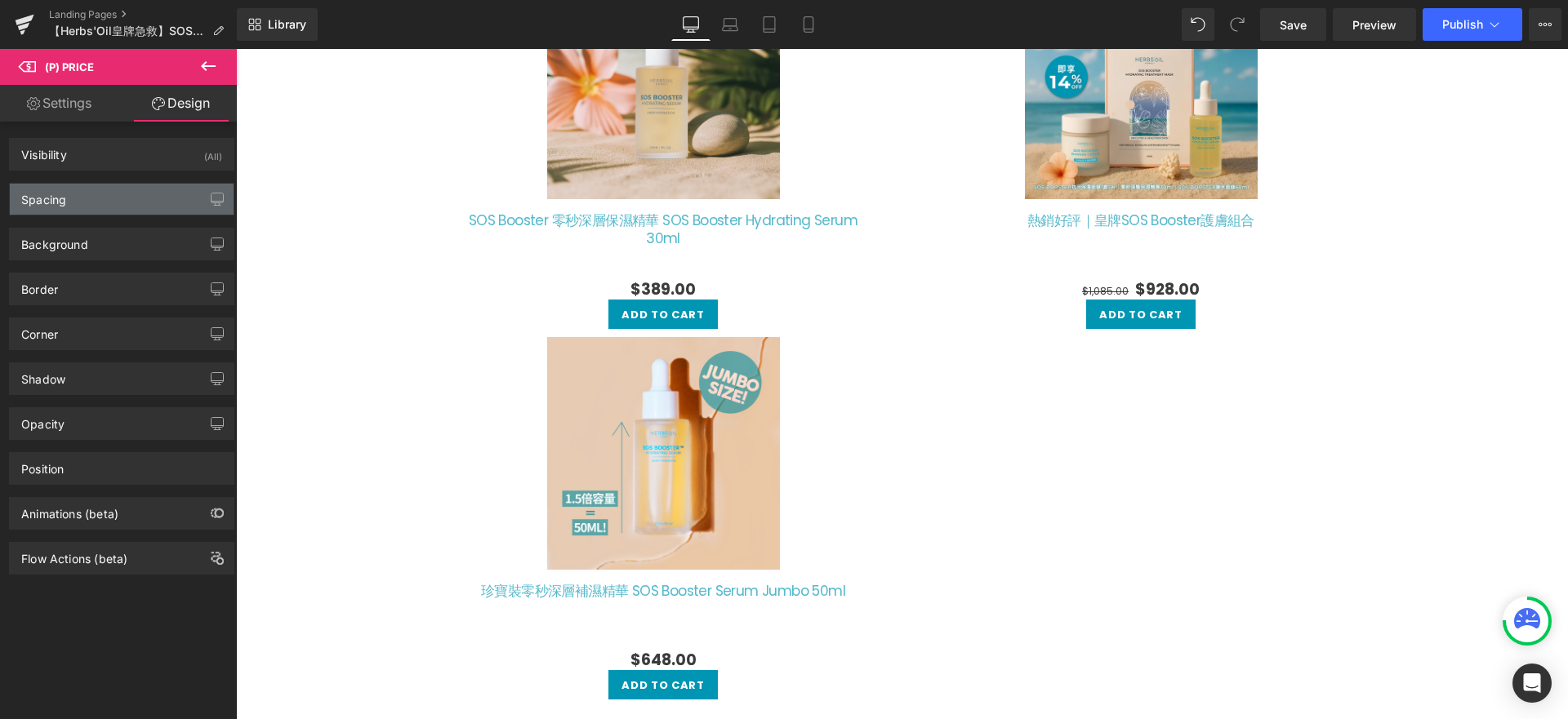
click at [58, 208] on div "Spacing" at bounding box center [122, 199] width 224 height 31
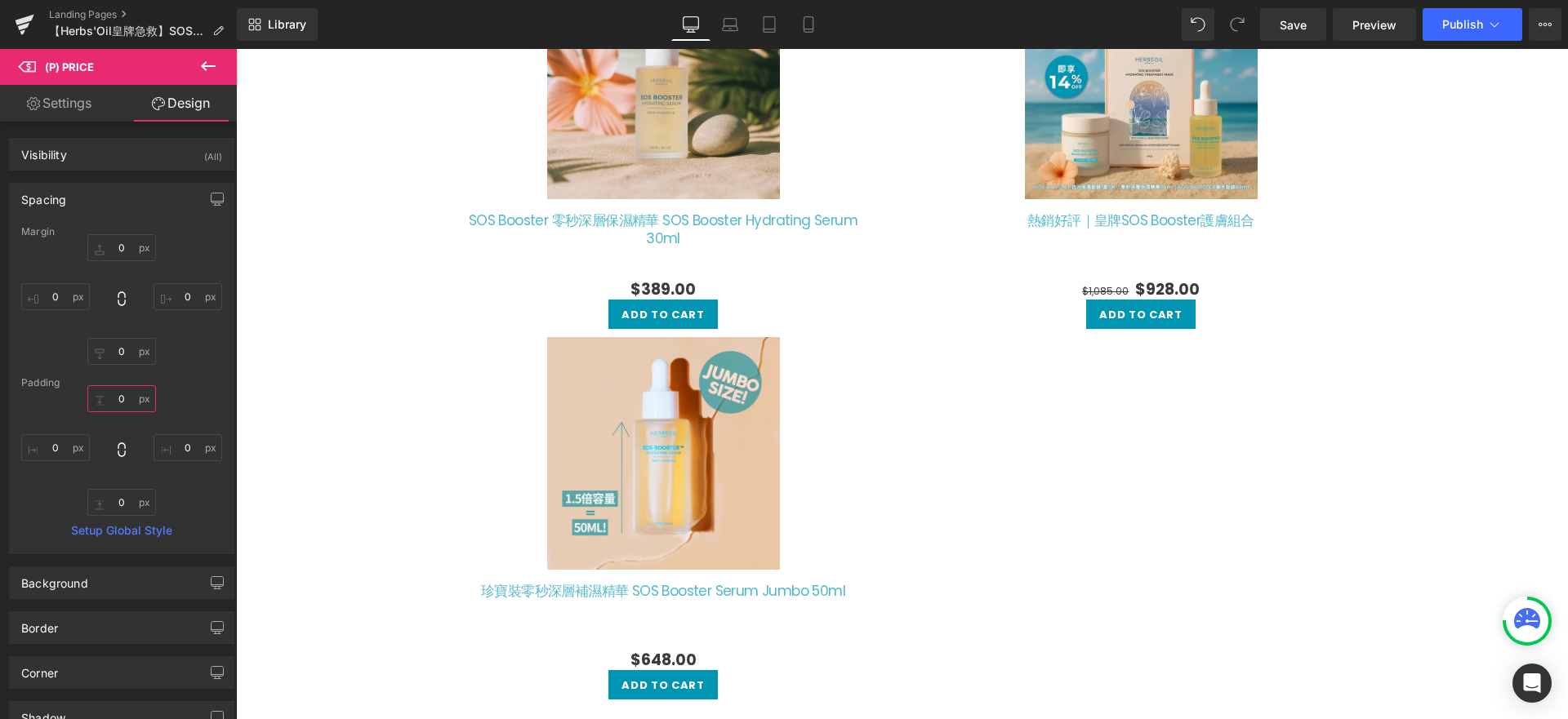
click at [121, 398] on input "0" at bounding box center [122, 399] width 69 height 27
type input "-30"
click at [186, 401] on div "-30 0 0 0" at bounding box center [122, 450] width 201 height 131
click at [143, 392] on input "-30" at bounding box center [122, 399] width 69 height 27
click at [117, 255] on input "0" at bounding box center [122, 248] width 69 height 27
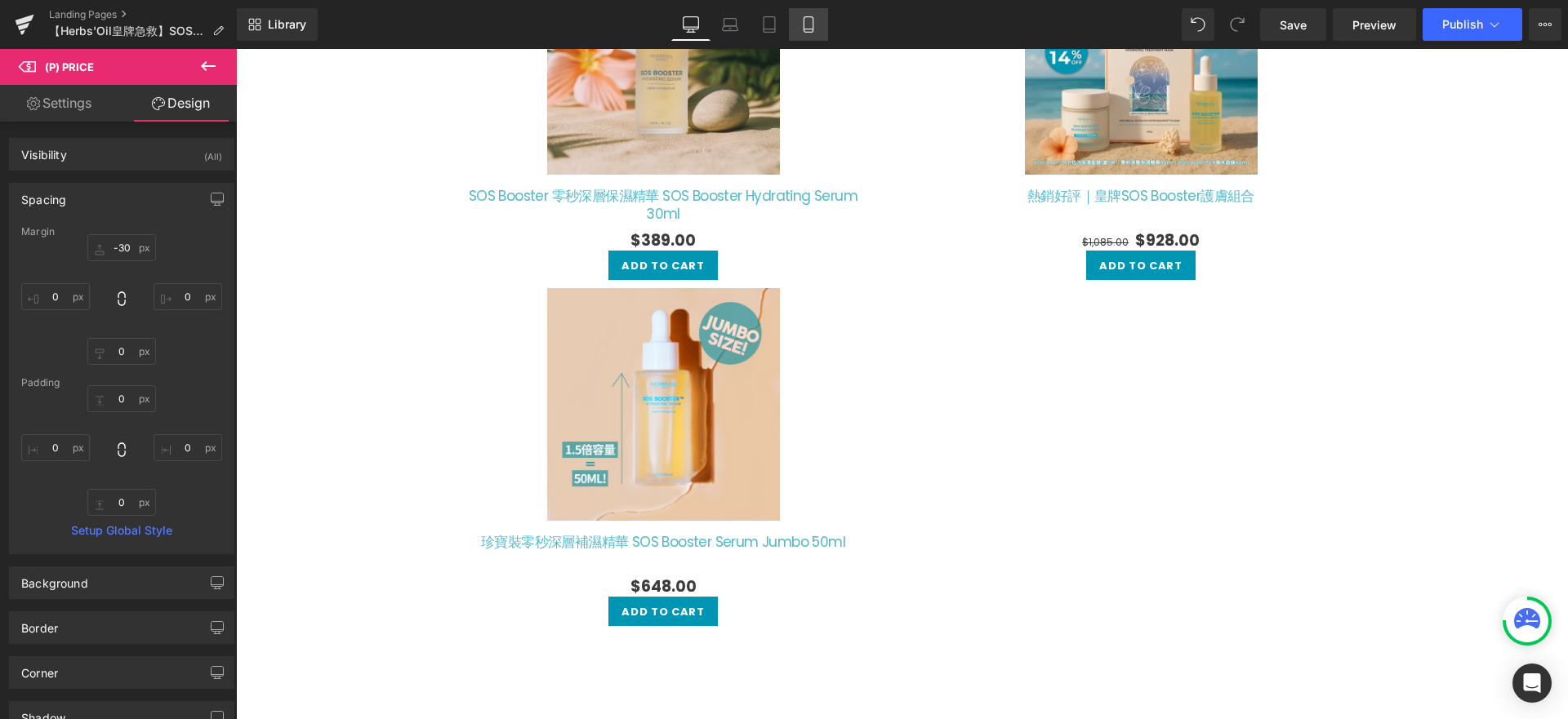
click at [818, 24] on link "Mobile" at bounding box center [809, 25] width 39 height 32
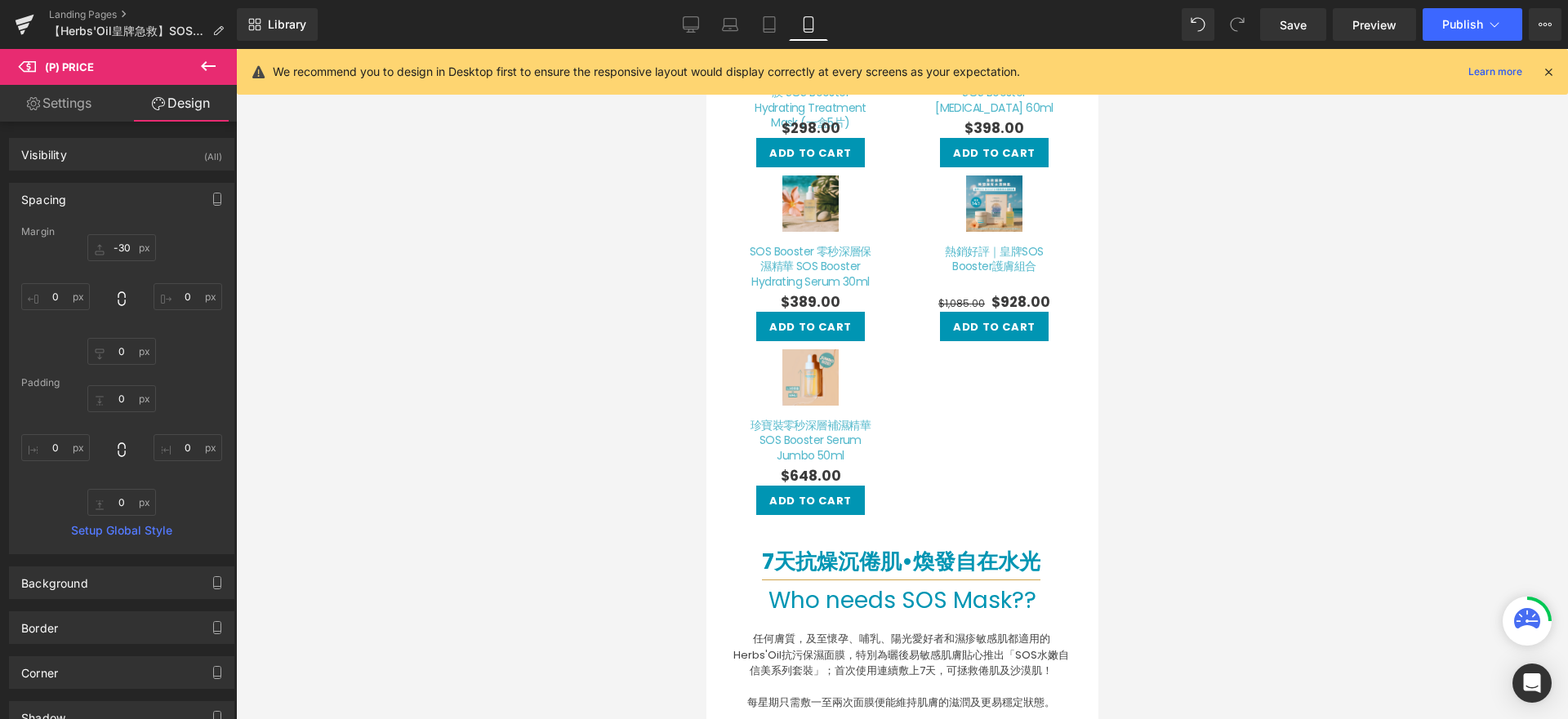
scroll to position [808, 0]
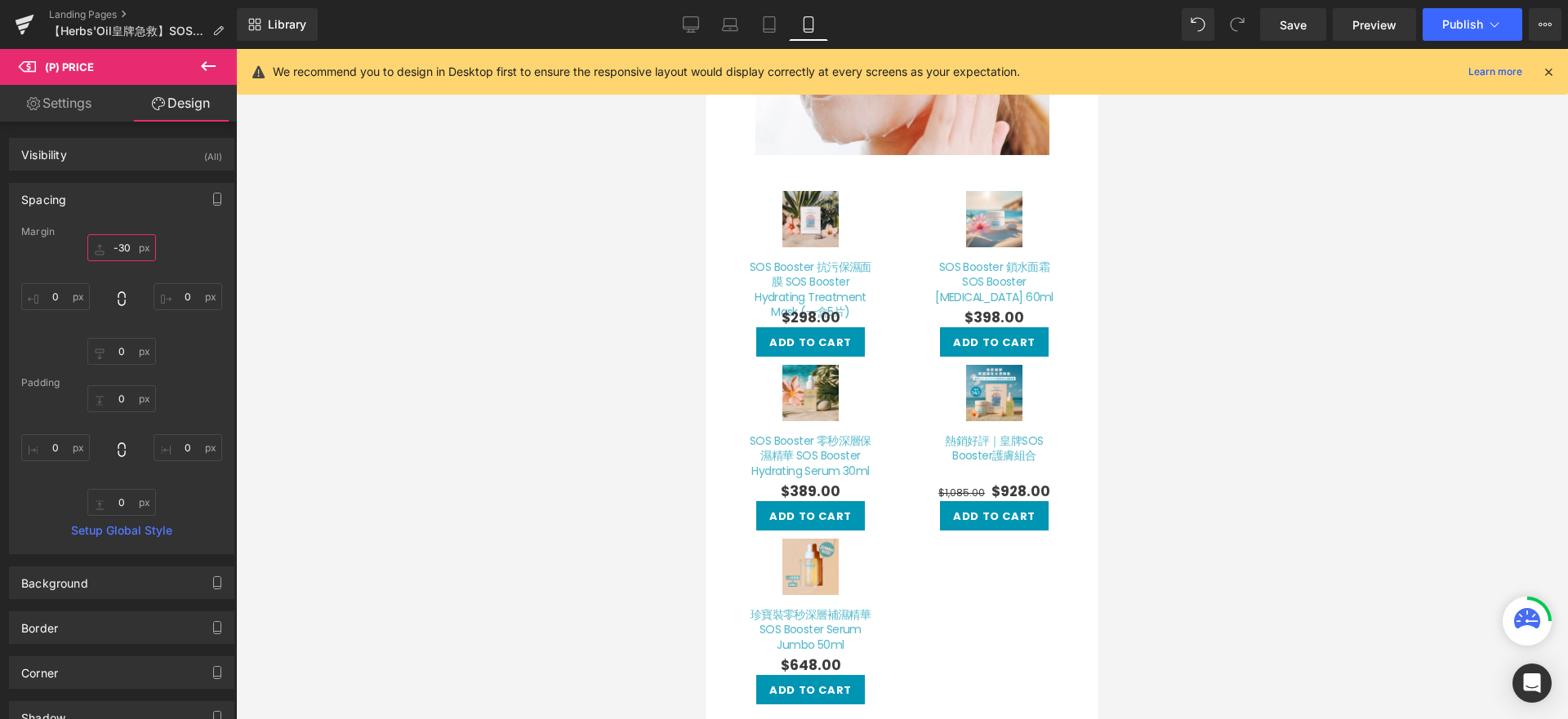
click at [132, 251] on input "-30" at bounding box center [122, 248] width 69 height 27
type input "0"
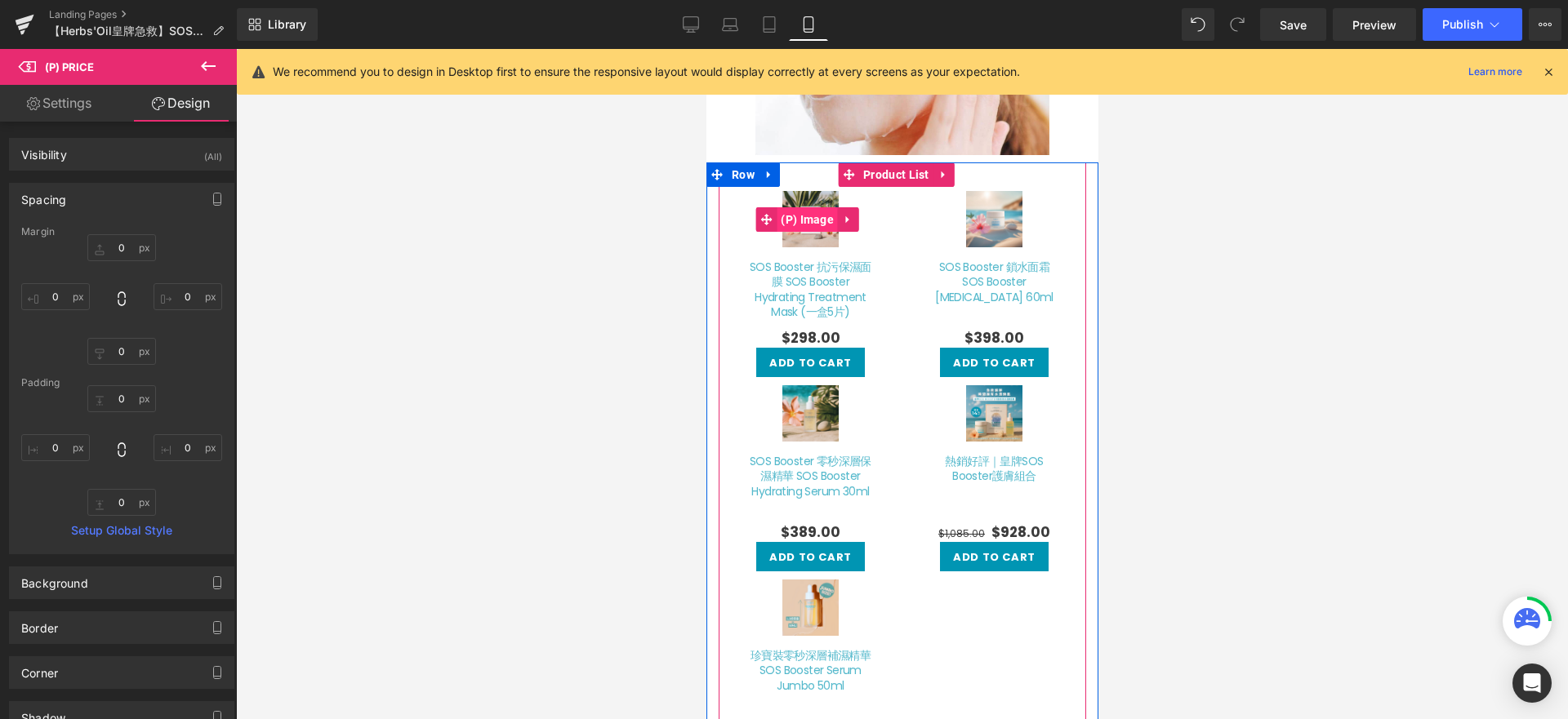
click at [827, 207] on span "(P) Image" at bounding box center [806, 219] width 61 height 25
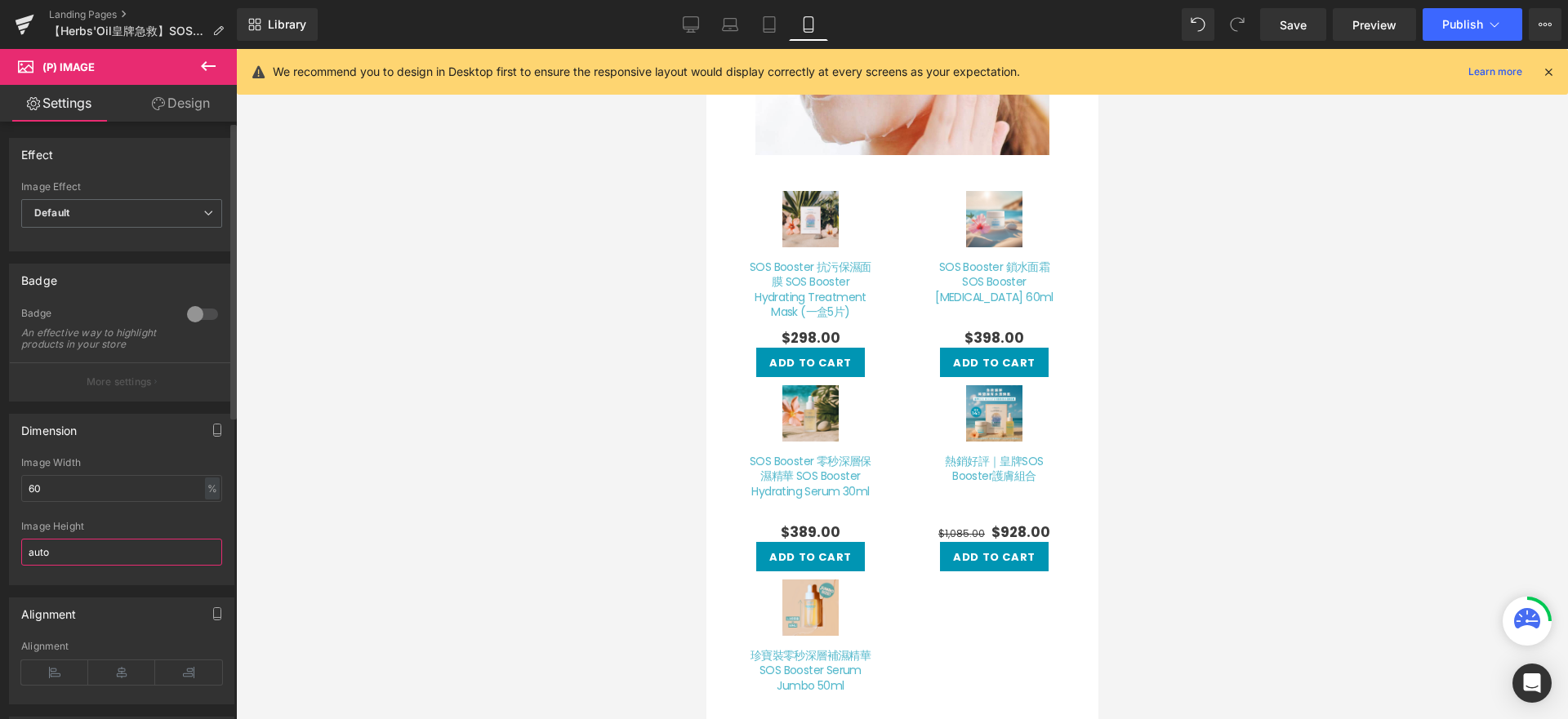
click at [139, 566] on input "auto" at bounding box center [122, 552] width 201 height 27
click at [175, 532] on div "Image Height" at bounding box center [122, 526] width 201 height 11
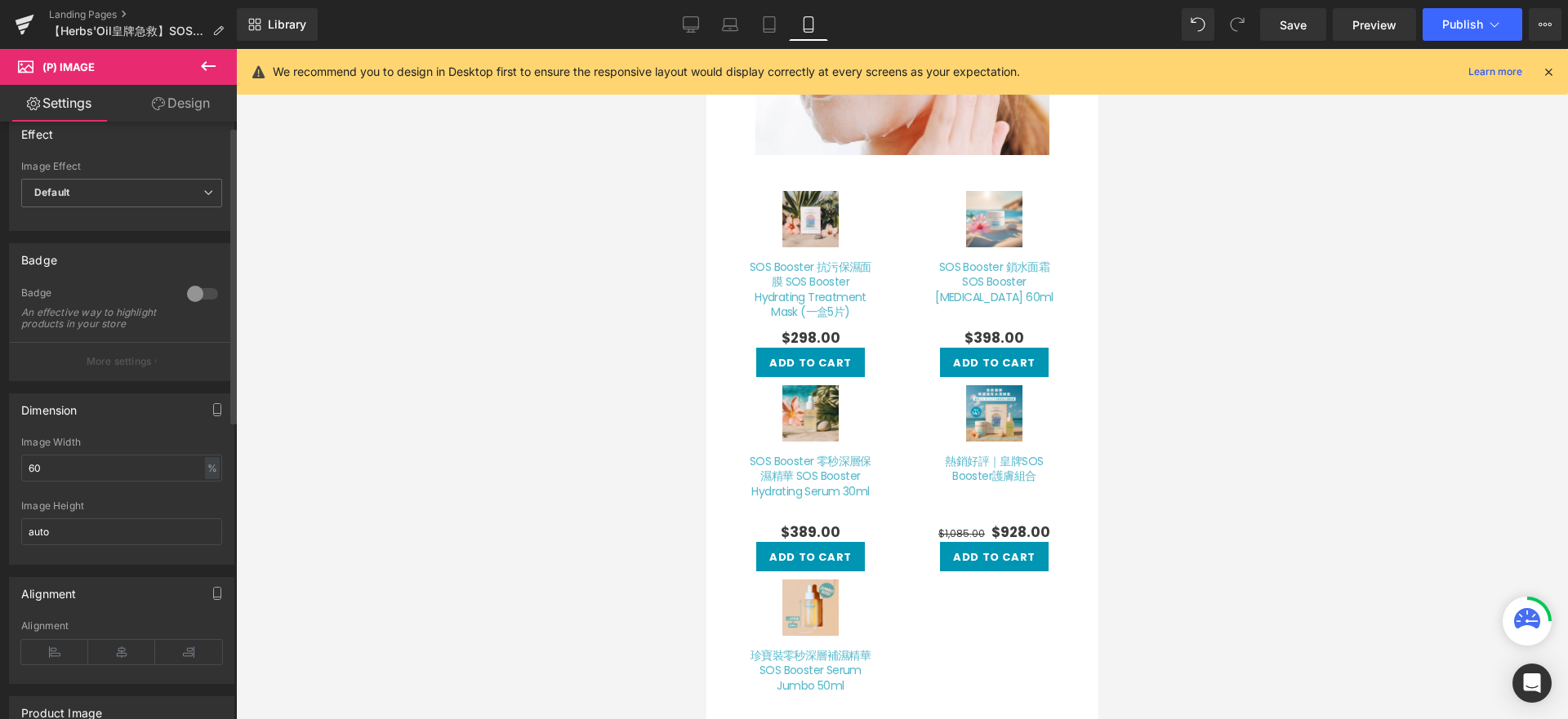
scroll to position [31, 0]
click at [127, 467] on input "60" at bounding box center [122, 457] width 201 height 27
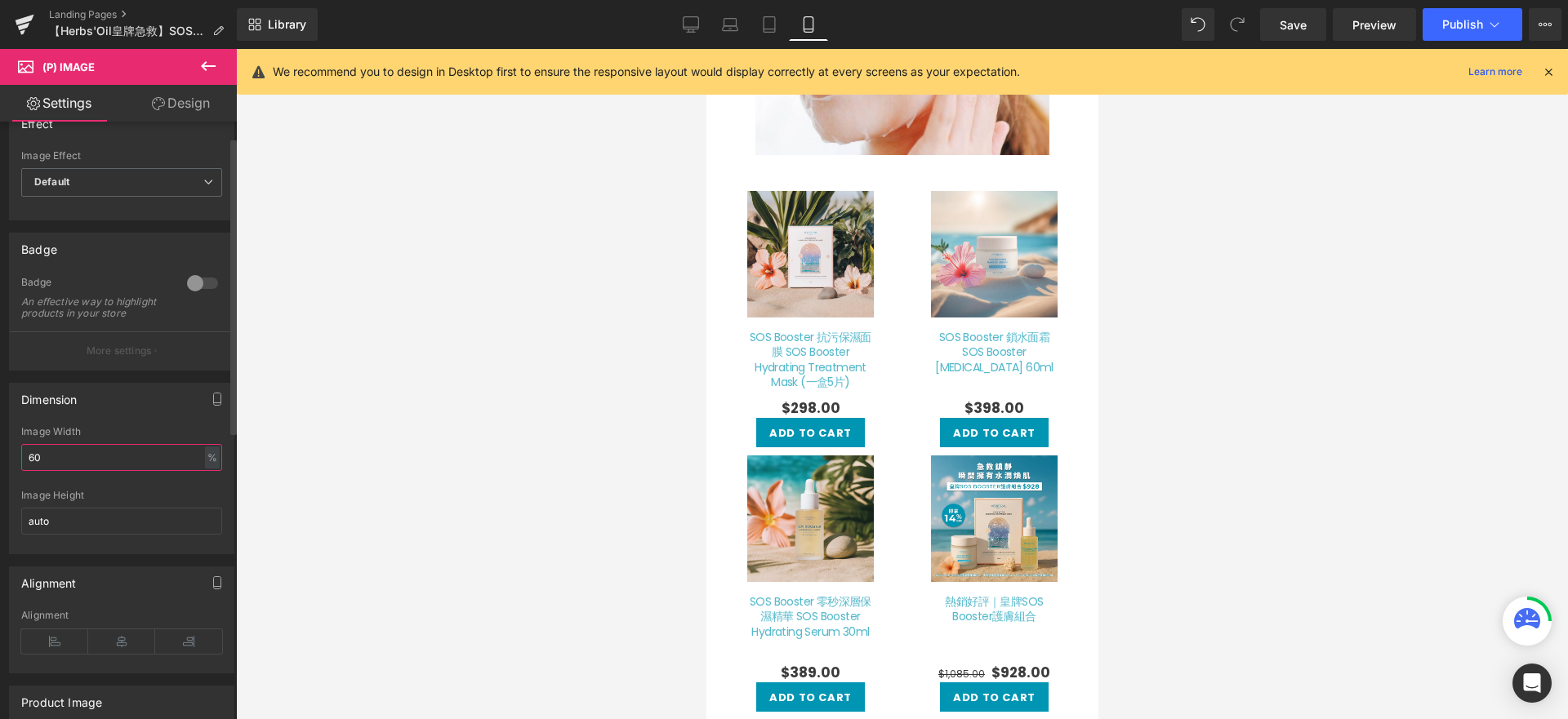
type input "6"
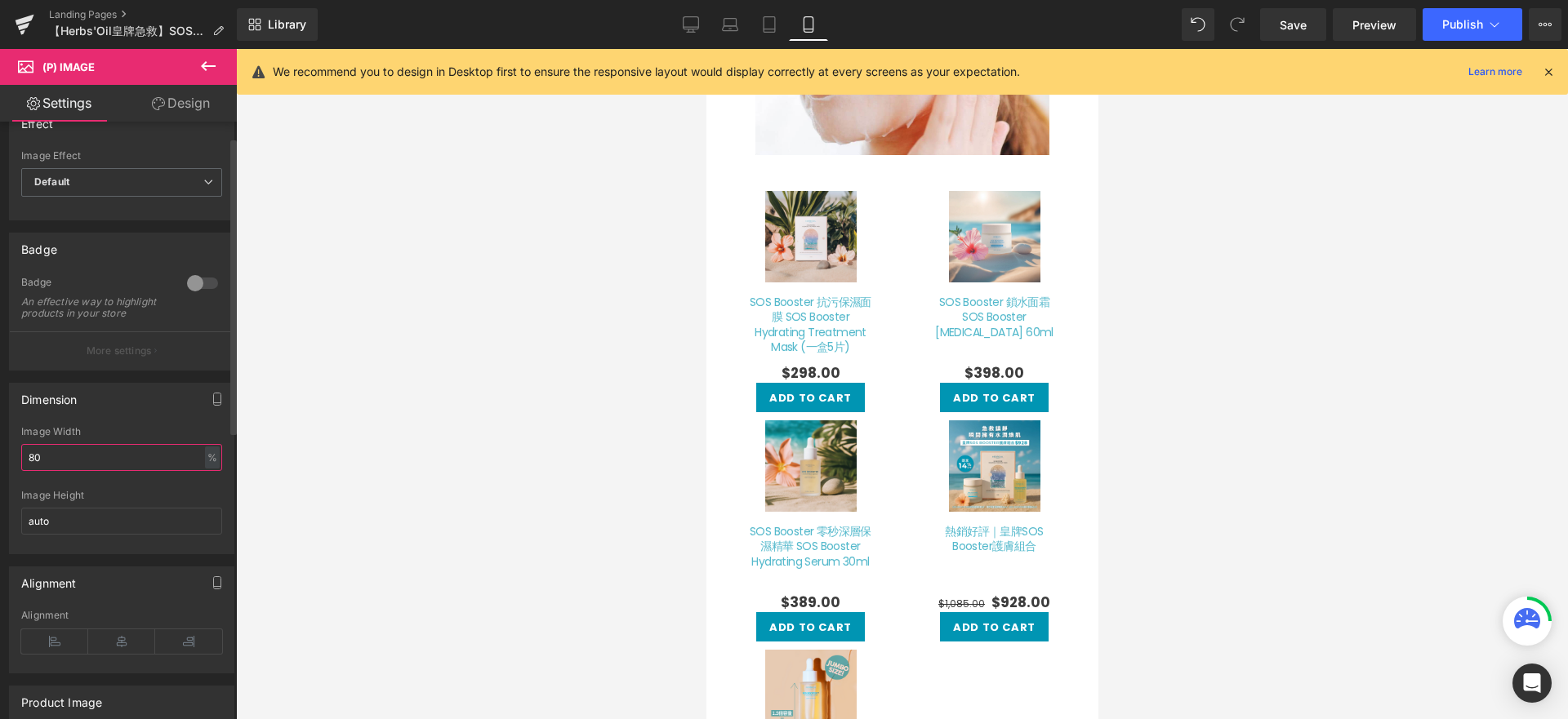
type input "8"
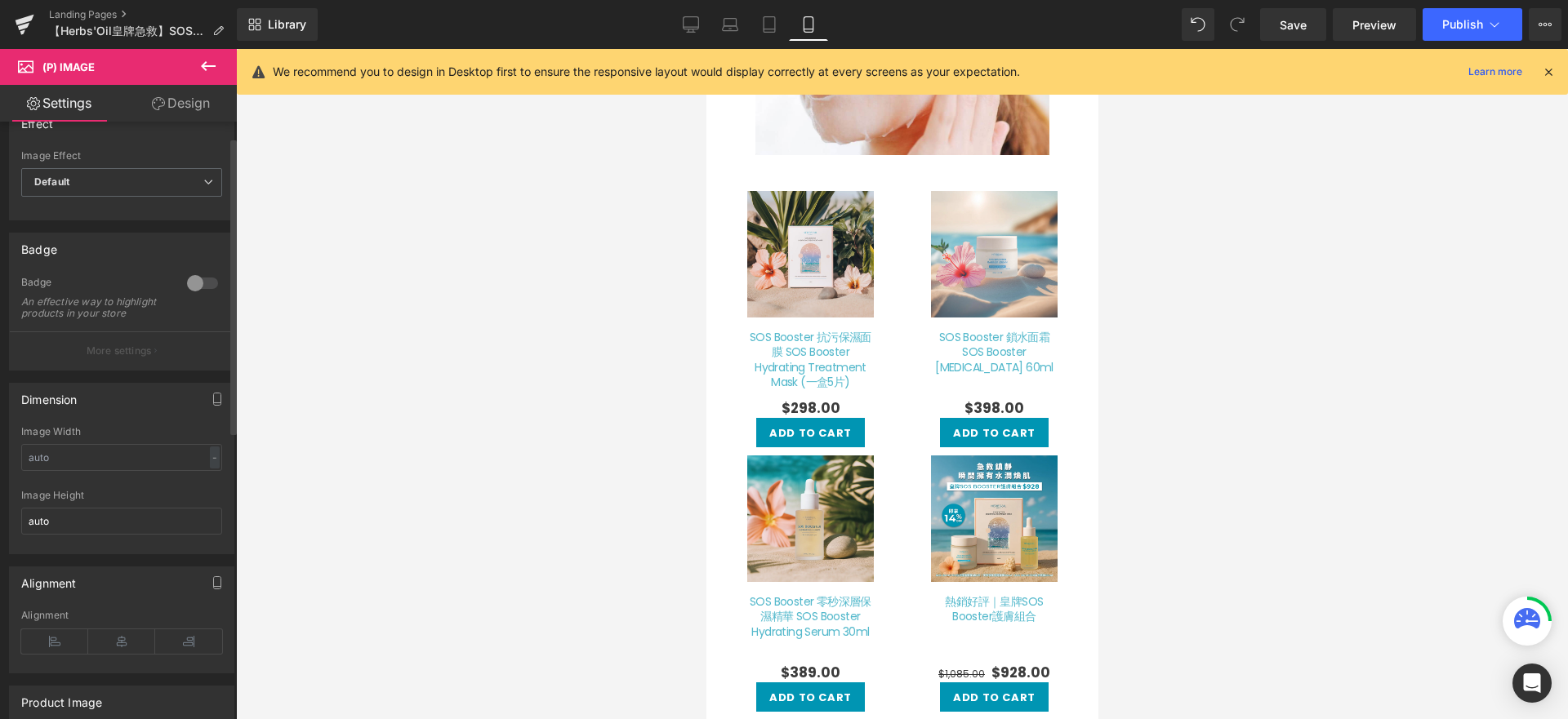
click at [176, 432] on div "Dimension 60% Image Width - % px auto Image Height auto" at bounding box center [122, 468] width 225 height 172
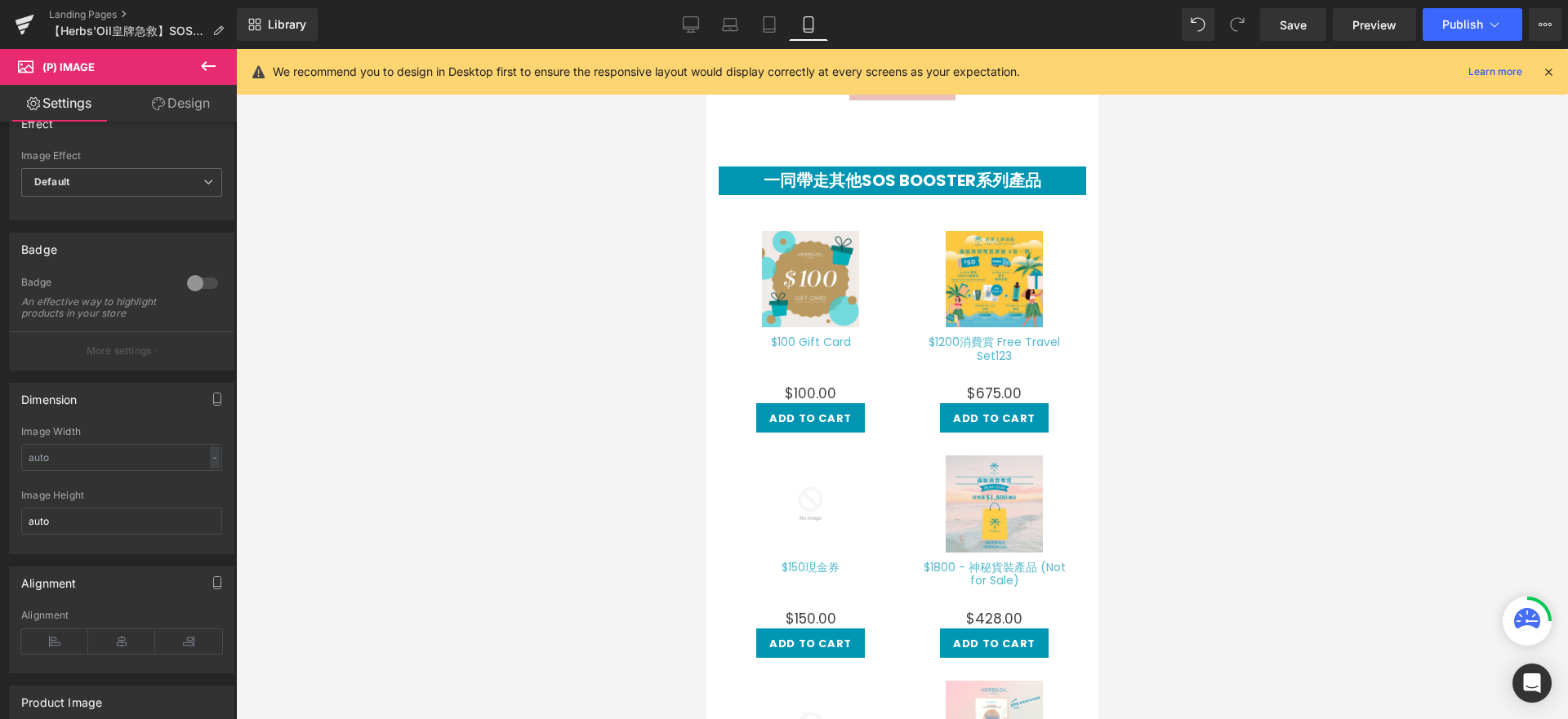
scroll to position [6046, 0]
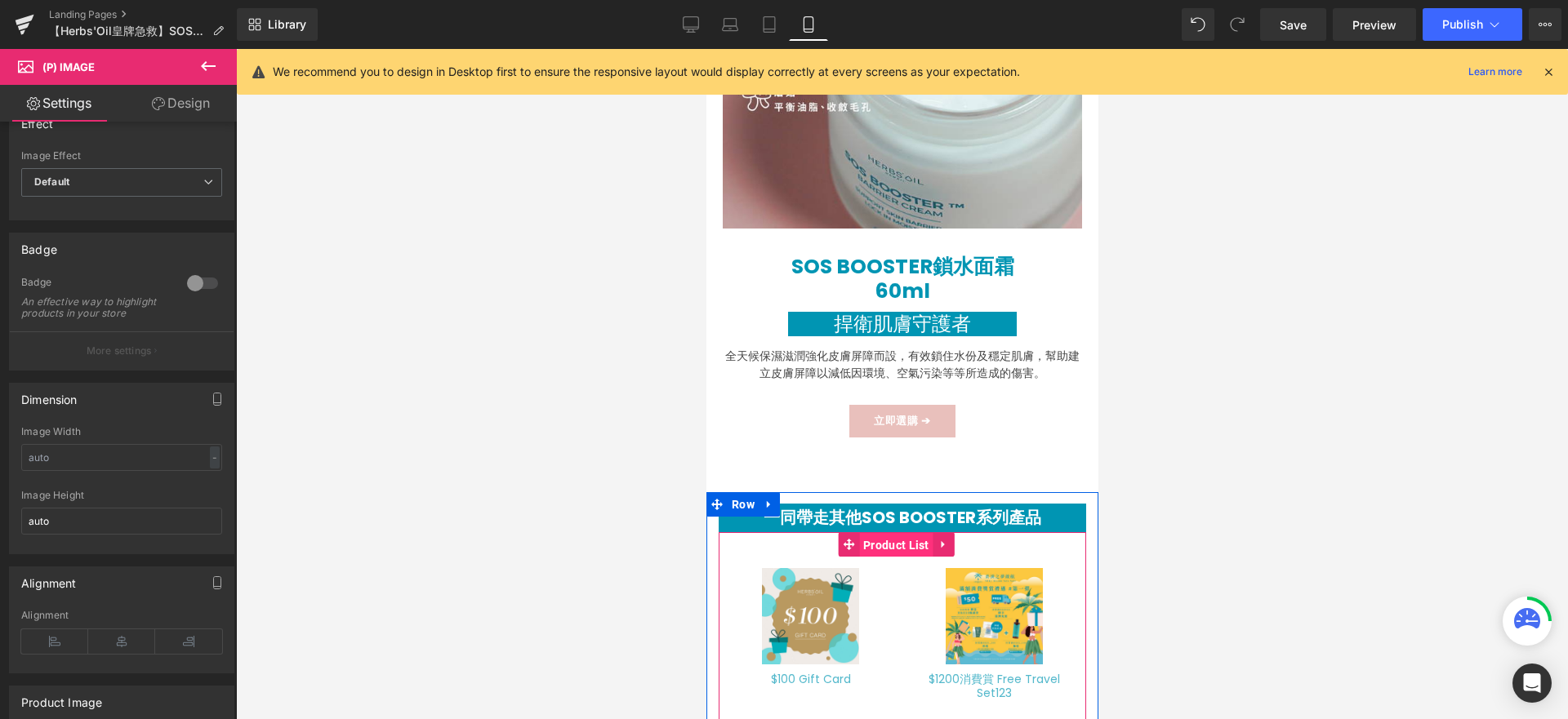
click at [897, 533] on span "Product List" at bounding box center [895, 545] width 74 height 25
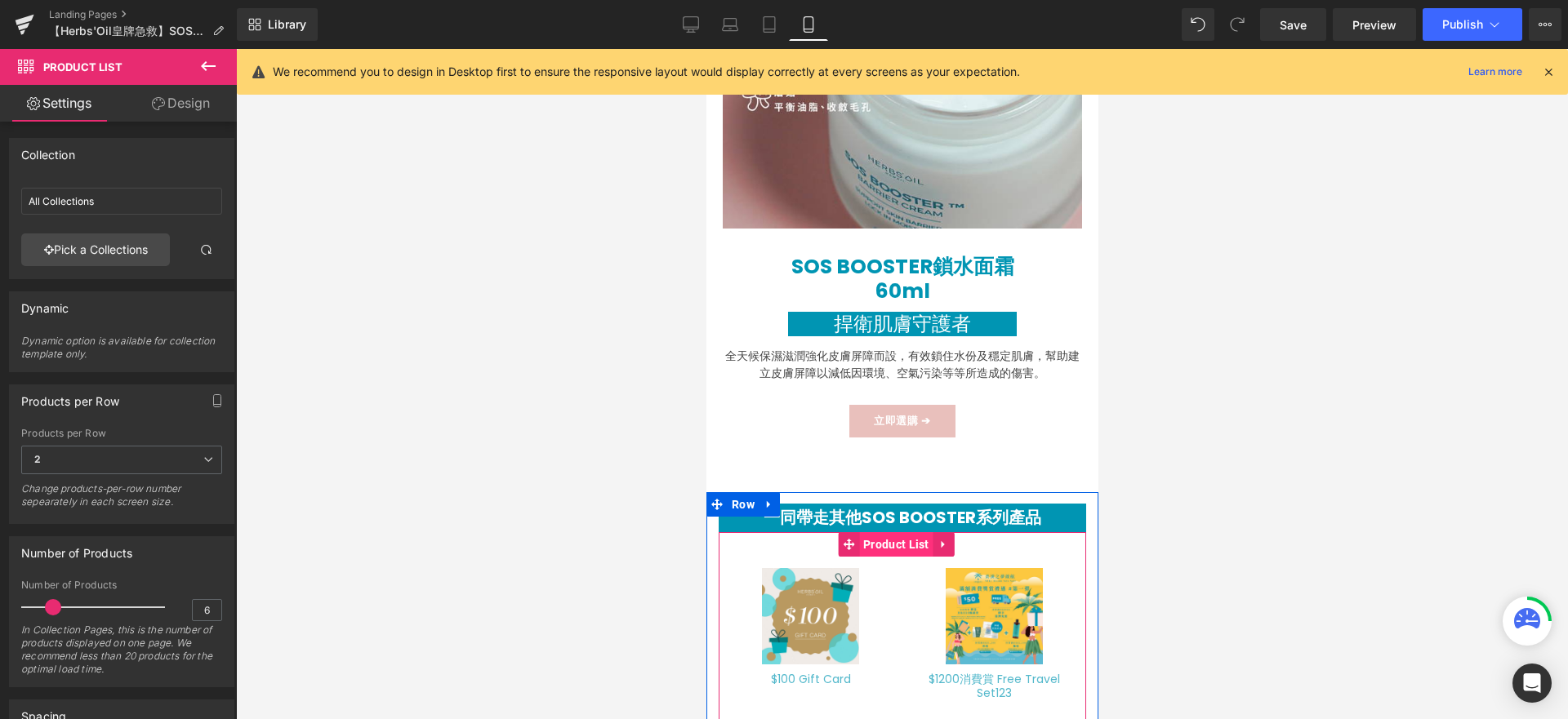
click at [876, 532] on span "Product List" at bounding box center [895, 544] width 74 height 25
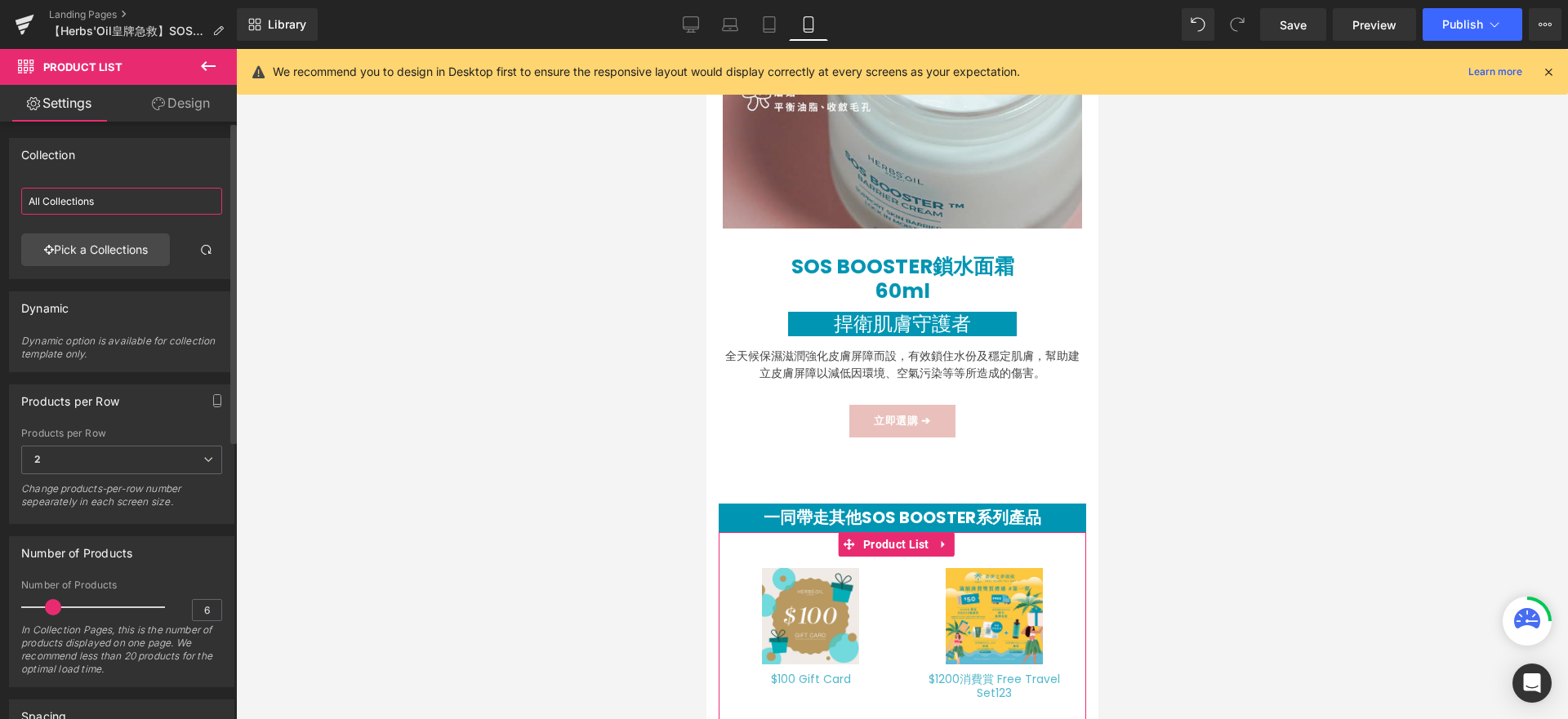
click at [113, 201] on input "All Collections" at bounding box center [122, 201] width 201 height 27
click at [113, 248] on link "Pick a Collections" at bounding box center [95, 250] width 149 height 32
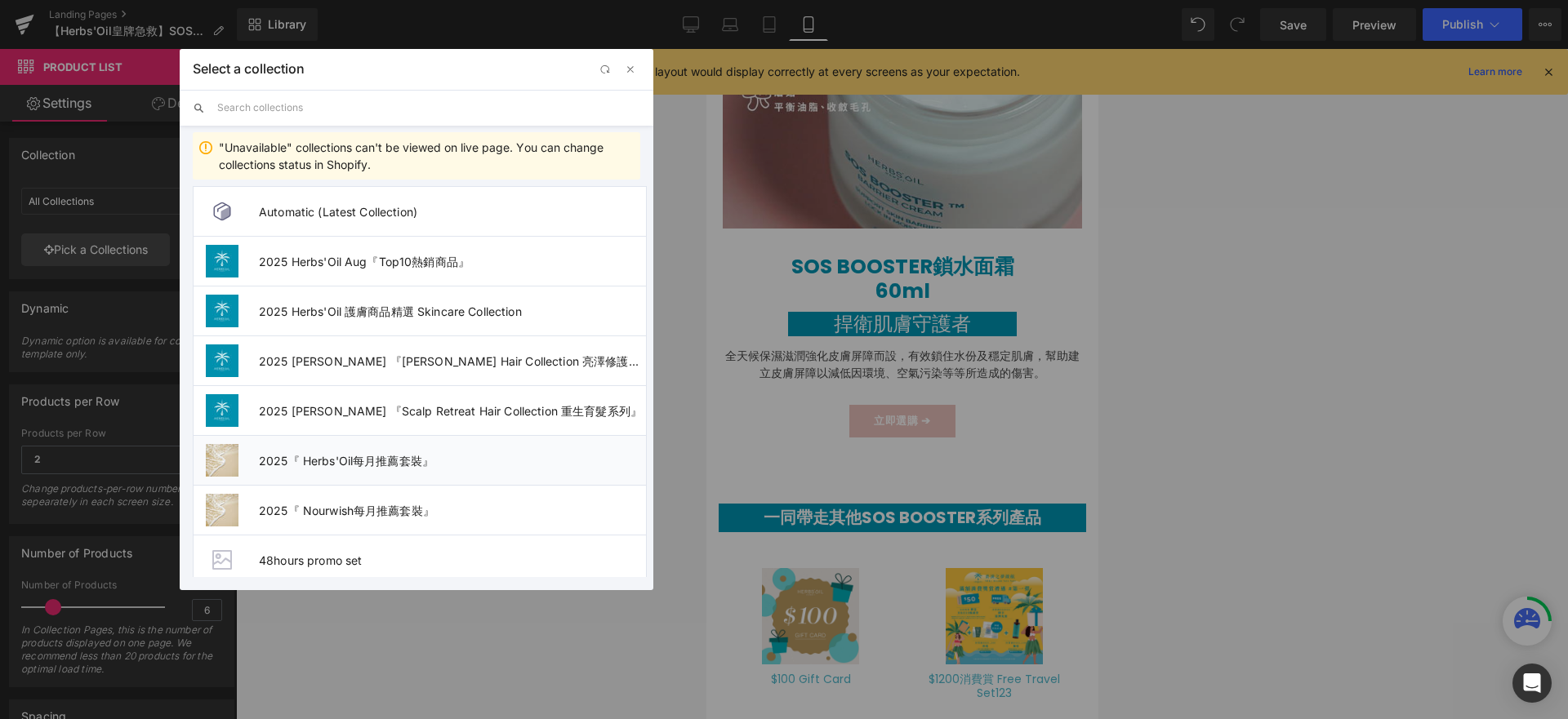
click at [414, 462] on span "2025『 Herbs'Oil每月推薦套裝』" at bounding box center [452, 461] width 387 height 14
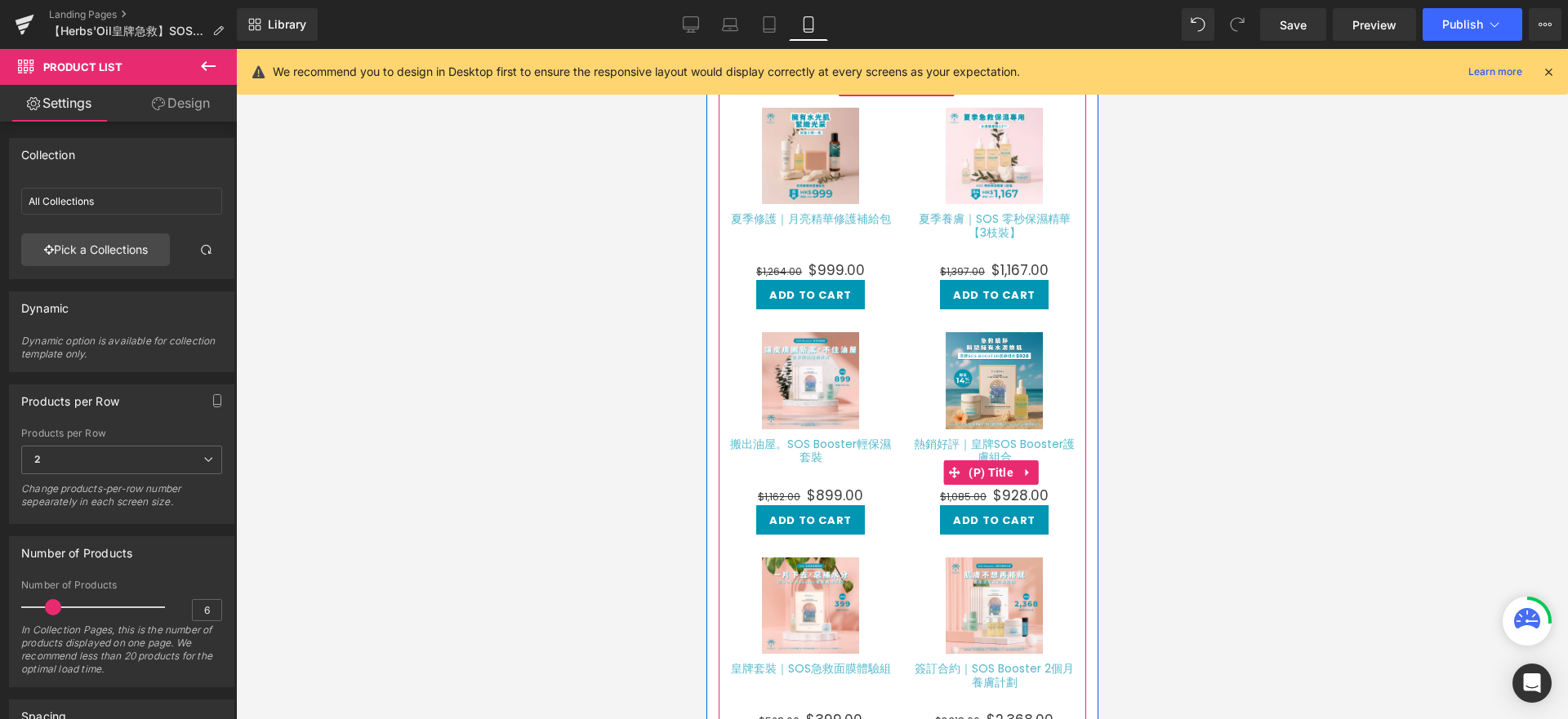
scroll to position [6590, 0]
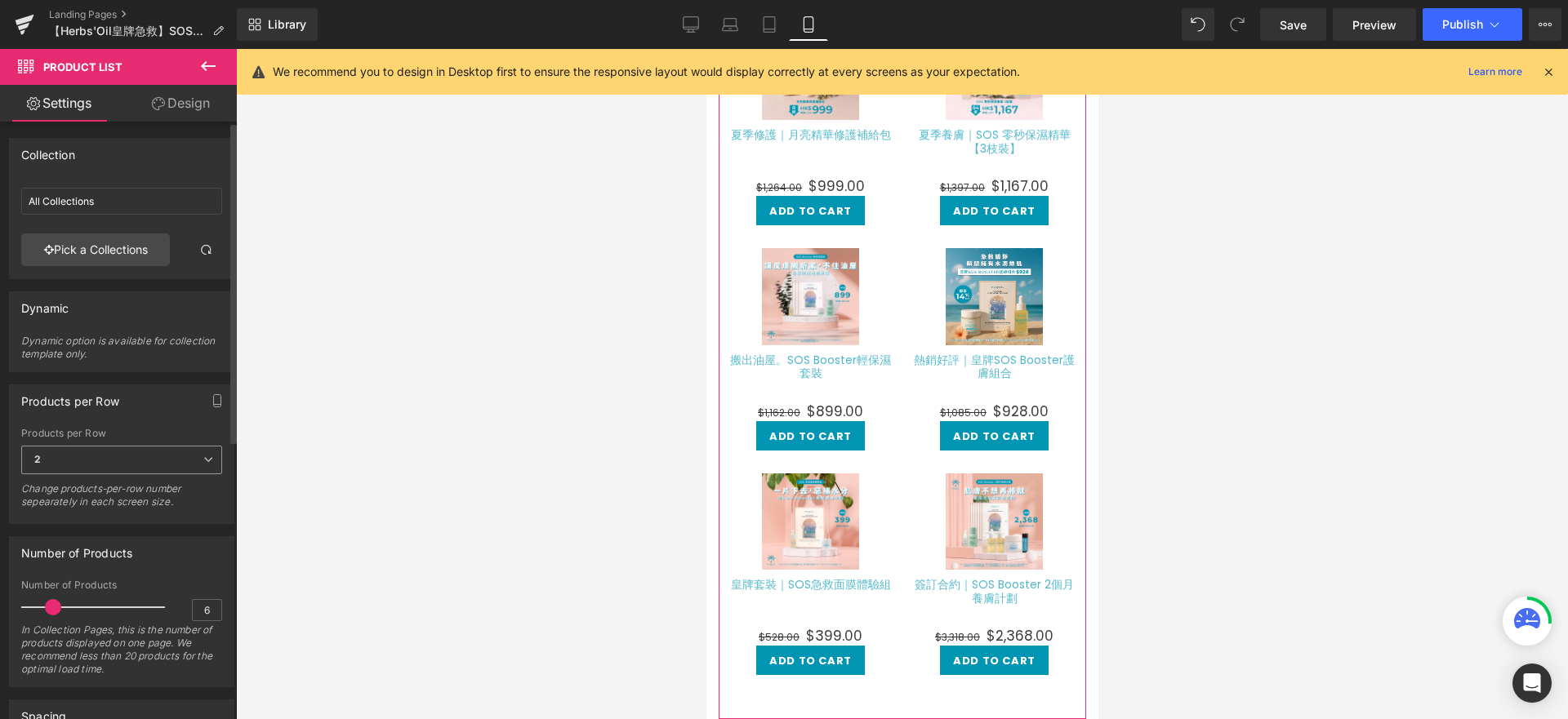
click at [196, 458] on span "2" at bounding box center [122, 460] width 201 height 29
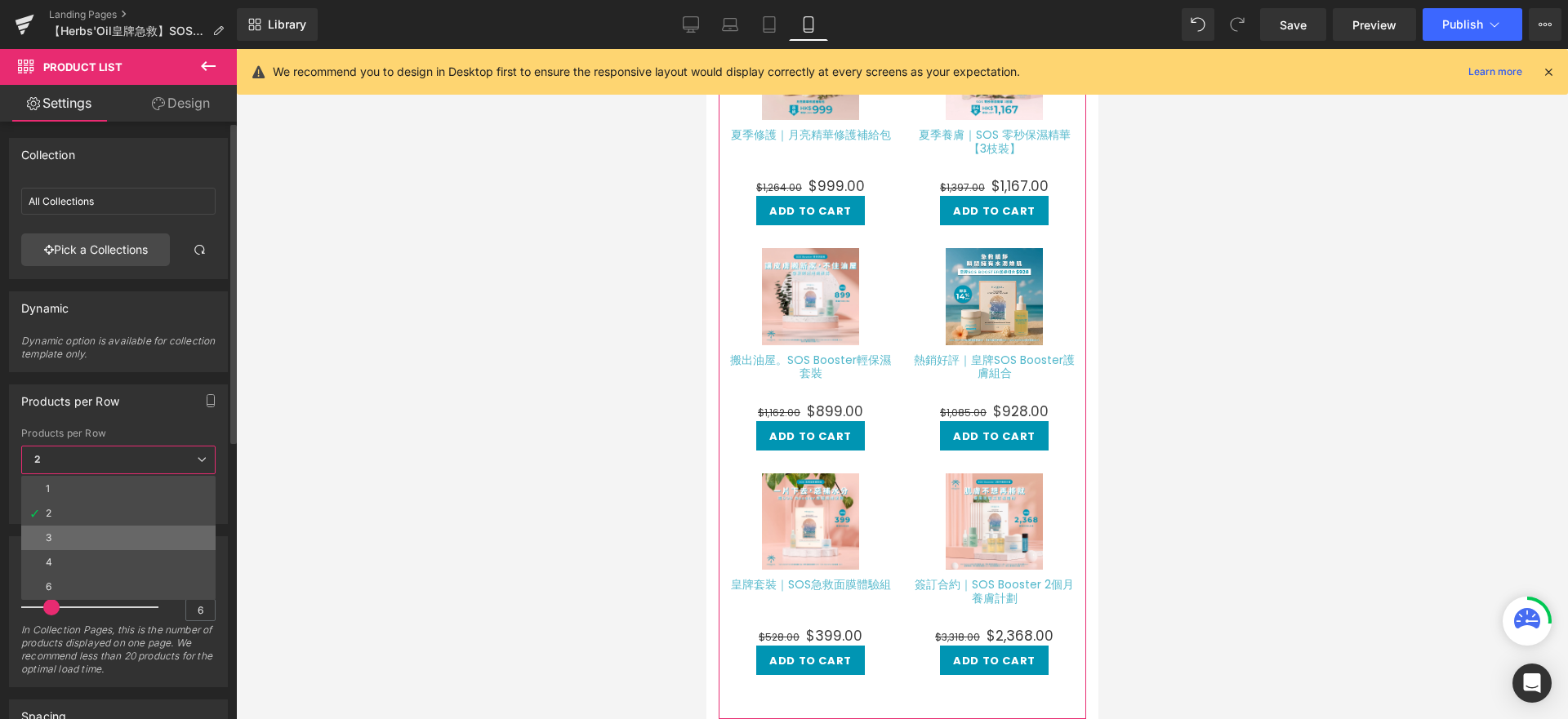
click at [122, 545] on li "3" at bounding box center [118, 538] width 195 height 25
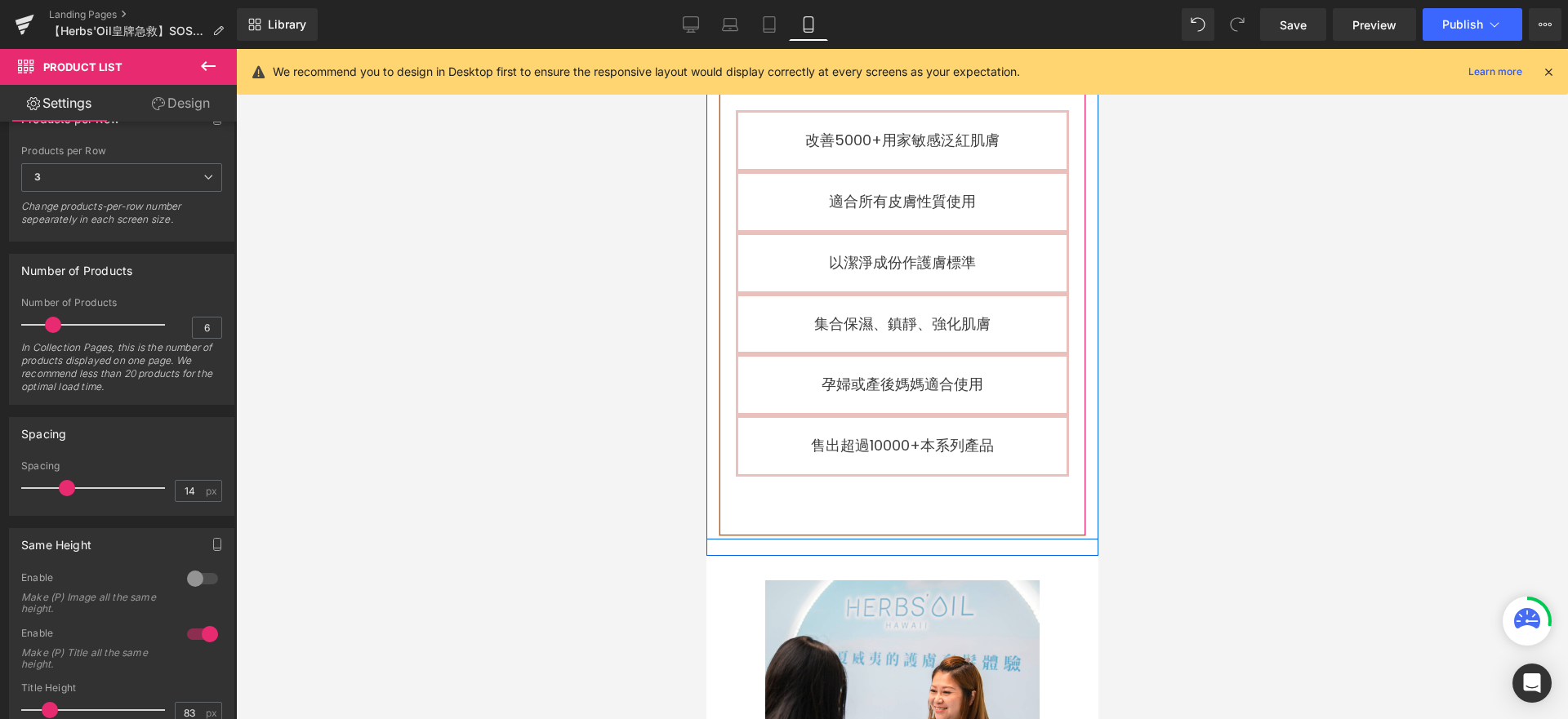
scroll to position [8820, 0]
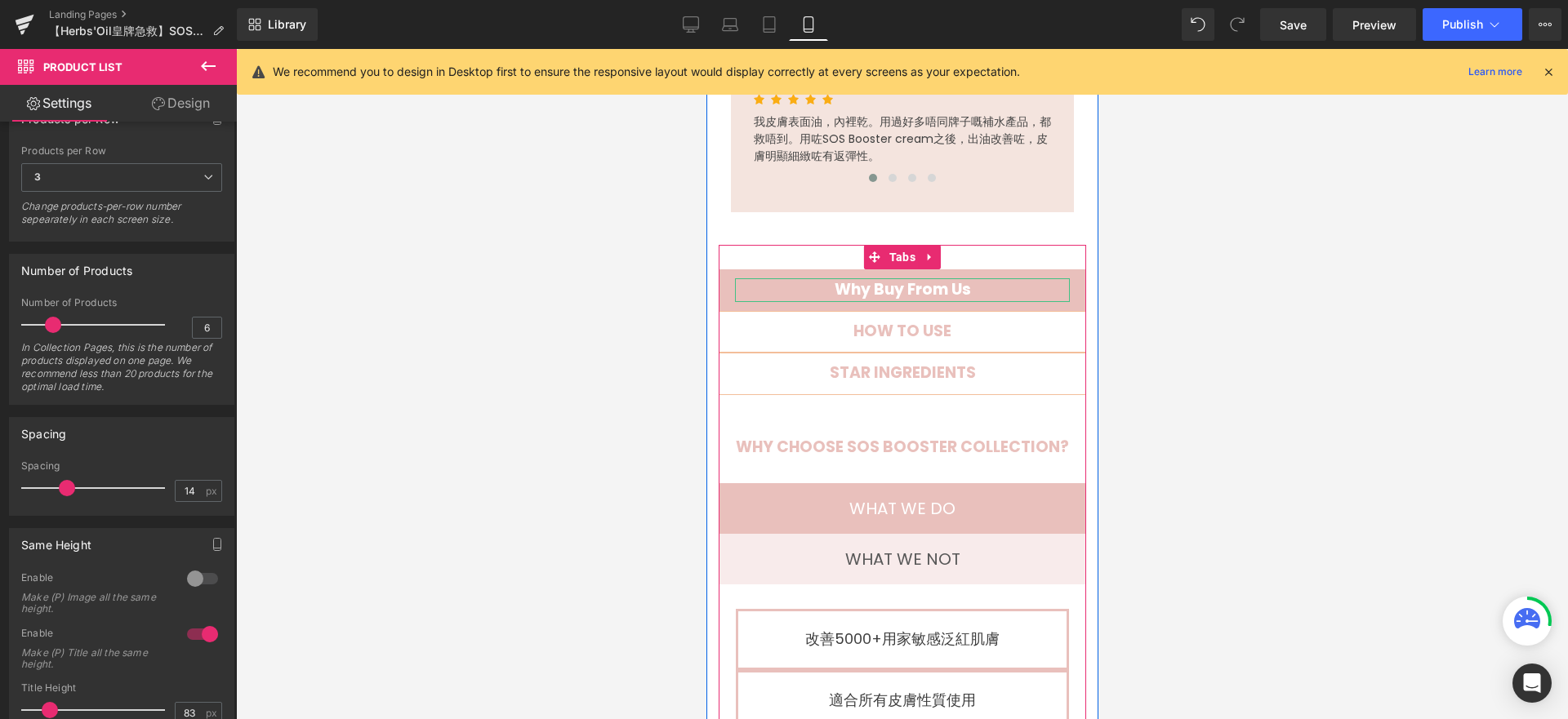
click at [991, 279] on div "Why Buy From Us" at bounding box center [901, 291] width 335 height 24
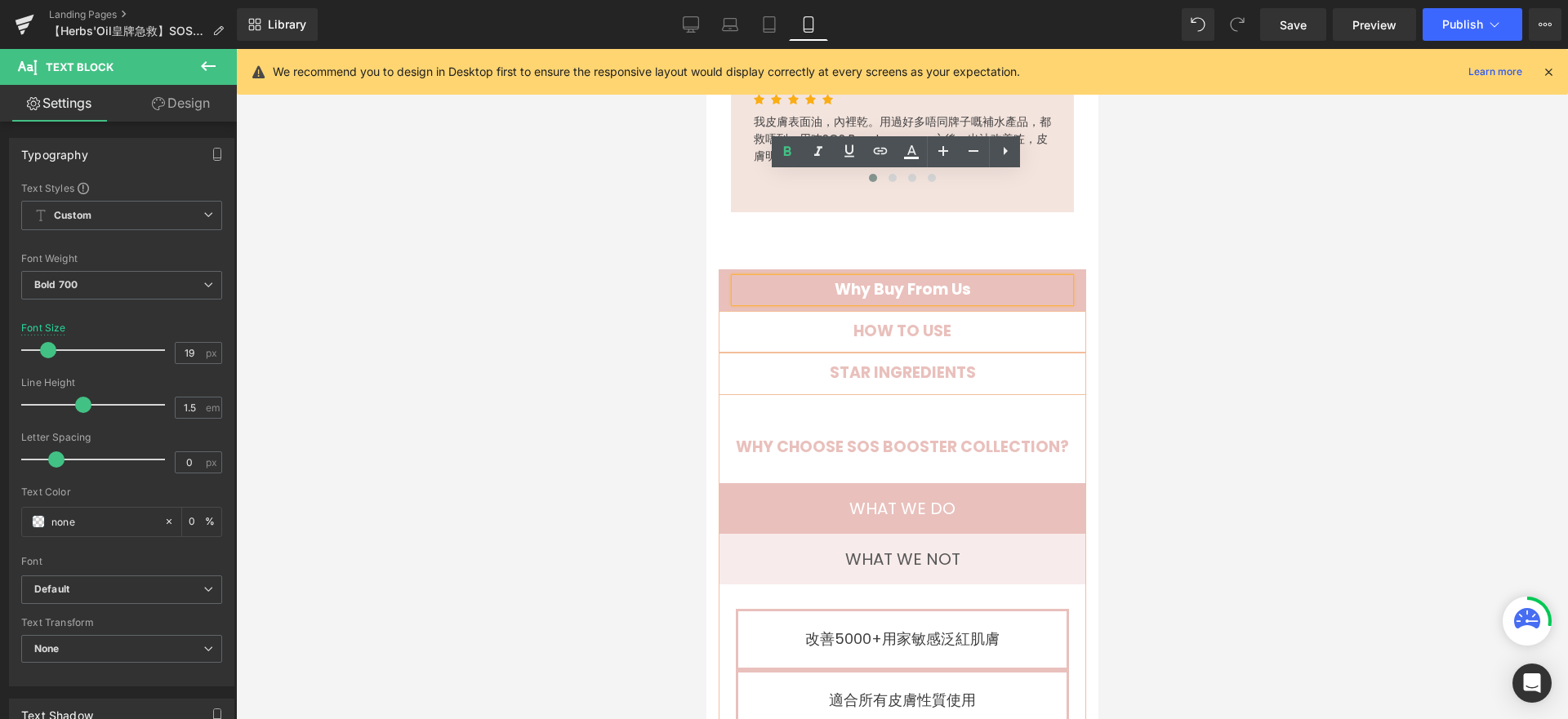
click at [992, 279] on div "Why Buy From Us" at bounding box center [901, 291] width 335 height 24
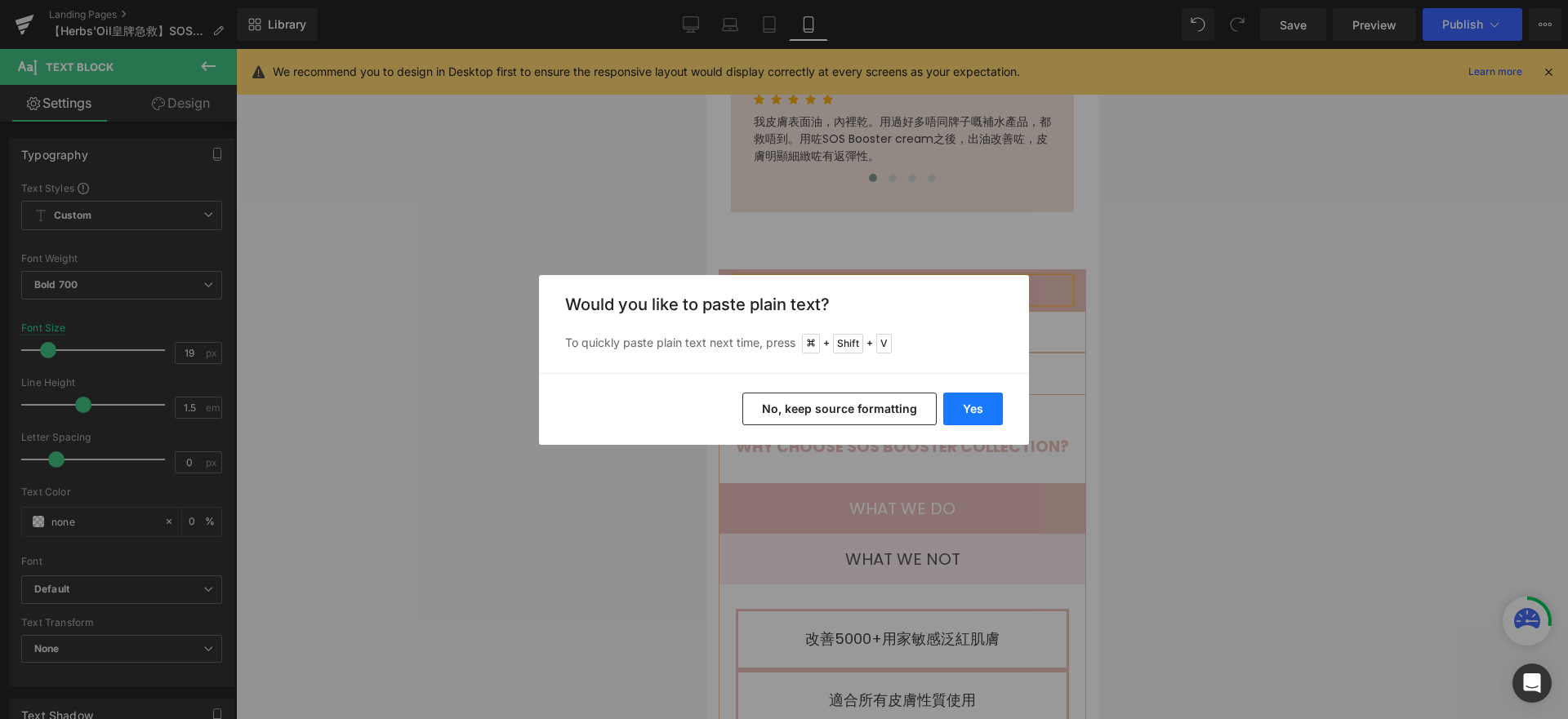
click at [969, 410] on button "Yes" at bounding box center [973, 409] width 60 height 32
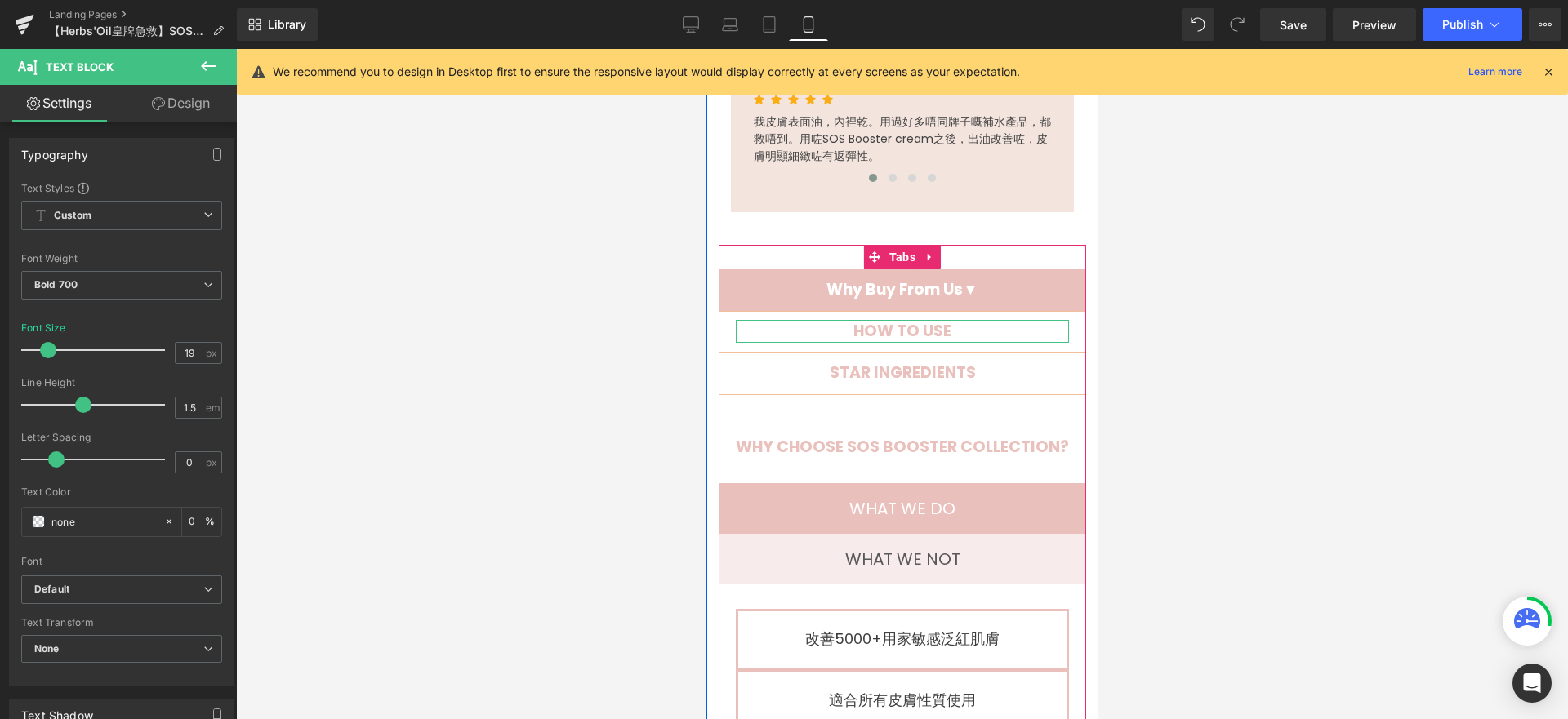
click at [957, 320] on div "HOW TO USE" at bounding box center [901, 331] width 333 height 24
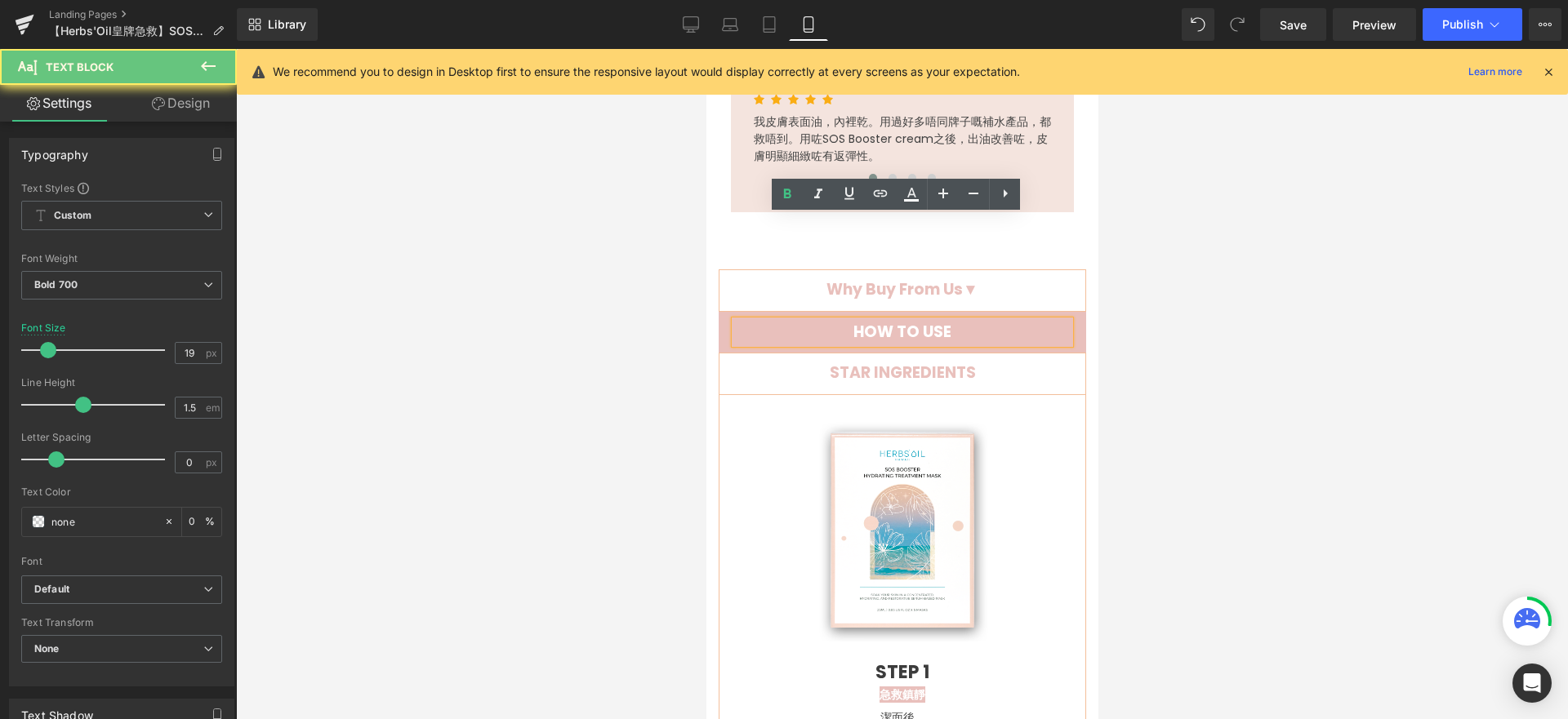
click at [960, 320] on div "HOW TO USE" at bounding box center [901, 332] width 335 height 24
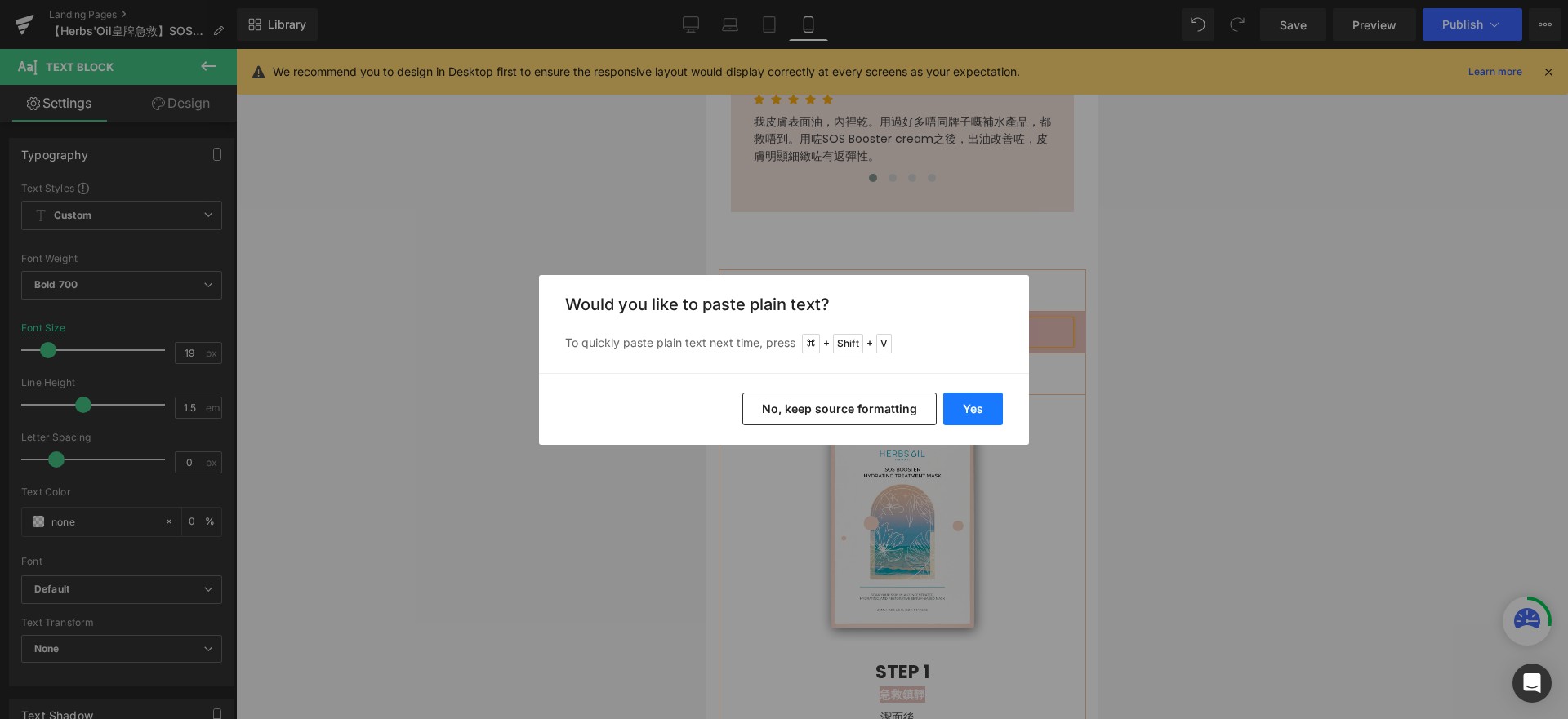
click at [969, 414] on button "Yes" at bounding box center [973, 409] width 60 height 32
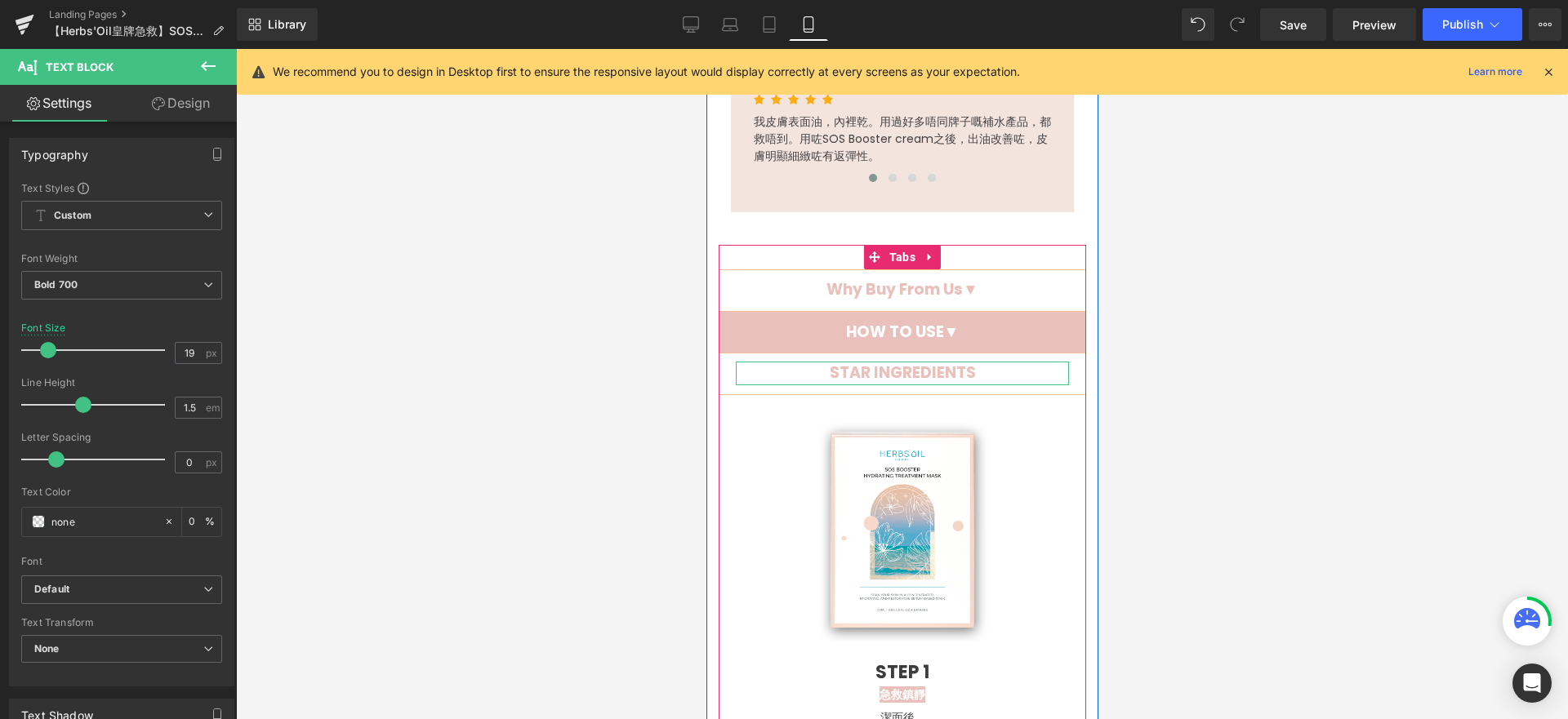
click at [981, 361] on div "STAR INGREDIENTS" at bounding box center [901, 373] width 333 height 24
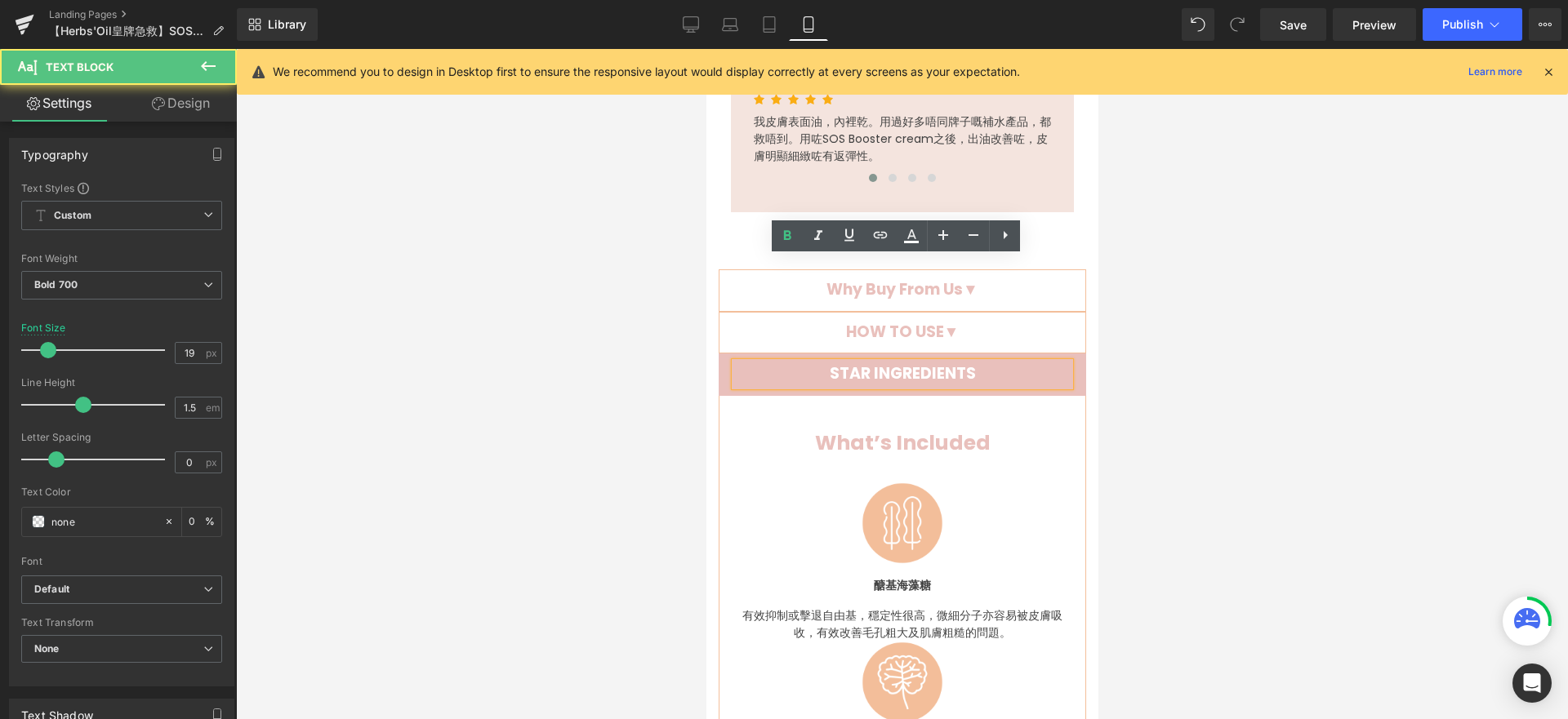
click at [976, 362] on div "STAR INGREDIENTS" at bounding box center [901, 374] width 335 height 24
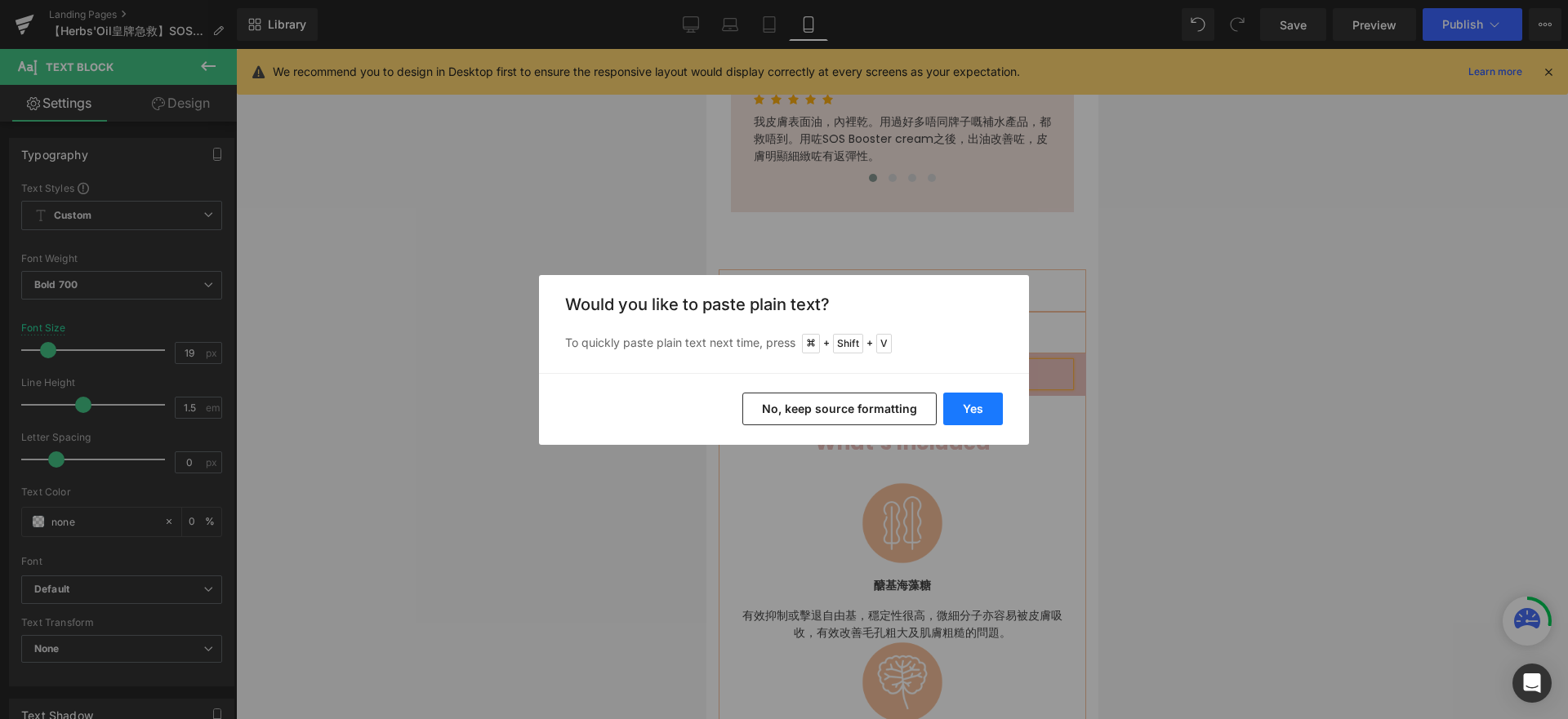
click at [997, 409] on button "Yes" at bounding box center [973, 409] width 60 height 32
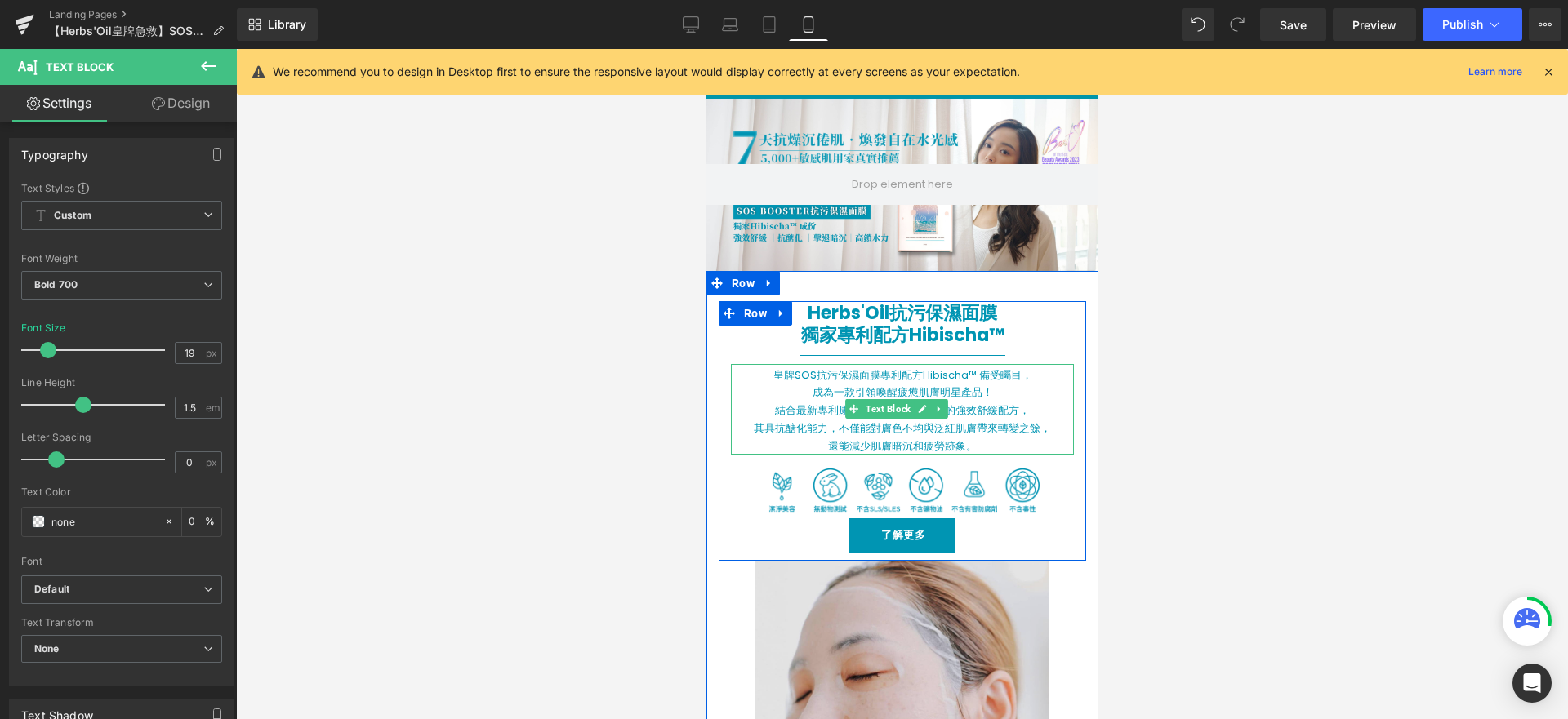
scroll to position [297, 0]
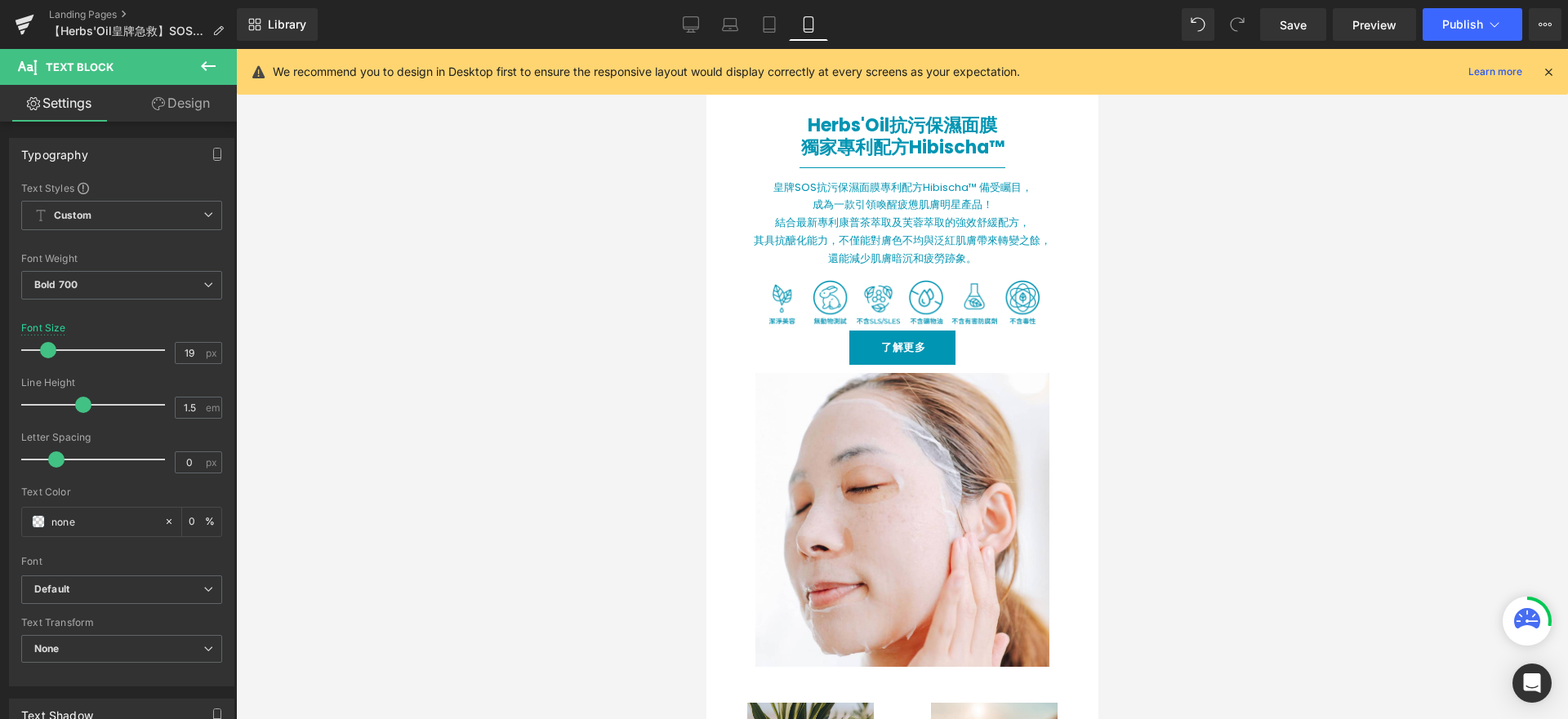
click at [170, 107] on link "Design" at bounding box center [180, 103] width 118 height 37
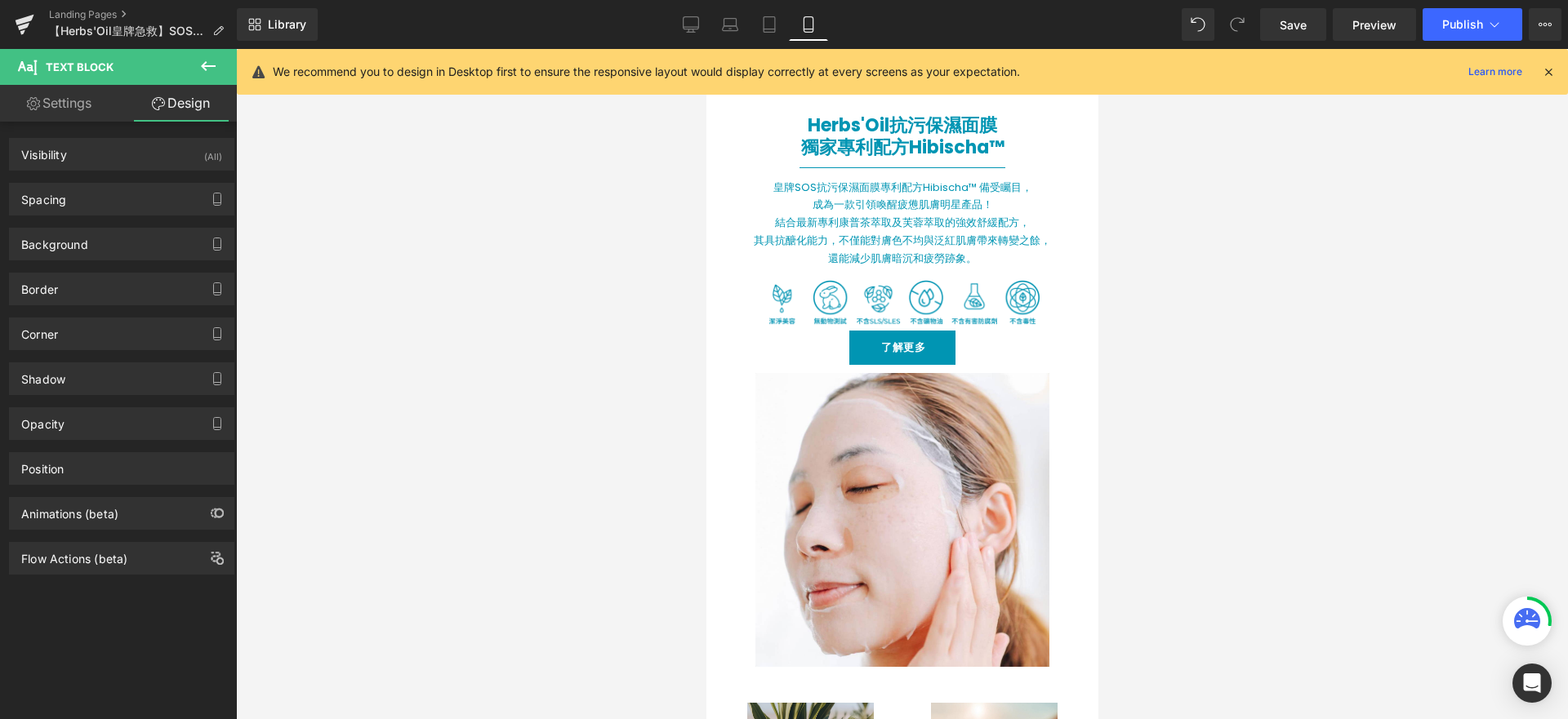
click at [209, 66] on icon at bounding box center [207, 66] width 14 height 10
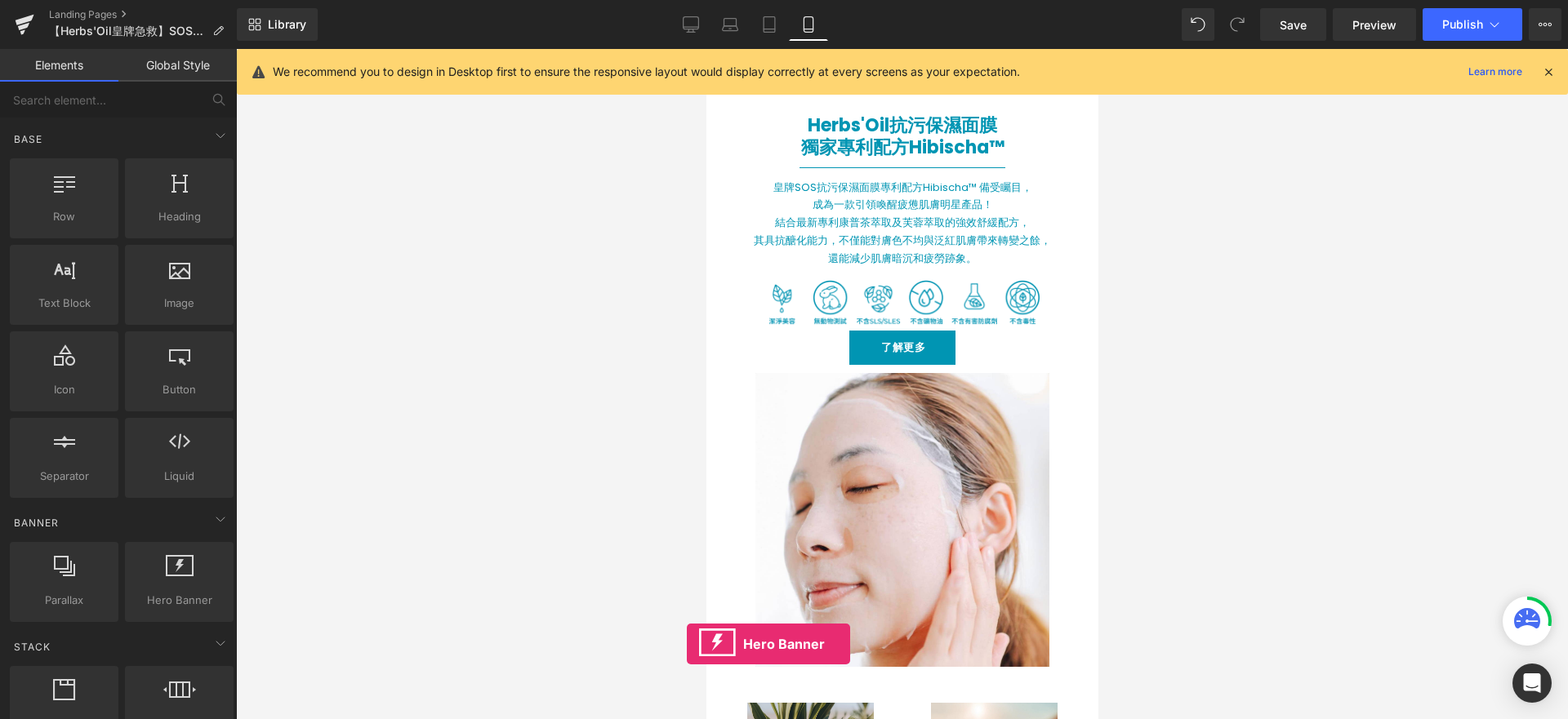
scroll to position [313, 0]
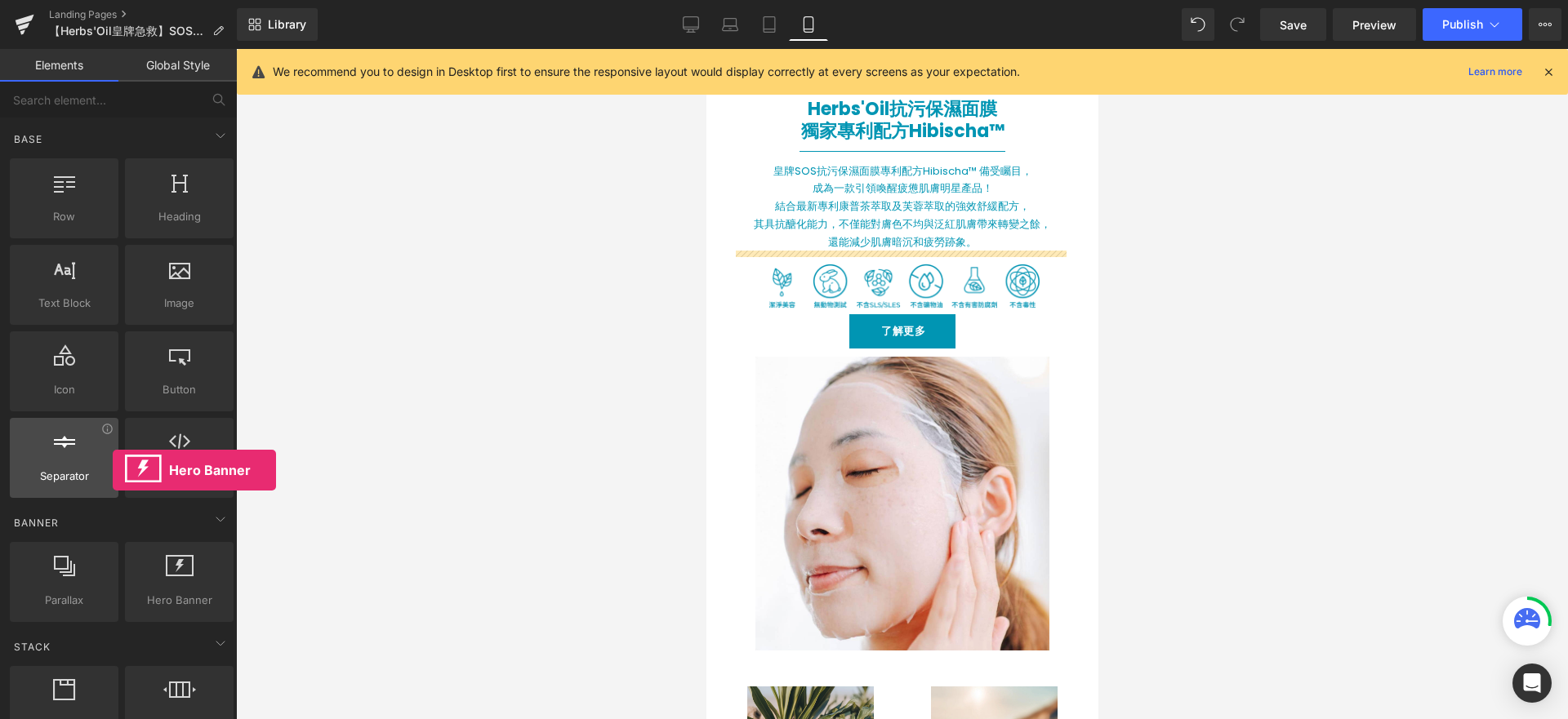
drag, startPoint x: 181, startPoint y: 593, endPoint x: 113, endPoint y: 470, distance: 140.5
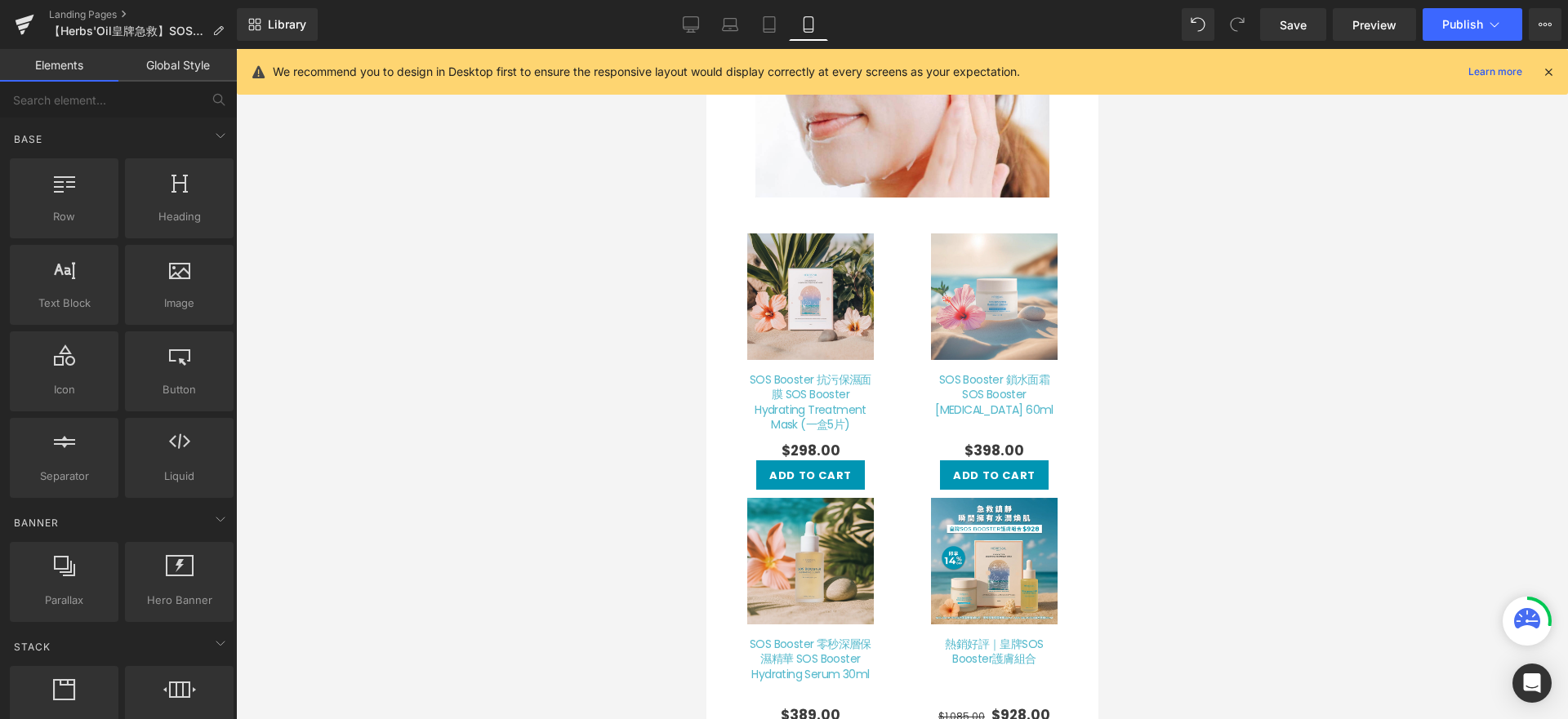
scroll to position [1196, 0]
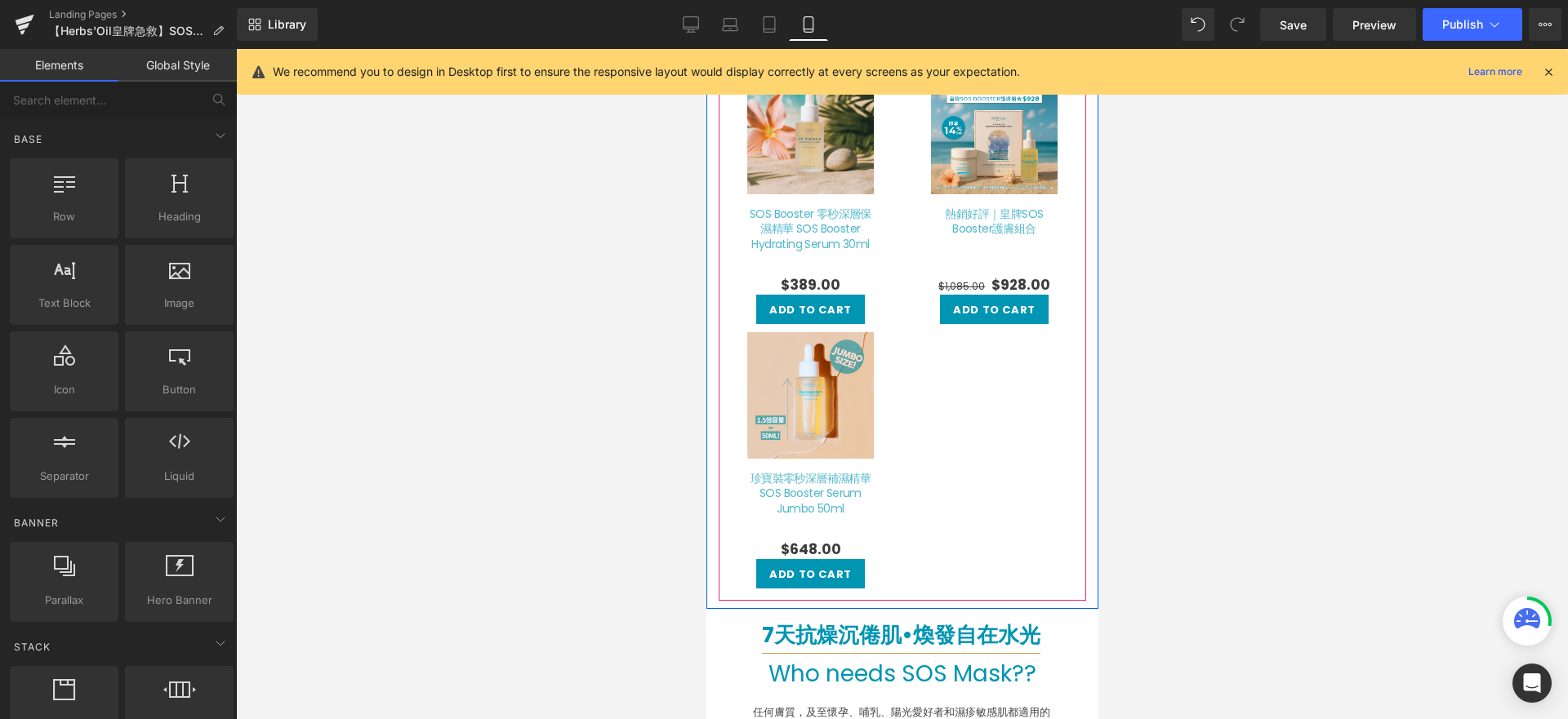
click at [954, 507] on div "Sale Off" at bounding box center [901, 188] width 367 height 826
click at [901, 251] on div "Sale Off (P) Image 熱銷好評｜皇牌SOS Booster護膚組合 $928.00" at bounding box center [993, 195] width 184 height 264
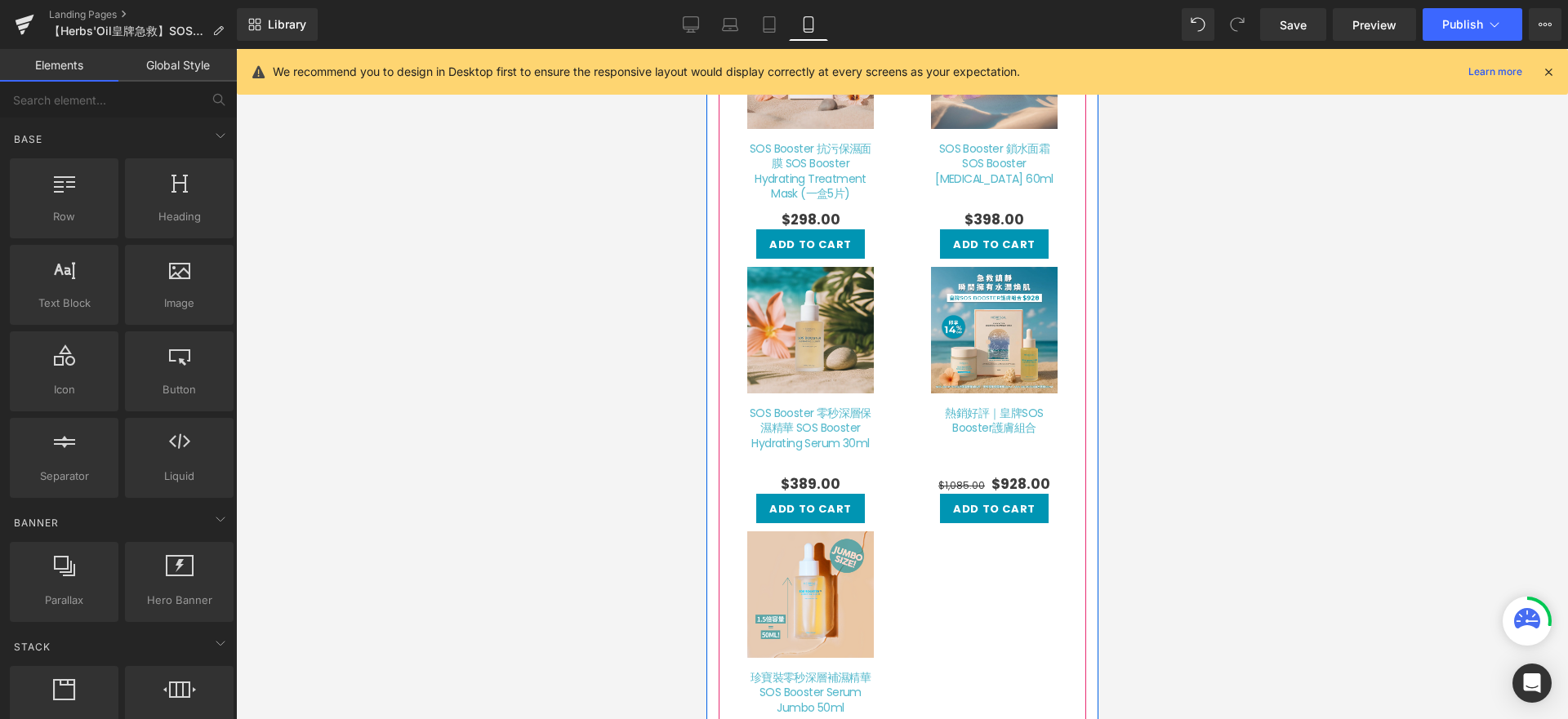
scroll to position [662, 0]
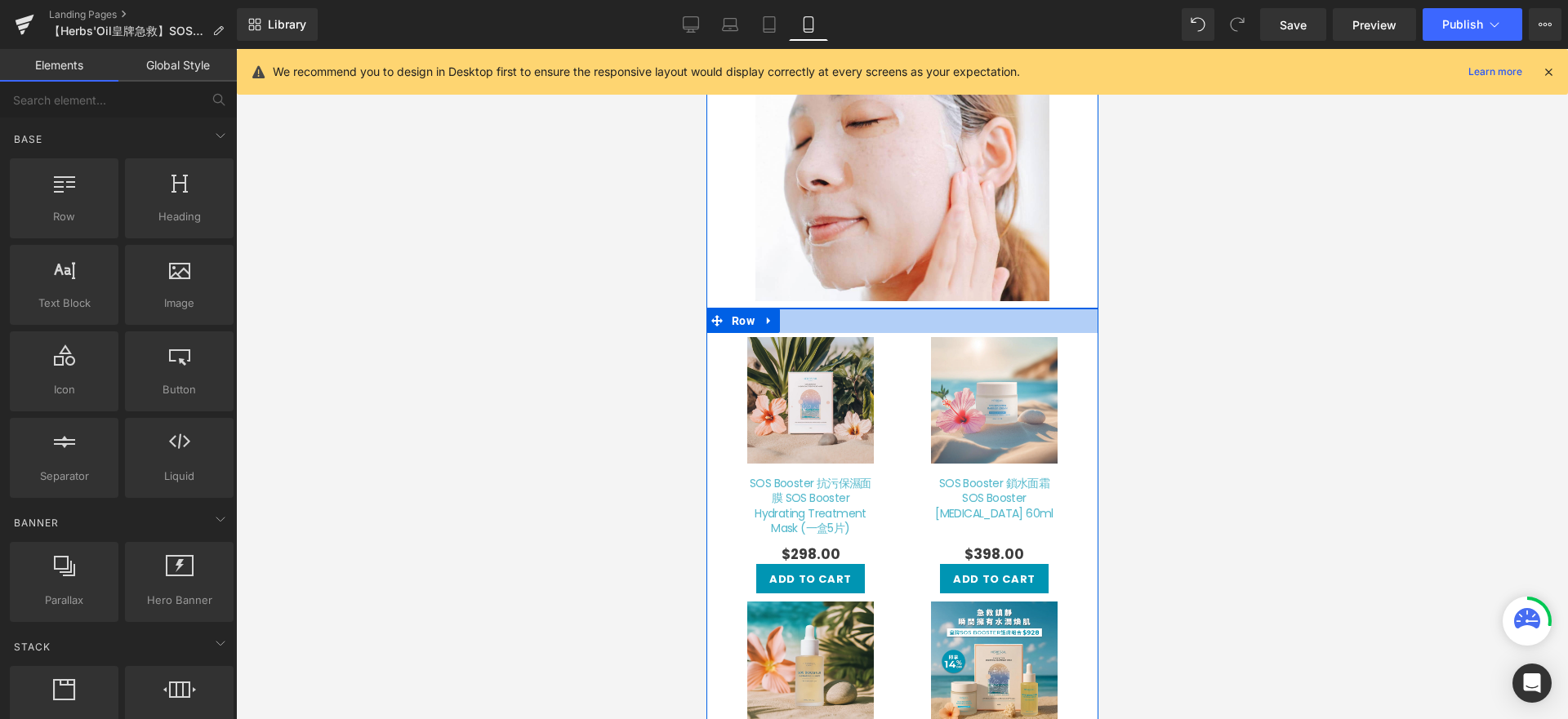
click at [905, 314] on div at bounding box center [901, 320] width 392 height 25
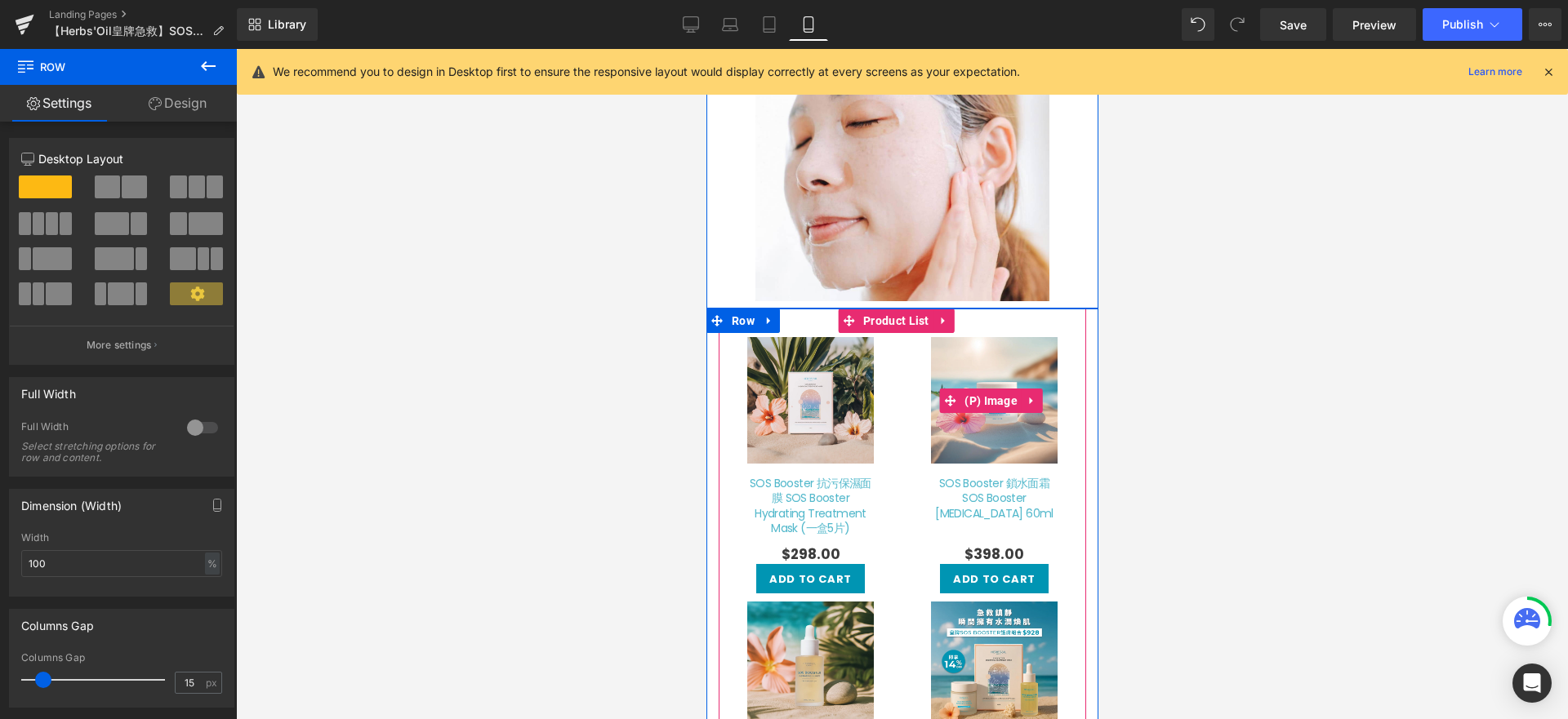
click at [916, 418] on img at bounding box center [993, 400] width 175 height 127
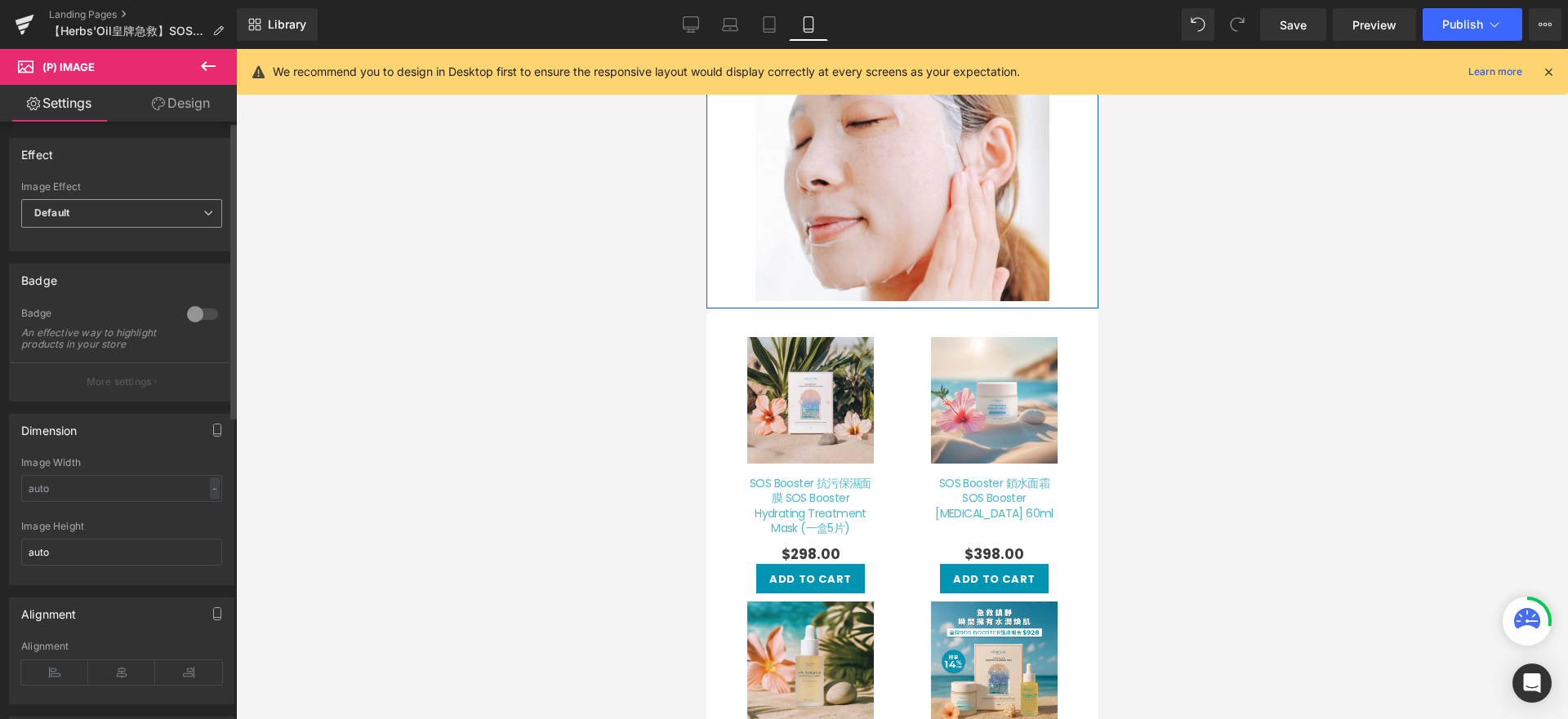
click at [132, 220] on span "Default" at bounding box center [122, 213] width 201 height 29
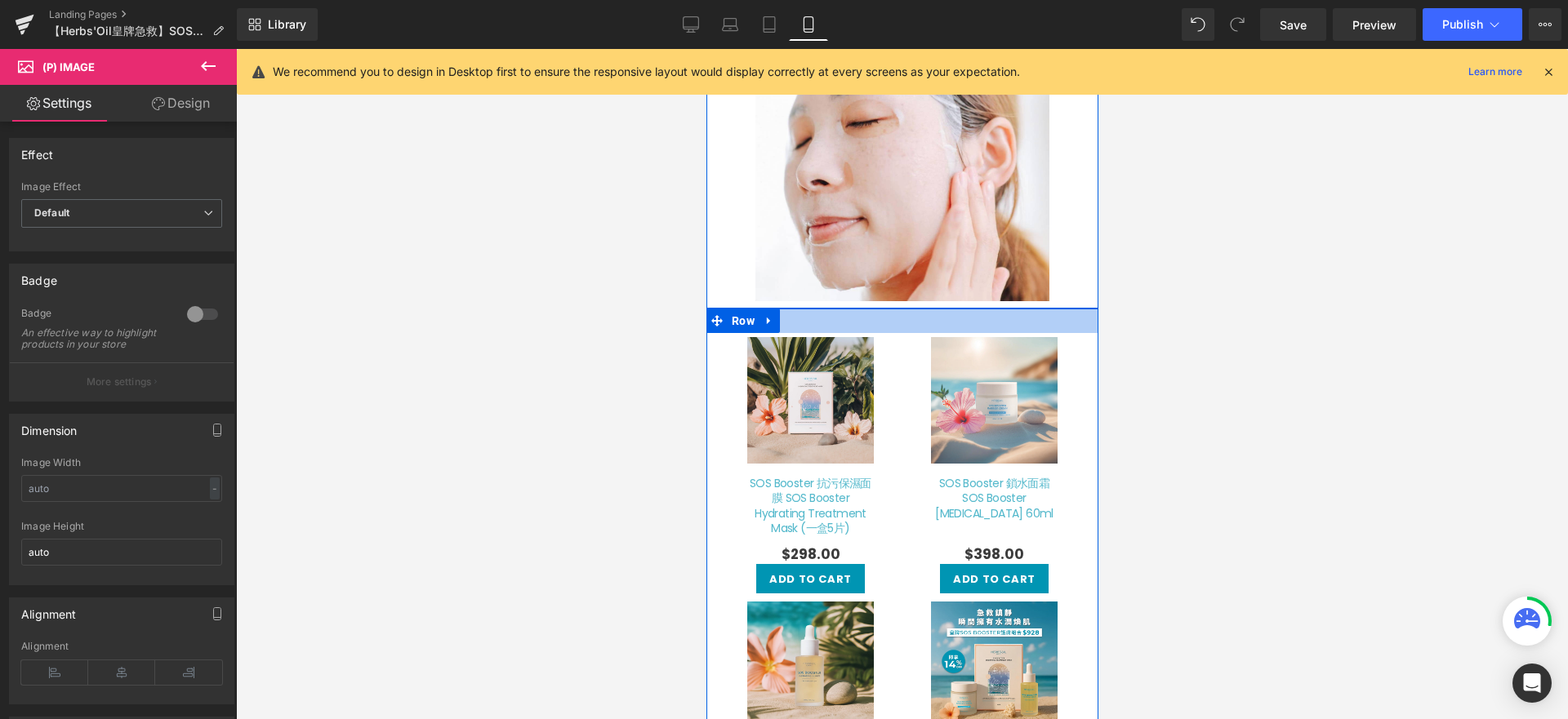
click at [918, 318] on div at bounding box center [901, 320] width 392 height 25
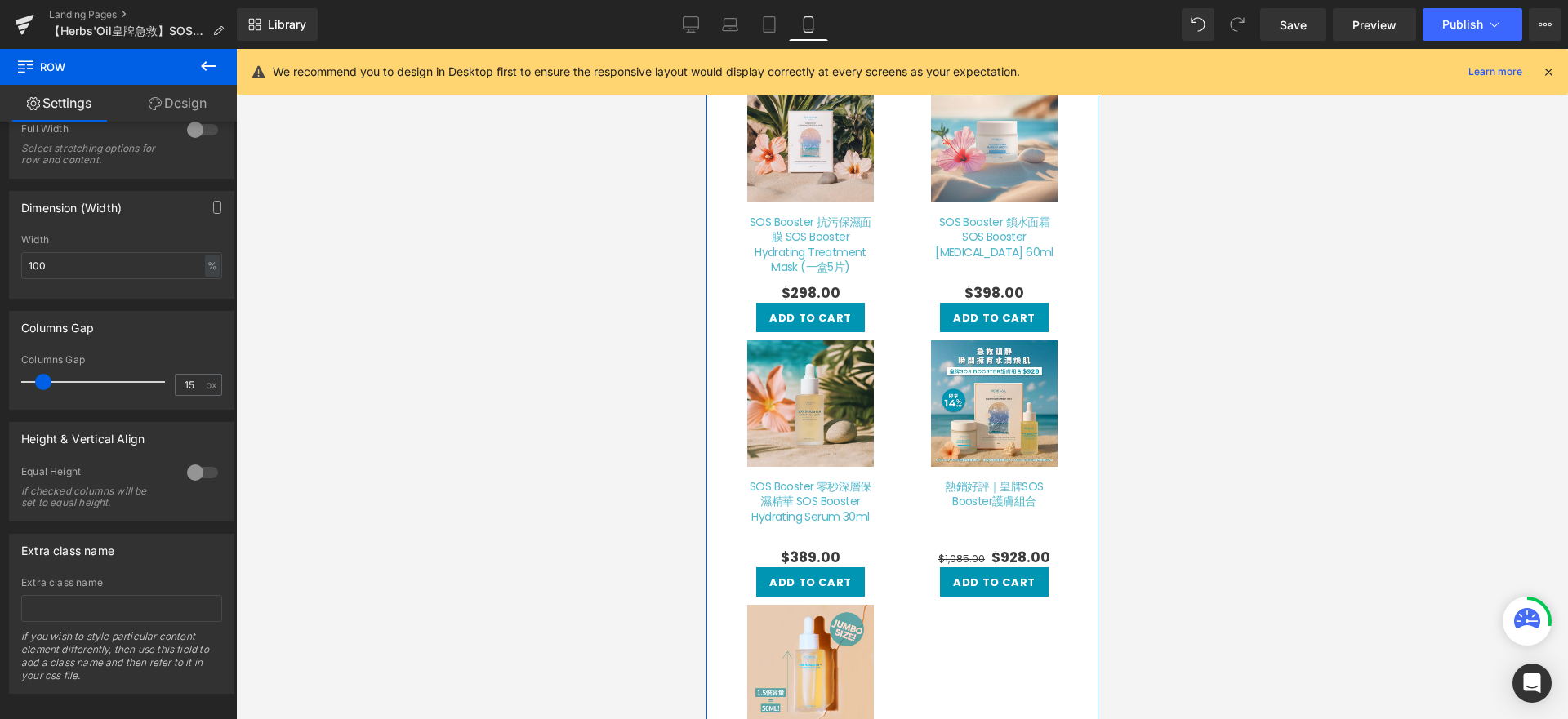
scroll to position [287, 0]
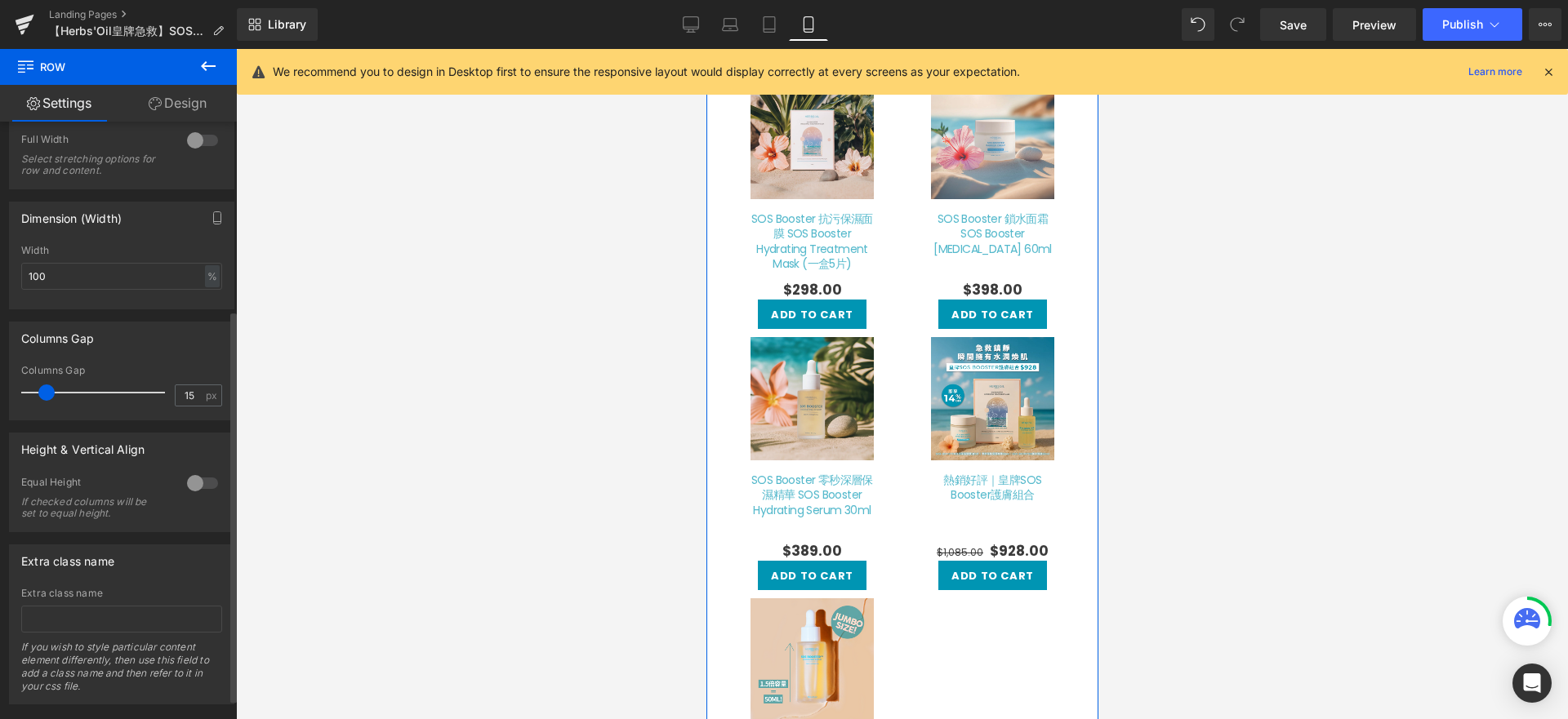
click at [45, 389] on span at bounding box center [46, 392] width 16 height 16
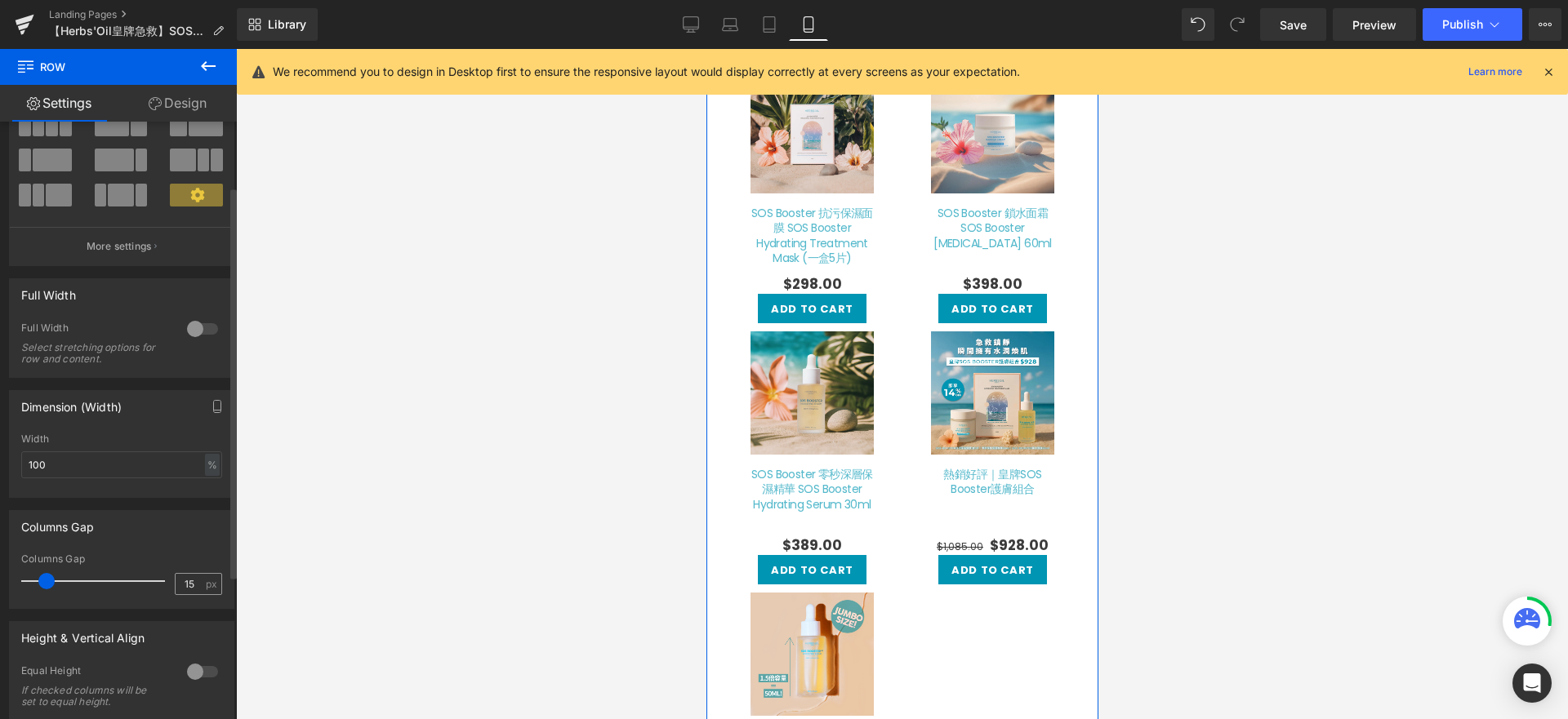
scroll to position [0, 0]
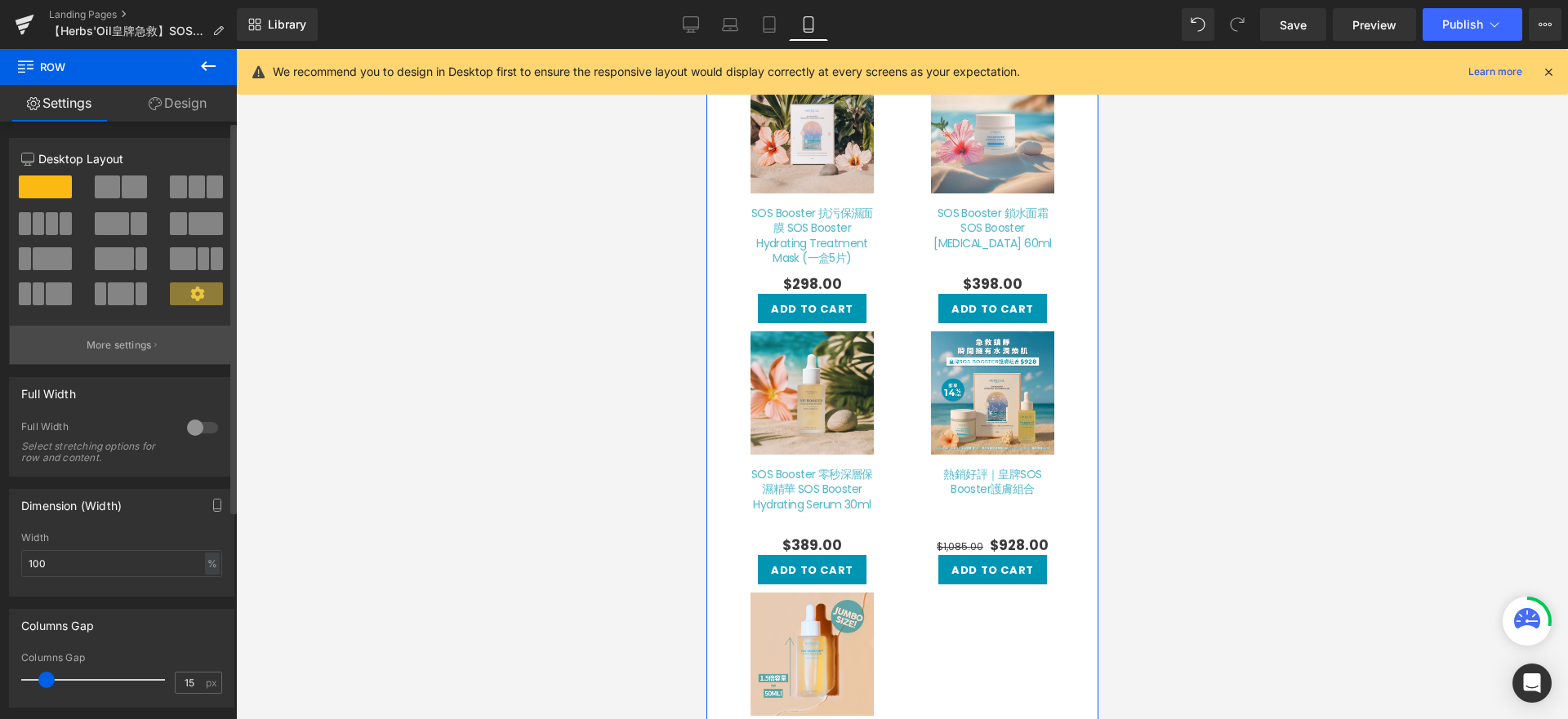
click at [148, 354] on button "More settings" at bounding box center [122, 344] width 224 height 38
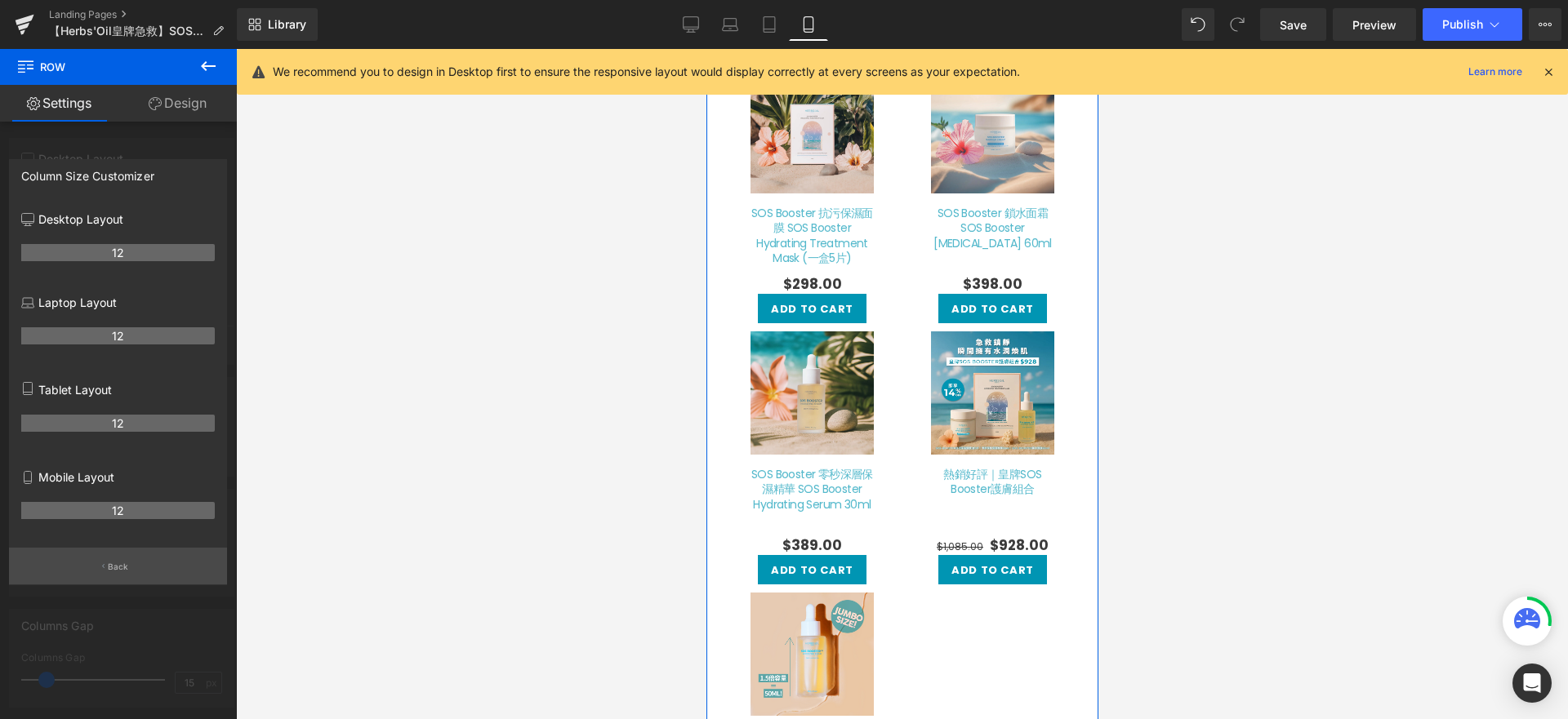
click at [126, 566] on p "Back" at bounding box center [118, 567] width 21 height 12
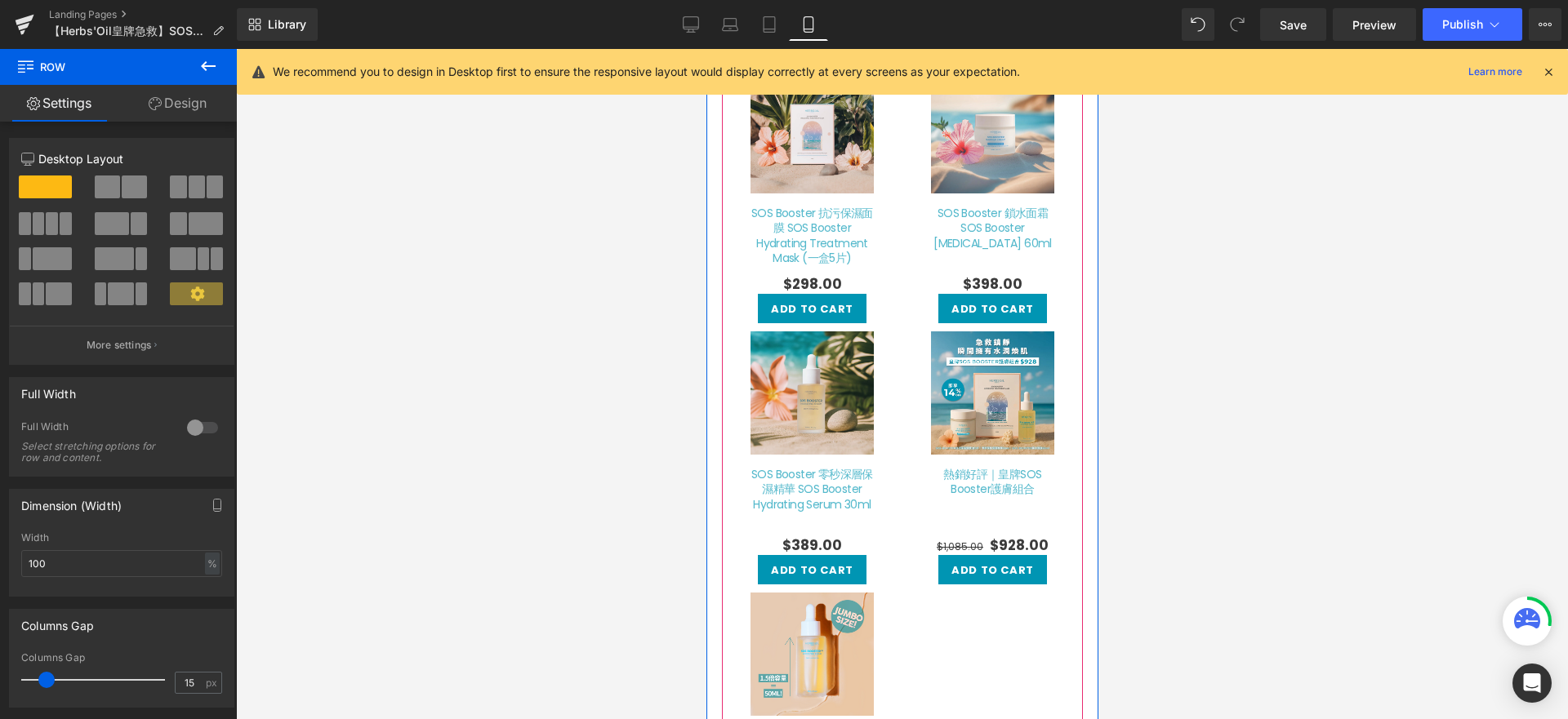
scroll to position [509, 0]
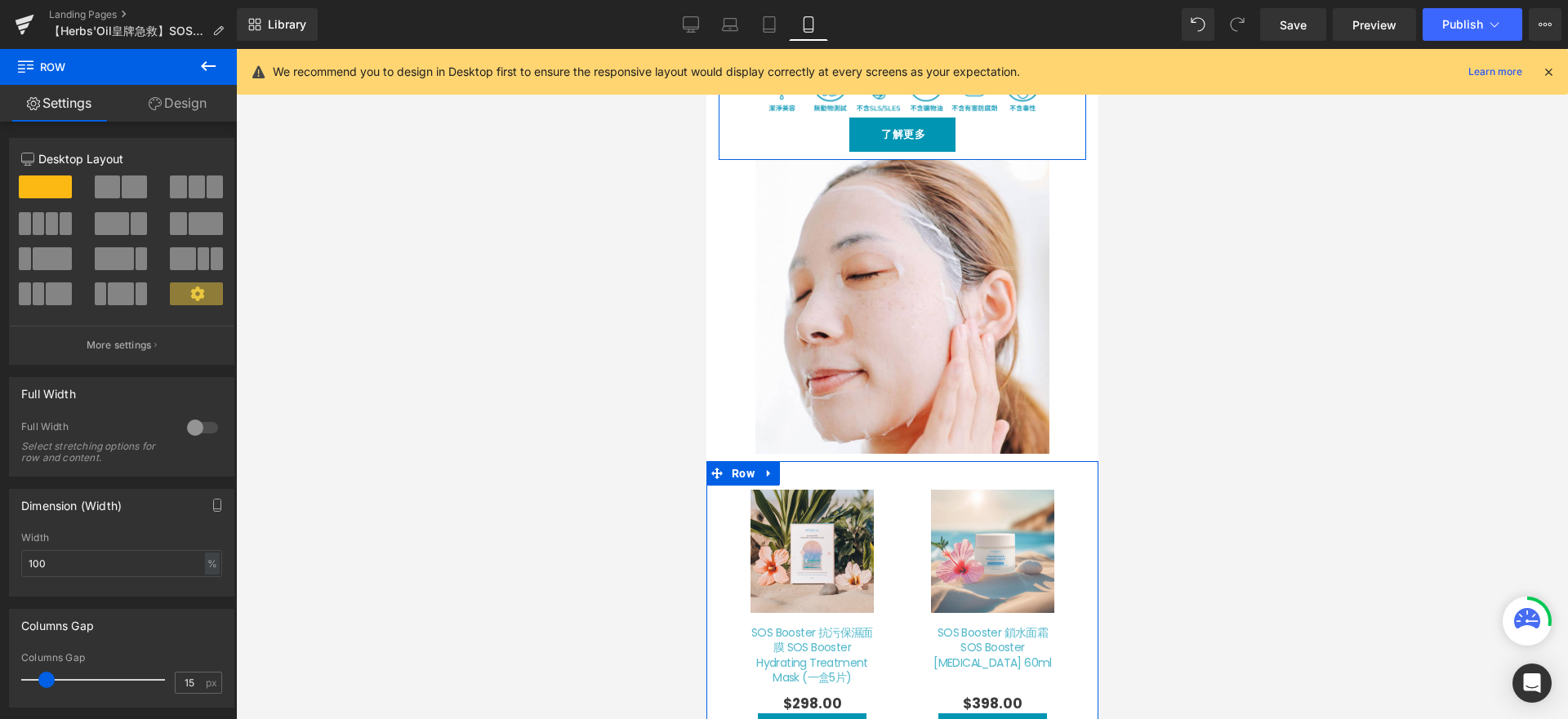
click at [186, 105] on link "Design" at bounding box center [177, 103] width 118 height 37
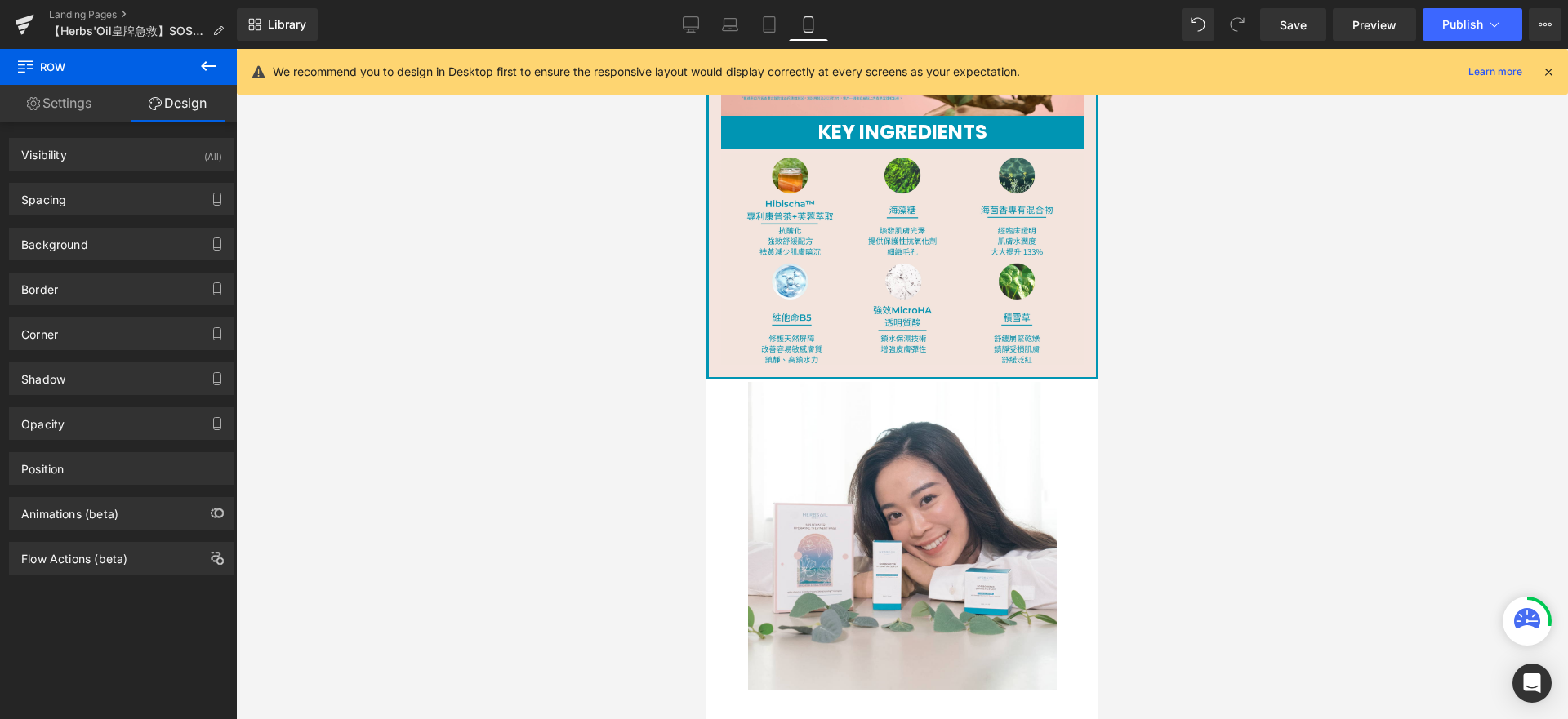
scroll to position [3746, 0]
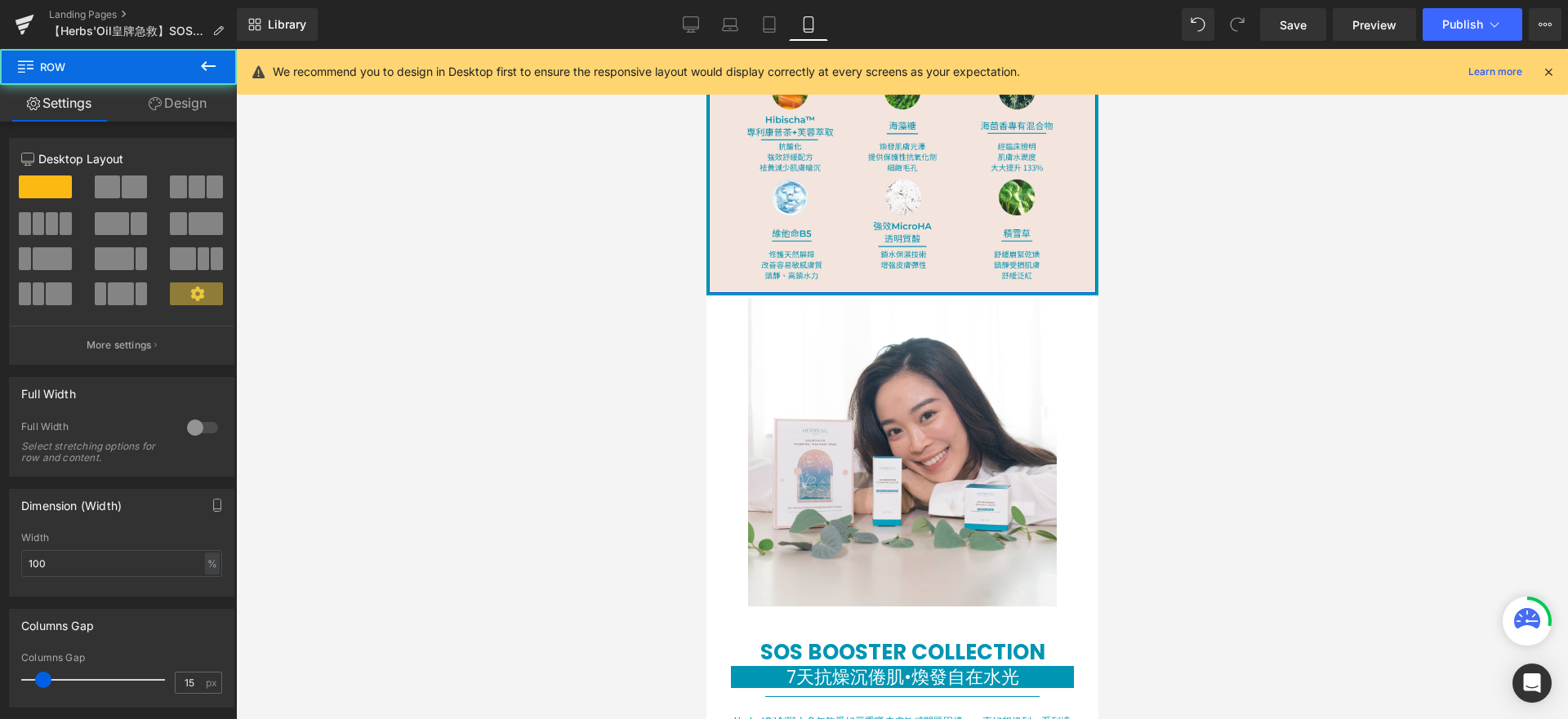
click at [105, 231] on span at bounding box center [111, 224] width 34 height 23
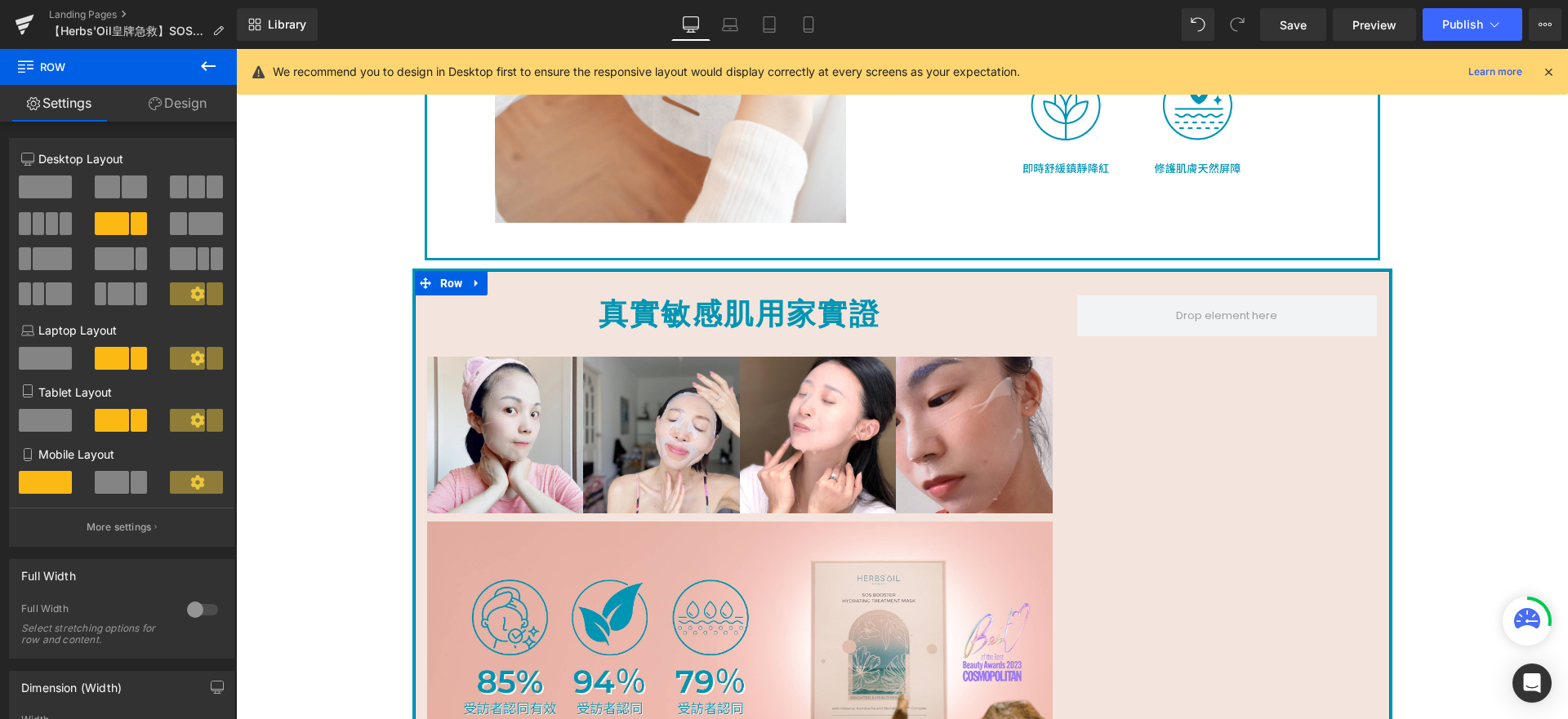
scroll to position [3665, 0]
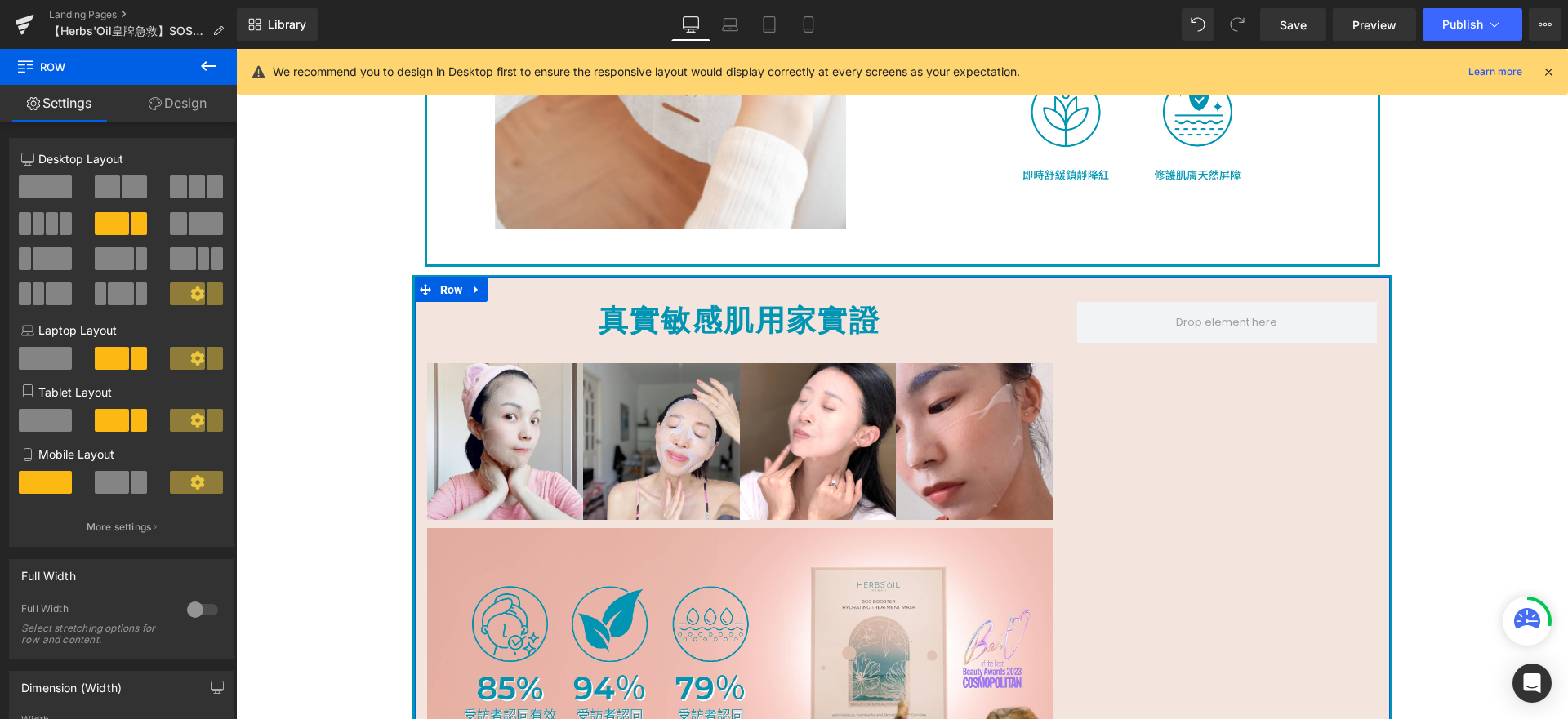
click at [51, 191] on span at bounding box center [45, 186] width 53 height 23
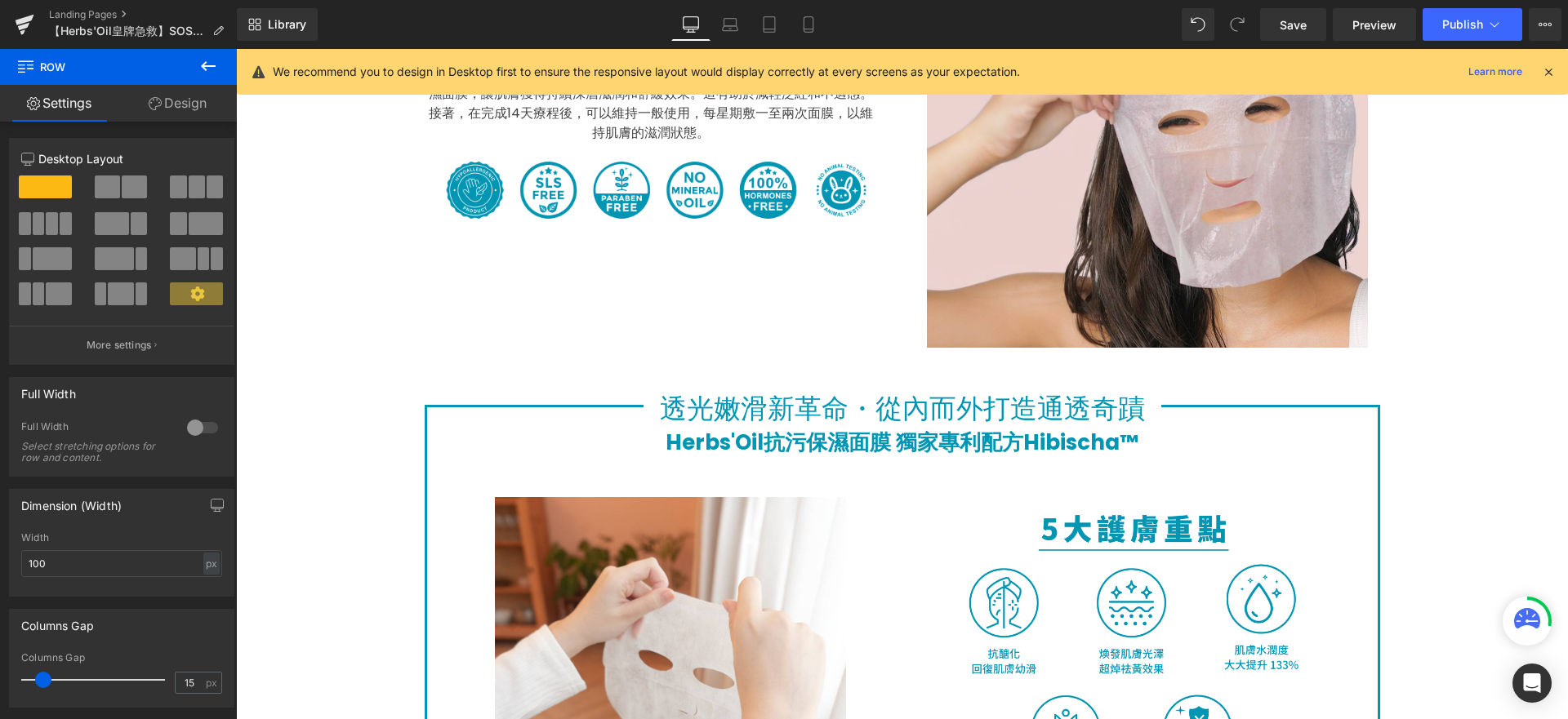
scroll to position [3547, 0]
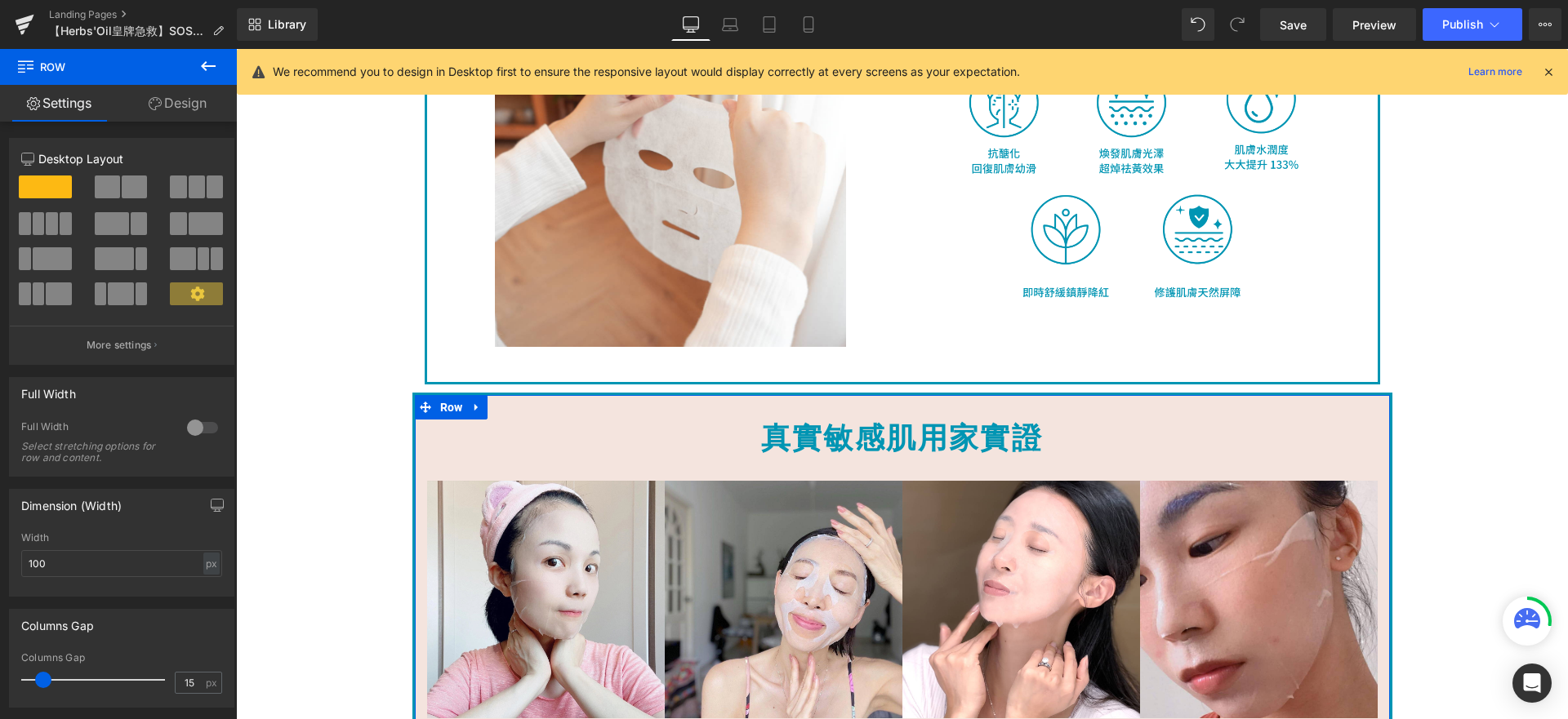
click at [162, 106] on link "Design" at bounding box center [177, 103] width 118 height 37
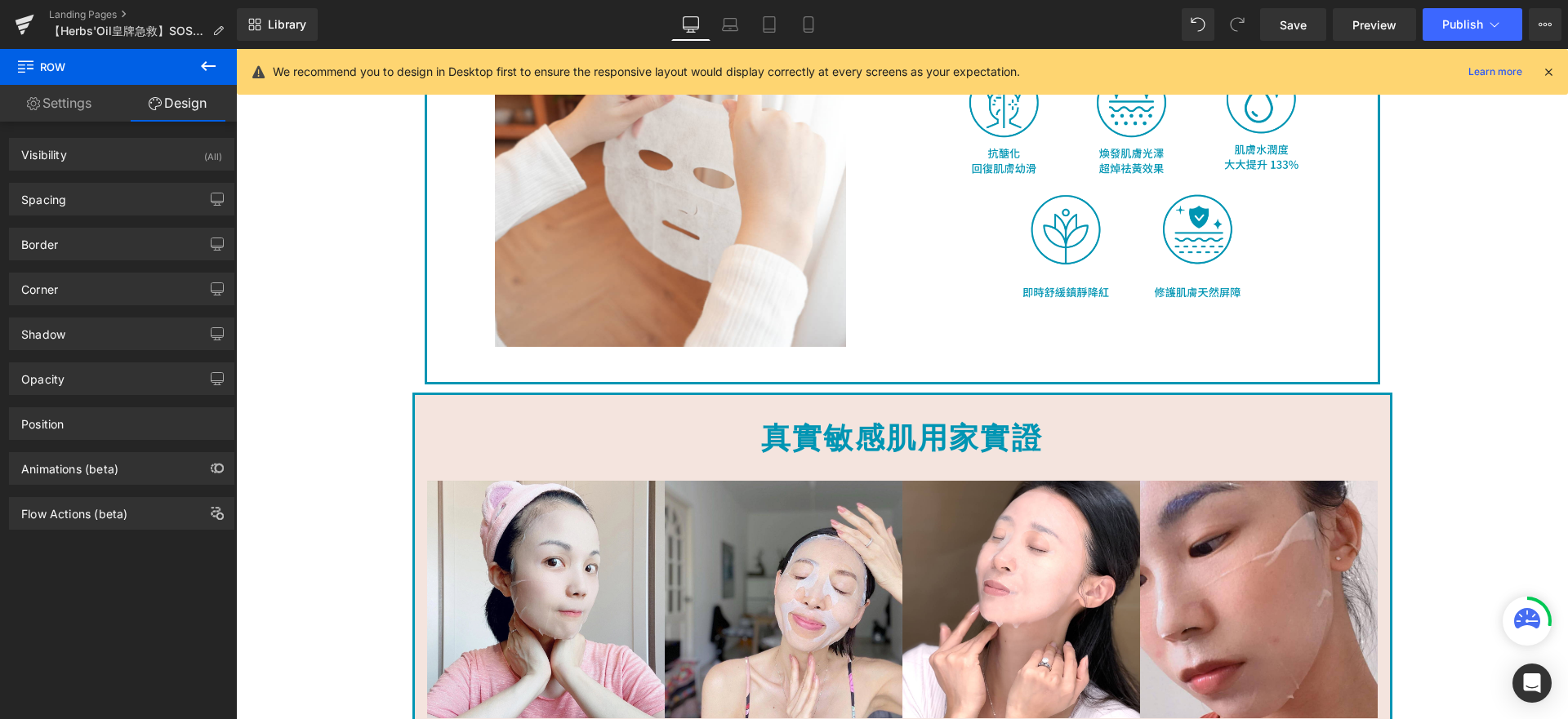
click at [214, 64] on icon at bounding box center [207, 65] width 20 height 20
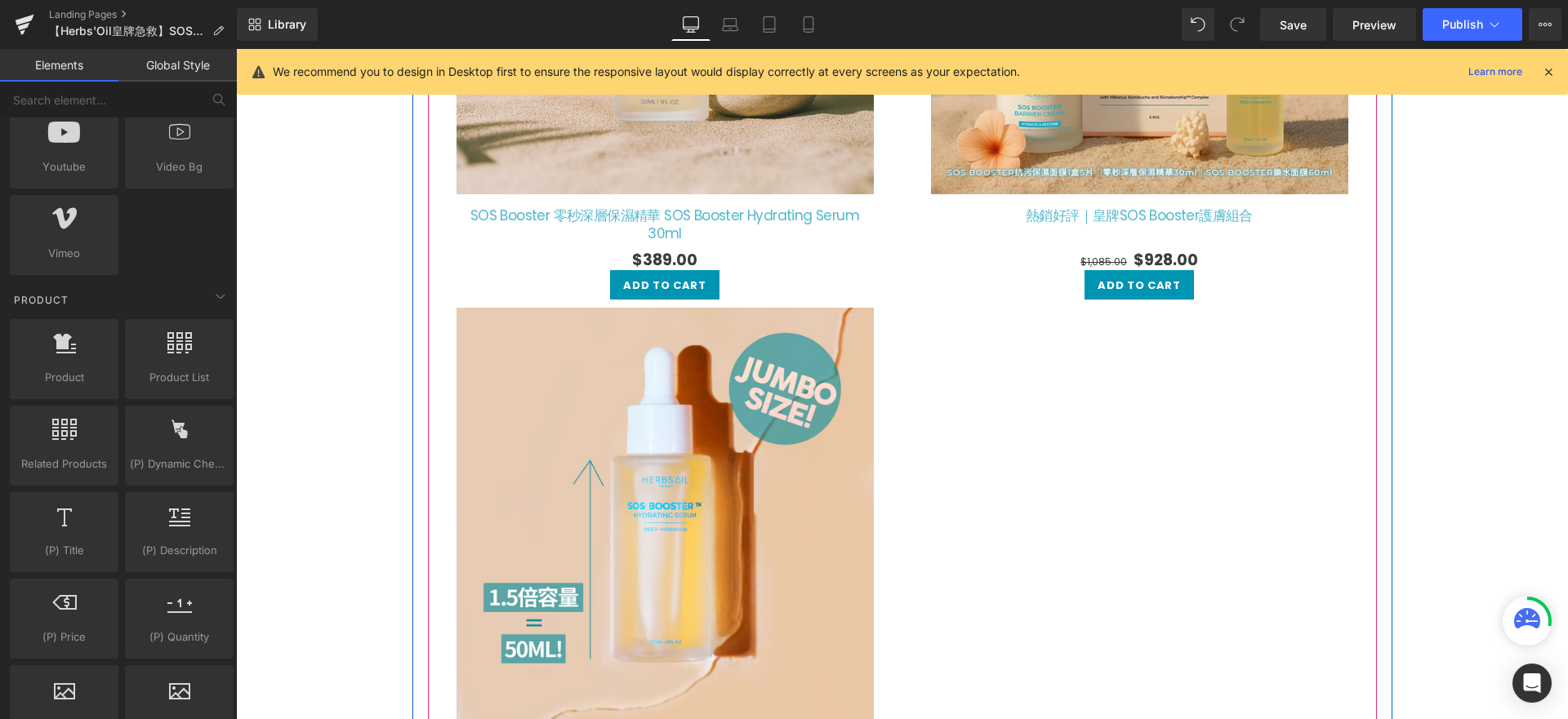
scroll to position [2332, 0]
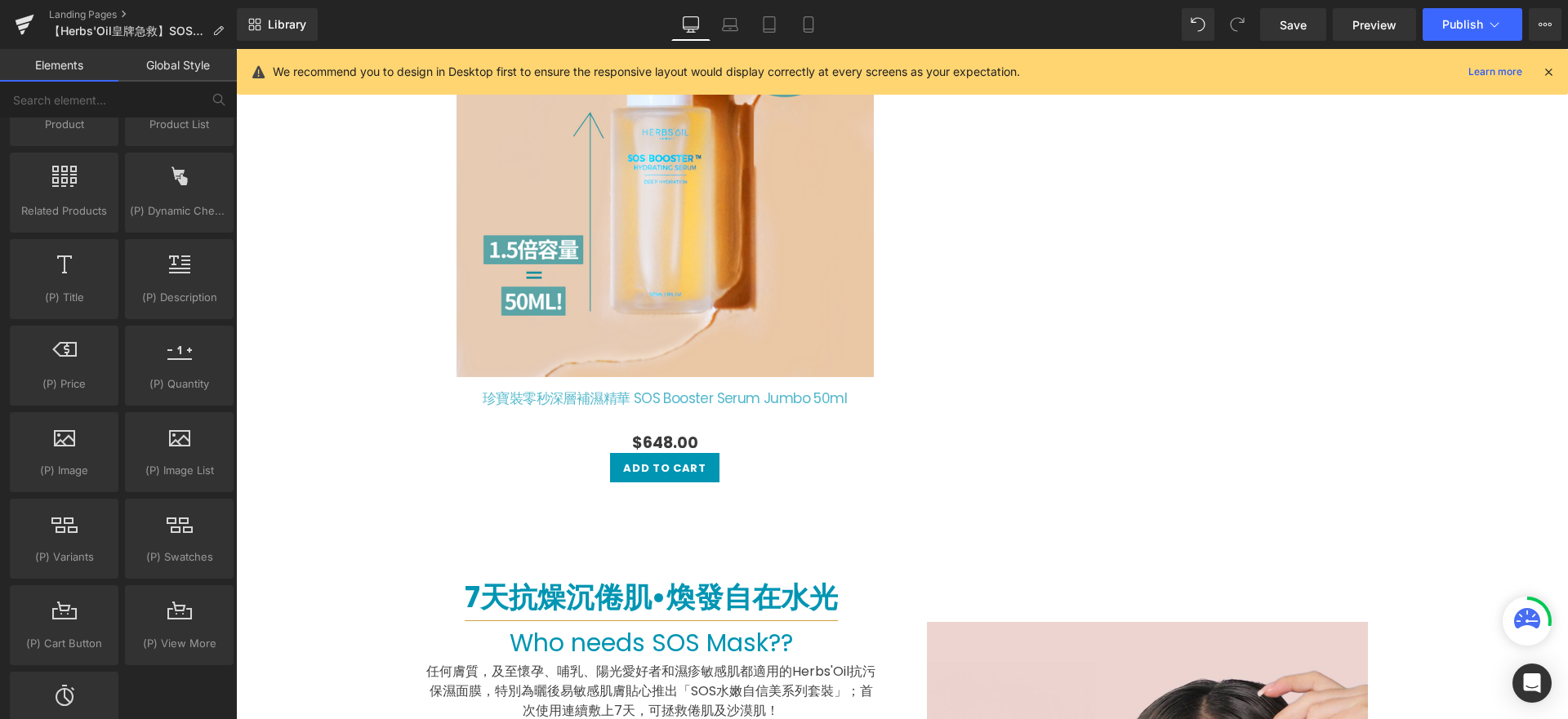
scroll to position [1564, 0]
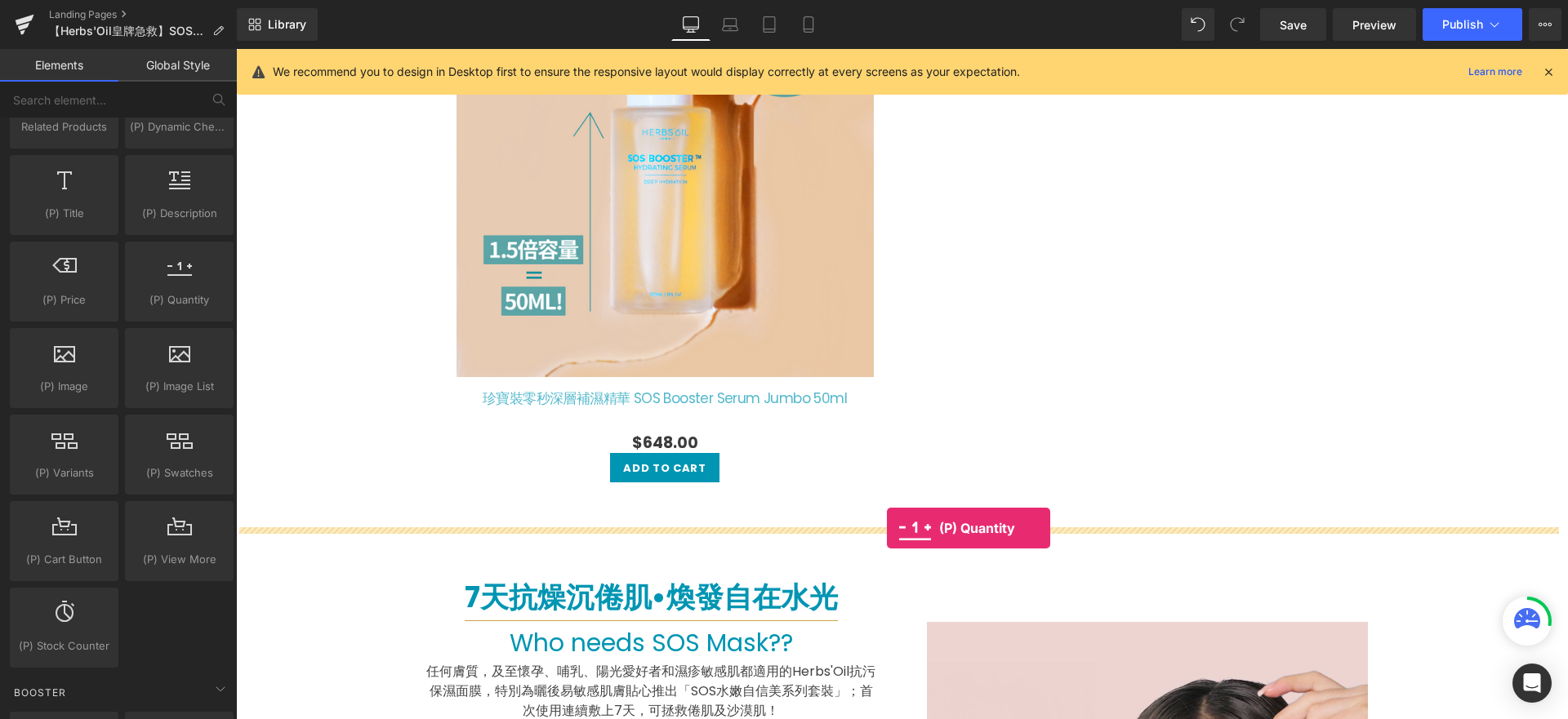
drag, startPoint x: 430, startPoint y: 344, endPoint x: 887, endPoint y: 528, distance: 492.7
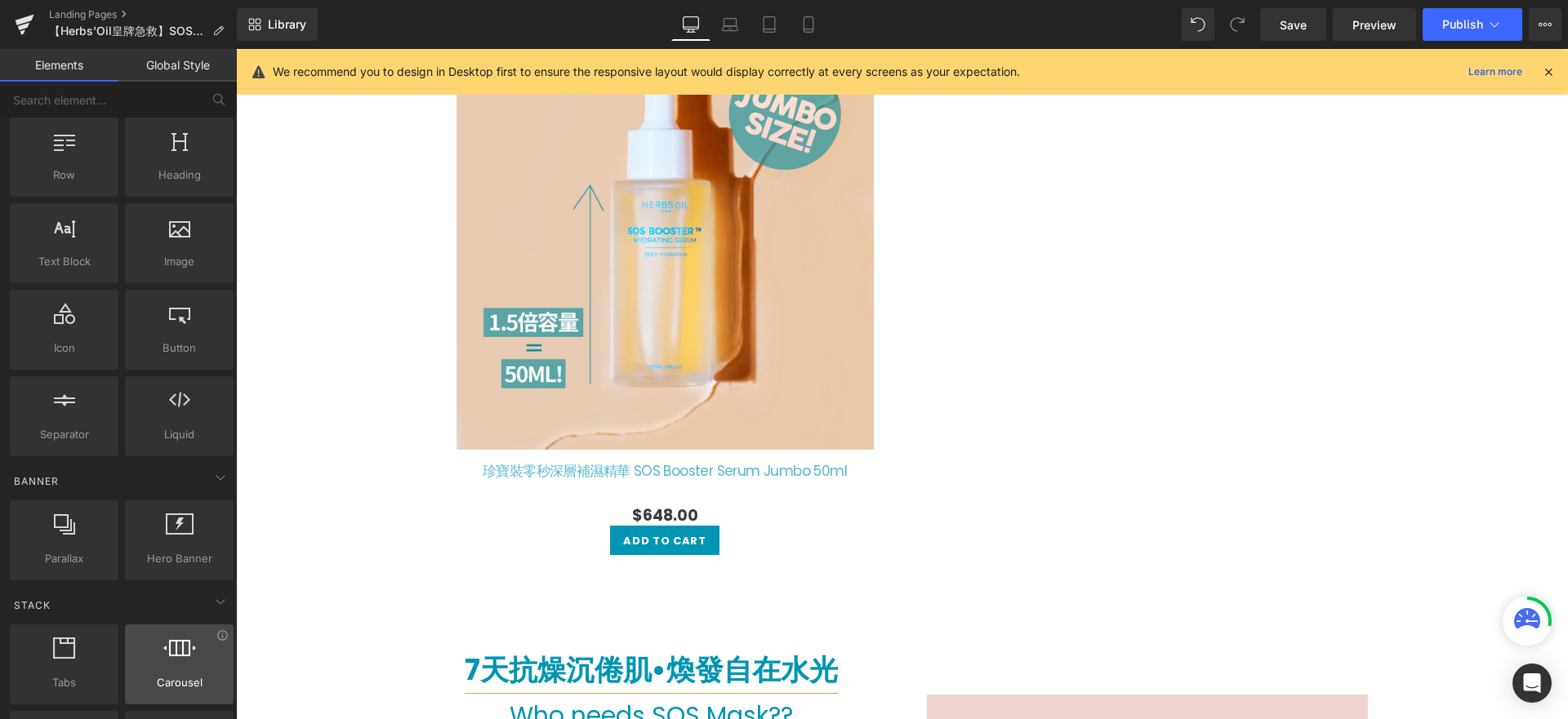
scroll to position [78, 0]
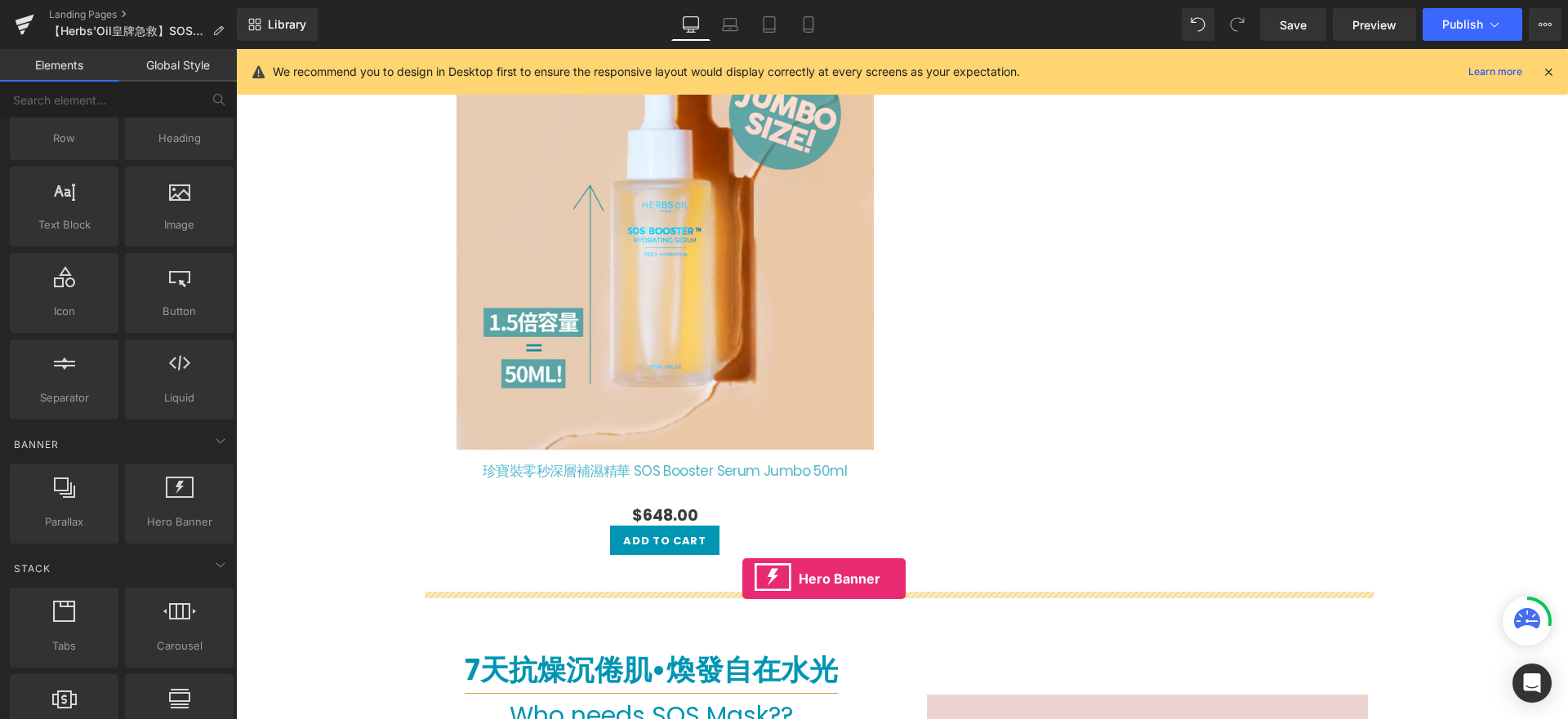
drag, startPoint x: 402, startPoint y: 562, endPoint x: 742, endPoint y: 579, distance: 340.4
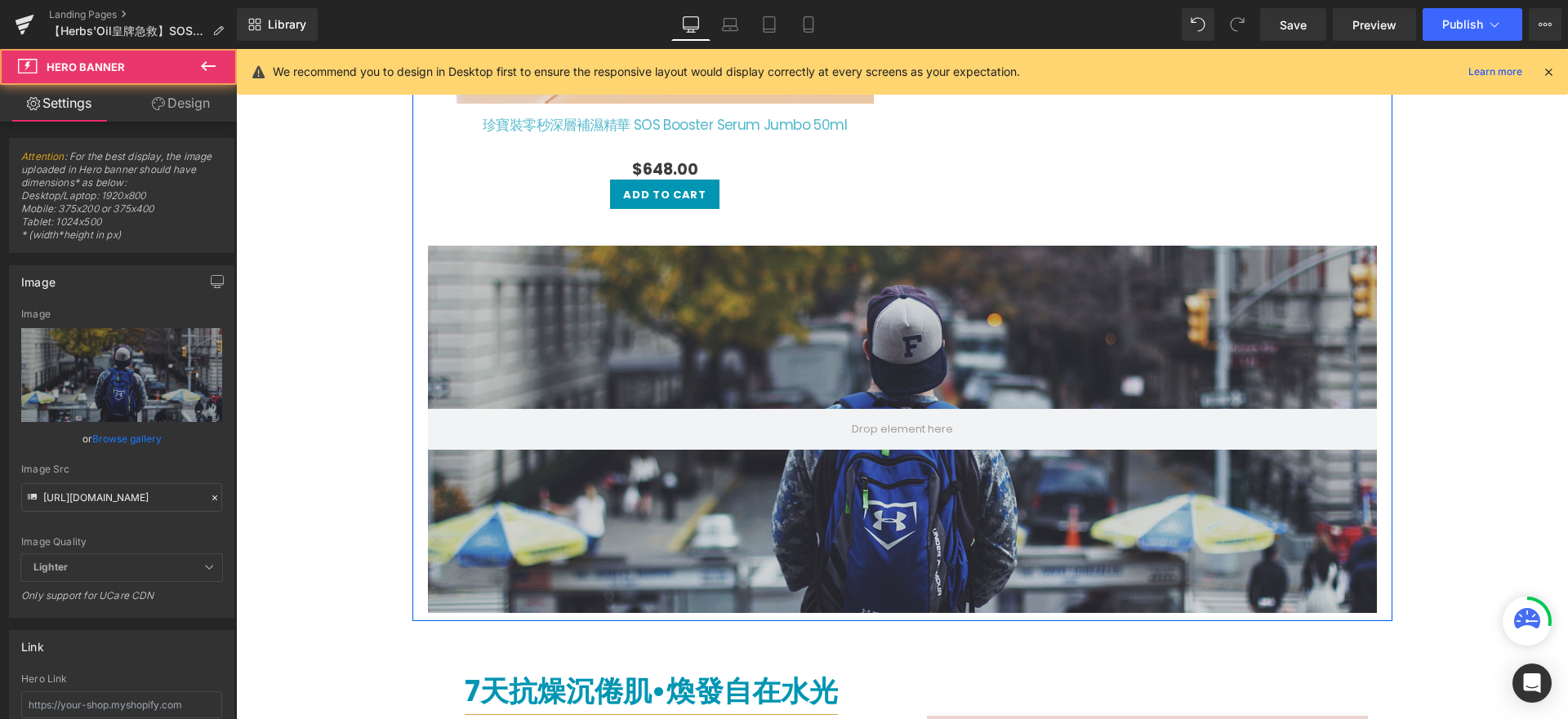
scroll to position [2690, 0]
